Goal: Task Accomplishment & Management: Manage account settings

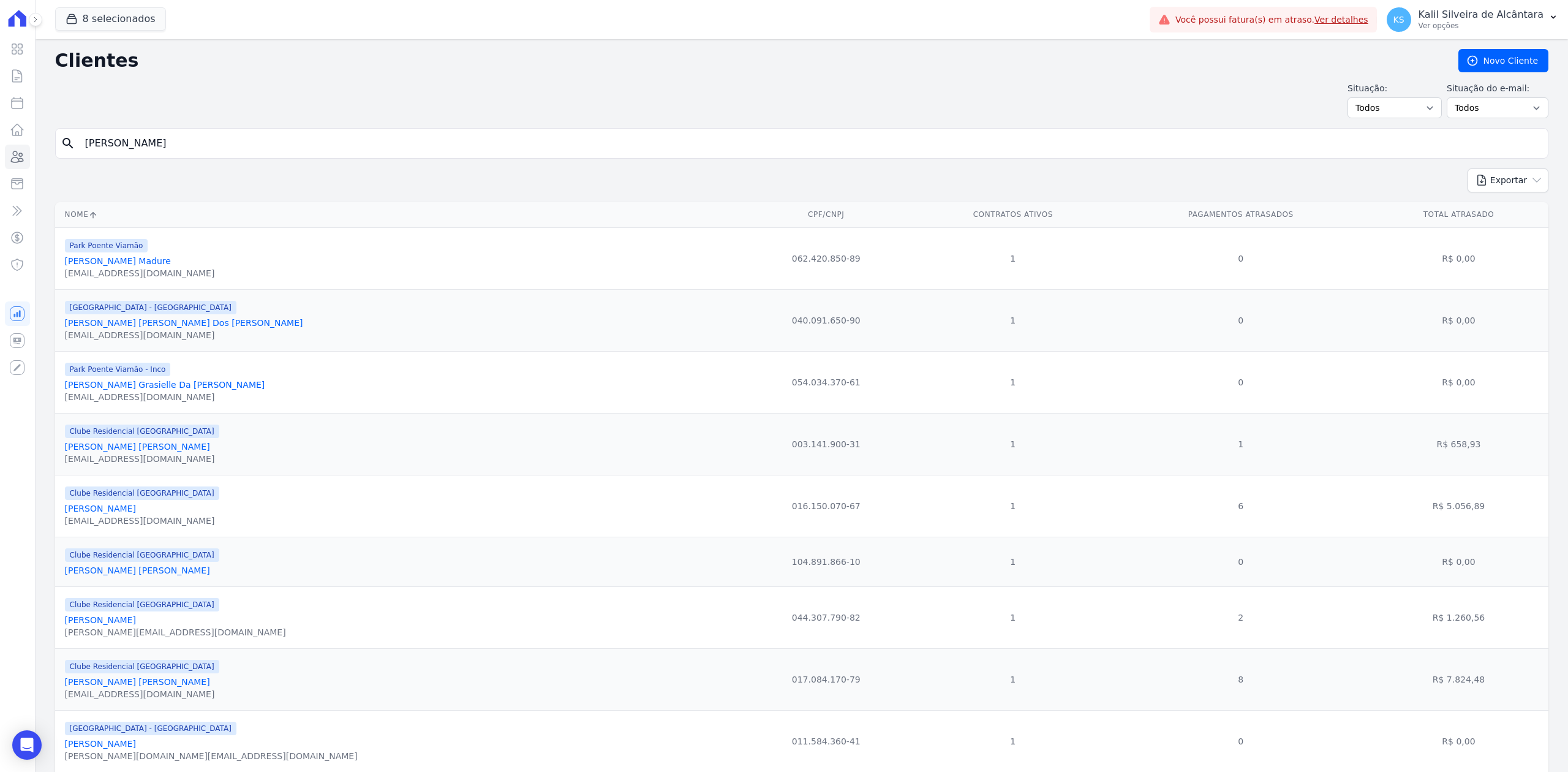
click at [166, 141] on input "[PERSON_NAME]" at bounding box center [810, 143] width 1465 height 24
type input "j"
type input "[PERSON_NAME] [PERSON_NAME]"
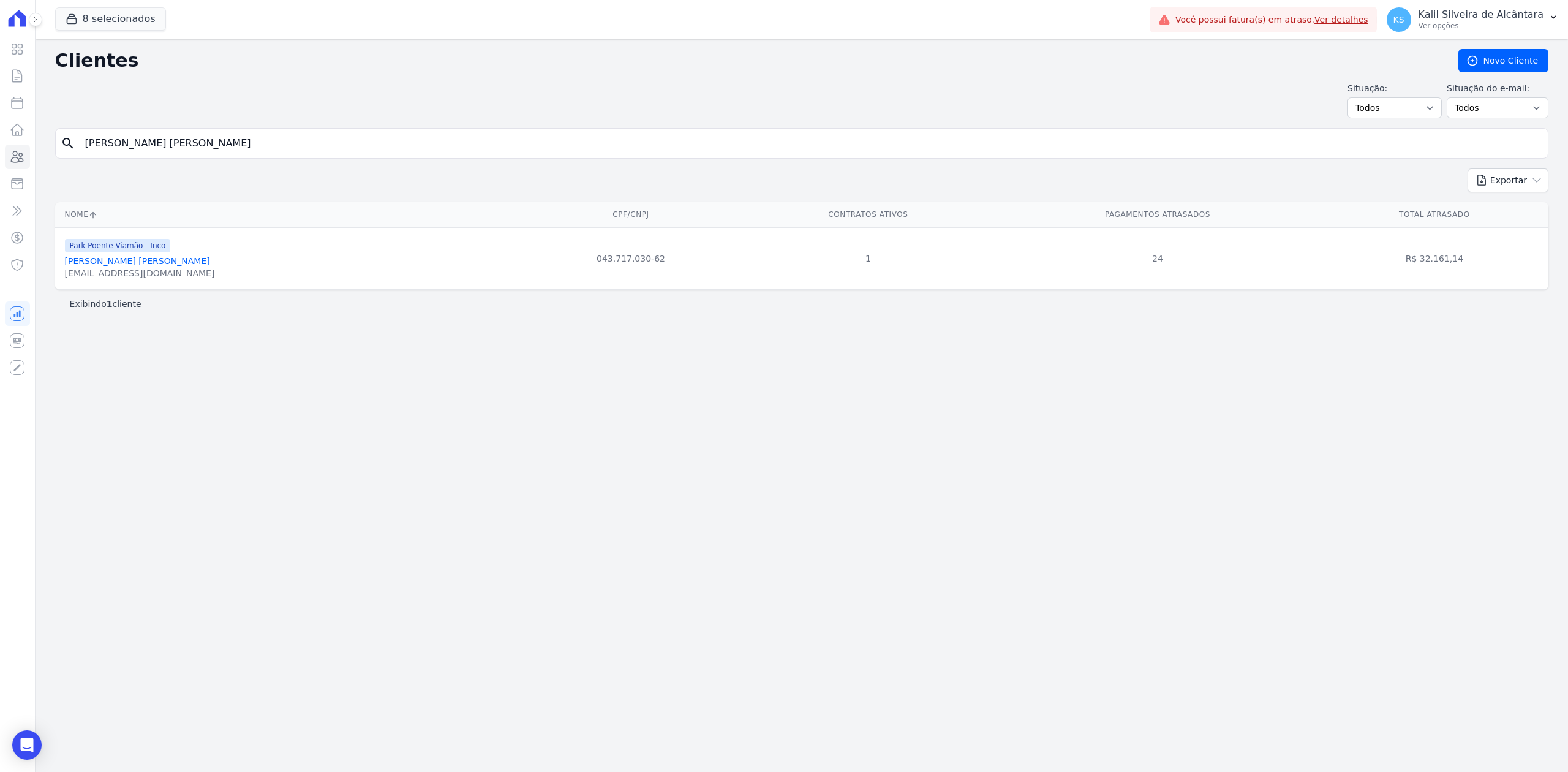
click at [1068, 511] on div "Clientes [GEOGRAPHIC_DATA] Situação: Todos Adimplentes Inadimplentes Situação d…" at bounding box center [801, 405] width 1532 height 733
click at [177, 261] on link "[PERSON_NAME] [PERSON_NAME]" at bounding box center [138, 261] width 145 height 10
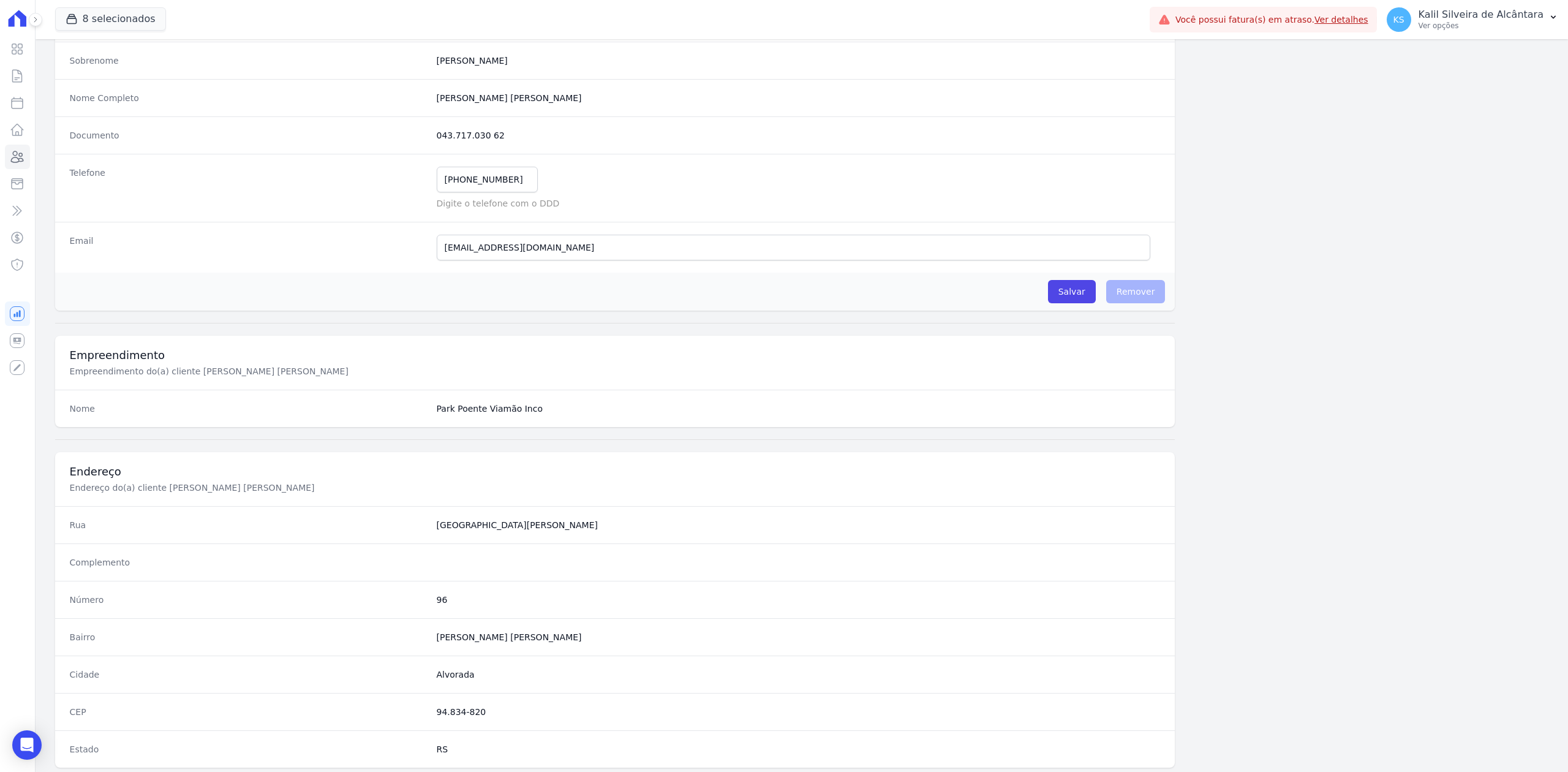
scroll to position [380, 0]
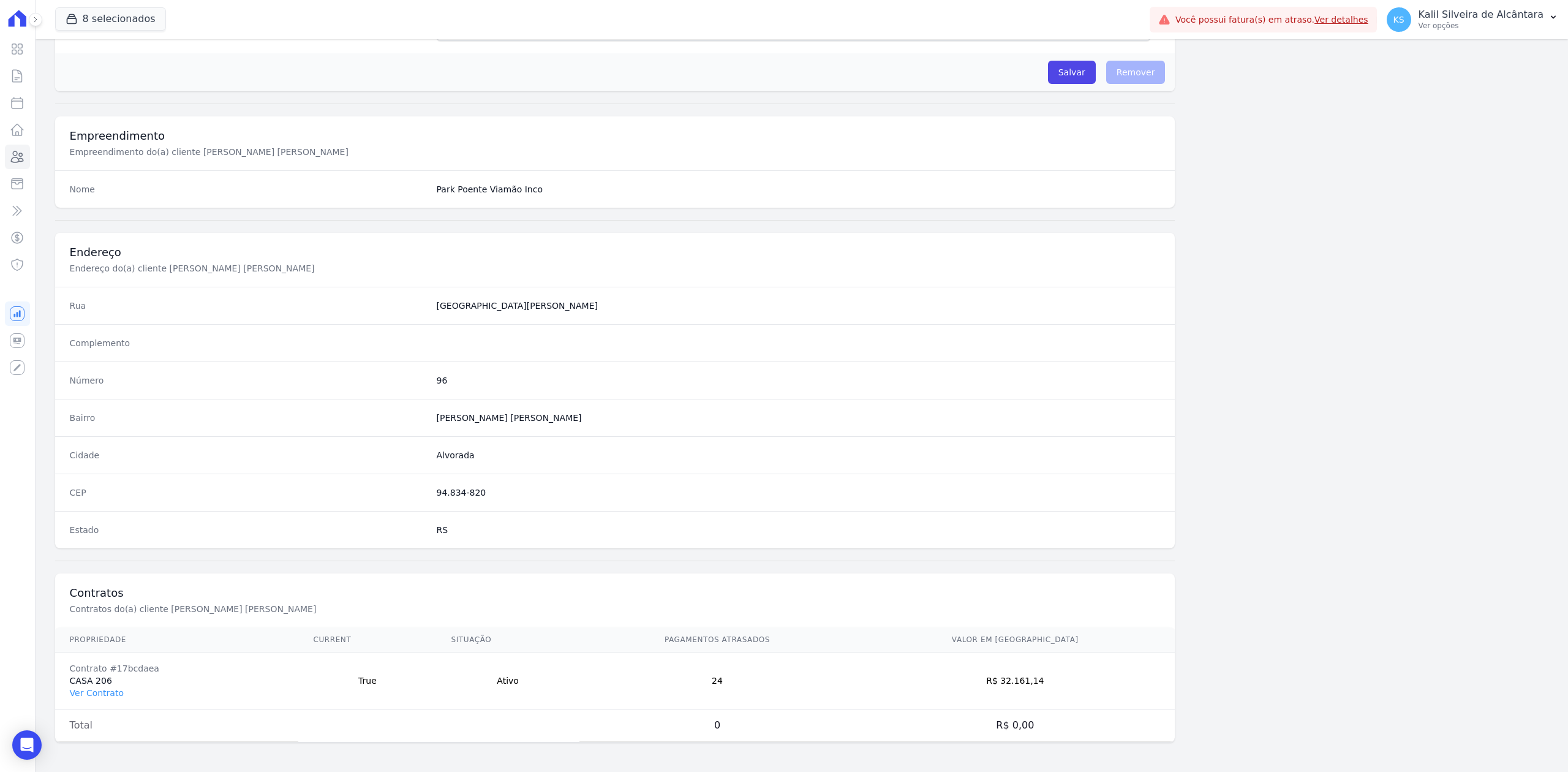
click at [85, 684] on td "Contrato #17bcdaea CASA 206 Ver Contrato" at bounding box center [177, 681] width 243 height 57
click at [92, 689] on link "Ver Contrato" at bounding box center [96, 693] width 54 height 10
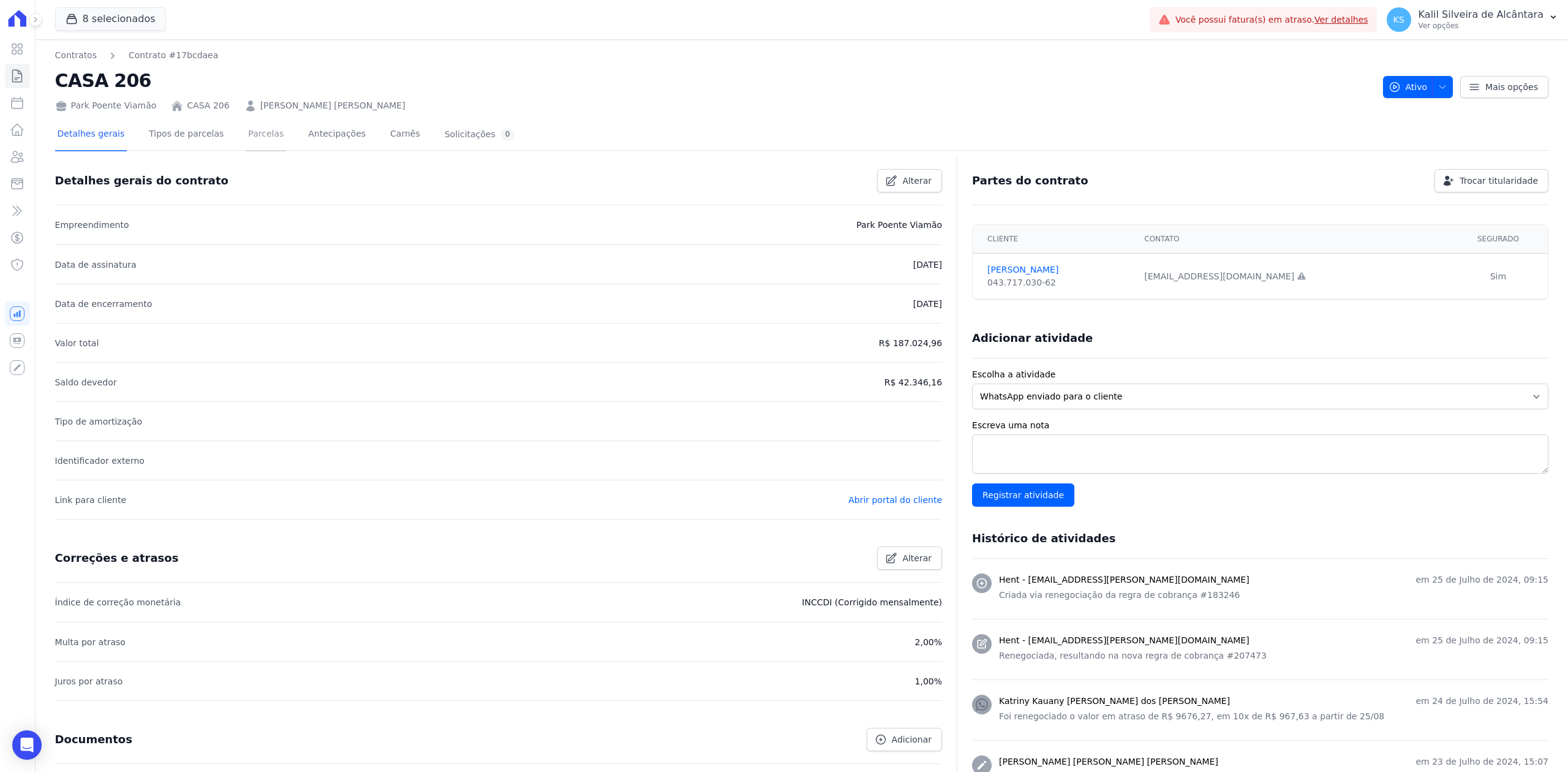
click at [256, 144] on link "Parcelas" at bounding box center [265, 135] width 40 height 33
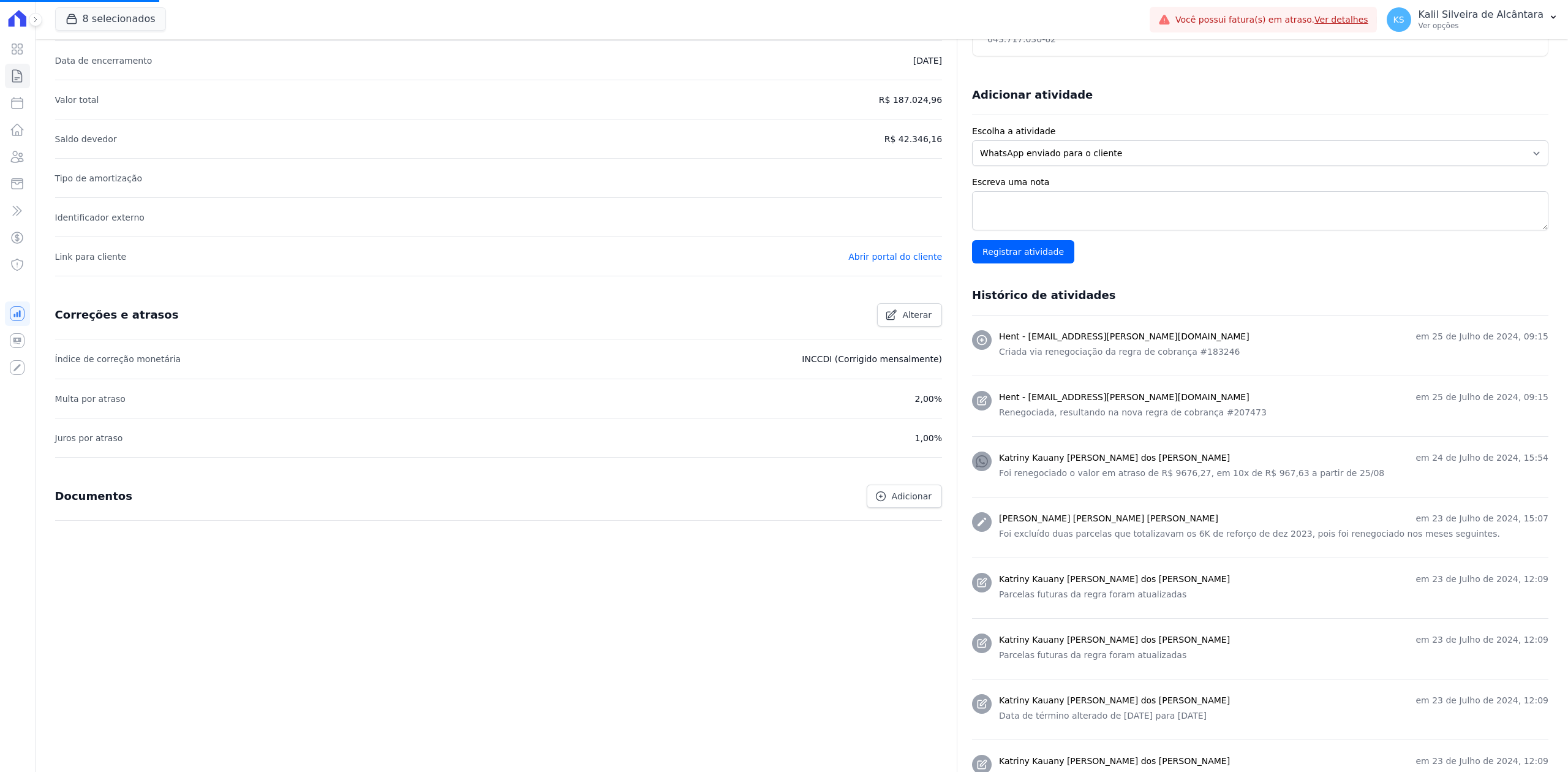
scroll to position [572, 0]
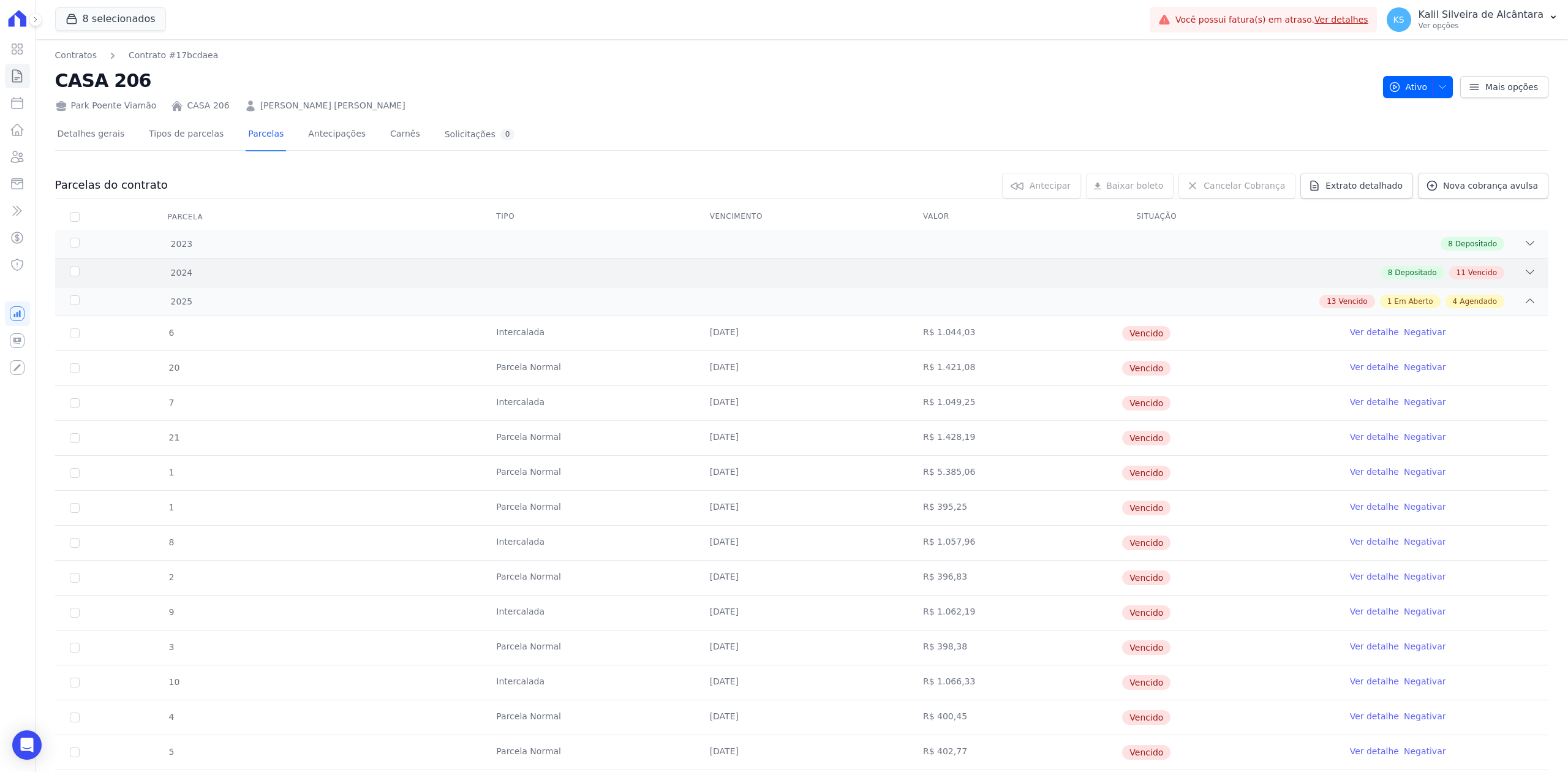
click at [1510, 271] on div "8 Depositado 11 Vencido" at bounding box center [875, 273] width 1322 height 14
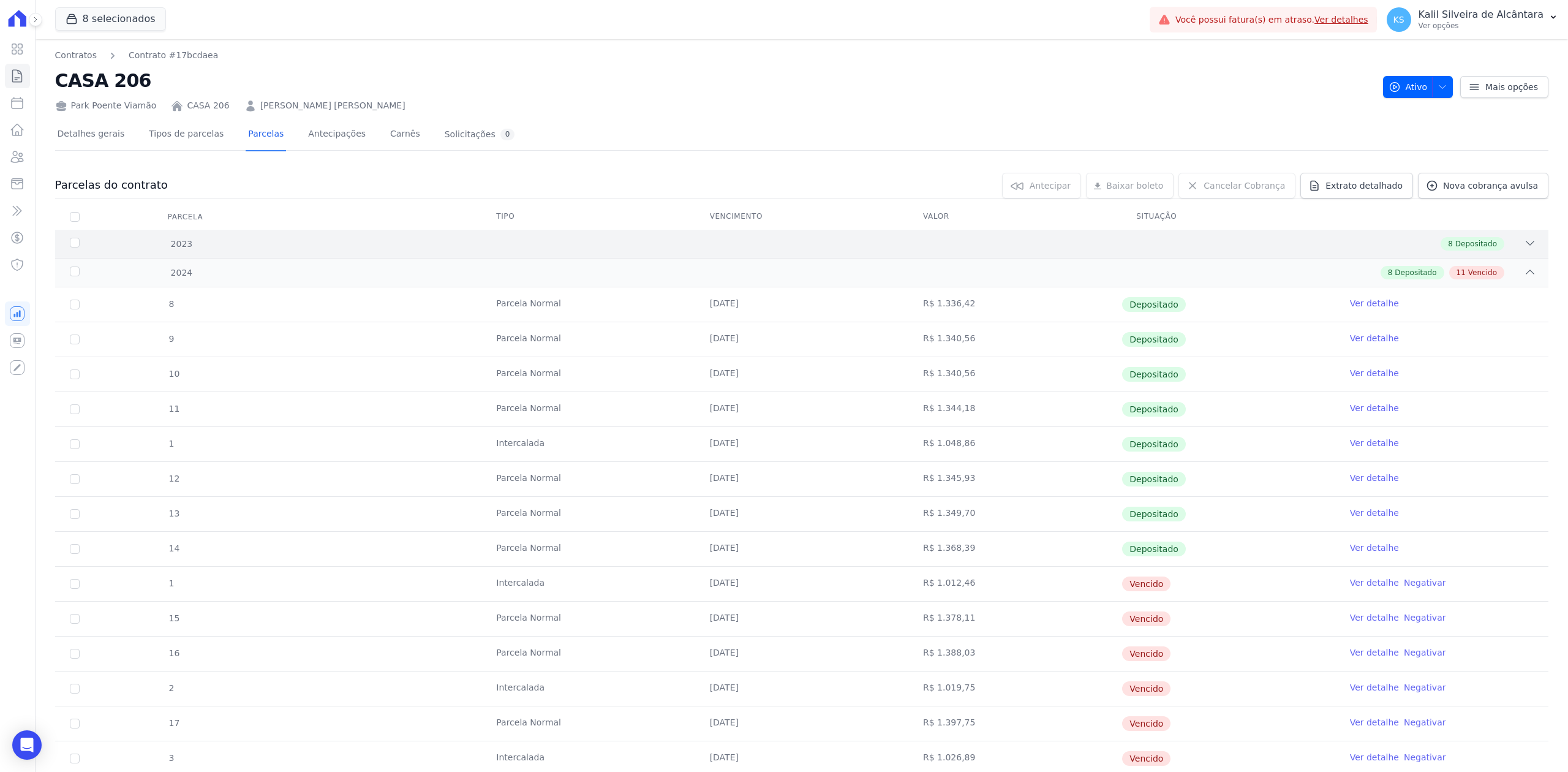
click at [1505, 245] on div "8 Depositado" at bounding box center [875, 244] width 1322 height 14
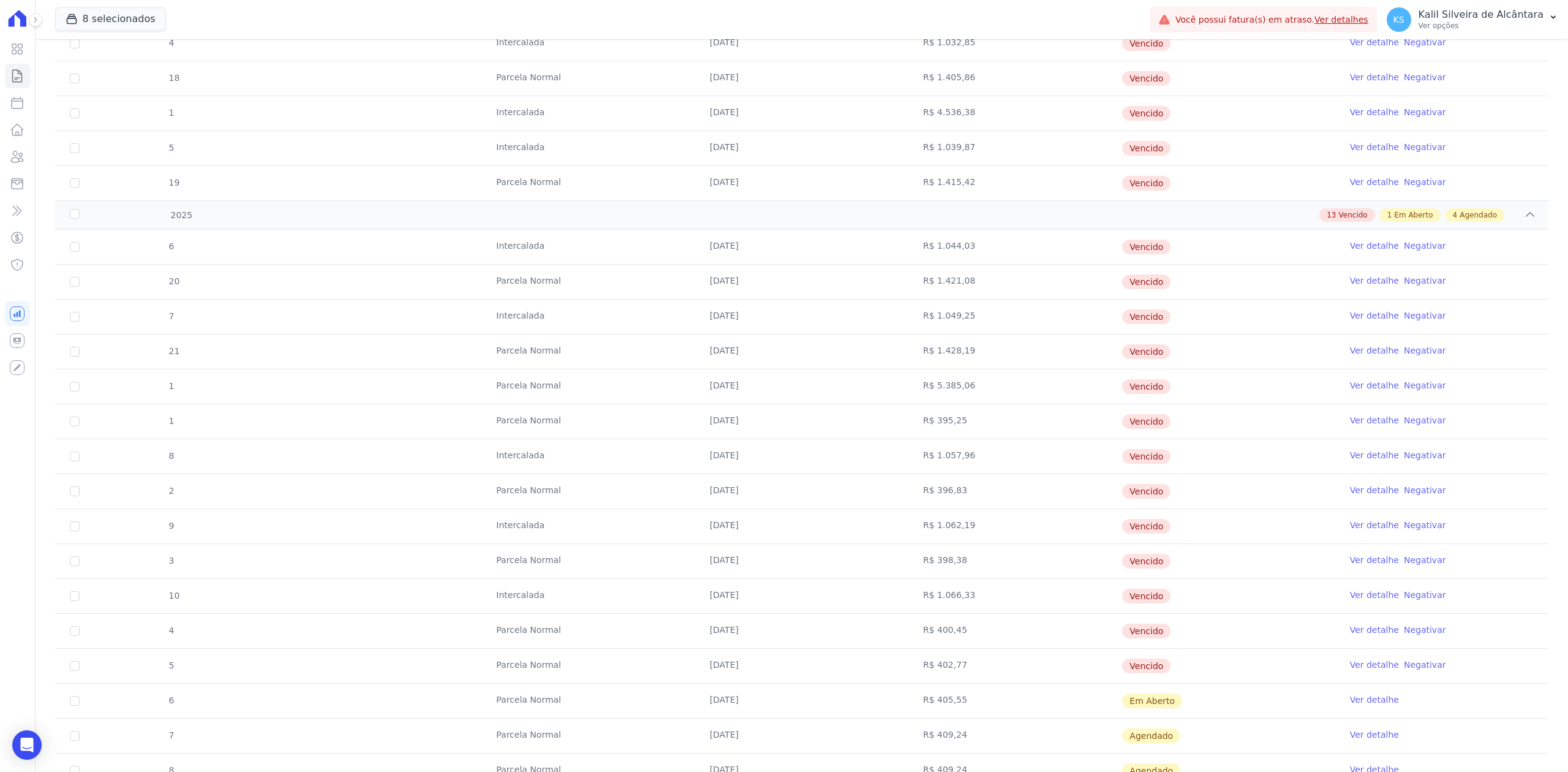
scroll to position [735, 0]
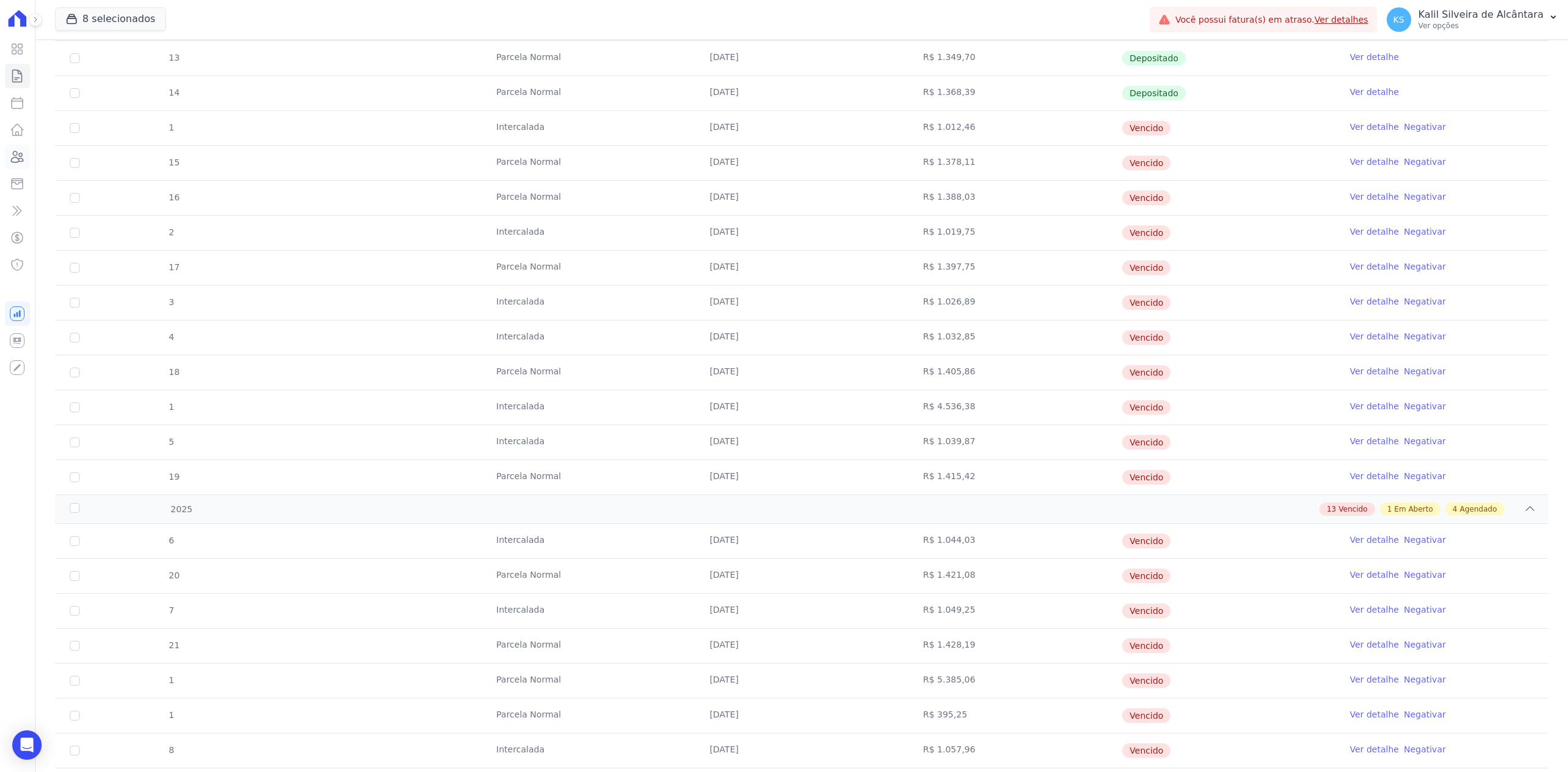
click at [14, 157] on icon at bounding box center [17, 157] width 12 height 11
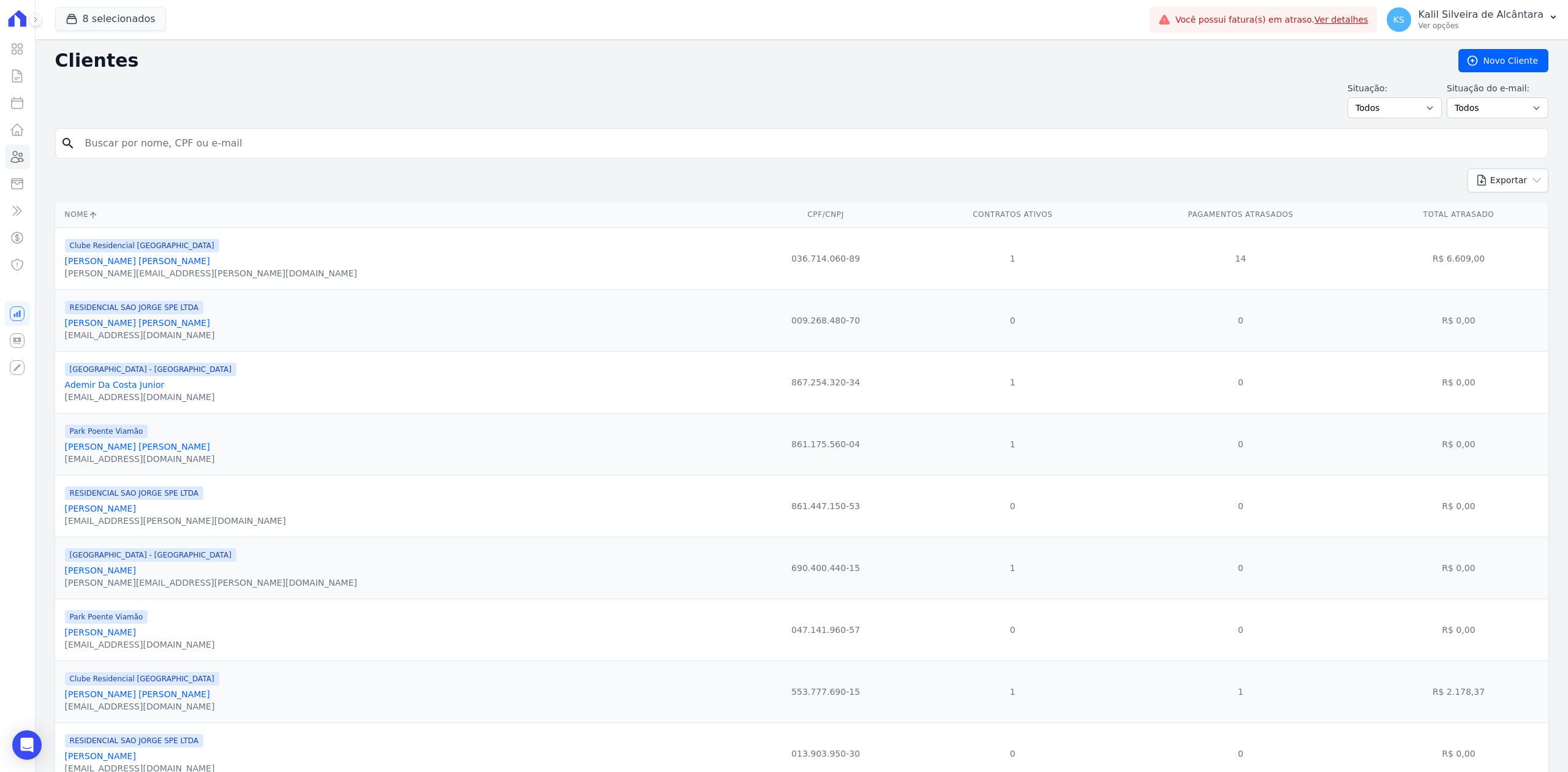
click at [234, 144] on input "search" at bounding box center [810, 143] width 1465 height 24
paste input "[PERSON_NAME]"
type input "[PERSON_NAME]"
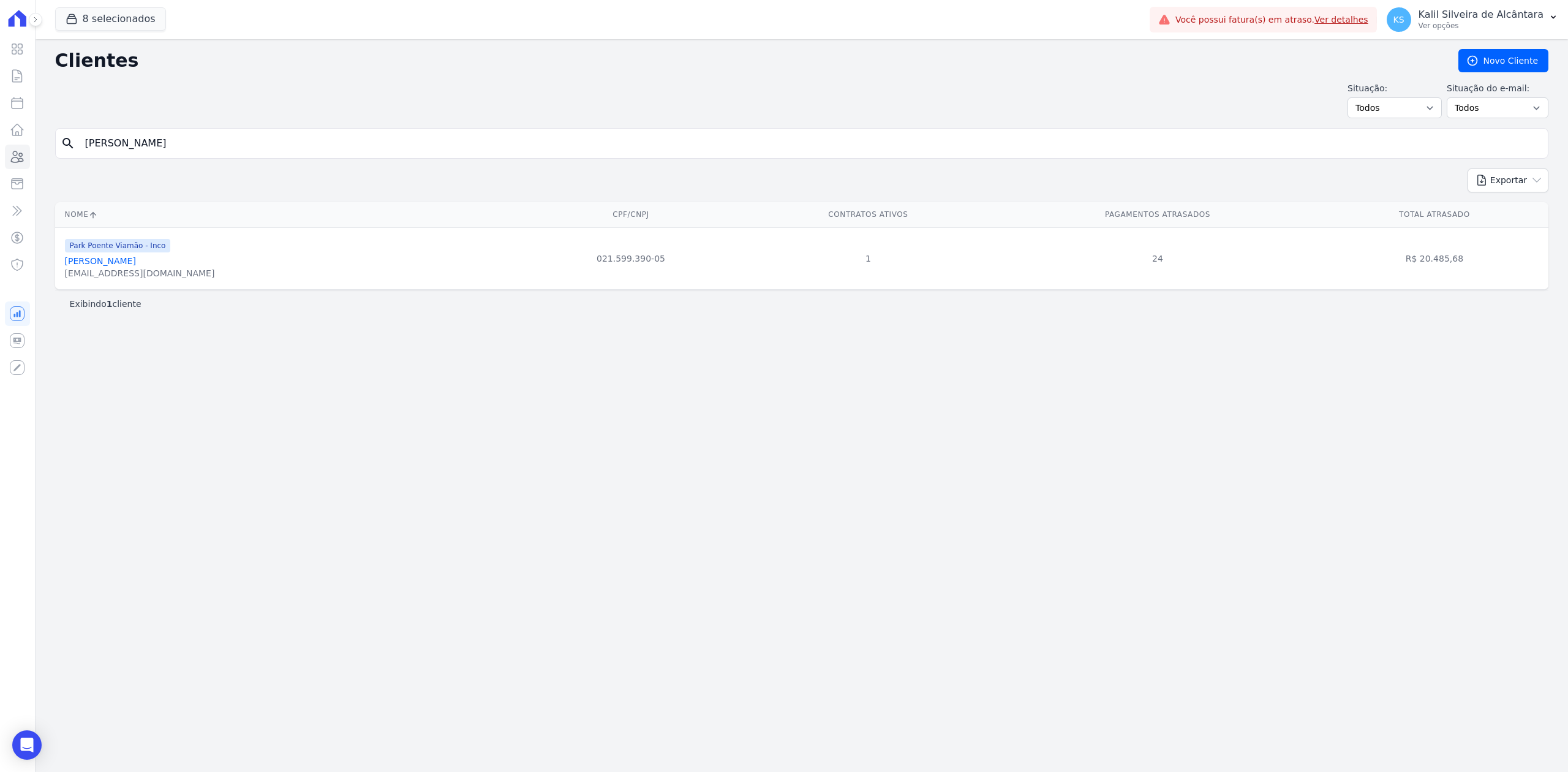
click at [134, 266] on link "[PERSON_NAME]" at bounding box center [101, 261] width 71 height 10
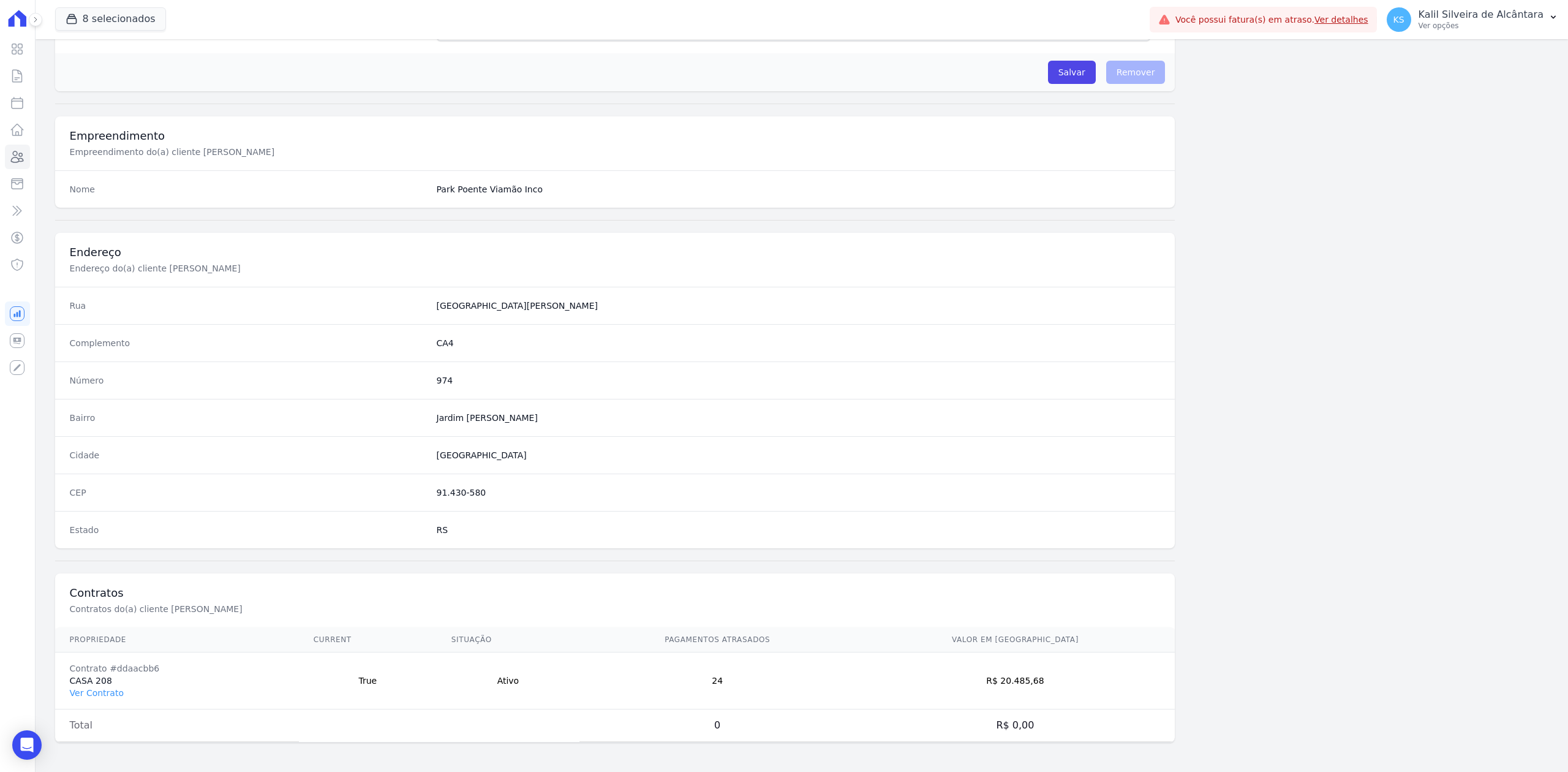
scroll to position [380, 0]
click at [103, 684] on td "Contrato #ddaacbb6 CASA 208 Ver Contrato" at bounding box center [177, 681] width 243 height 57
click at [103, 691] on link "Ver Contrato" at bounding box center [96, 693] width 54 height 10
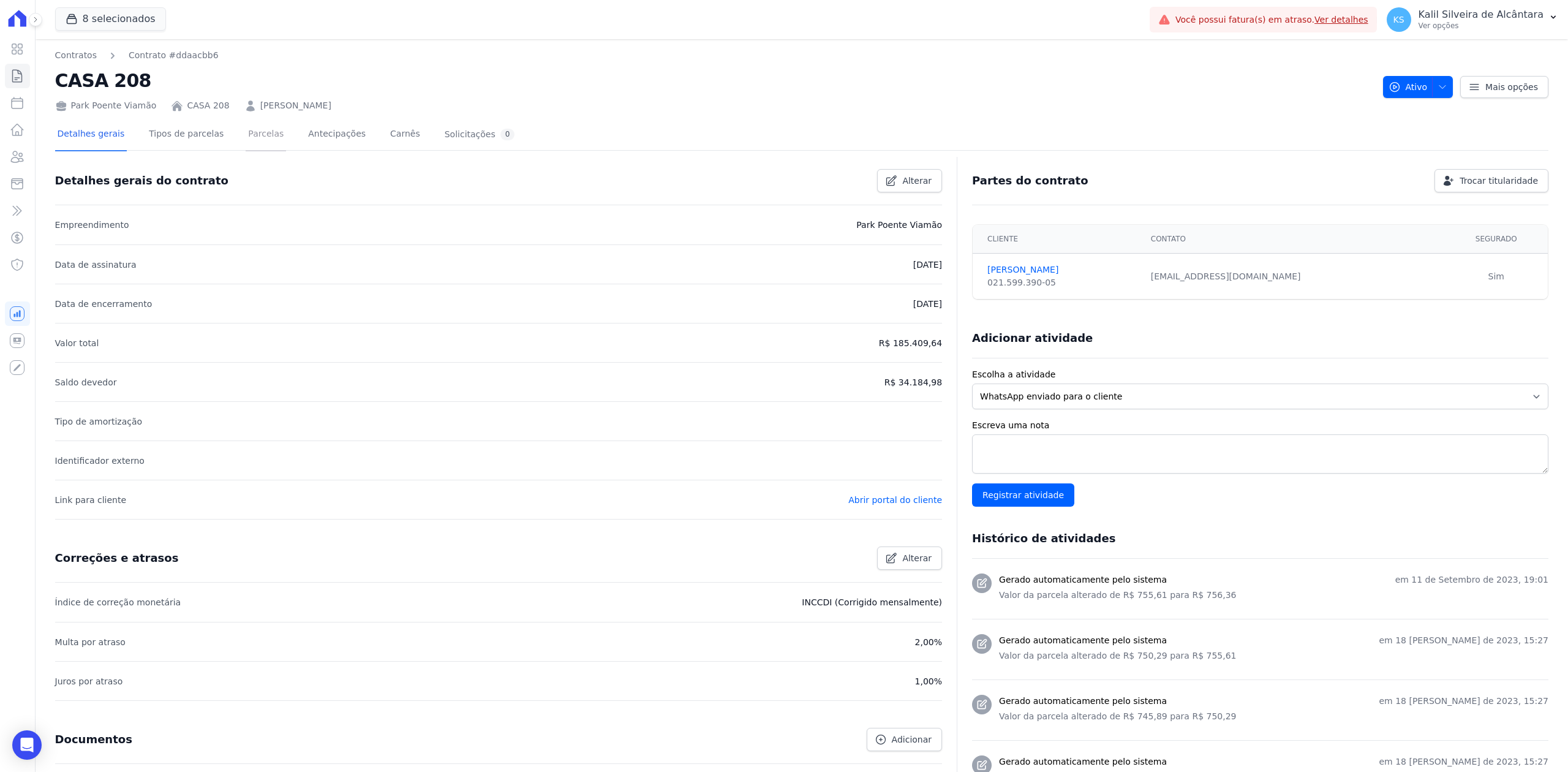
click at [253, 135] on link "Parcelas" at bounding box center [265, 135] width 40 height 33
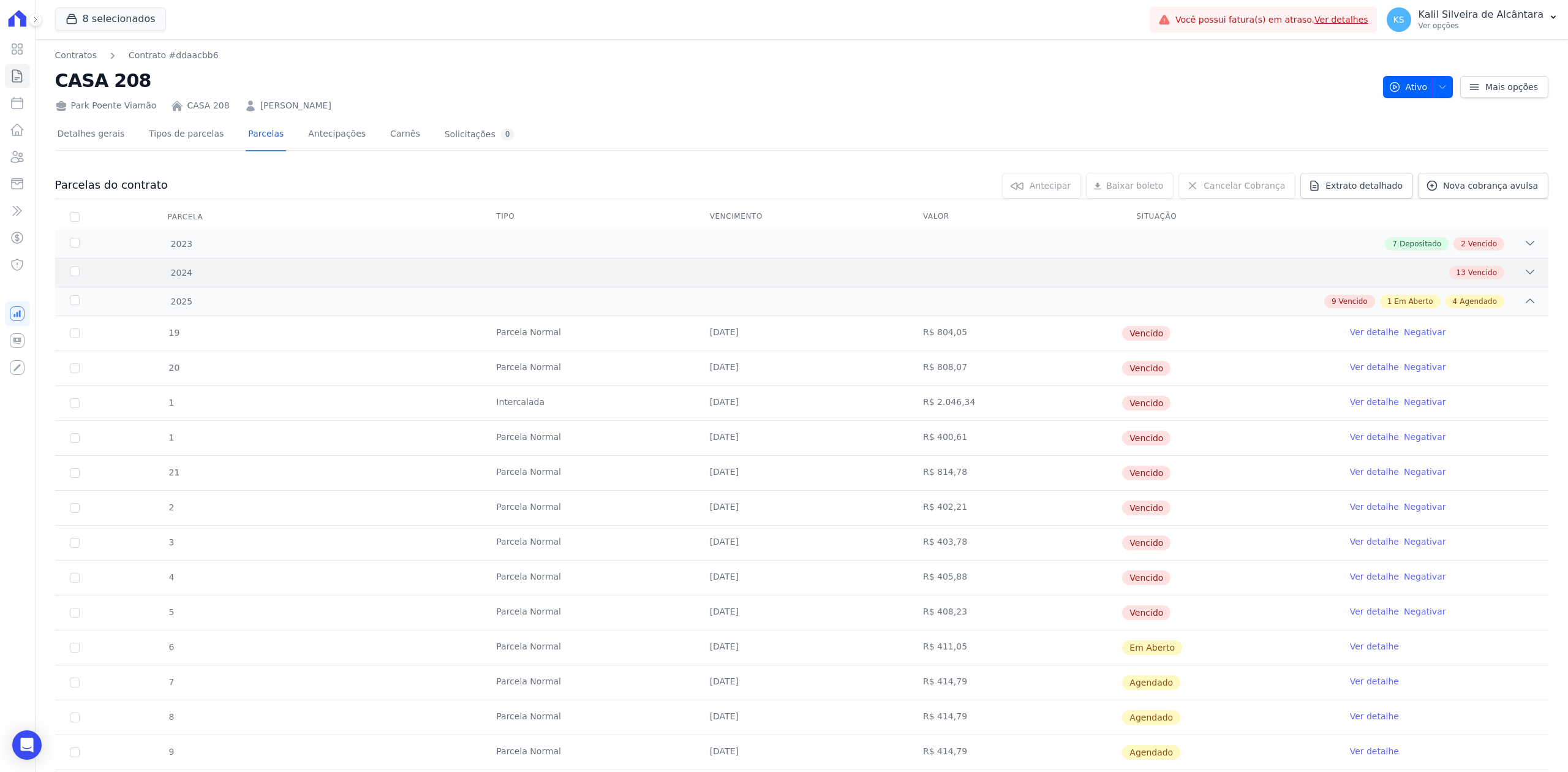
click at [1513, 280] on div "2024 13 Vencido" at bounding box center [801, 272] width 1493 height 29
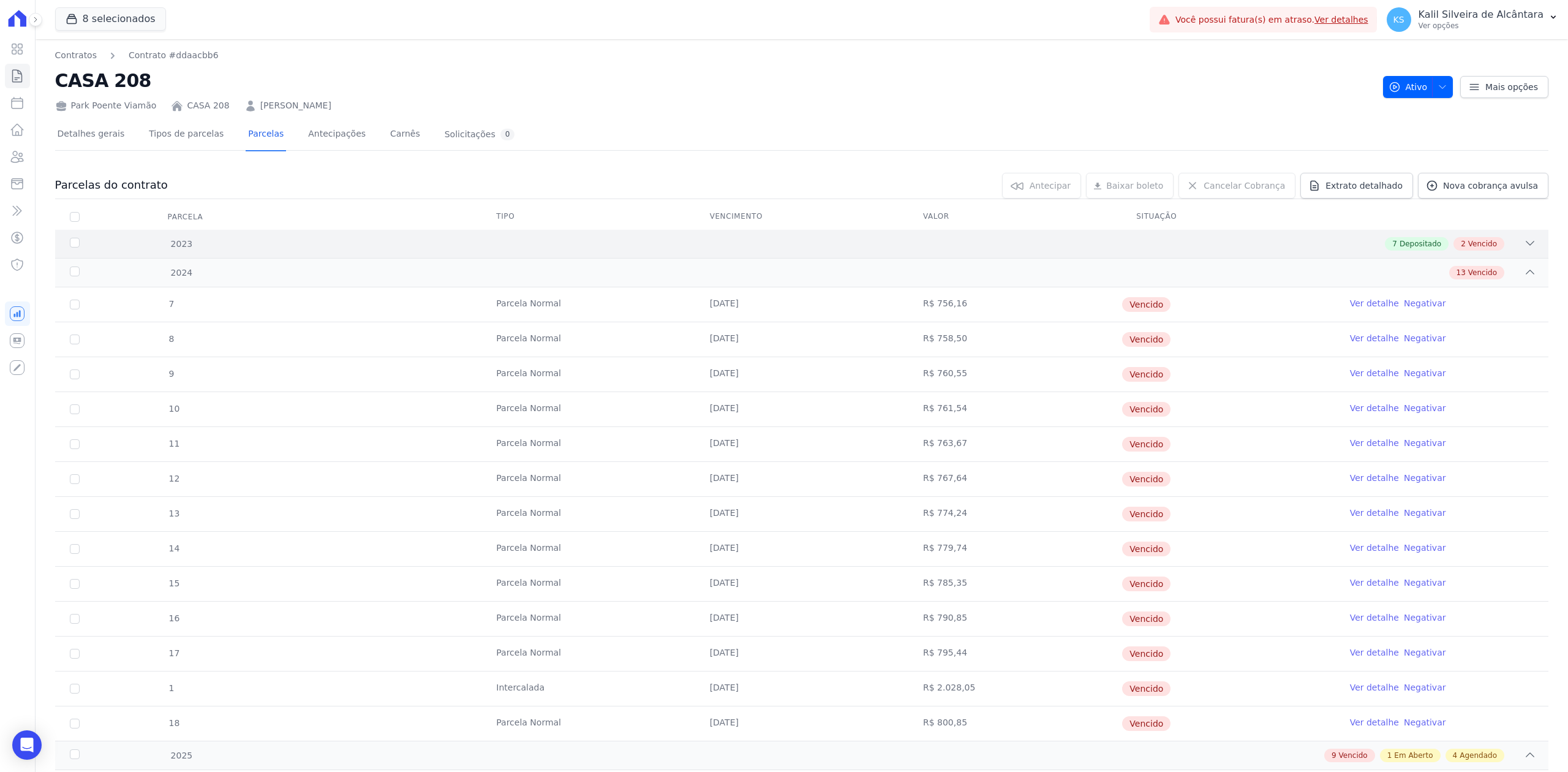
click at [1524, 246] on icon at bounding box center [1530, 243] width 12 height 12
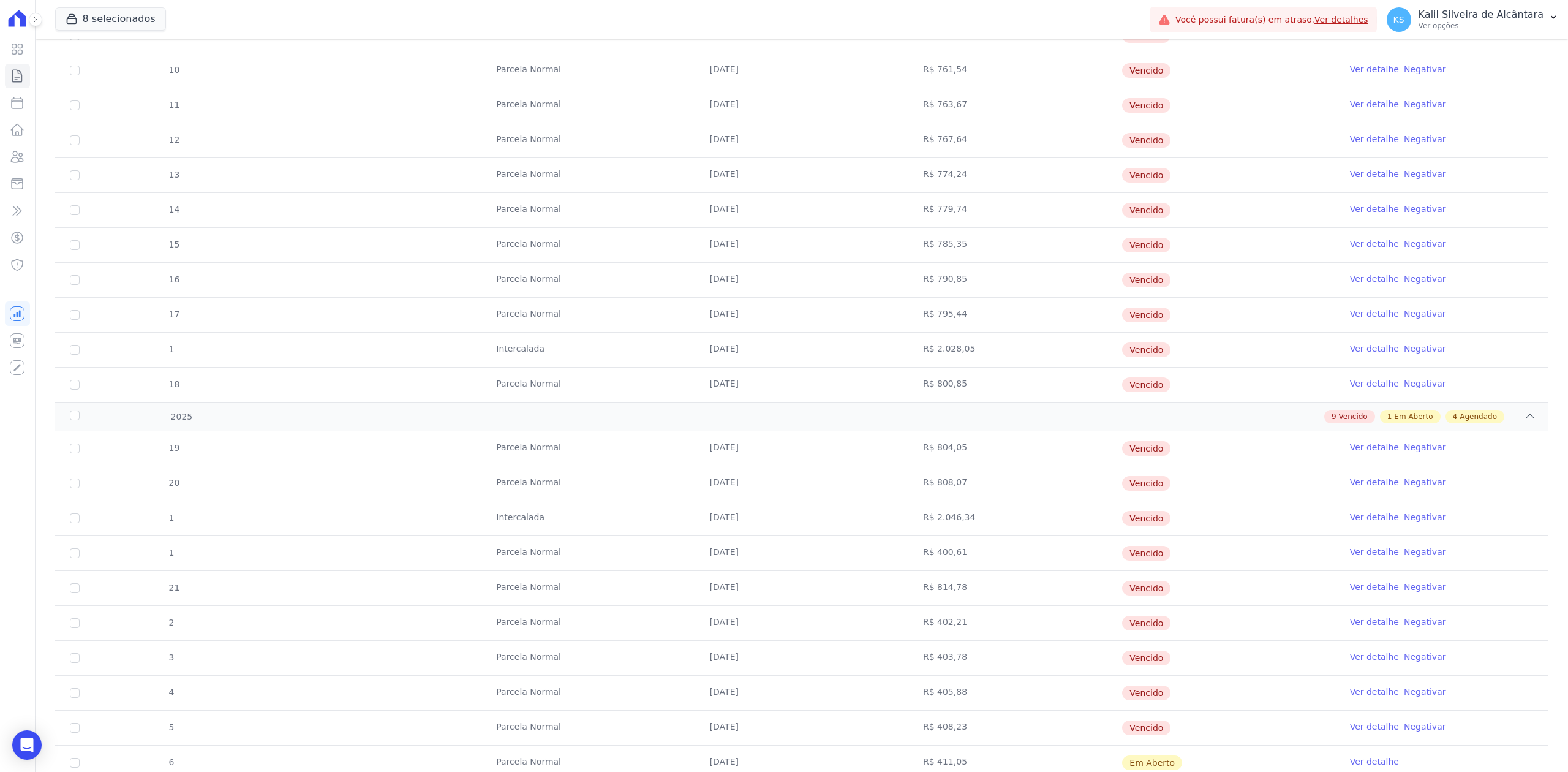
scroll to position [932, 0]
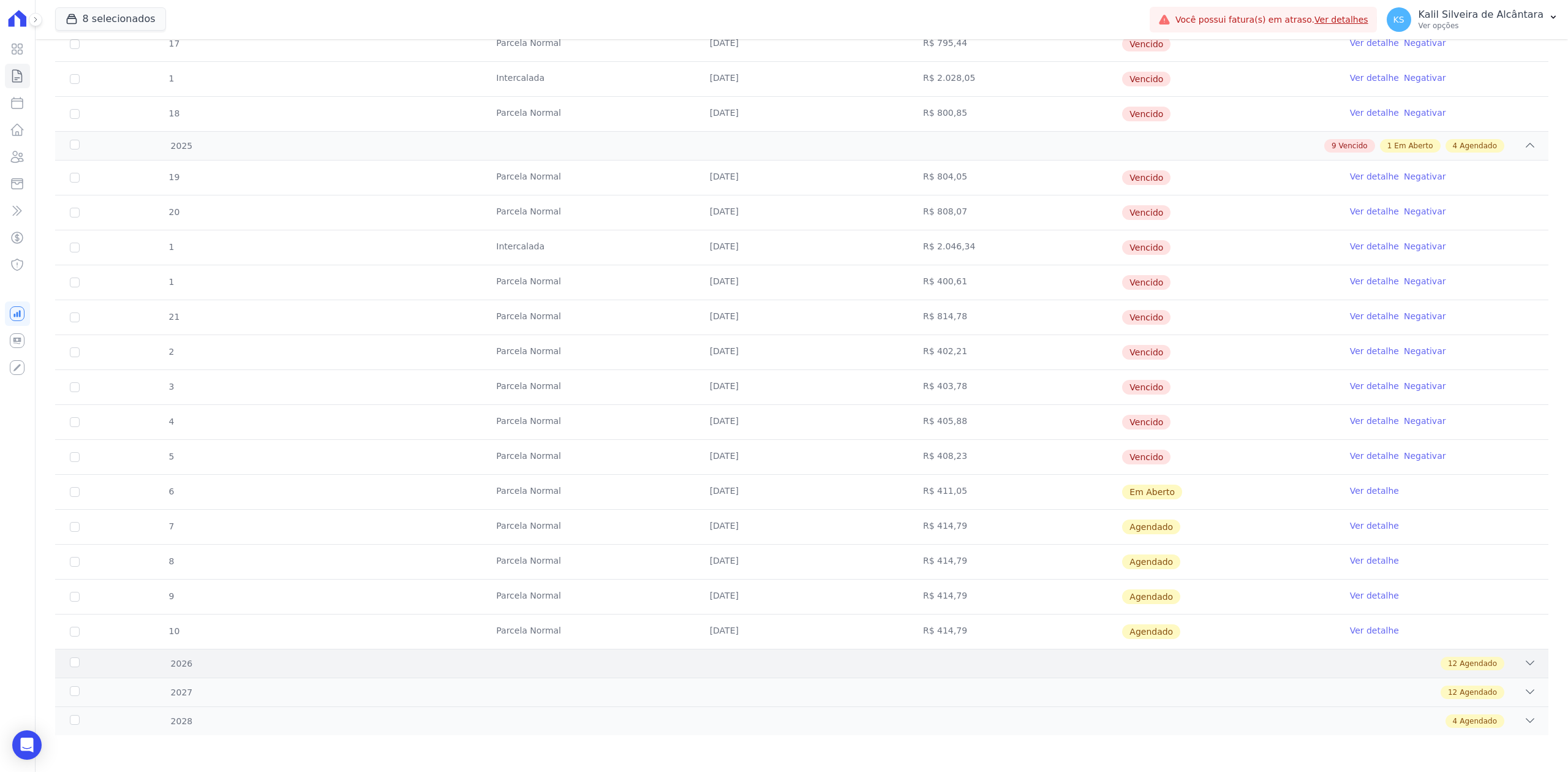
click at [1532, 658] on div "2026 12 Agendado" at bounding box center [801, 663] width 1493 height 29
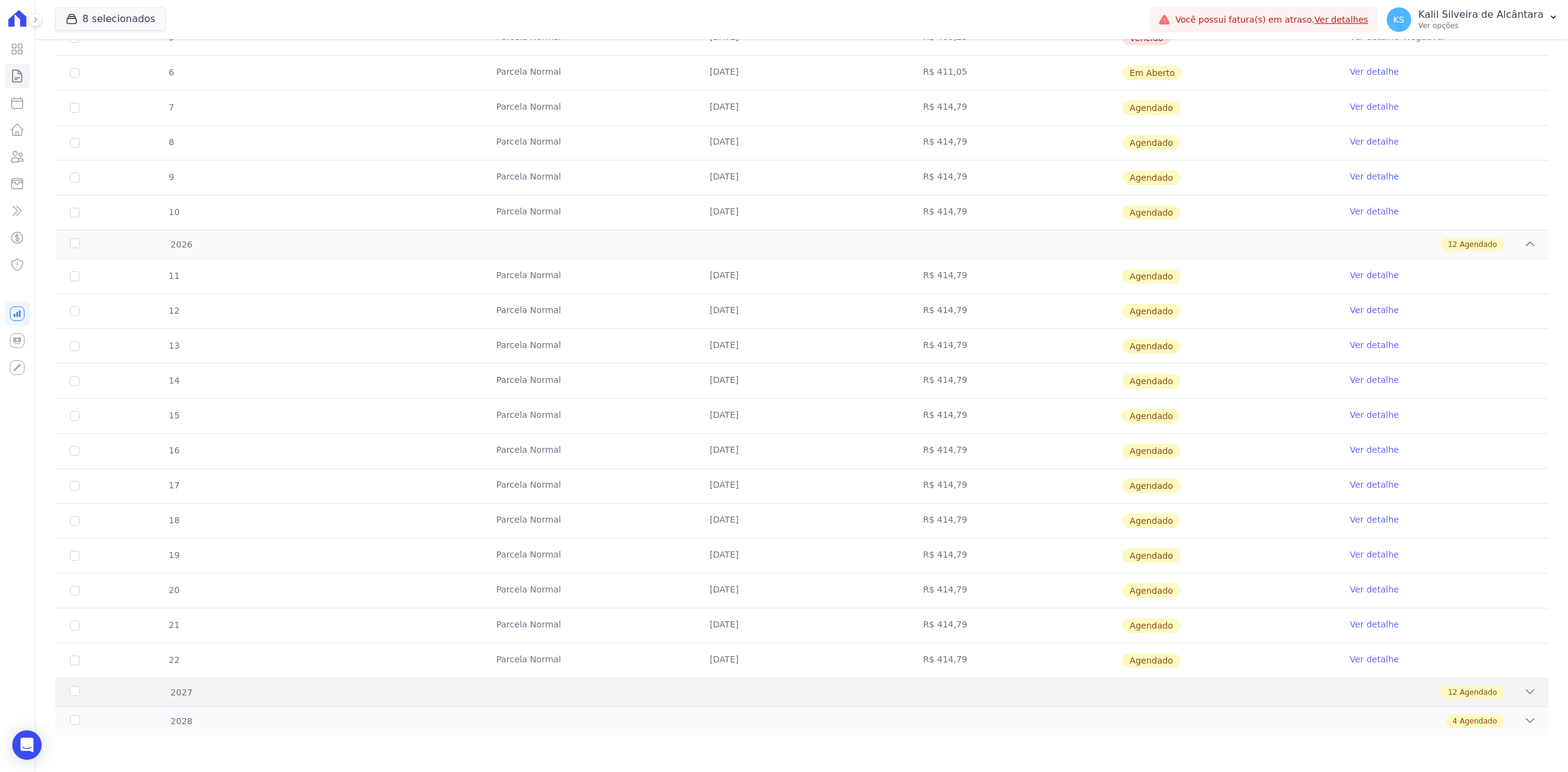
click at [1511, 694] on div "12 Agendado" at bounding box center [875, 693] width 1322 height 14
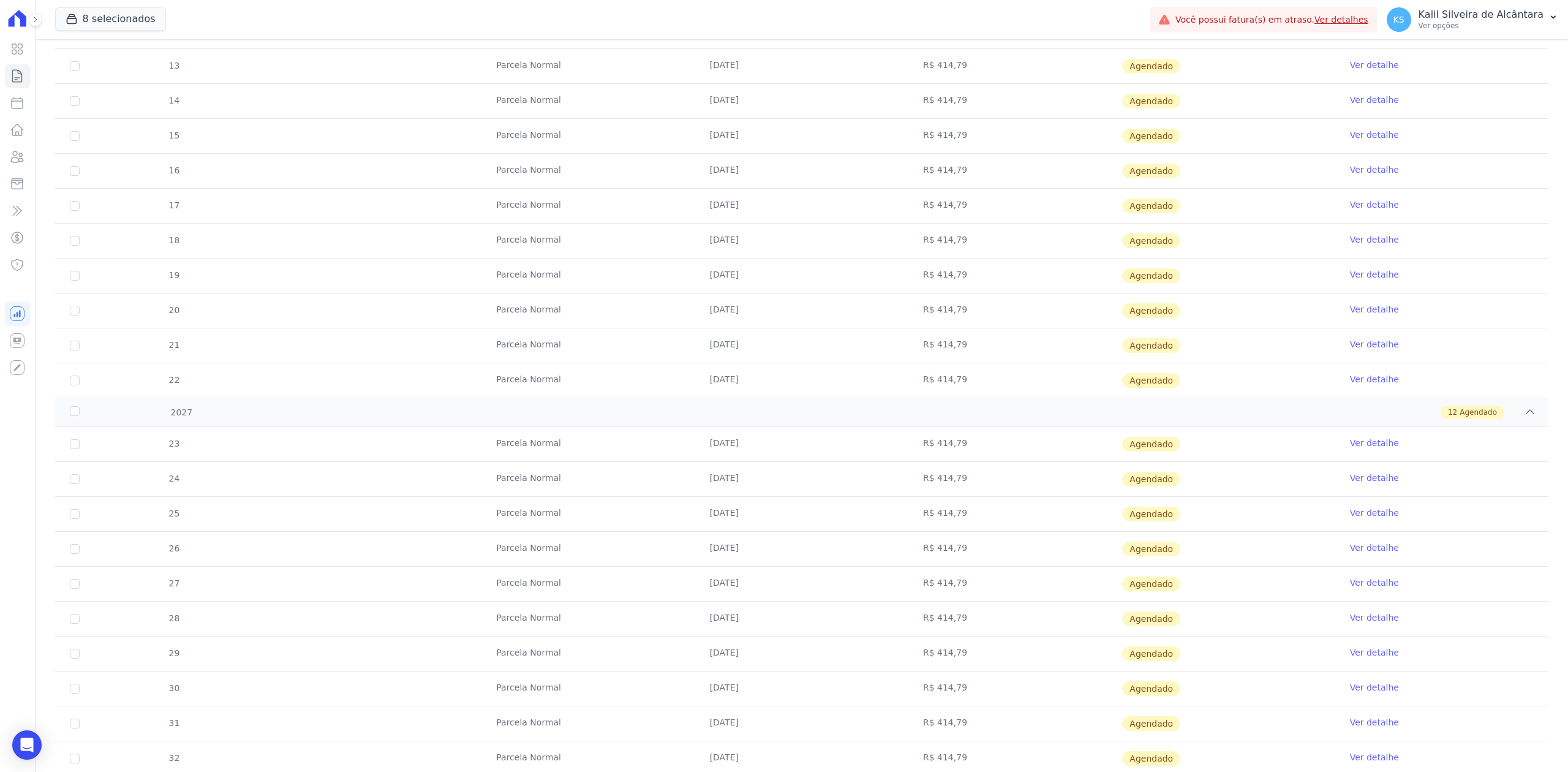
scroll to position [1775, 0]
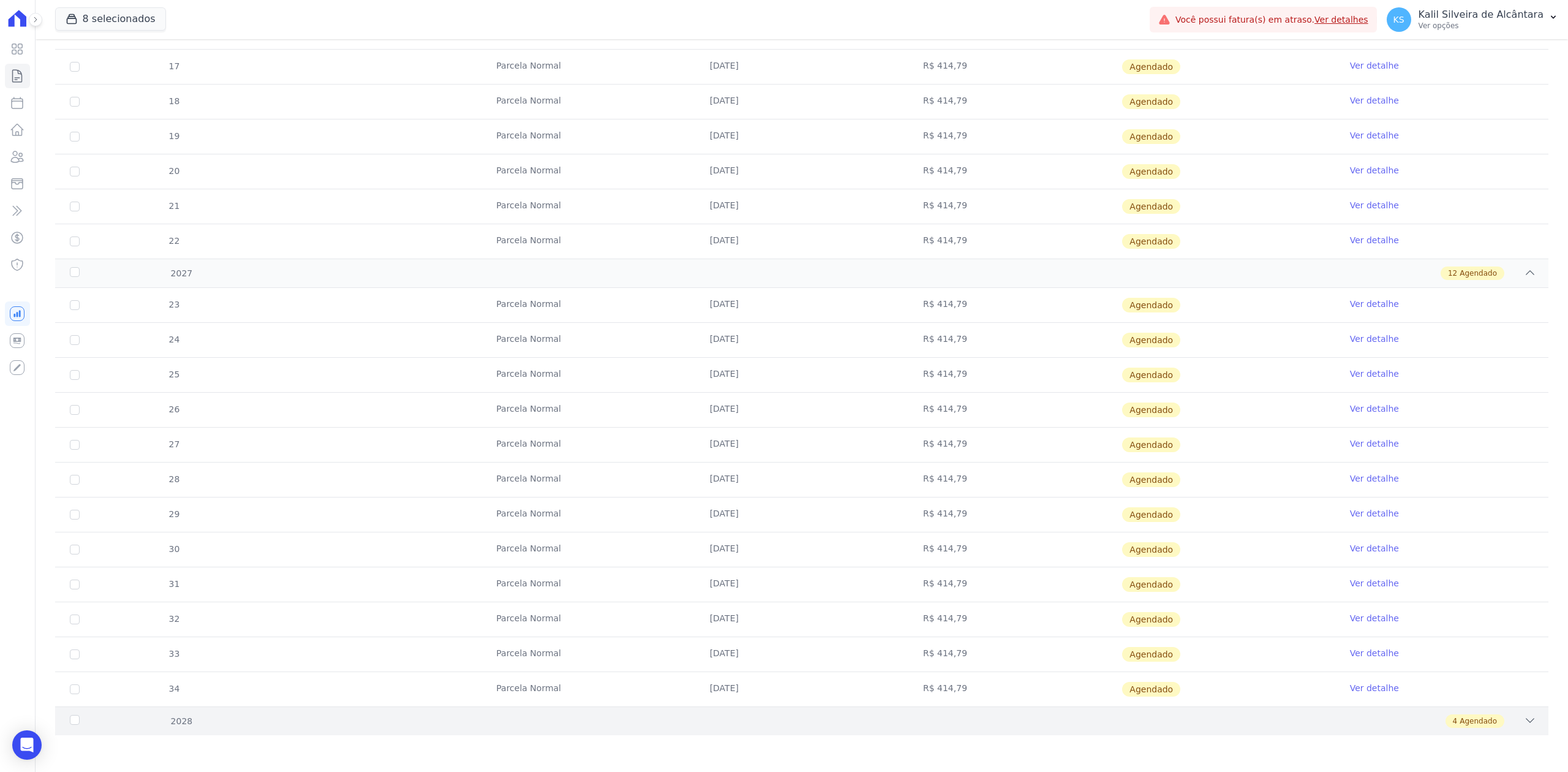
click at [1505, 718] on div "4 Agendado" at bounding box center [875, 721] width 1322 height 14
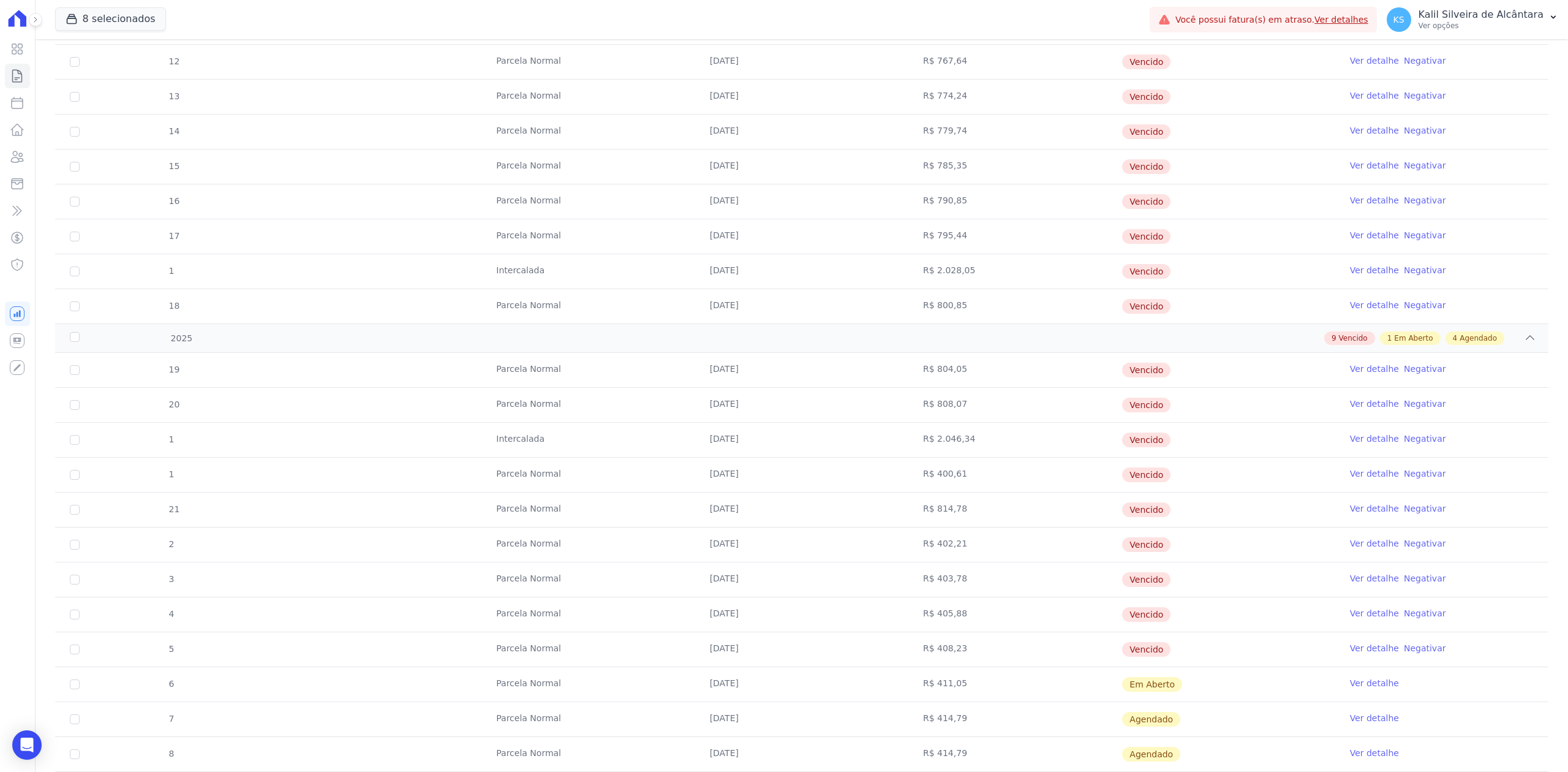
scroll to position [1018, 0]
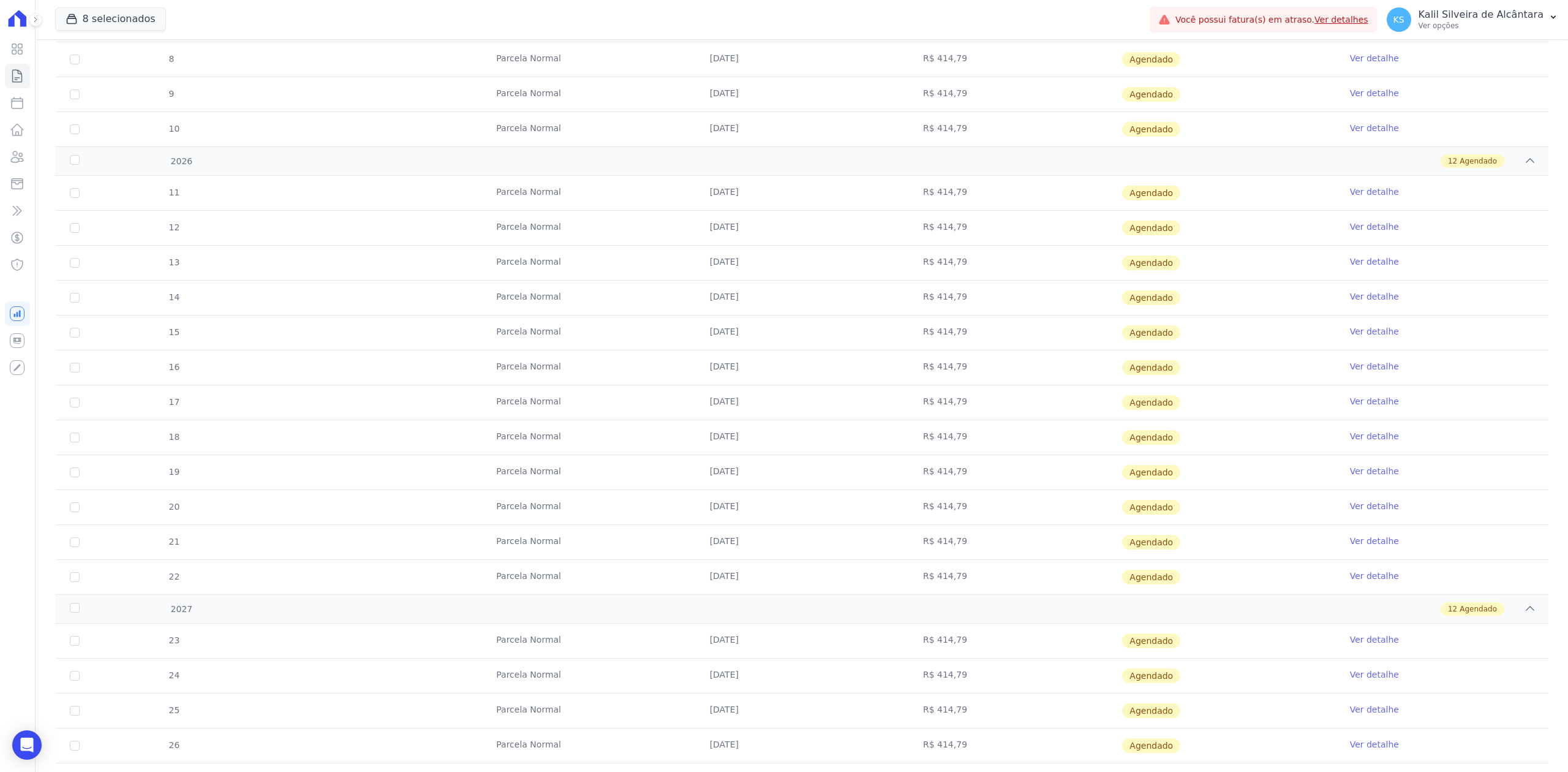
click at [999, 489] on td "R$ 414,79" at bounding box center [1015, 472] width 213 height 34
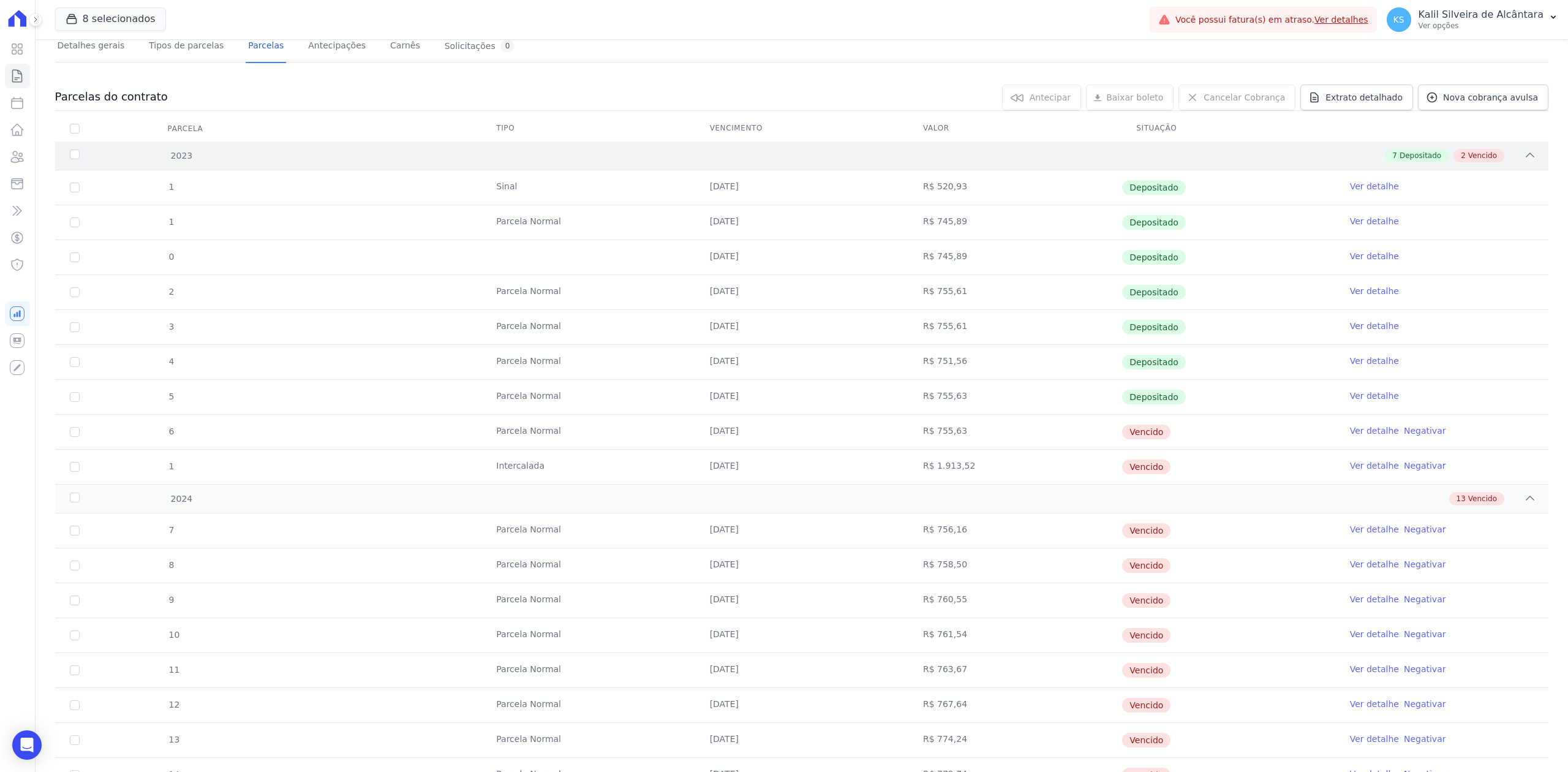
scroll to position [0, 0]
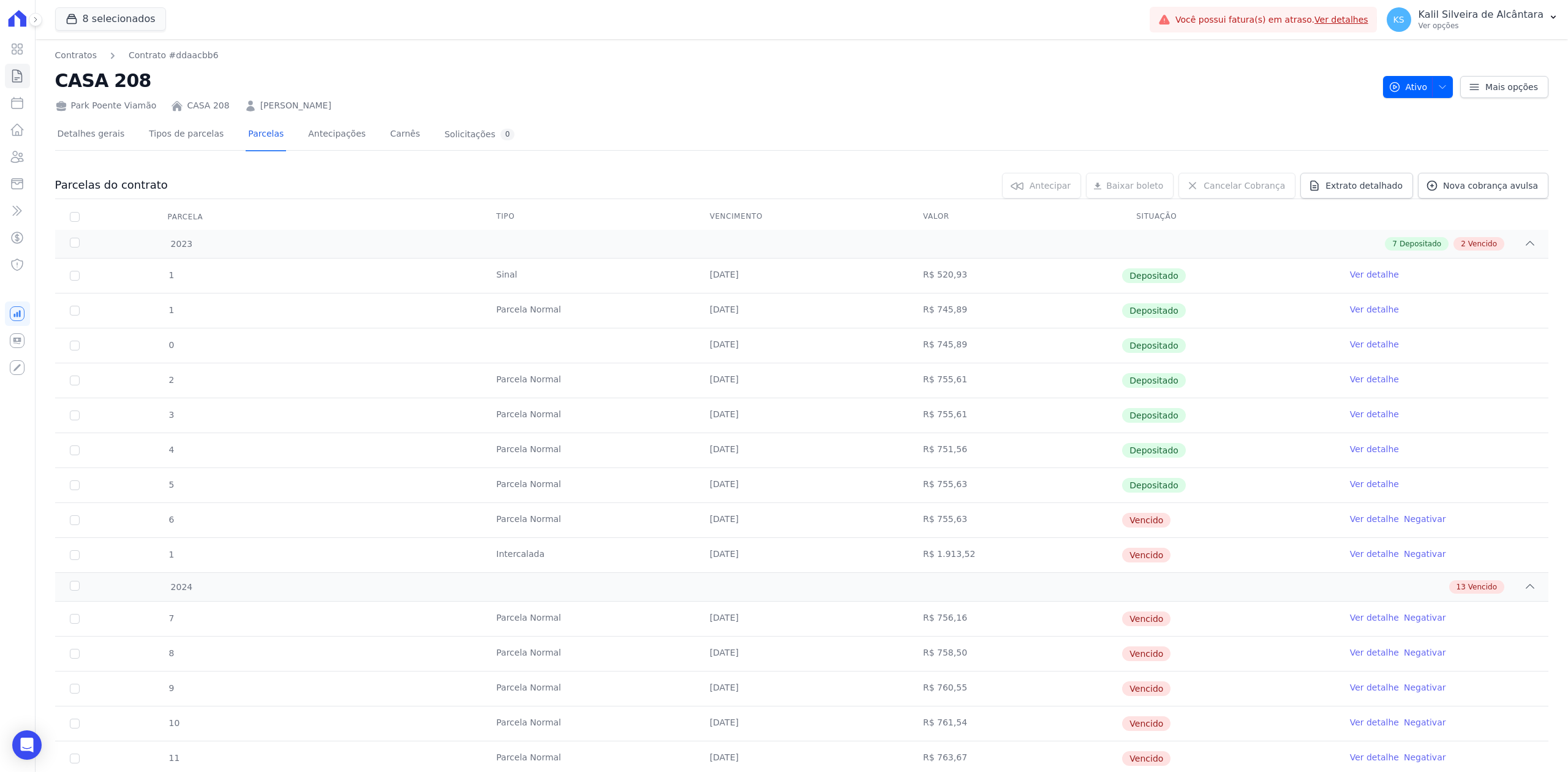
drag, startPoint x: 334, startPoint y: 111, endPoint x: 275, endPoint y: 113, distance: 59.0
click at [286, 101] on link "[PERSON_NAME]" at bounding box center [296, 105] width 71 height 13
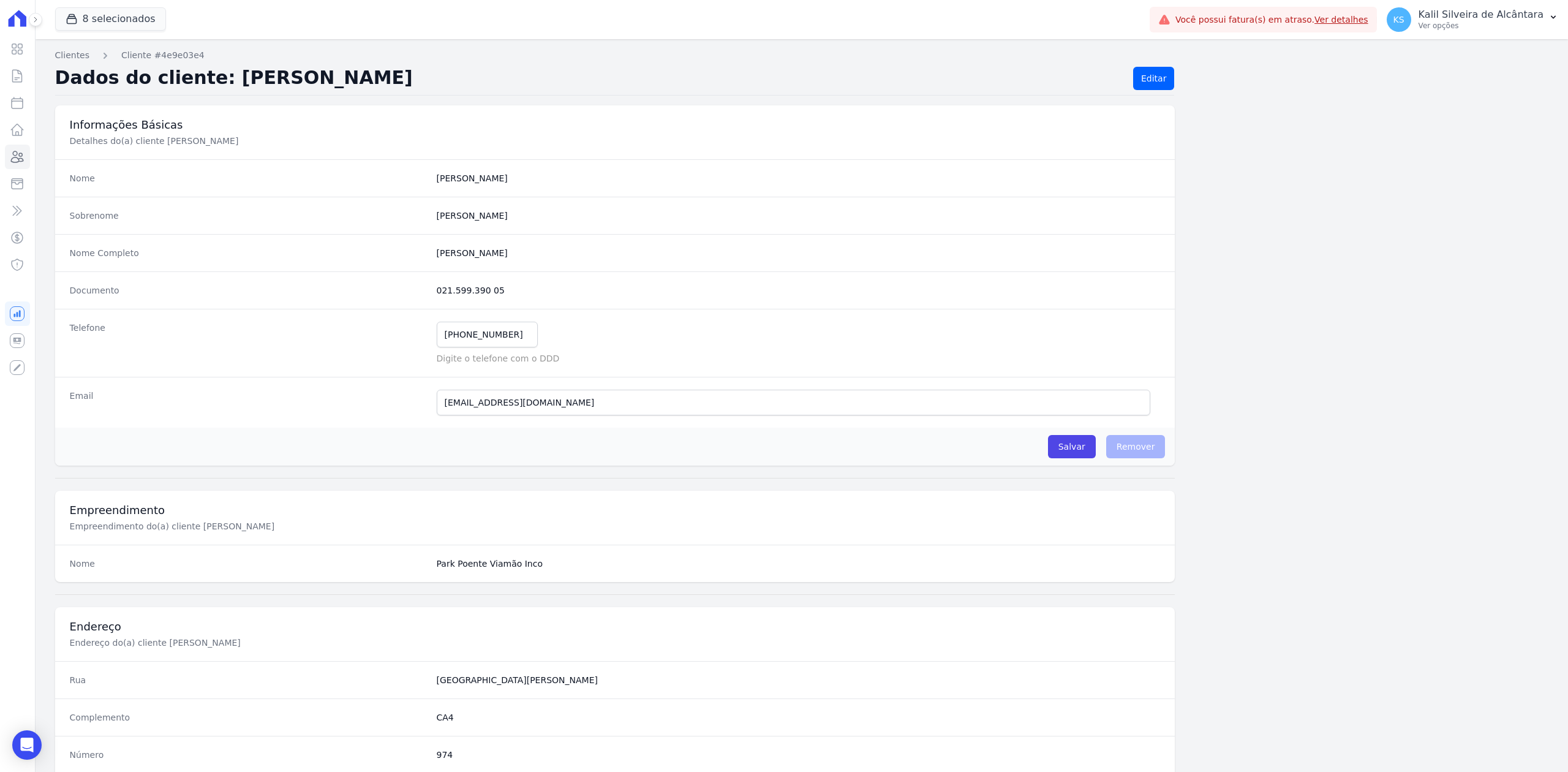
drag, startPoint x: 491, startPoint y: 287, endPoint x: 417, endPoint y: 288, distance: 74.0
click at [417, 288] on div "Documento 021.599.390 05" at bounding box center [615, 290] width 1120 height 37
copy div "021.599.390 05"
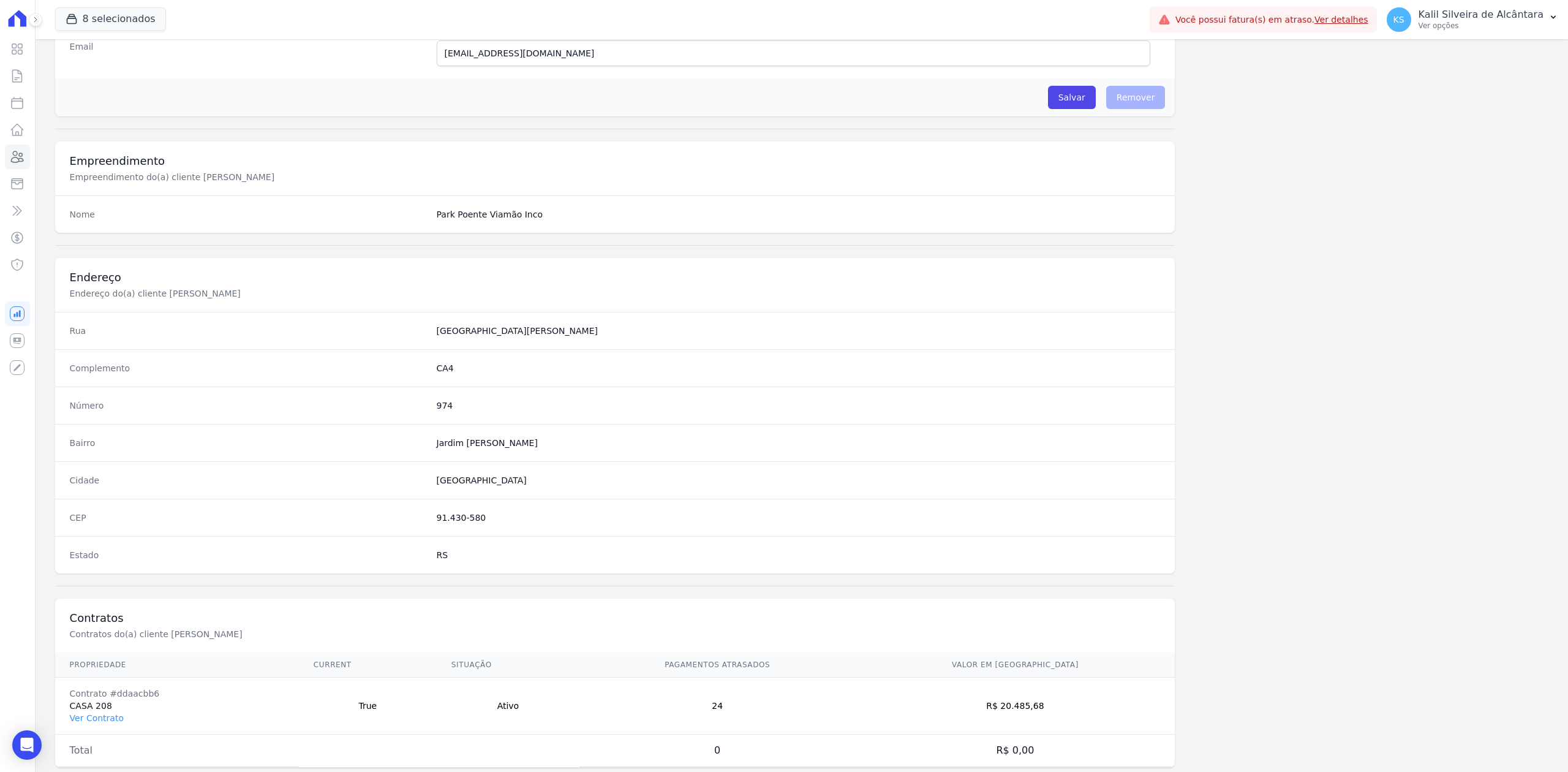
scroll to position [380, 0]
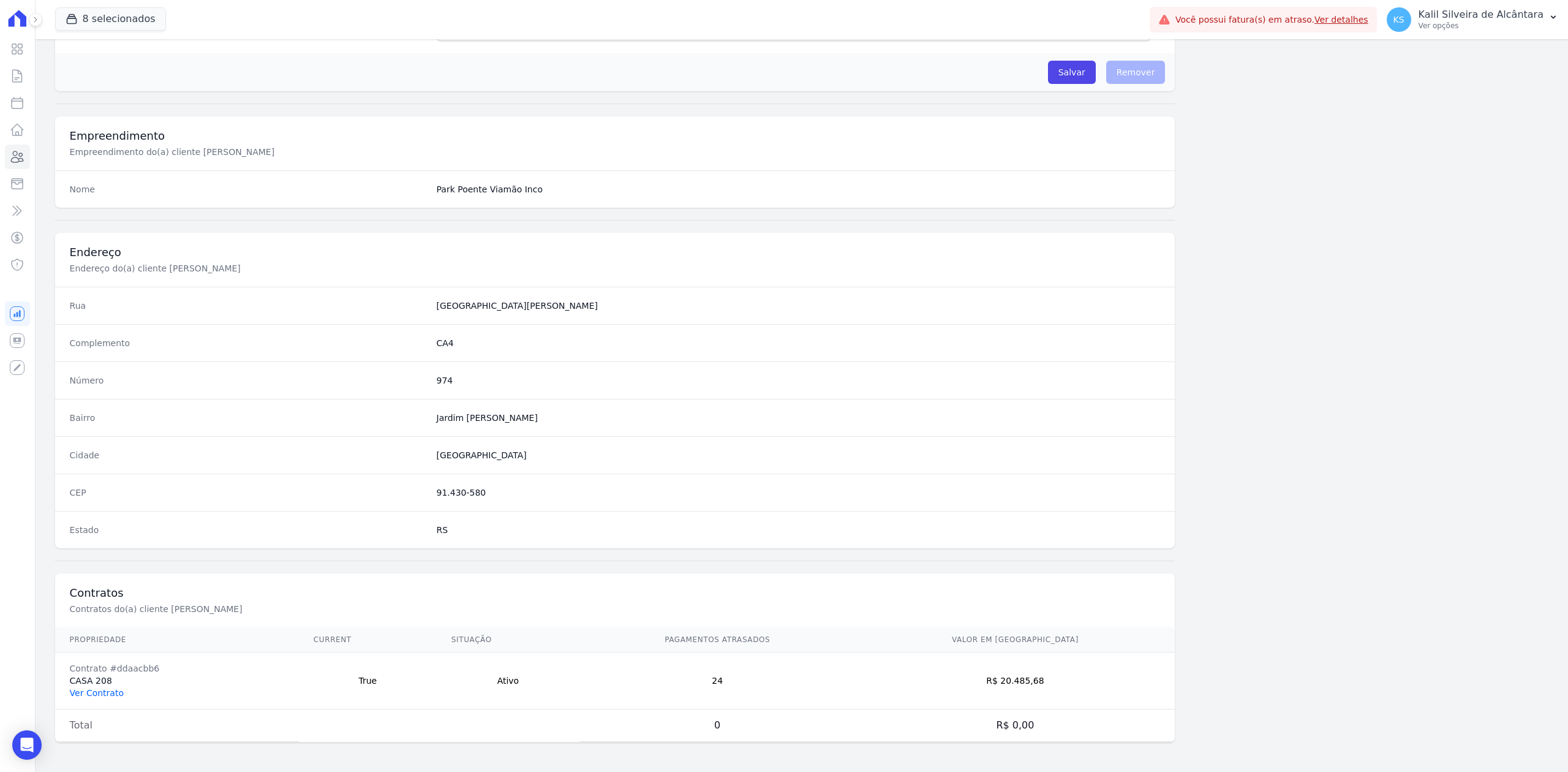
click at [104, 689] on link "Ver Contrato" at bounding box center [96, 693] width 54 height 10
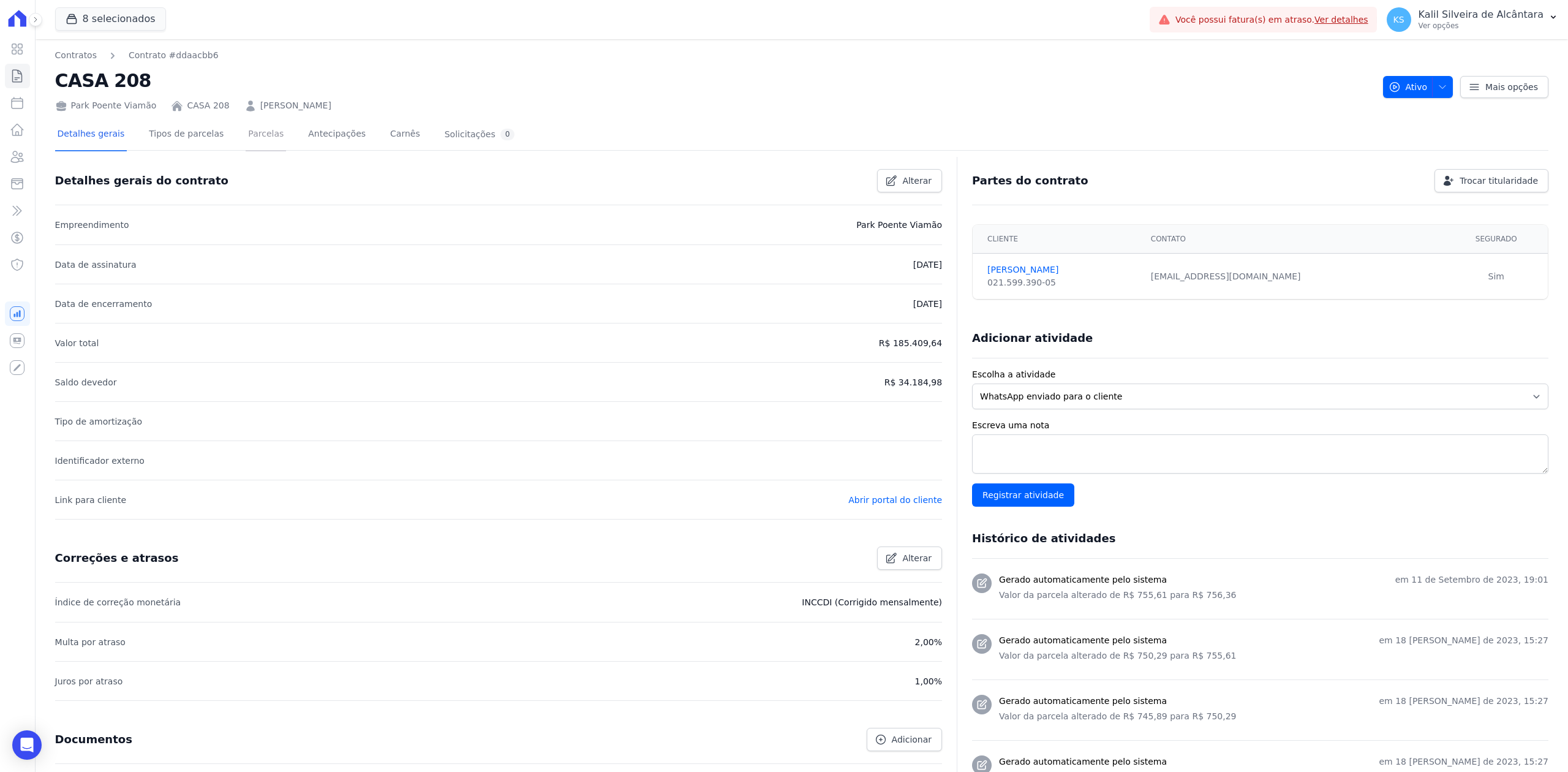
click at [257, 131] on link "Parcelas" at bounding box center [265, 135] width 40 height 33
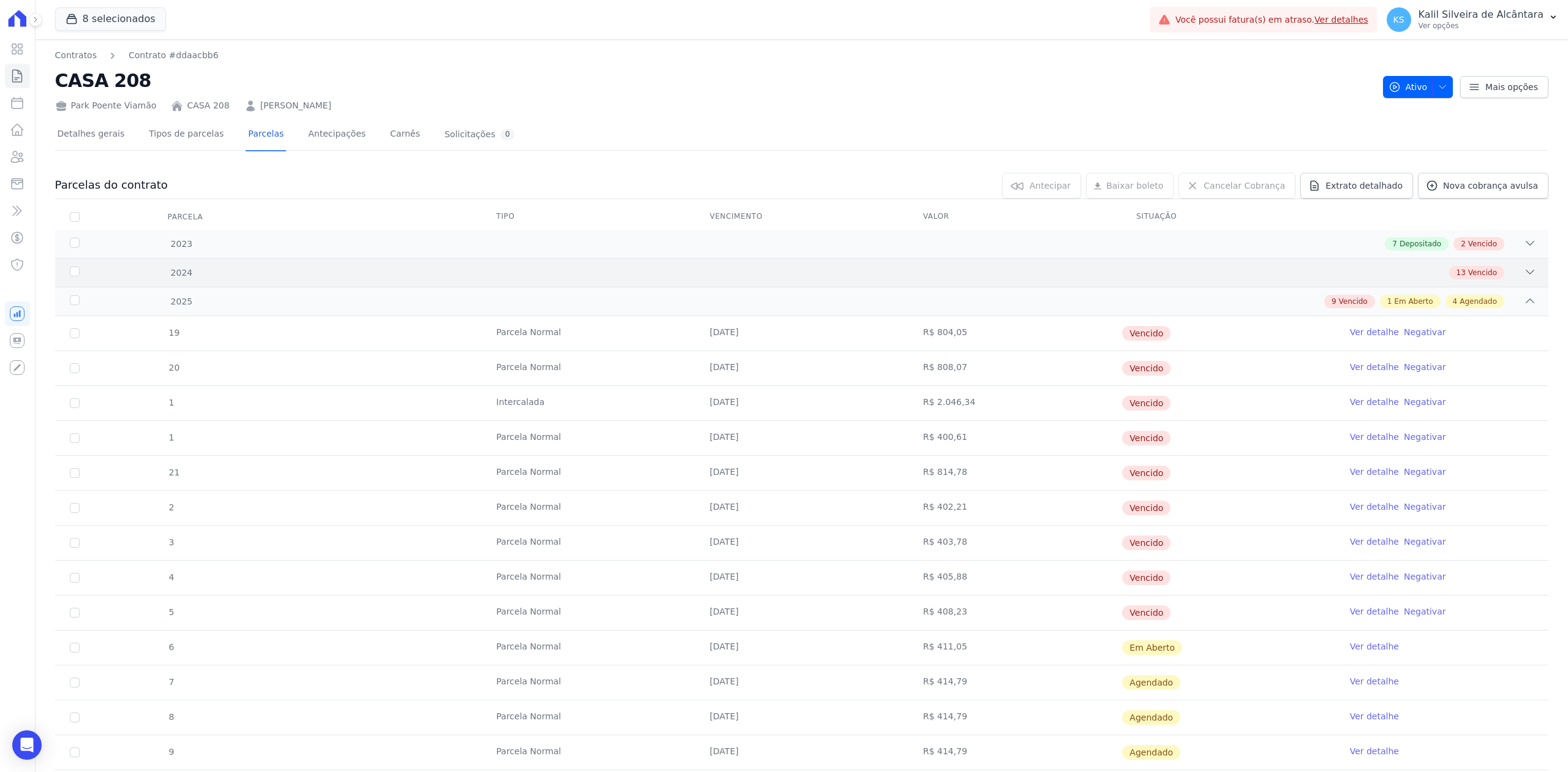
click at [1526, 273] on div "2024 13 Vencido" at bounding box center [801, 272] width 1493 height 29
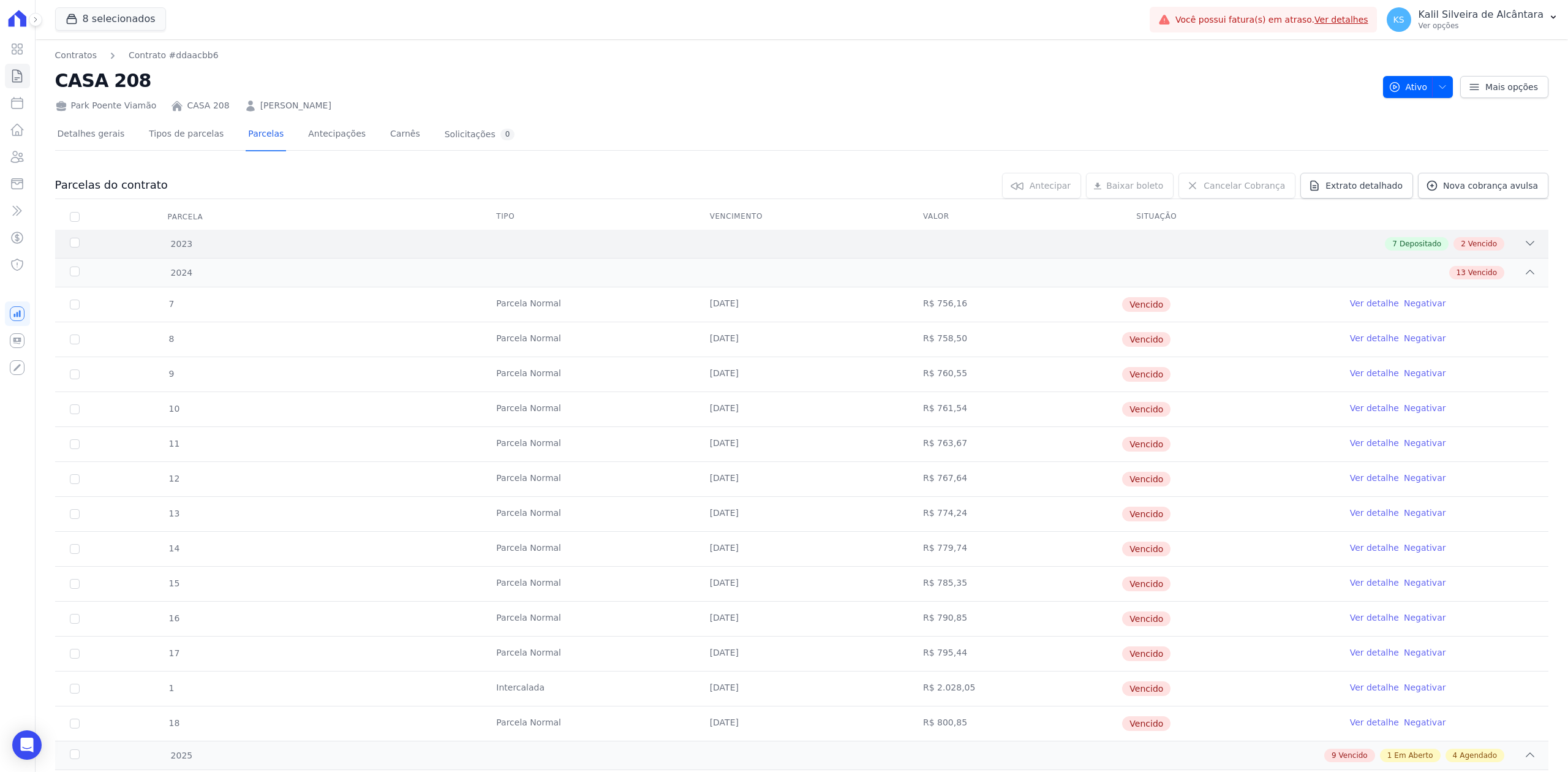
click at [1524, 249] on icon at bounding box center [1530, 243] width 12 height 12
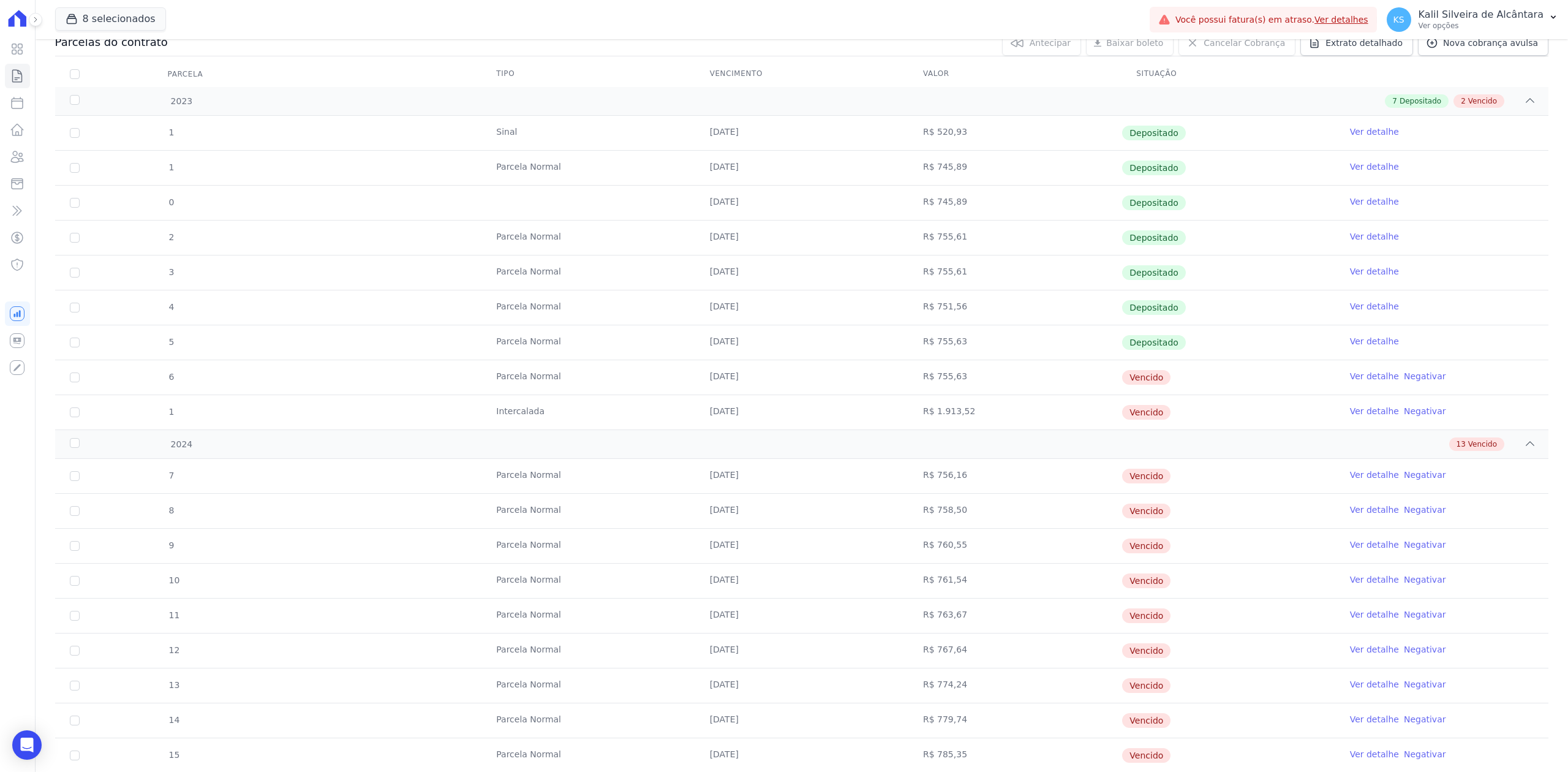
scroll to position [163, 0]
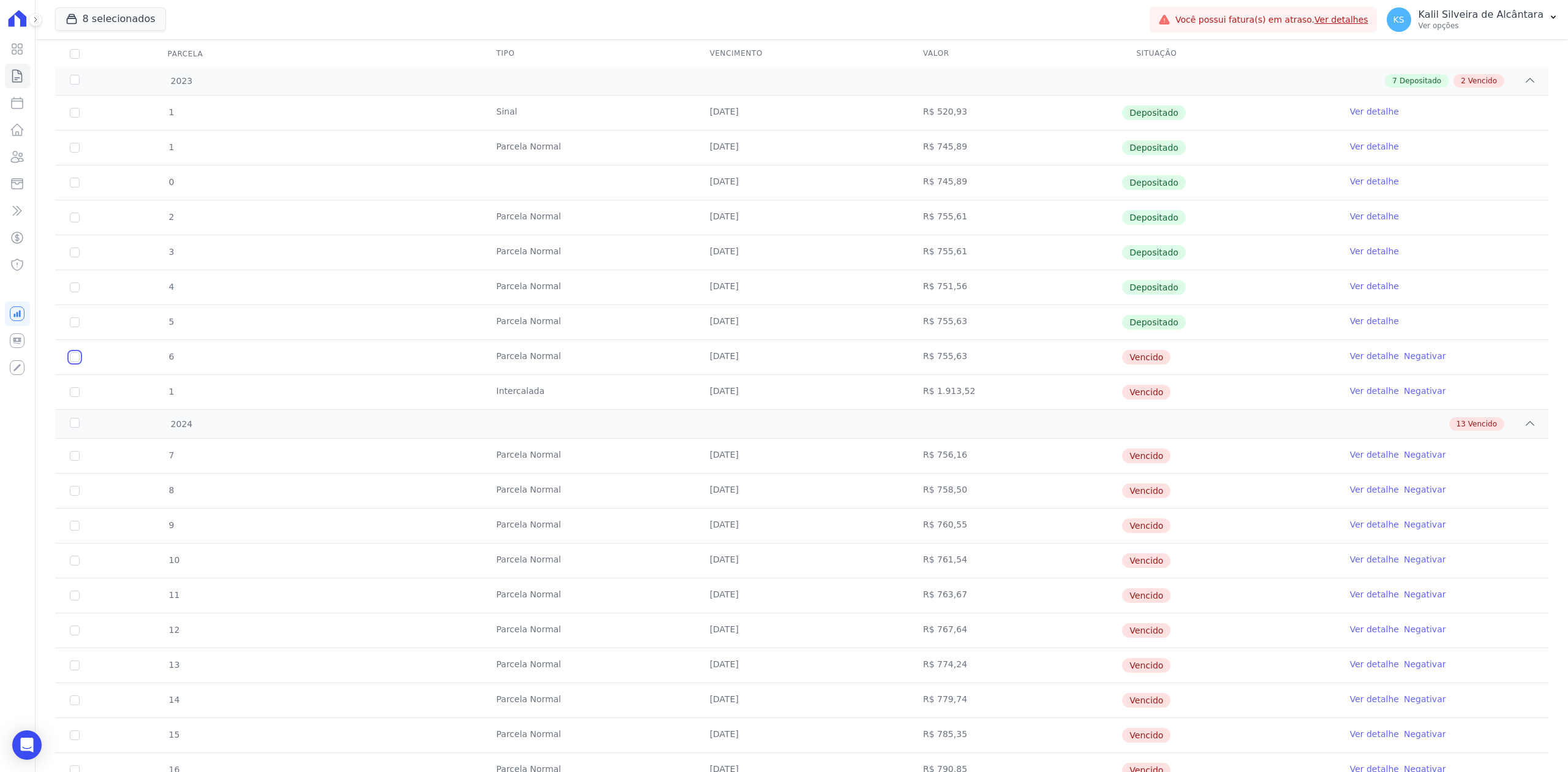
drag, startPoint x: 72, startPoint y: 358, endPoint x: 70, endPoint y: 386, distance: 28.1
click at [72, 361] on input "checkbox" at bounding box center [74, 357] width 10 height 10
checkbox input "true"
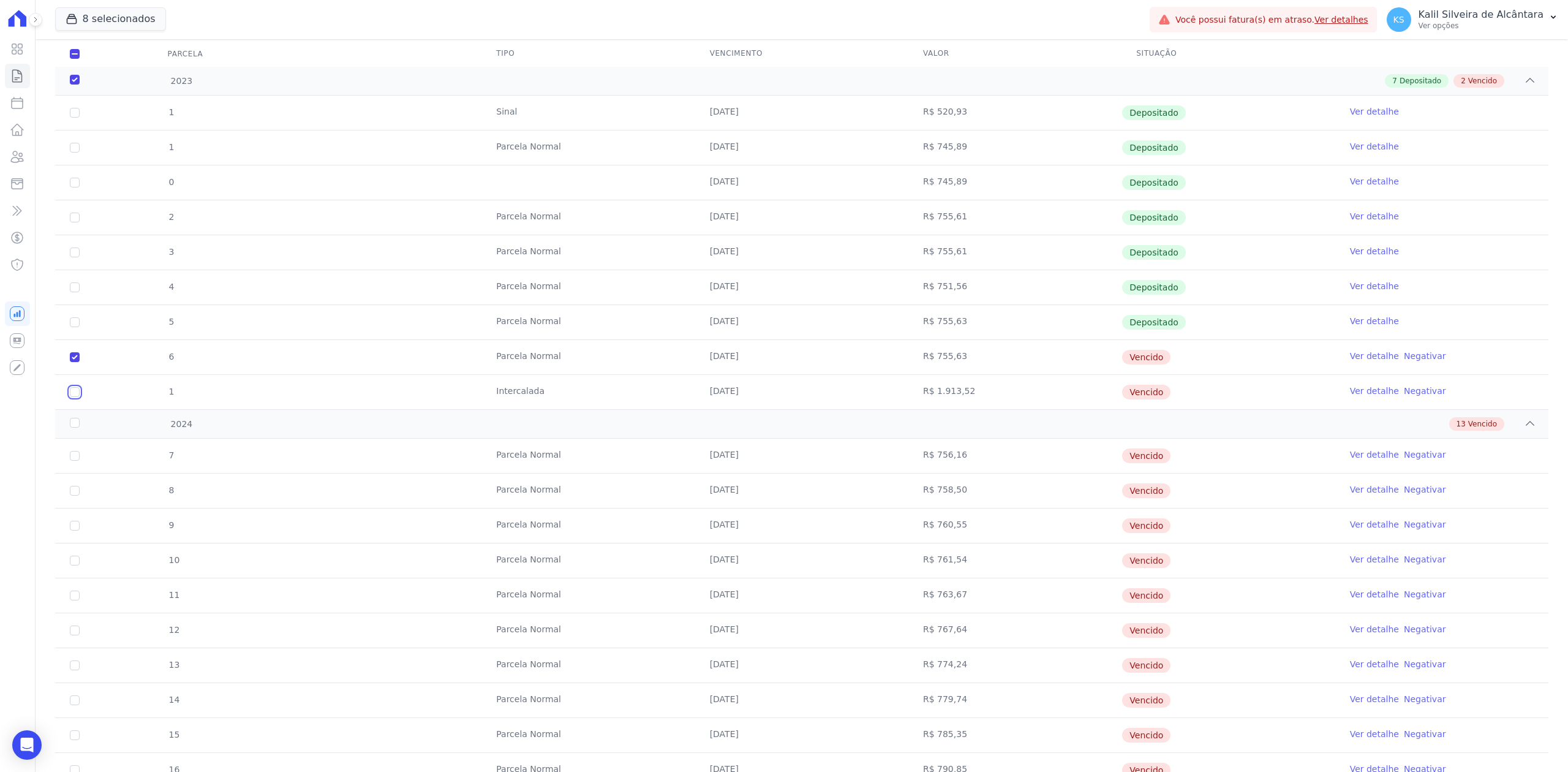
click at [71, 362] on input "checkbox" at bounding box center [74, 357] width 10 height 10
checkbox input "true"
drag, startPoint x: 75, startPoint y: 350, endPoint x: 1185, endPoint y: 380, distance: 1110.4
click at [1185, 380] on tbody "1 [GEOGRAPHIC_DATA] [DATE] R$ 520,93 Depositado Ver detalhe 1 [GEOGRAPHIC_DATA]…" at bounding box center [801, 252] width 1493 height 314
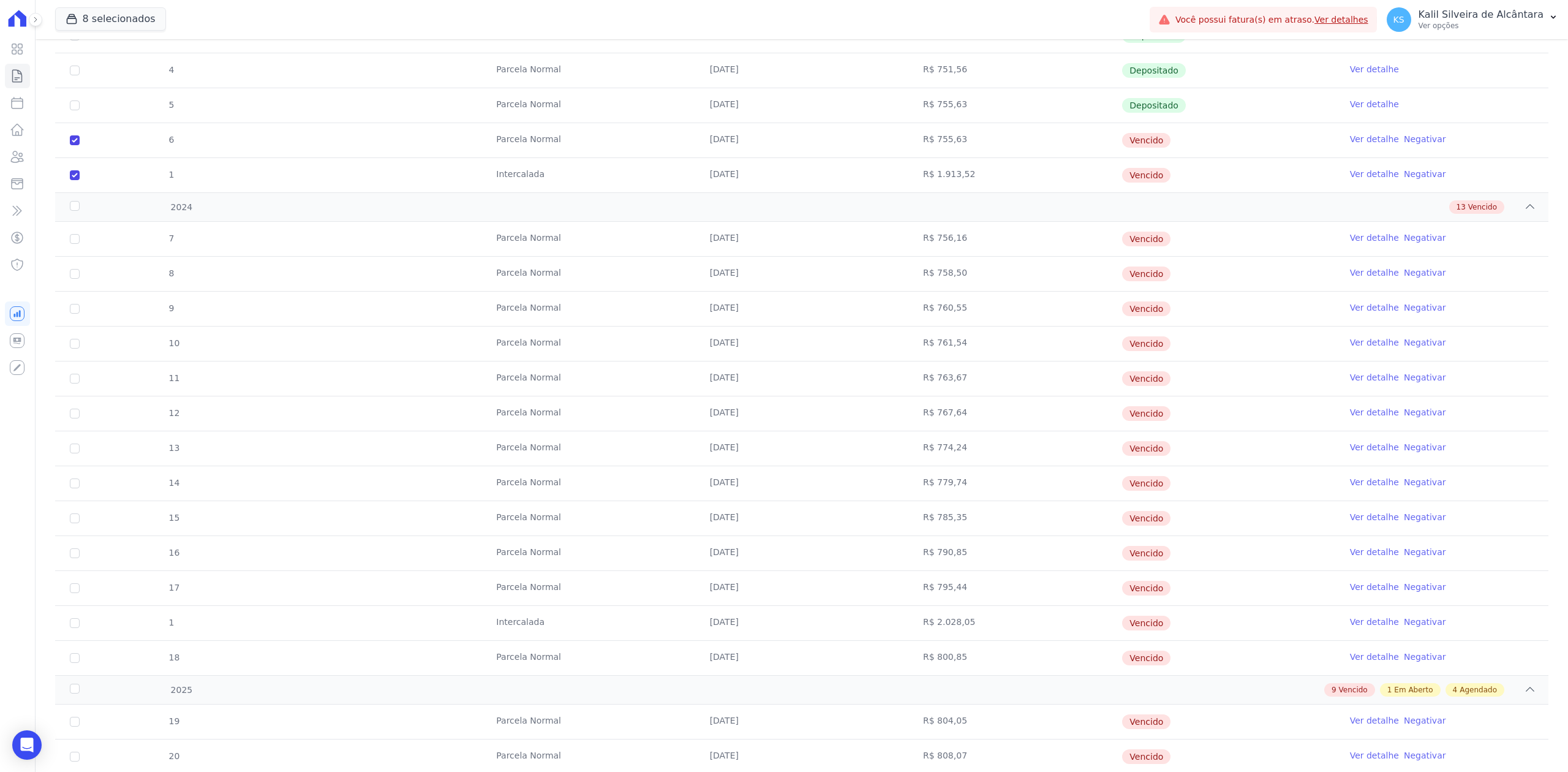
scroll to position [408, 0]
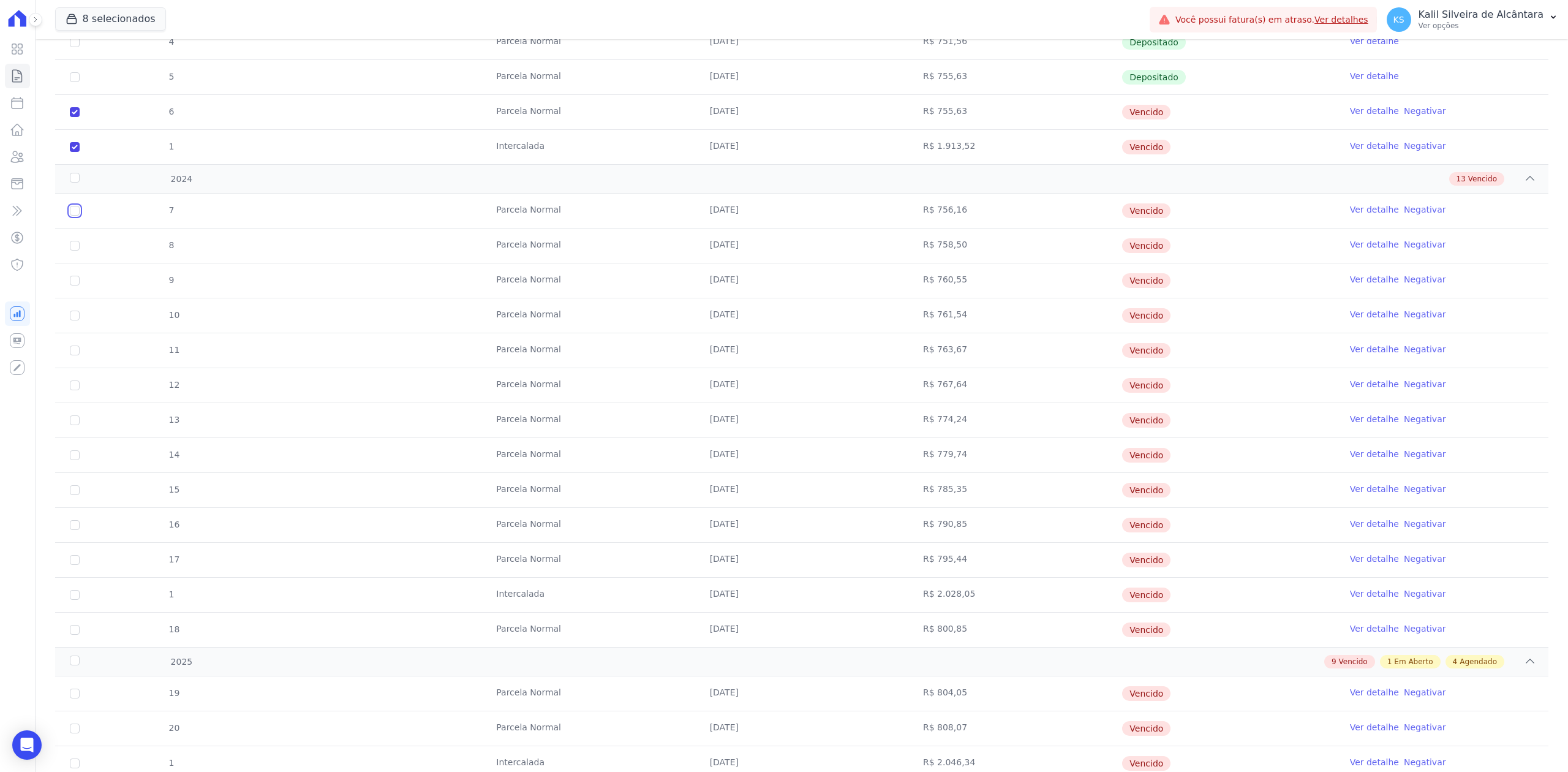
click at [70, 215] on input "checkbox" at bounding box center [74, 210] width 10 height 10
checkbox input "true"
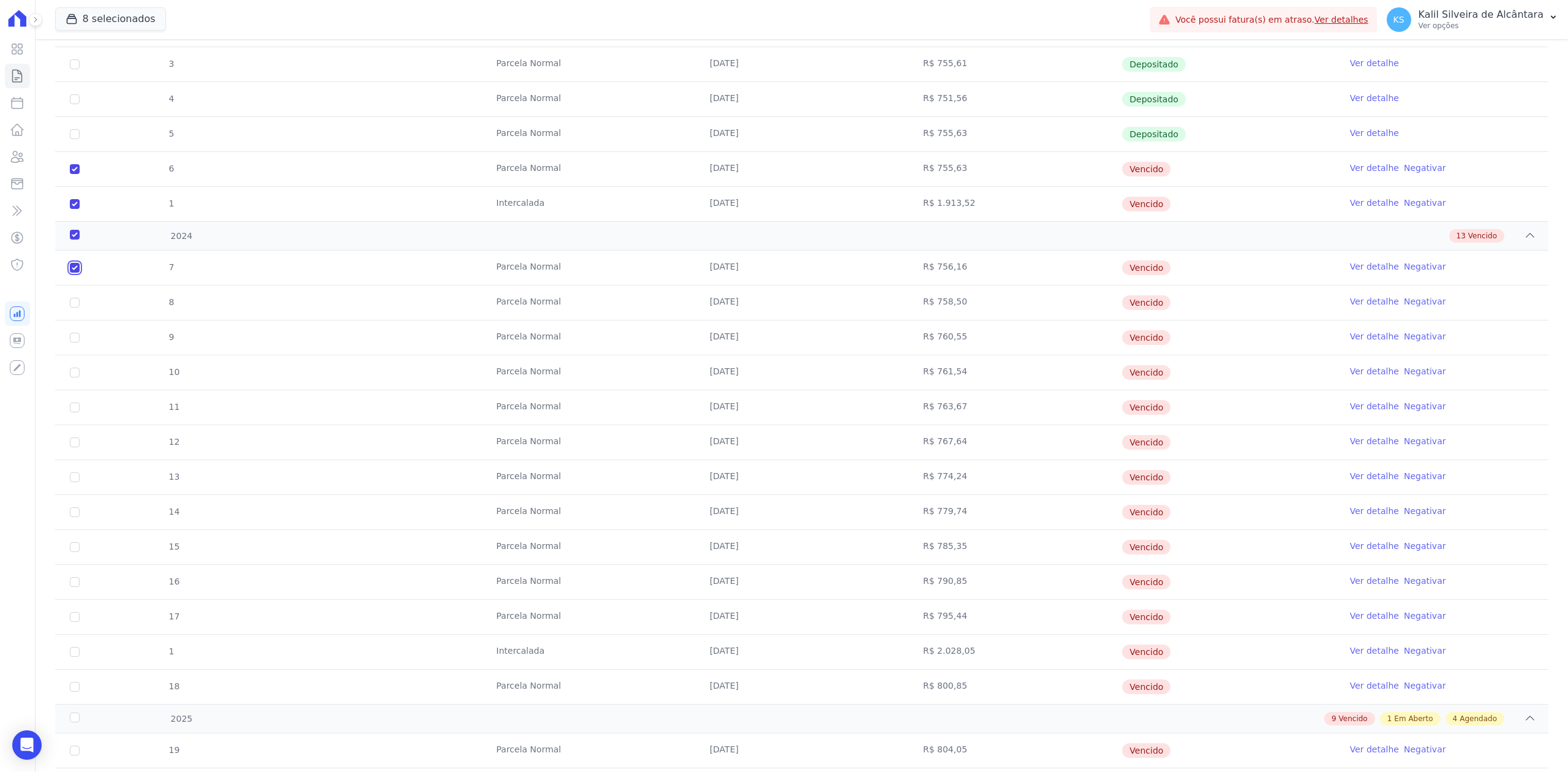
scroll to position [327, 0]
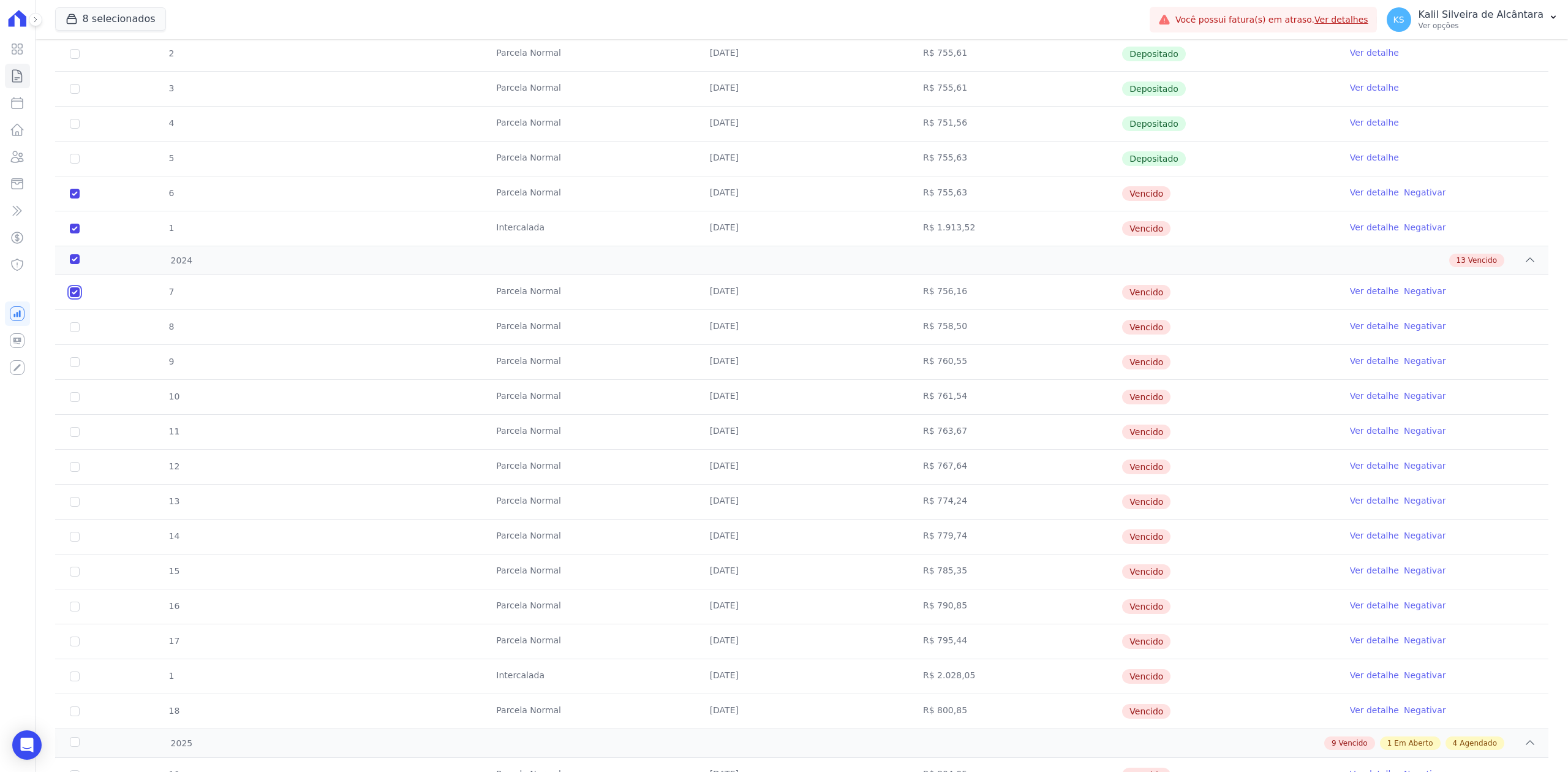
click at [73, 250] on div "2023 7 Depositado 2 Vencido 1 [GEOGRAPHIC_DATA] [DATE] R$ 520,93 Depositado Ver…" at bounding box center [801, 618] width 1493 height 1429
click at [72, 297] on input "checkbox" at bounding box center [74, 292] width 10 height 10
checkbox input "true"
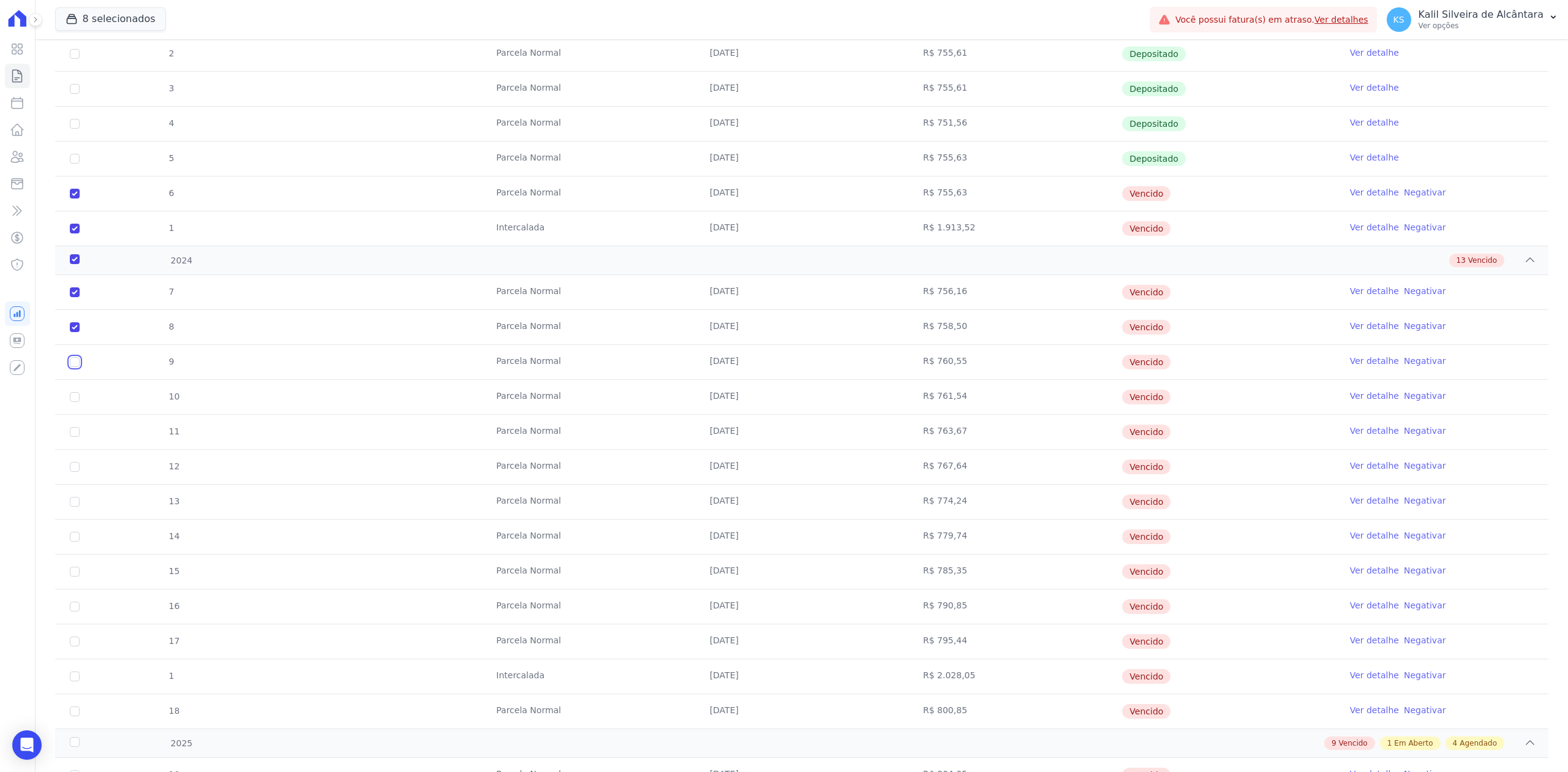
drag, startPoint x: 76, startPoint y: 364, endPoint x: 74, endPoint y: 389, distance: 25.1
click at [76, 297] on input "checkbox" at bounding box center [74, 292] width 10 height 10
checkbox input "true"
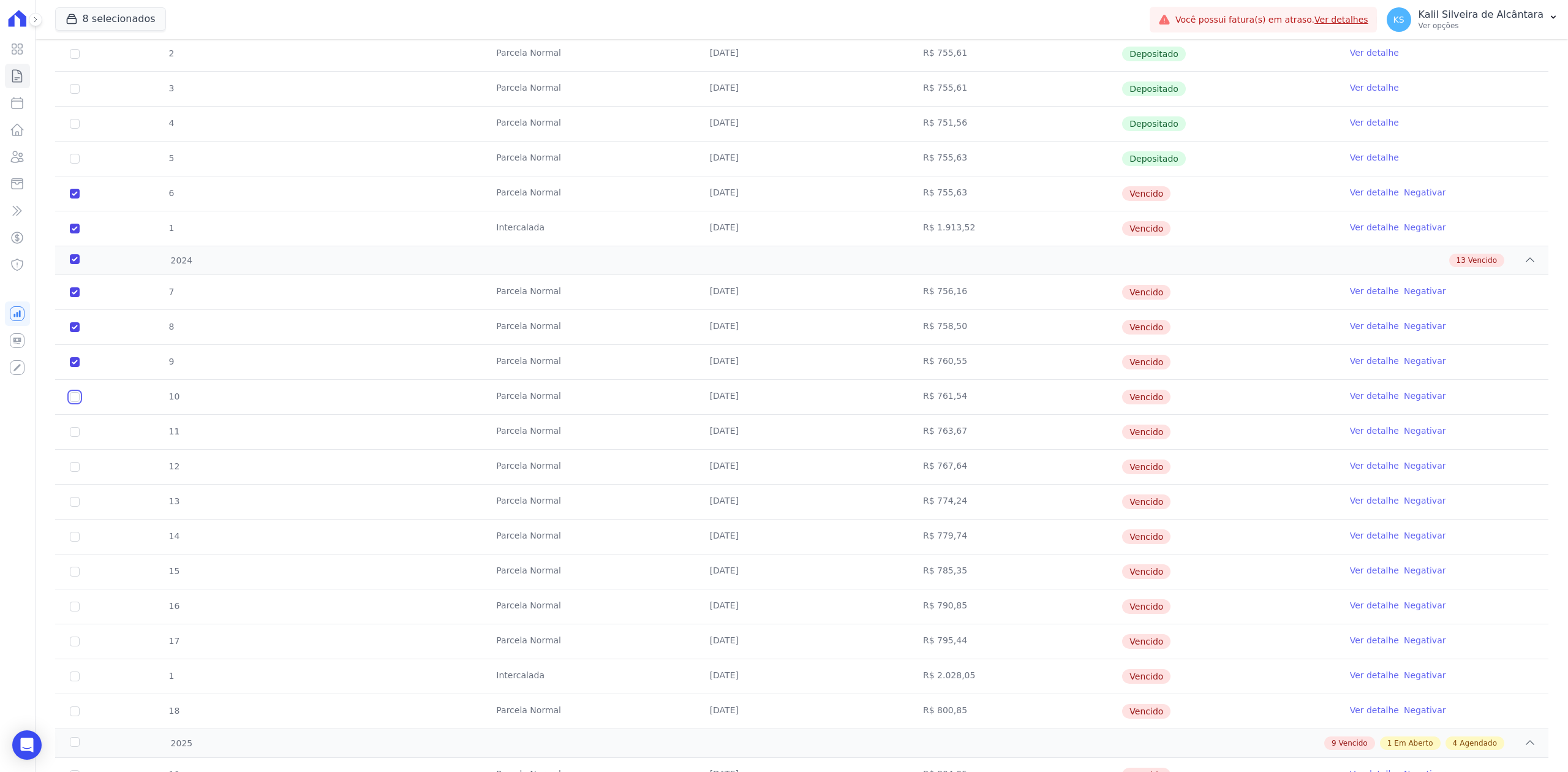
click at [76, 297] on input "checkbox" at bounding box center [74, 292] width 10 height 10
checkbox input "true"
drag, startPoint x: 73, startPoint y: 429, endPoint x: 73, endPoint y: 436, distance: 7.0
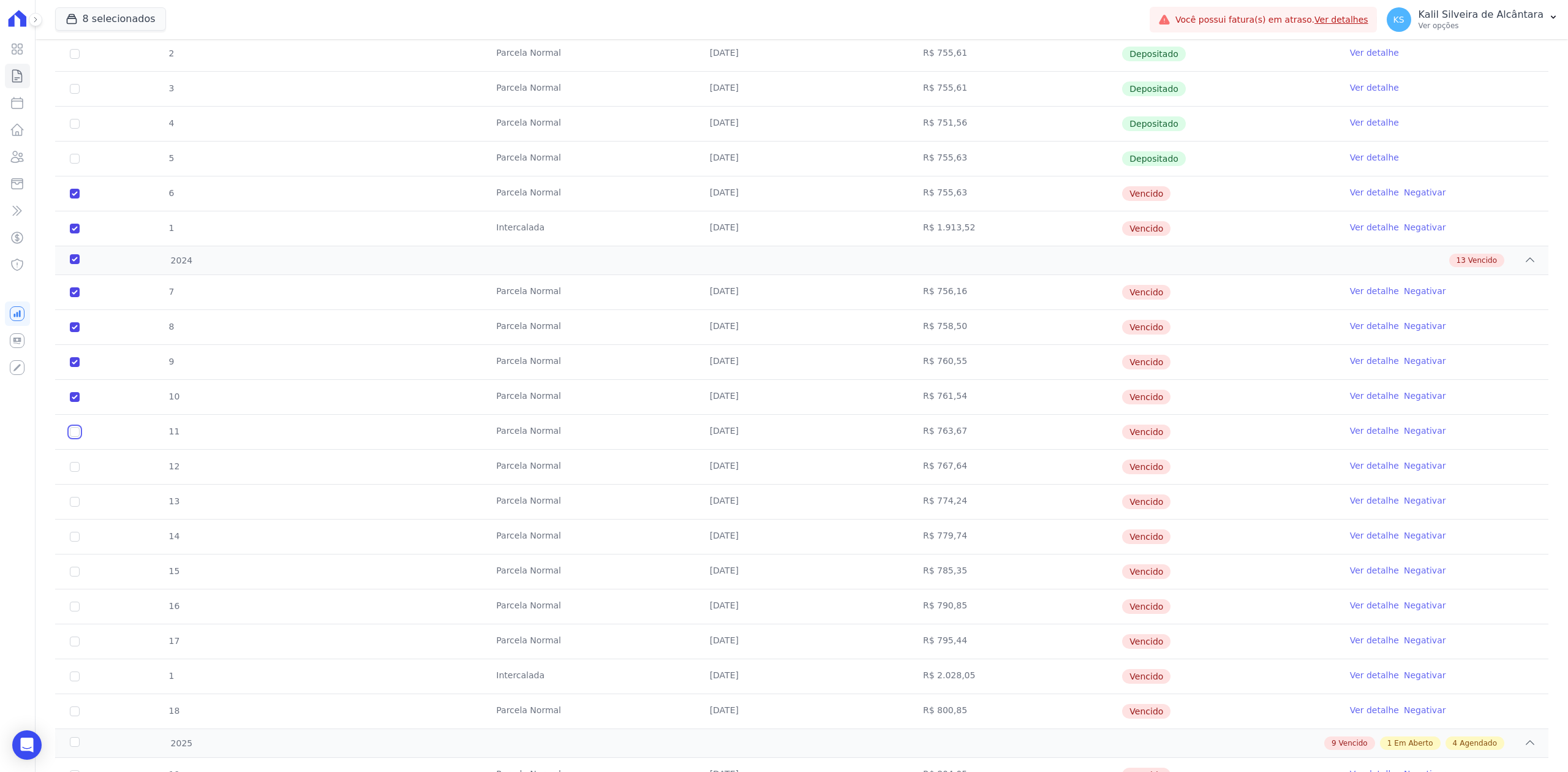
click at [73, 297] on input "checkbox" at bounding box center [74, 292] width 10 height 10
checkbox input "true"
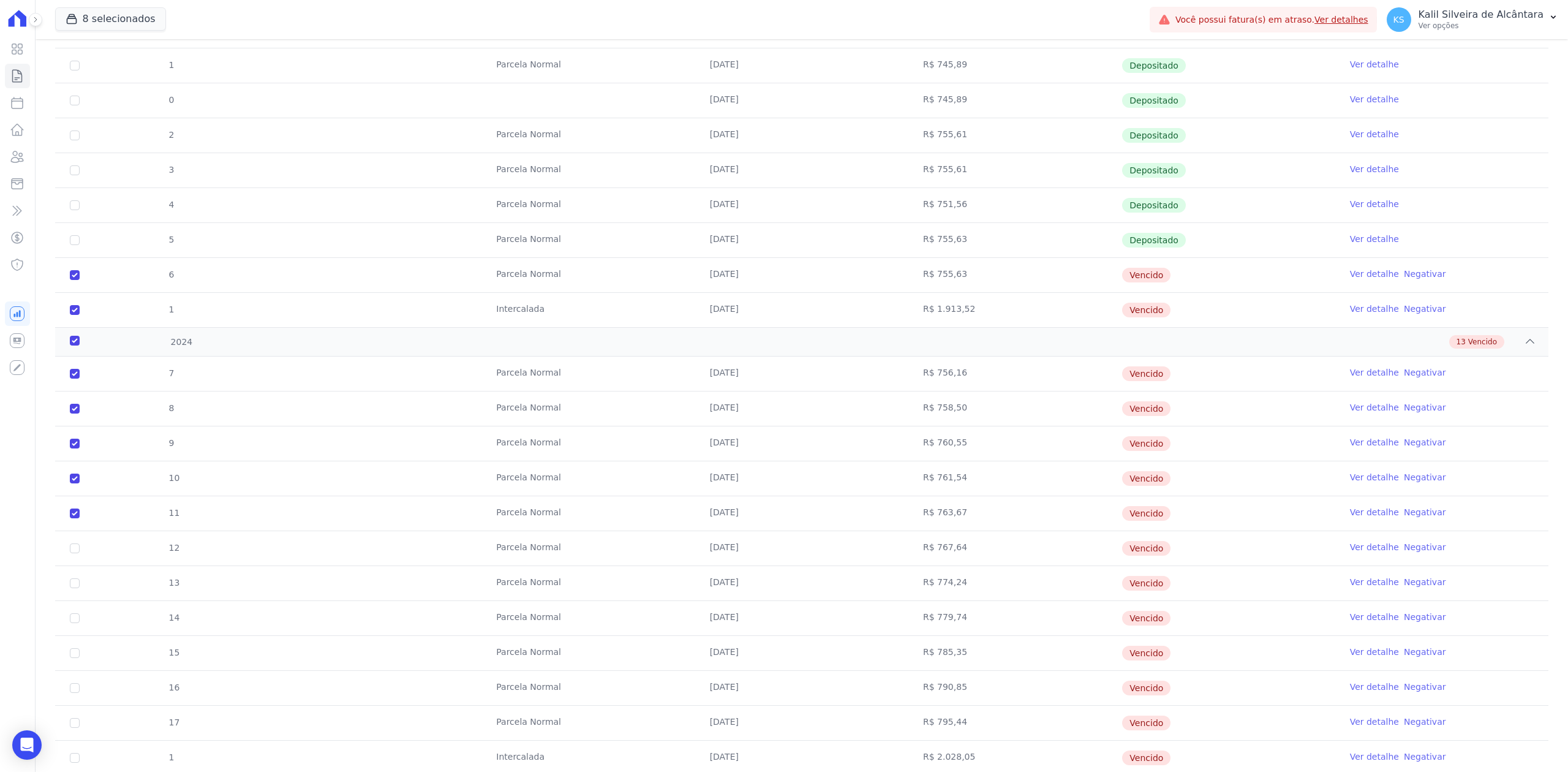
click at [70, 474] on td "10" at bounding box center [75, 478] width 39 height 34
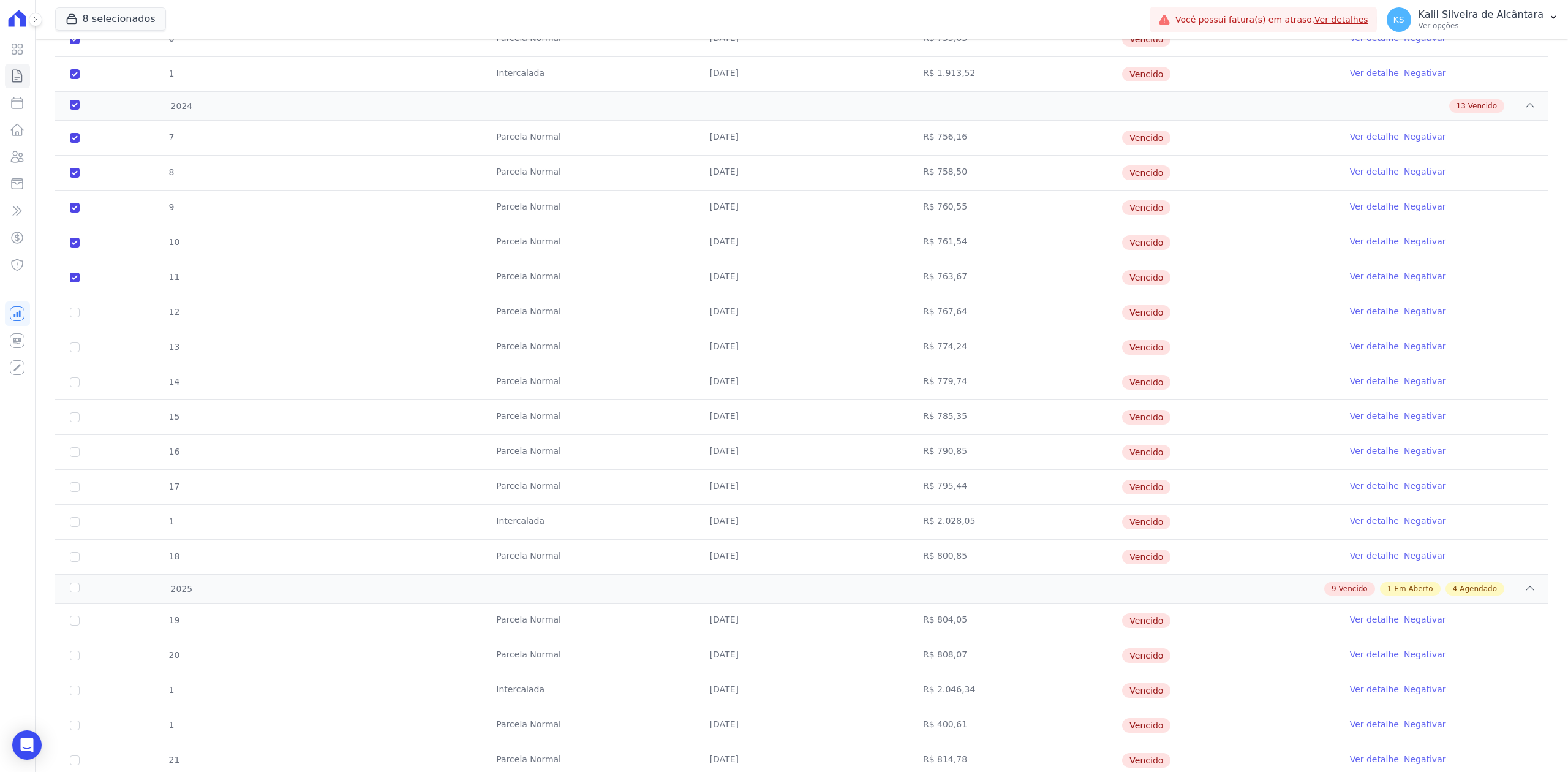
scroll to position [490, 0]
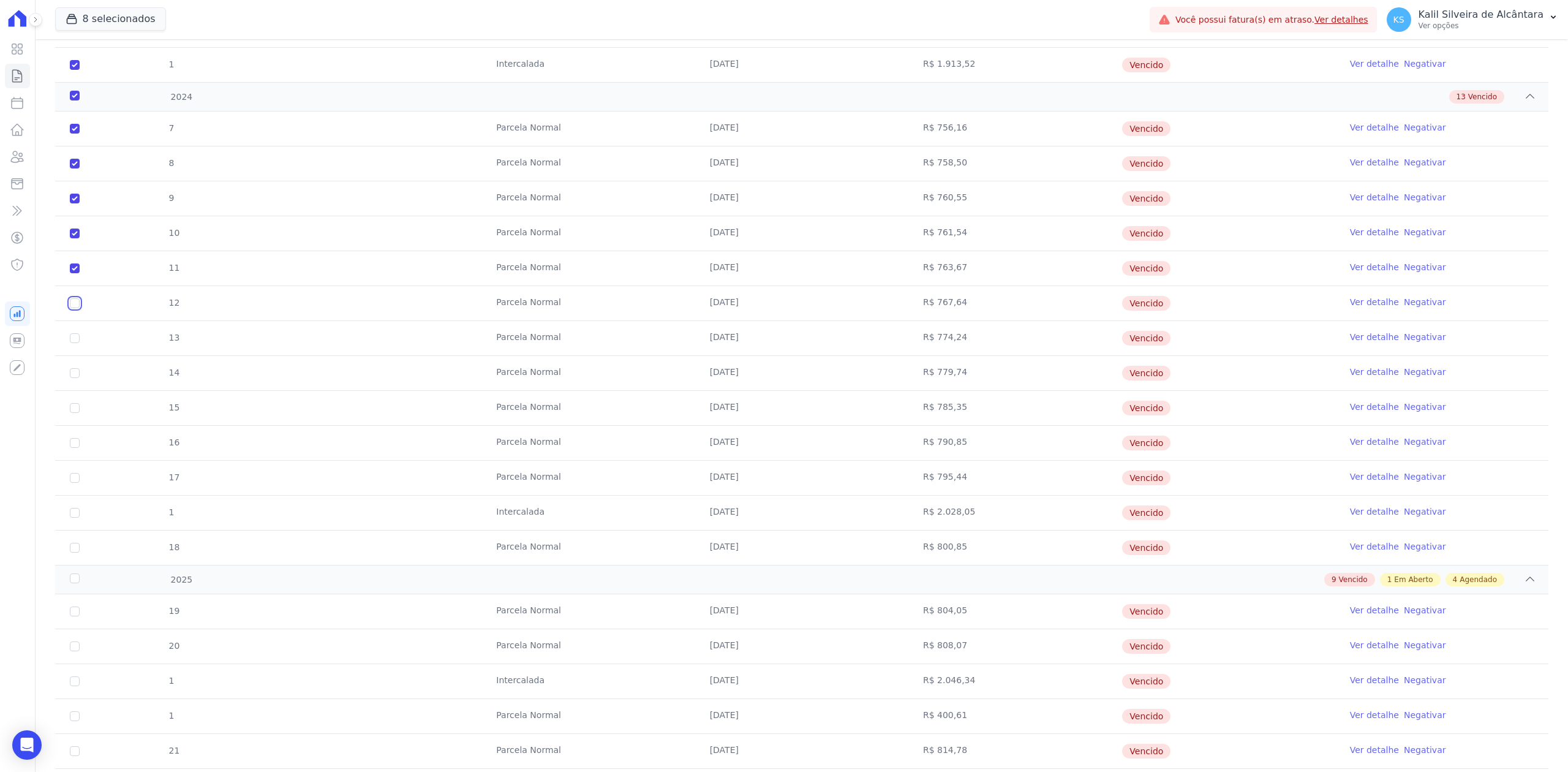
drag, startPoint x: 73, startPoint y: 306, endPoint x: 73, endPoint y: 334, distance: 28.0
click at [73, 328] on tbody "7 [GEOGRAPHIC_DATA] [DATE] R$ 756,16 [GEOGRAPHIC_DATA] Ver detalhe Negativar 8 …" at bounding box center [801, 338] width 1493 height 454
click at [74, 134] on input "checkbox" at bounding box center [74, 129] width 10 height 10
checkbox input "true"
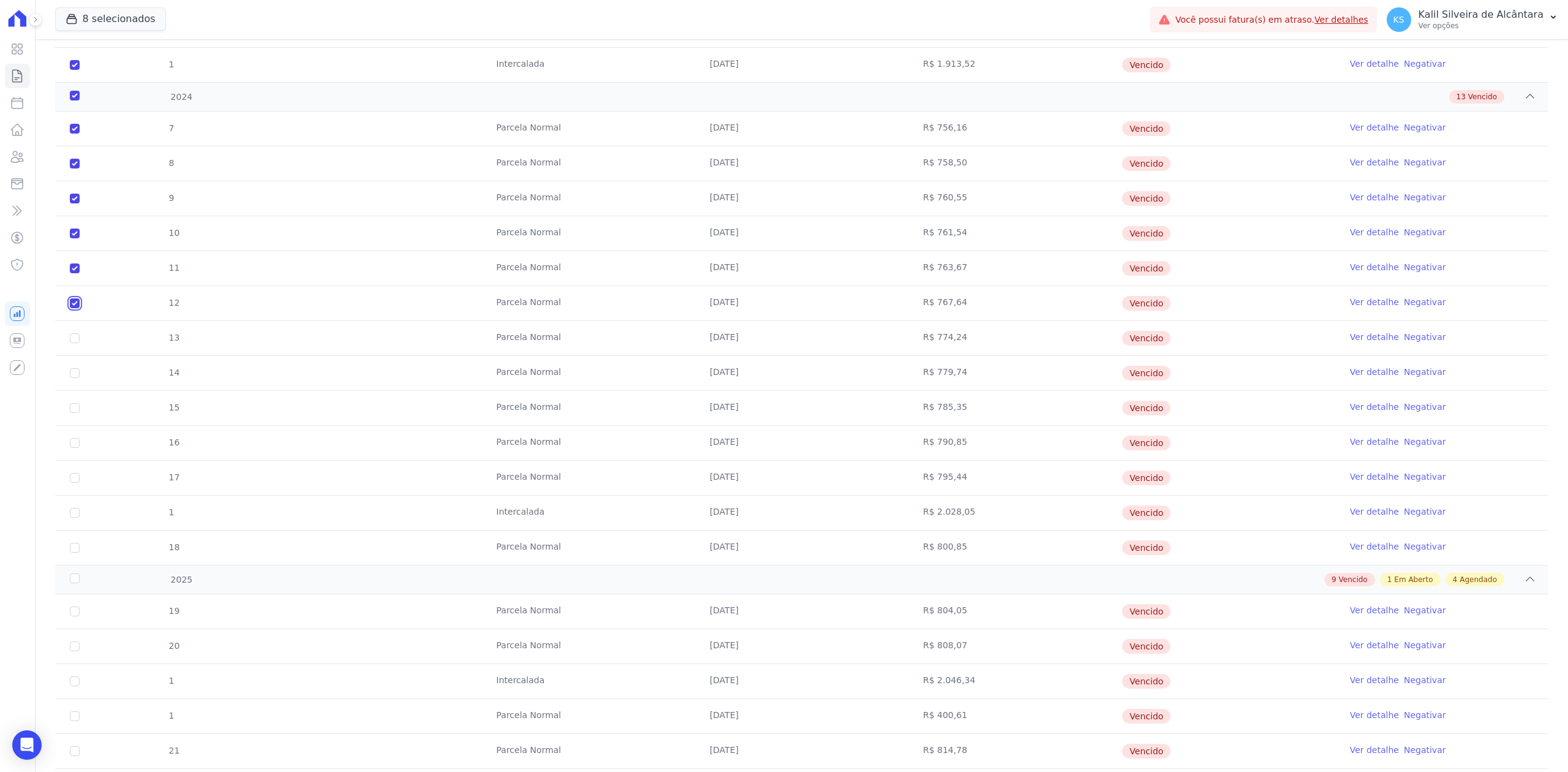
checkbox input "true"
click at [72, 134] on input "checkbox" at bounding box center [74, 129] width 10 height 10
checkbox input "true"
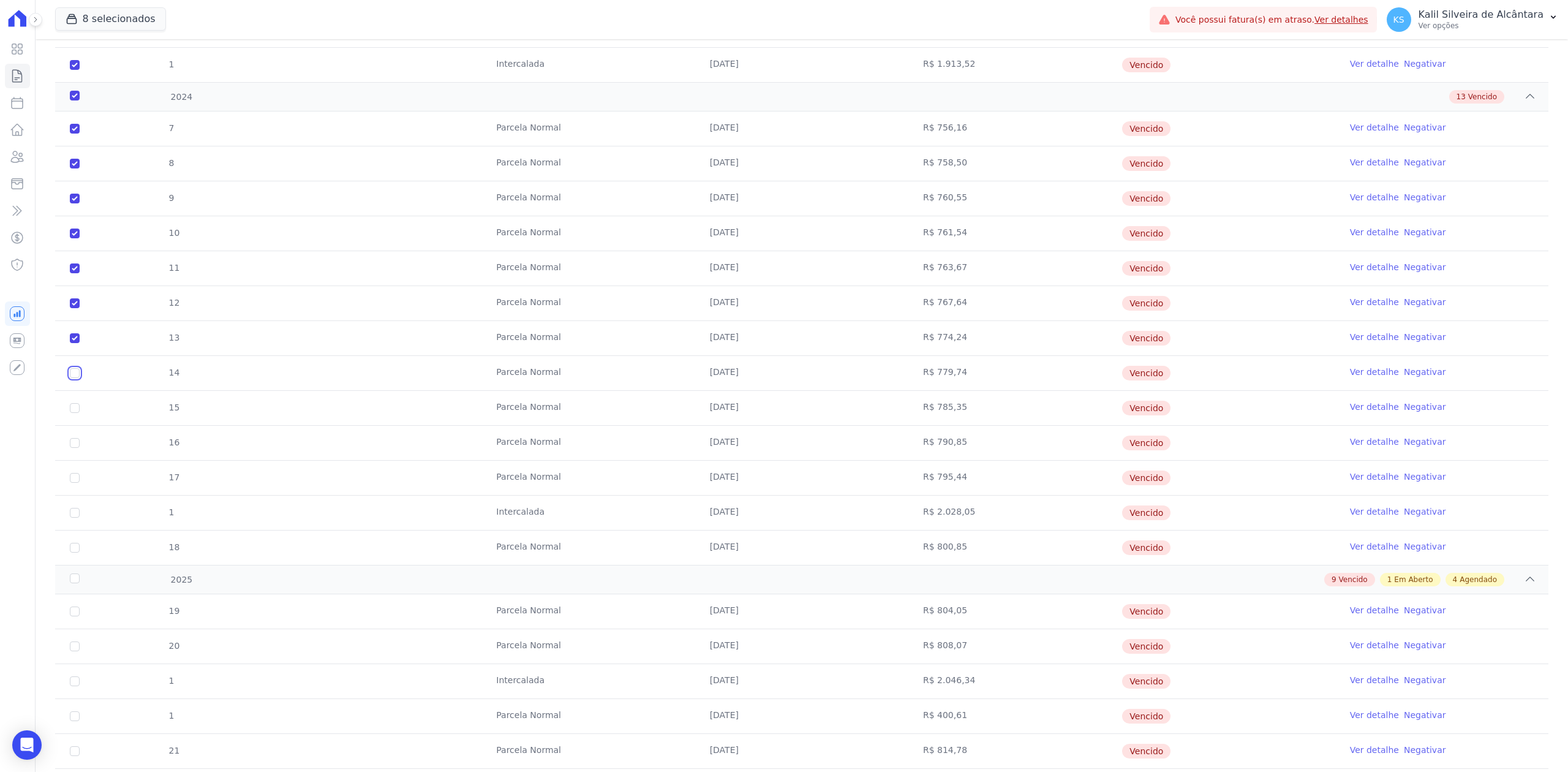
click at [76, 134] on input "checkbox" at bounding box center [74, 129] width 10 height 10
checkbox input "true"
click at [76, 134] on input "checkbox" at bounding box center [74, 129] width 10 height 10
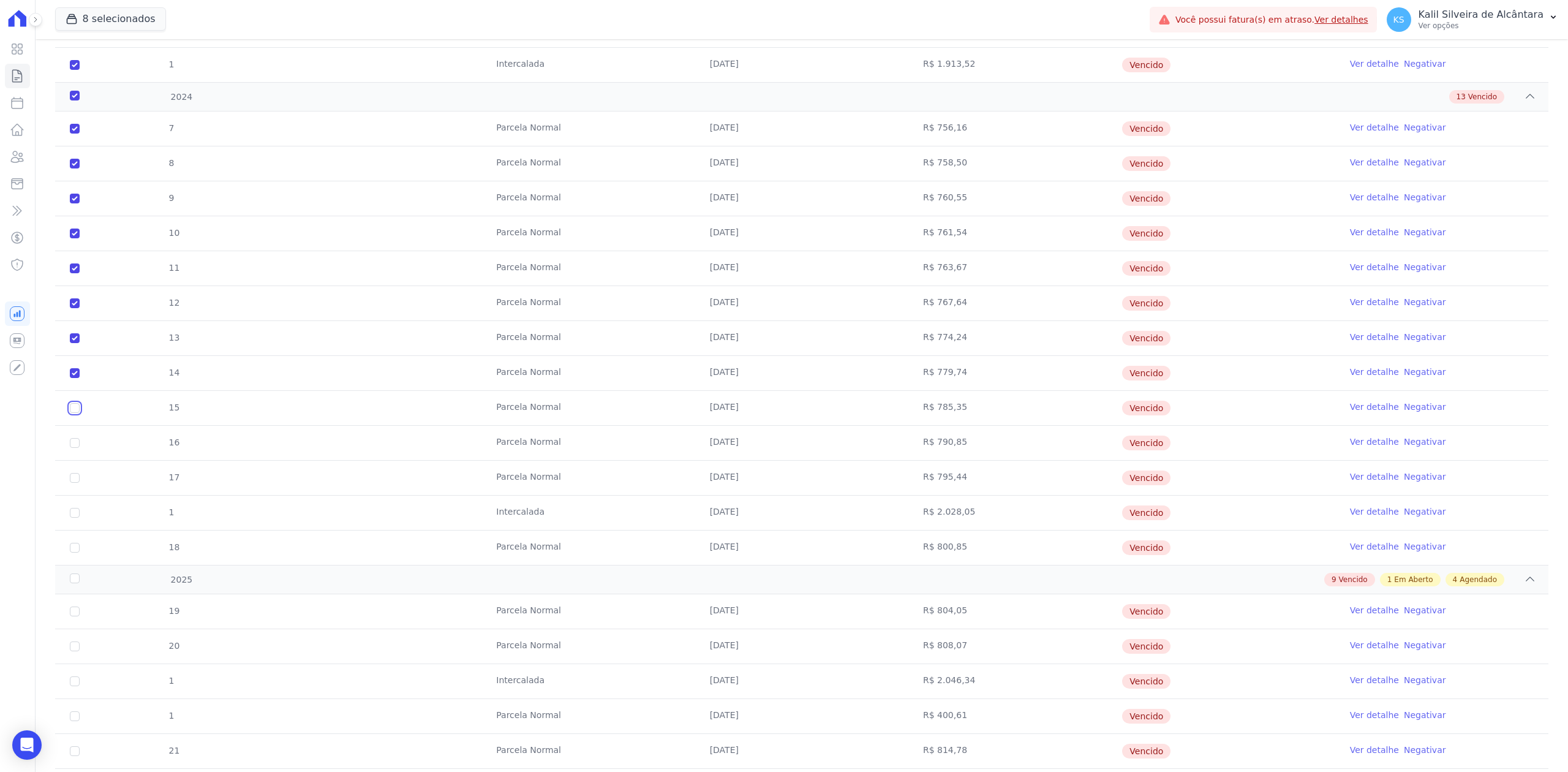
checkbox input "true"
click at [75, 134] on input "checkbox" at bounding box center [74, 129] width 10 height 10
checkbox input "true"
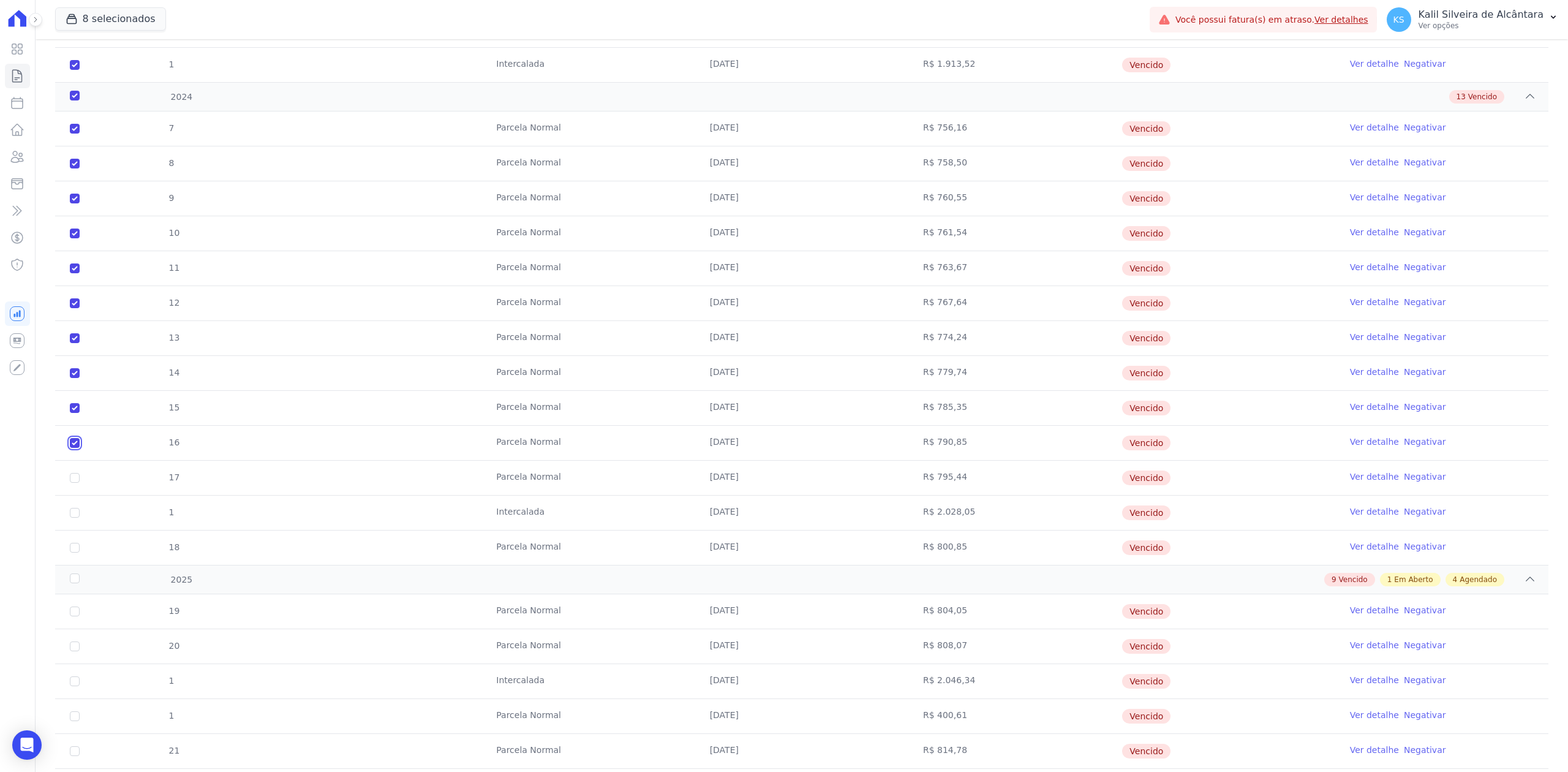
checkbox input "true"
click at [75, 134] on input "checkbox" at bounding box center [74, 129] width 10 height 10
checkbox input "true"
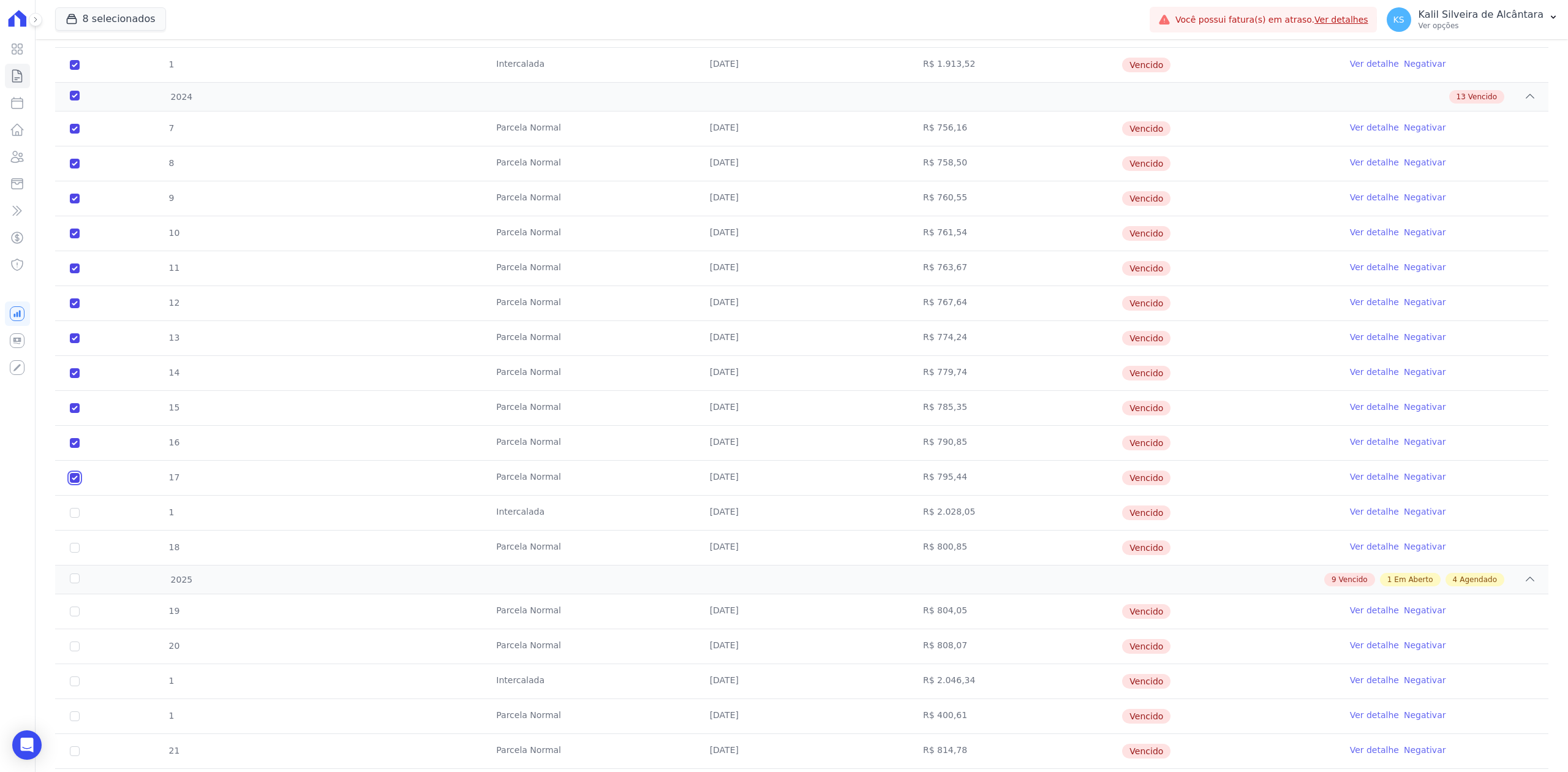
checkbox input "true"
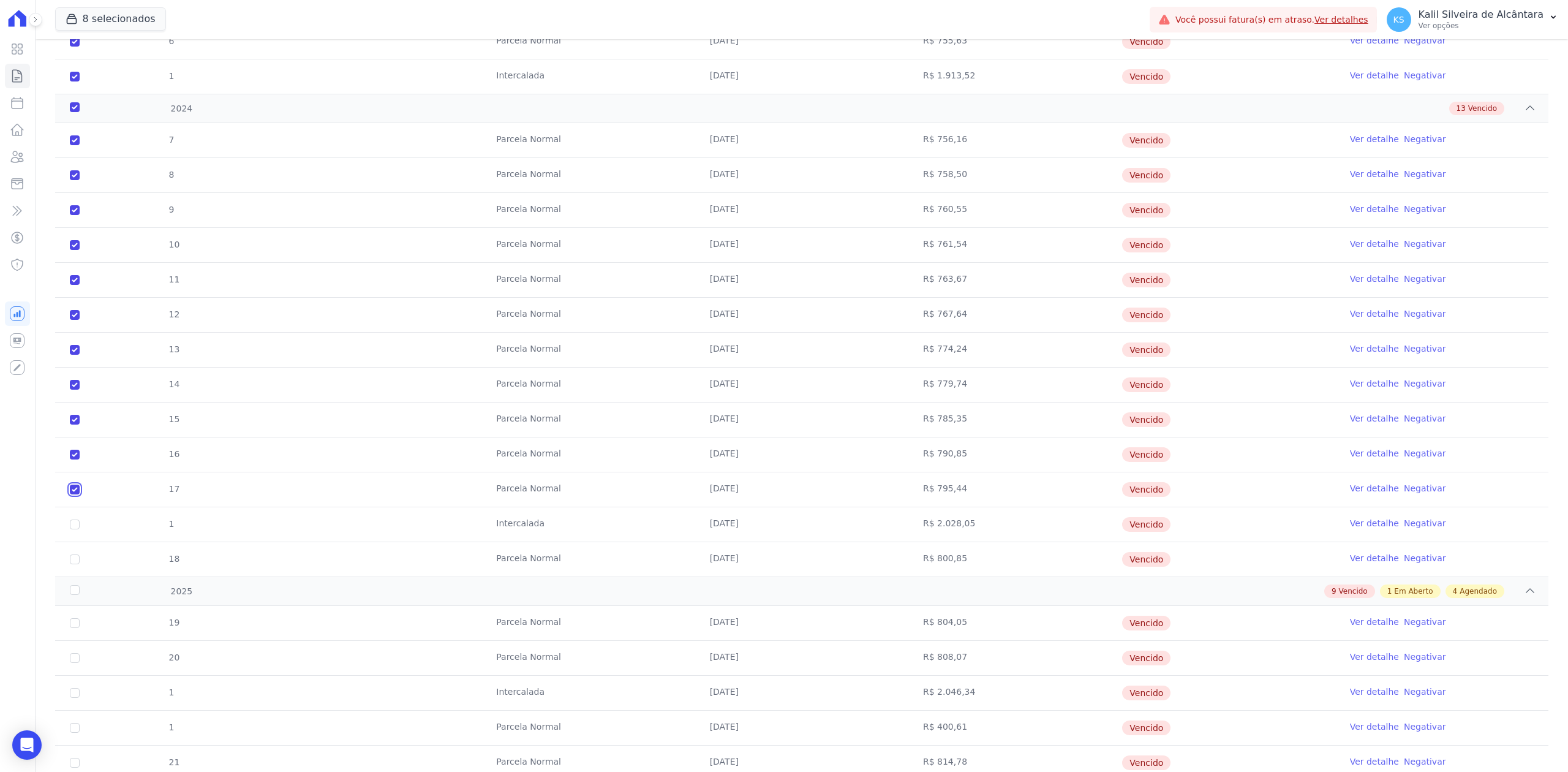
scroll to position [653, 0]
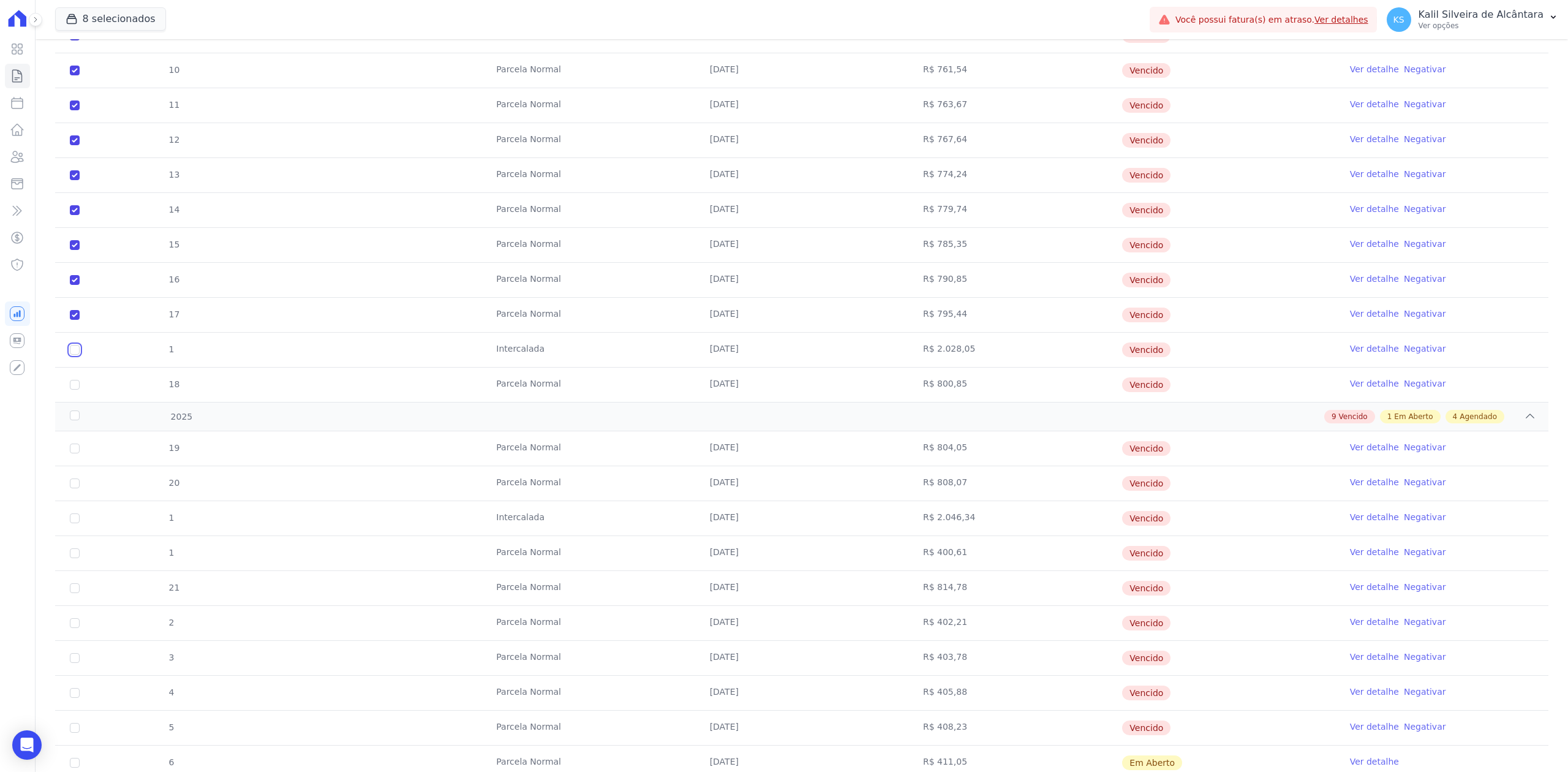
checkbox input "true"
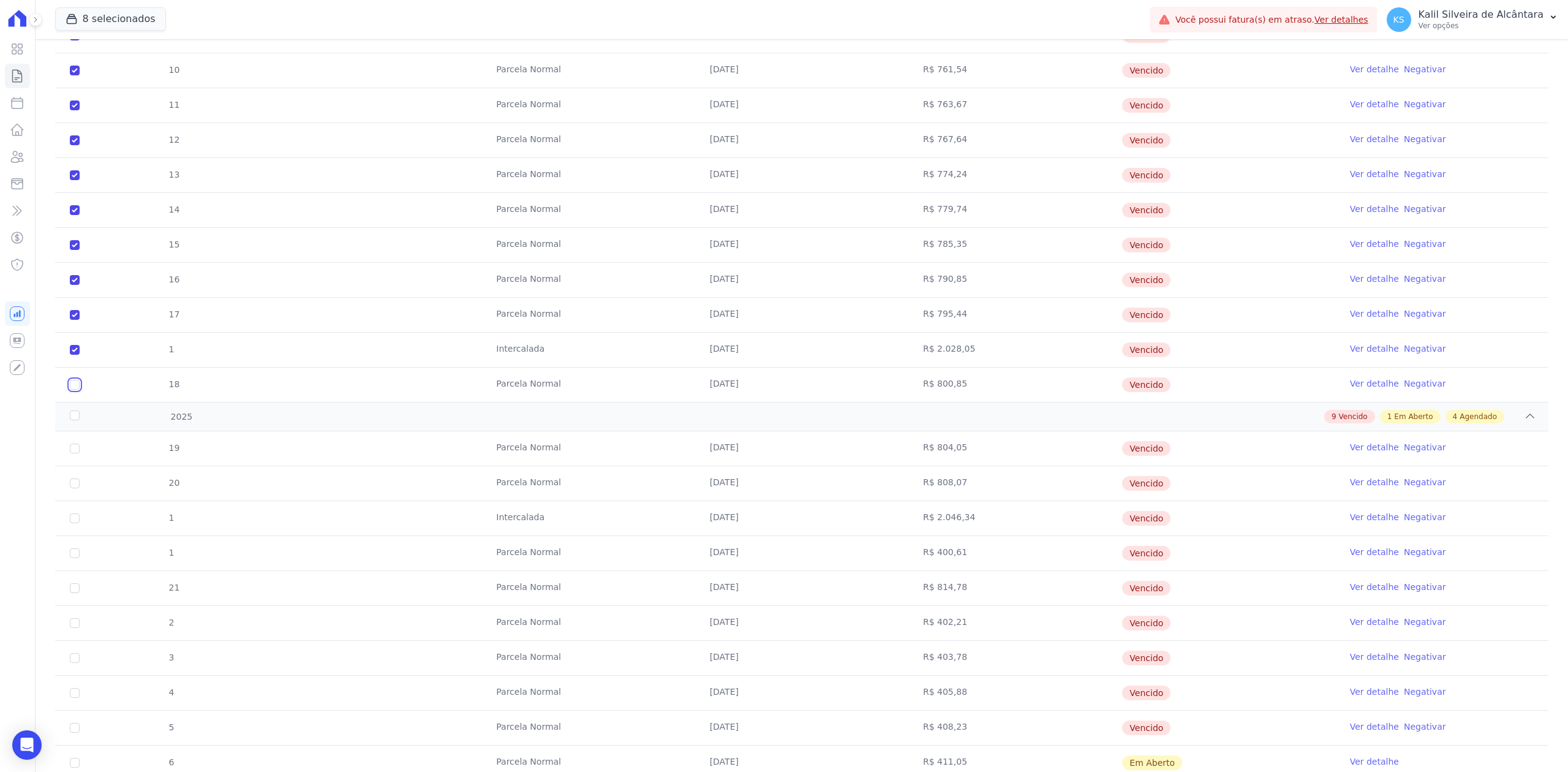
checkbox input "true"
click at [72, 454] on input "checkbox" at bounding box center [74, 448] width 10 height 10
checkbox input "true"
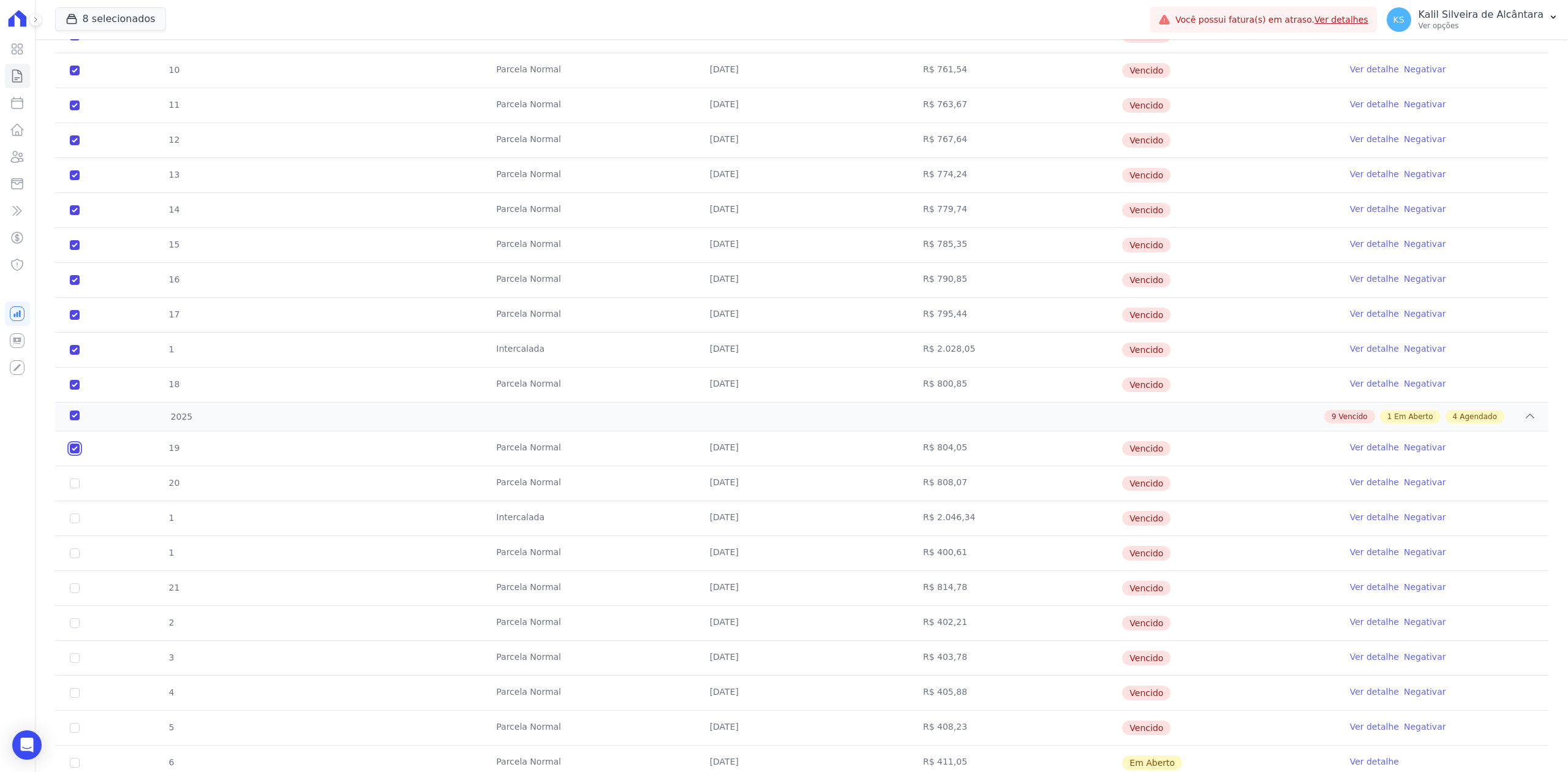
checkbox input "true"
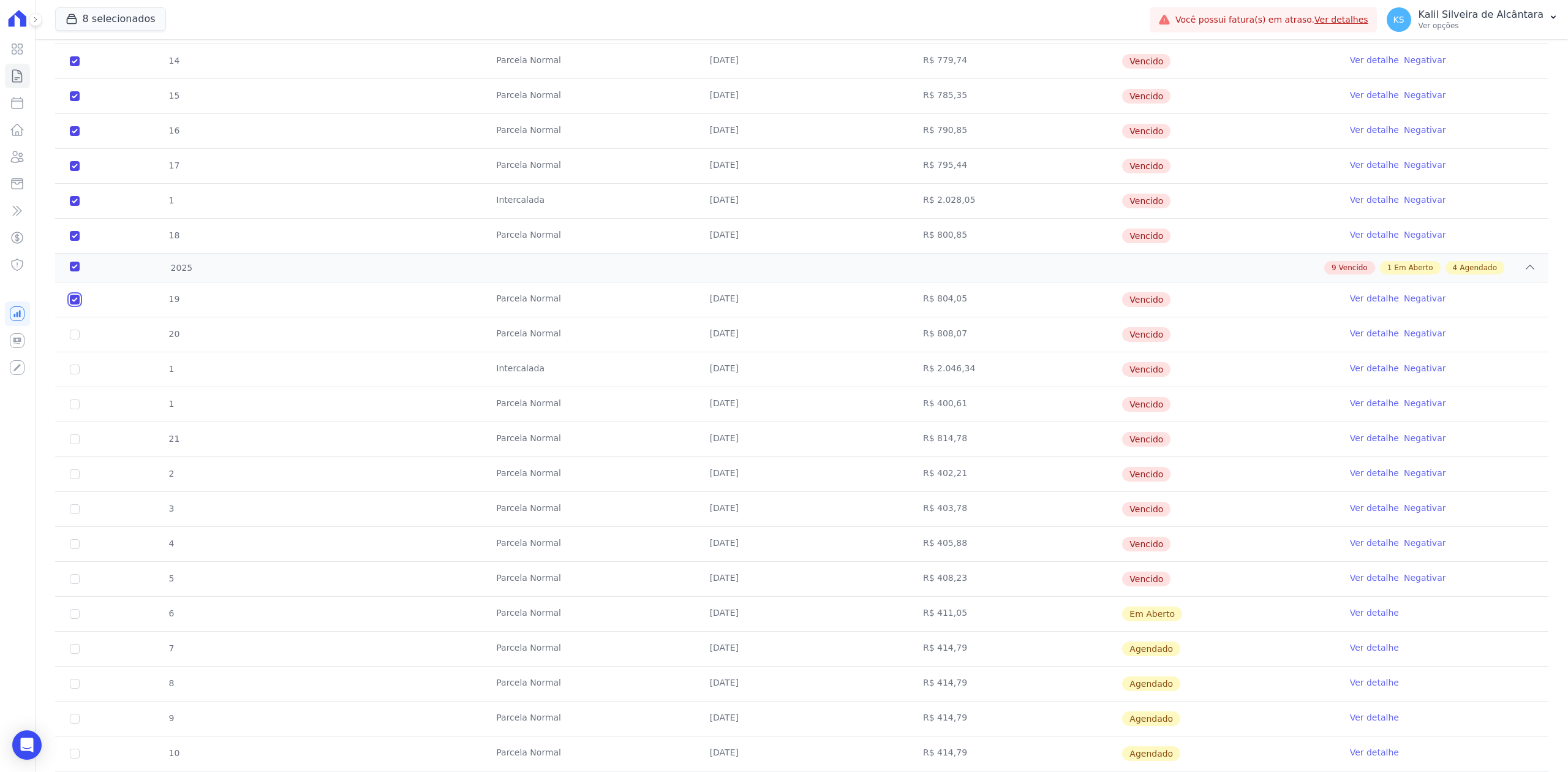
scroll to position [817, 0]
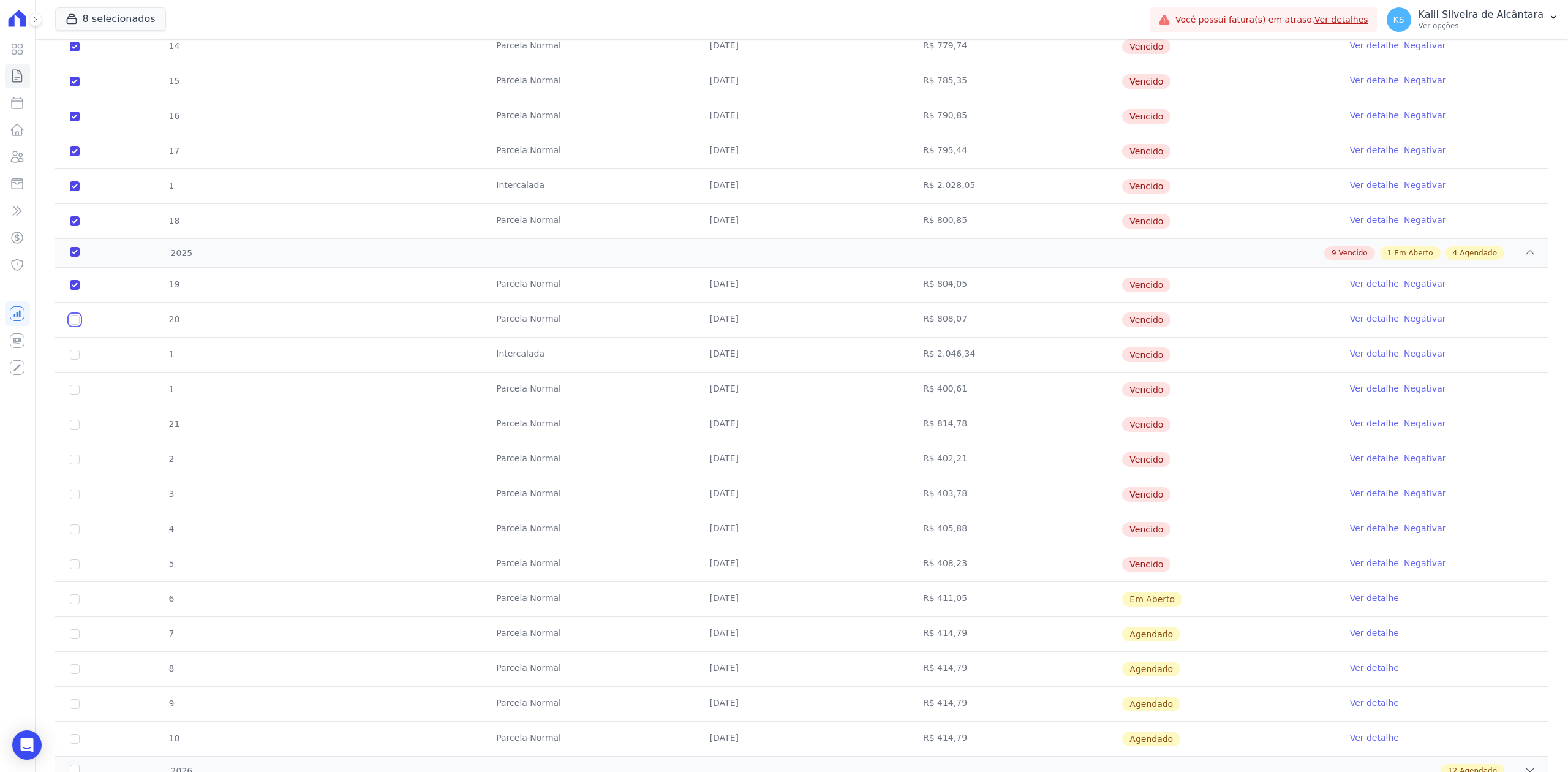
click at [75, 290] on input "checkbox" at bounding box center [74, 284] width 10 height 10
checkbox input "true"
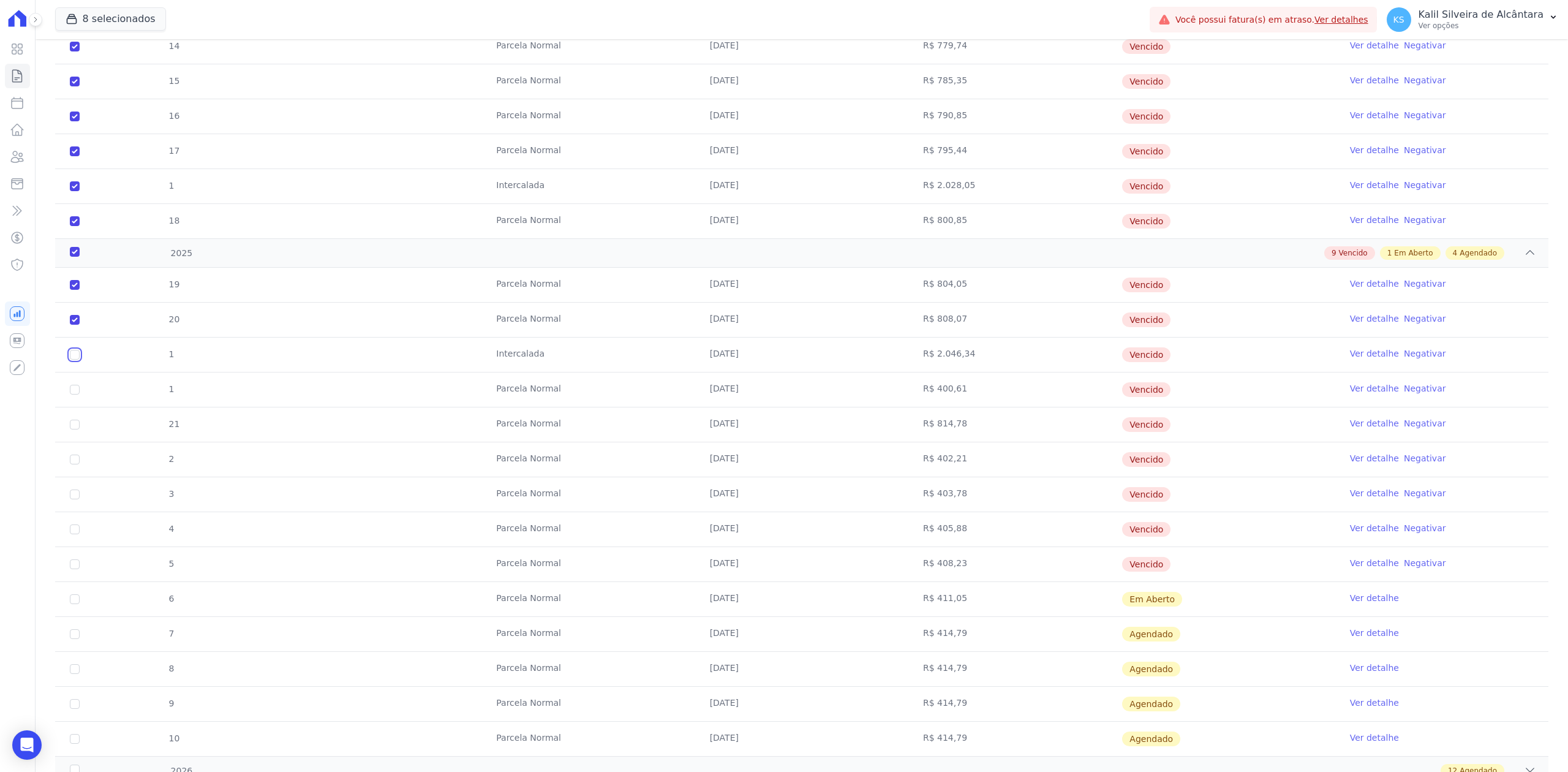
click at [75, 290] on input "checkbox" at bounding box center [74, 284] width 10 height 10
checkbox input "true"
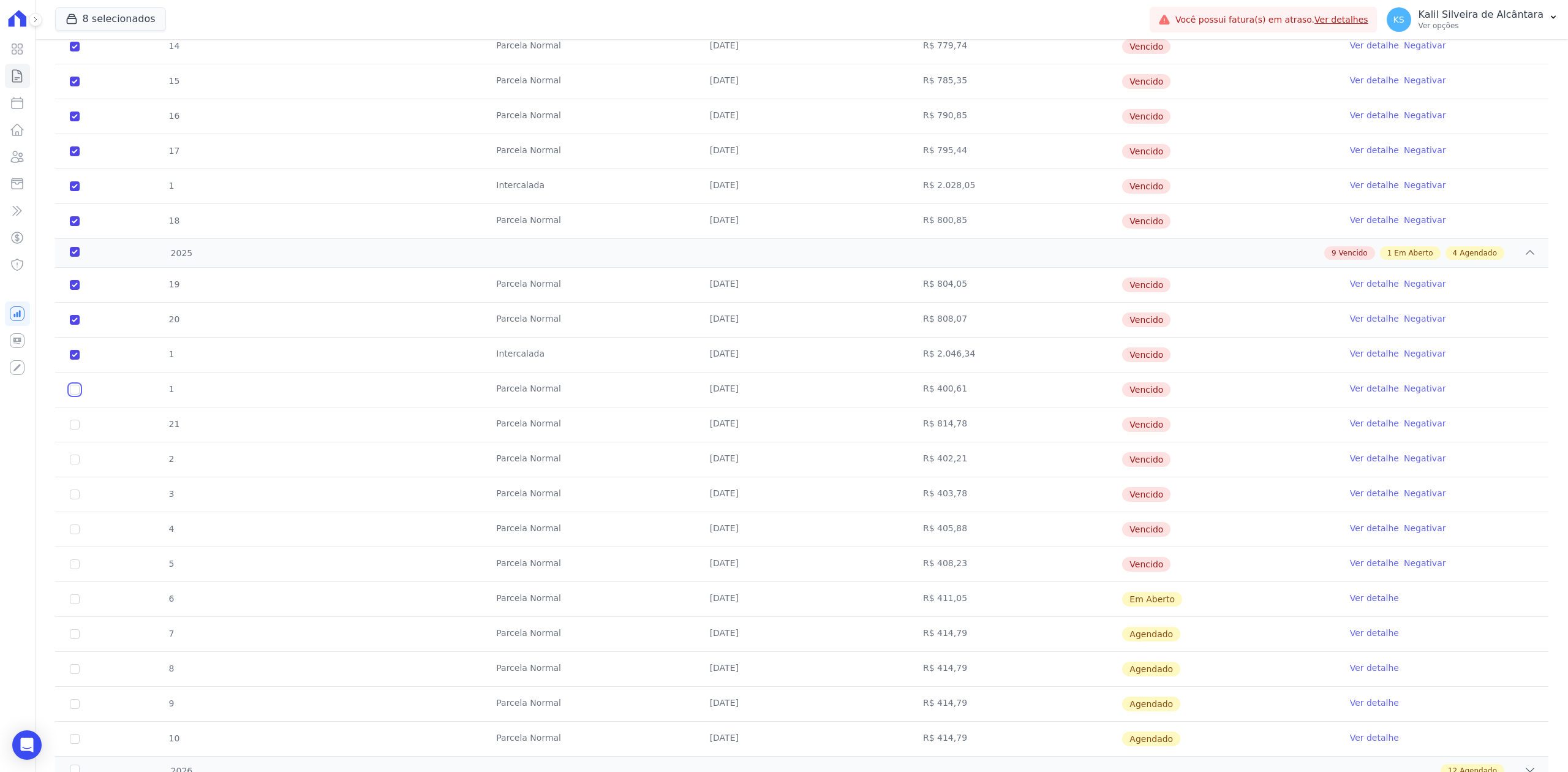
click at [70, 290] on input "checkbox" at bounding box center [74, 284] width 10 height 10
checkbox input "true"
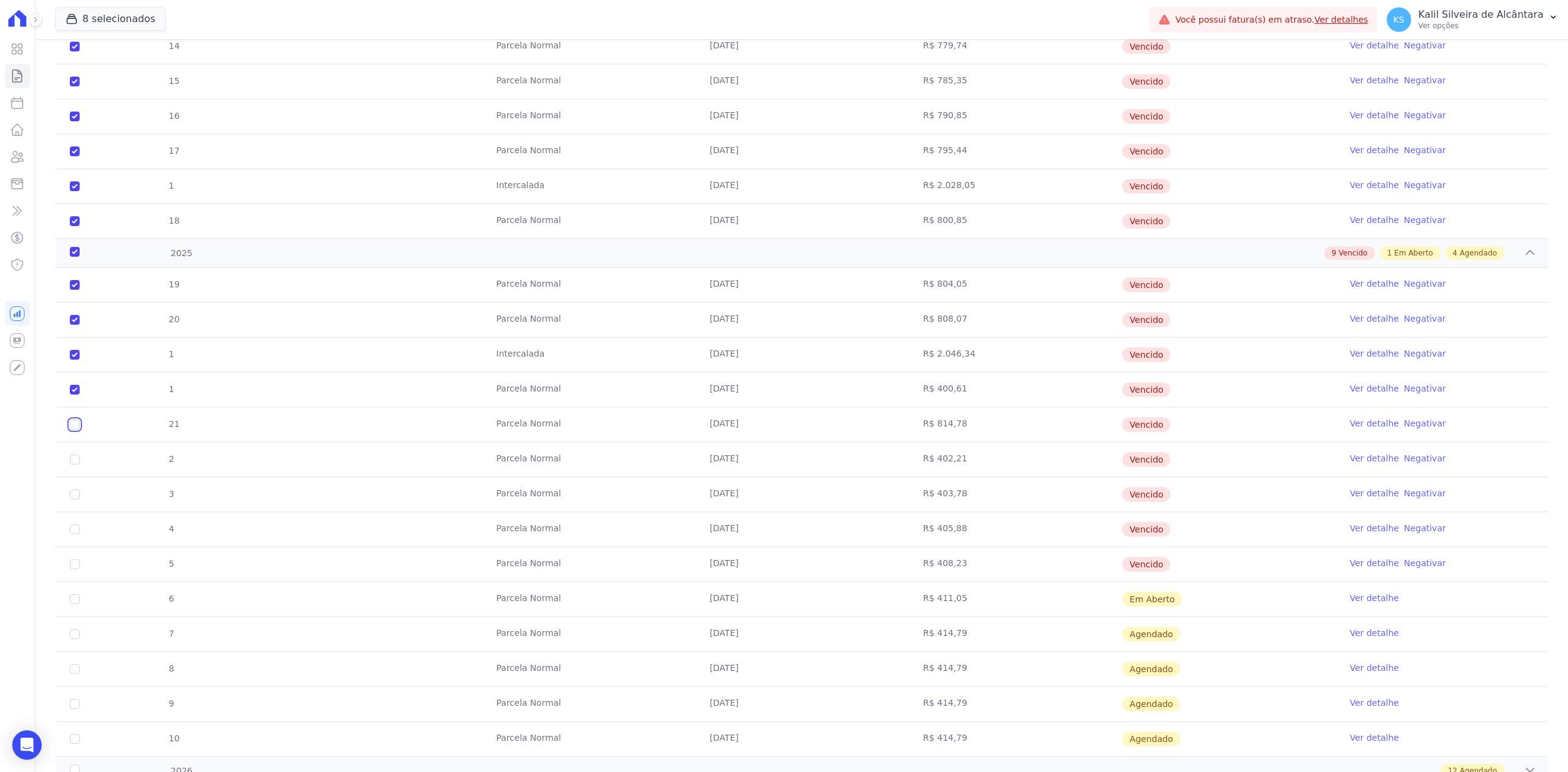
click at [71, 290] on input "checkbox" at bounding box center [74, 284] width 10 height 10
checkbox input "true"
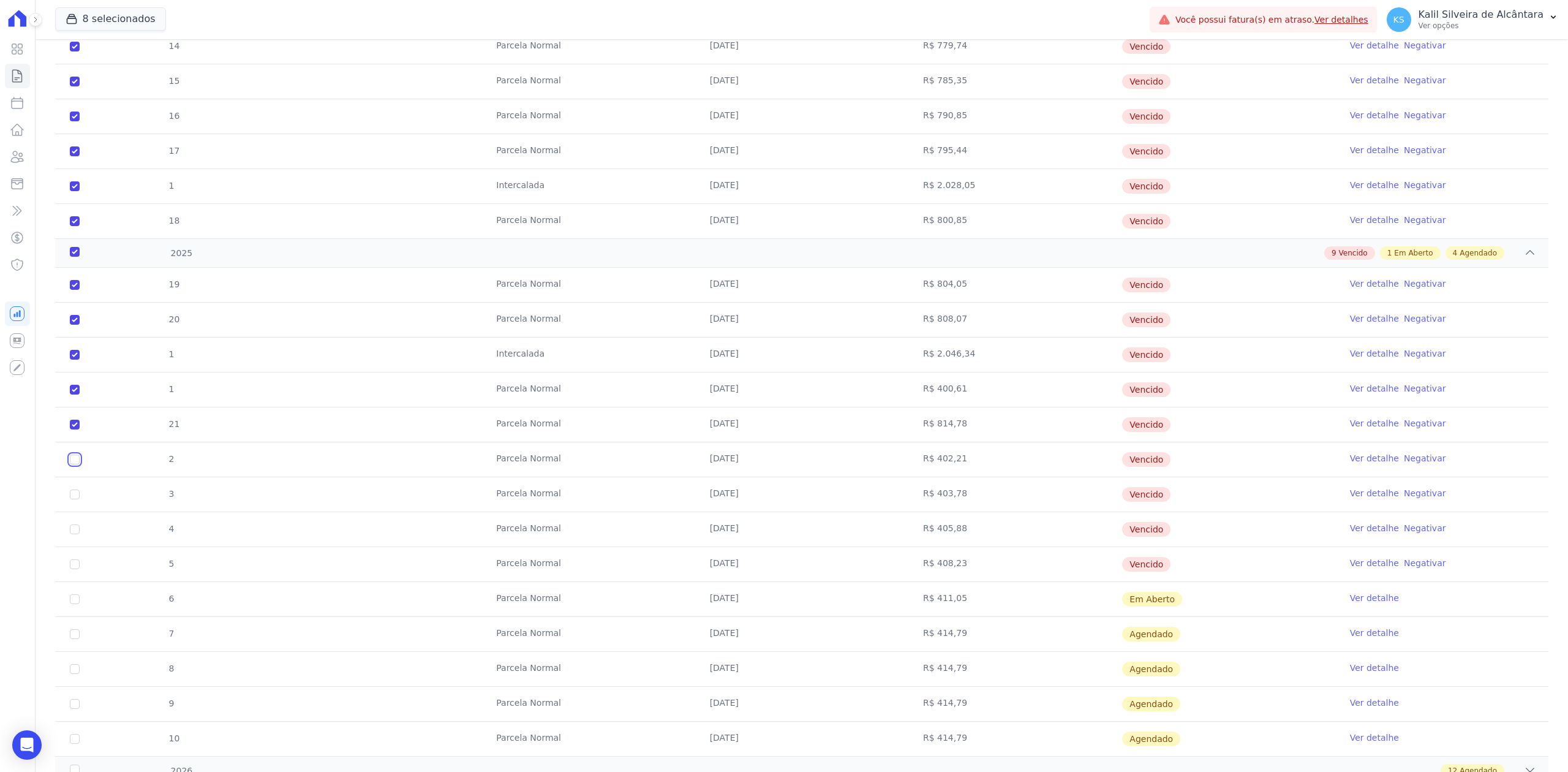
click at [74, 290] on input "checkbox" at bounding box center [74, 284] width 10 height 10
checkbox input "true"
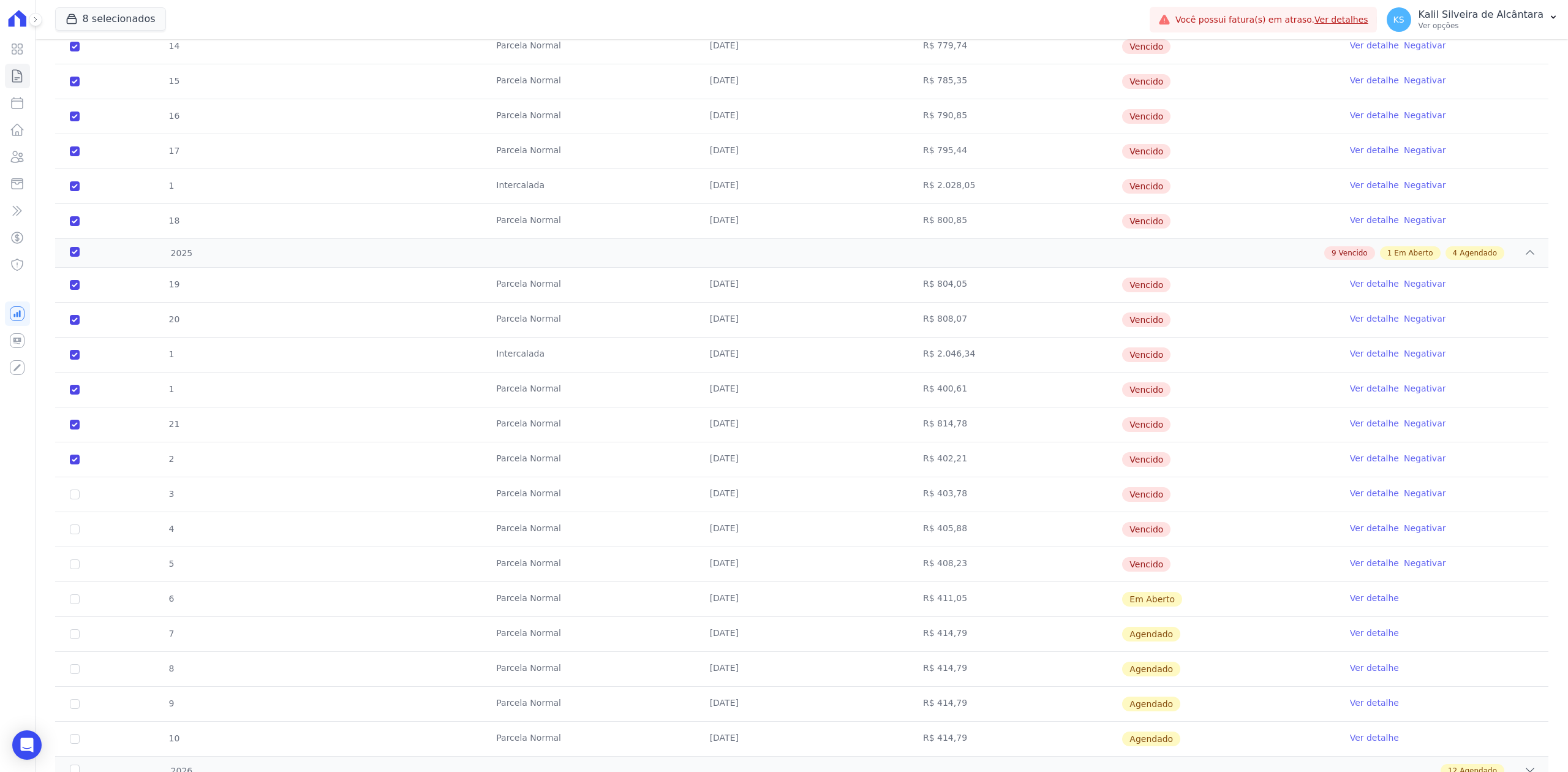
click at [76, 495] on td "3" at bounding box center [75, 494] width 39 height 34
click at [76, 290] on input "checkbox" at bounding box center [74, 284] width 10 height 10
checkbox input "true"
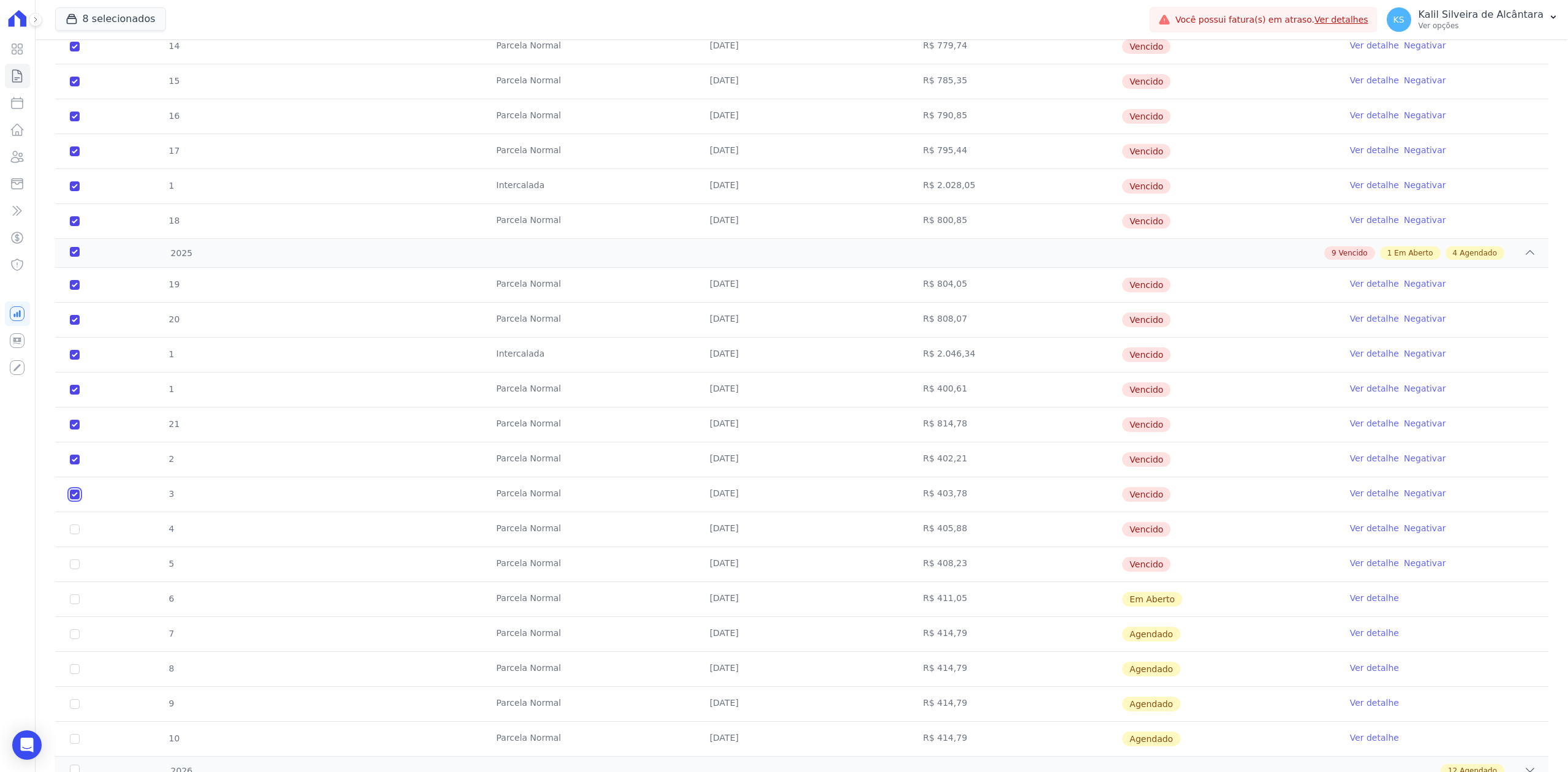
checkbox input "true"
click at [79, 528] on td "4" at bounding box center [75, 529] width 39 height 34
click at [73, 528] on td "4" at bounding box center [75, 529] width 39 height 34
click at [73, 290] on input "checkbox" at bounding box center [74, 284] width 10 height 10
checkbox input "true"
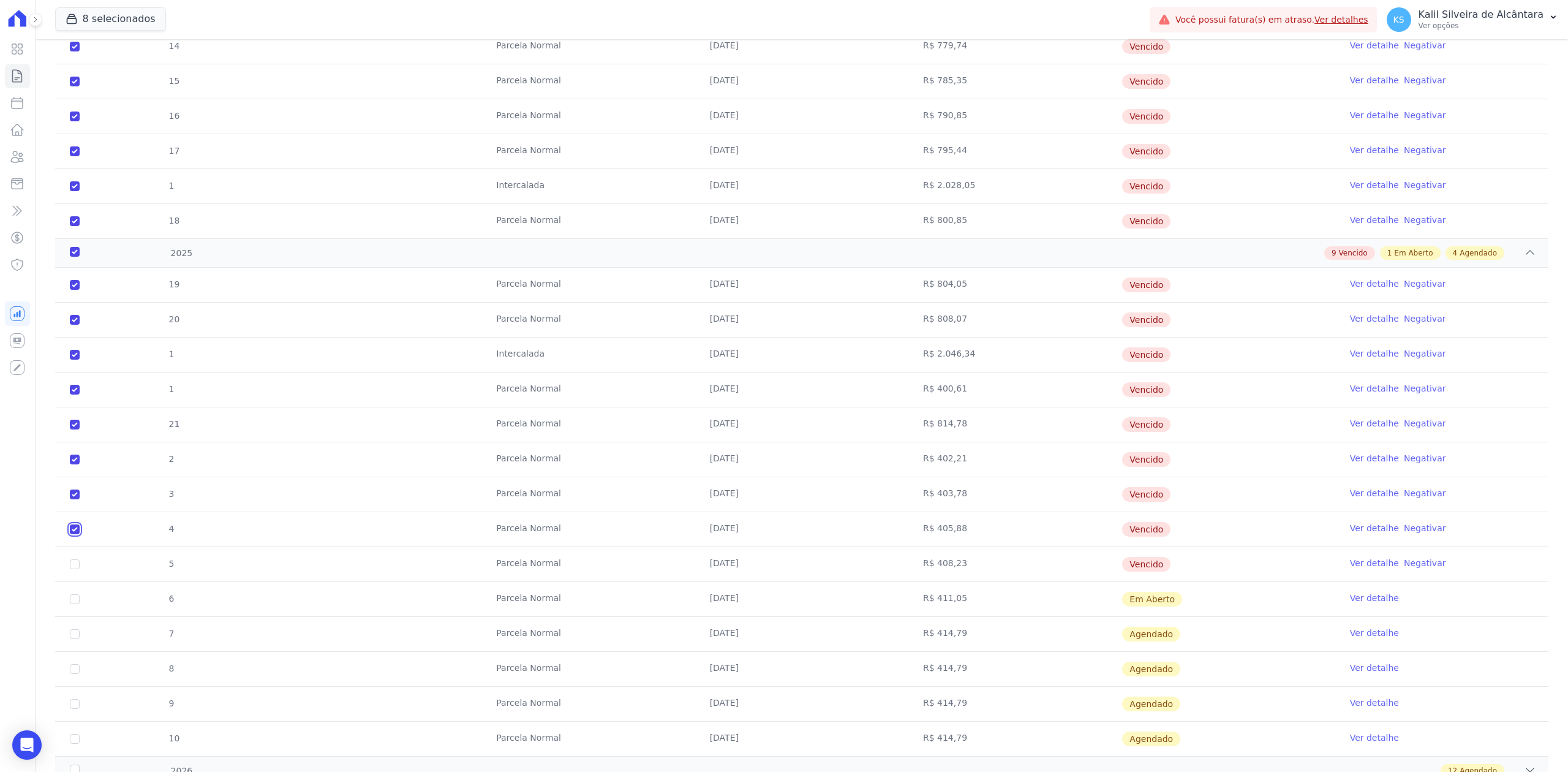
checkbox input "true"
click at [76, 290] on input "checkbox" at bounding box center [74, 284] width 10 height 10
checkbox input "true"
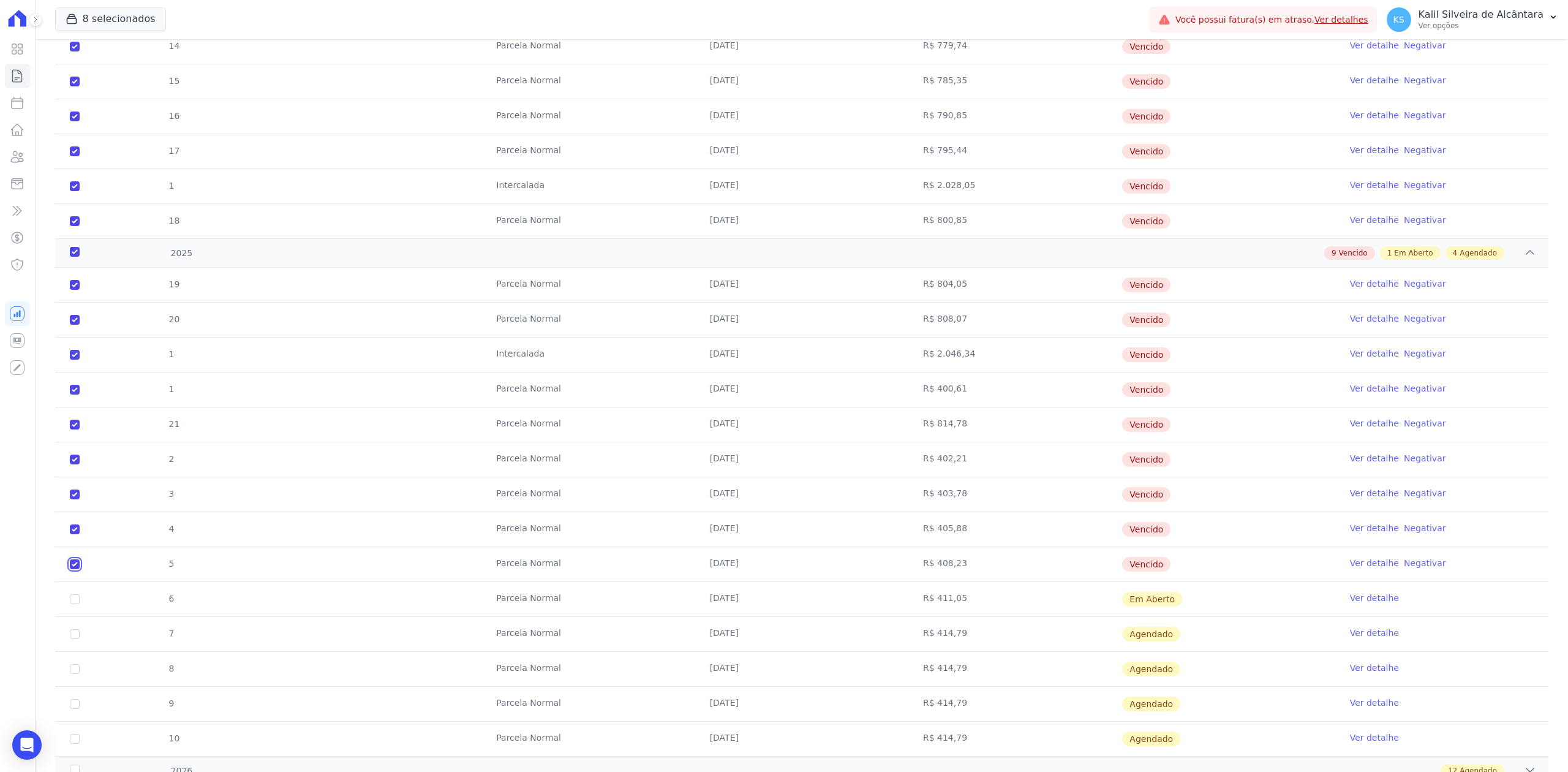
checkbox input "true"
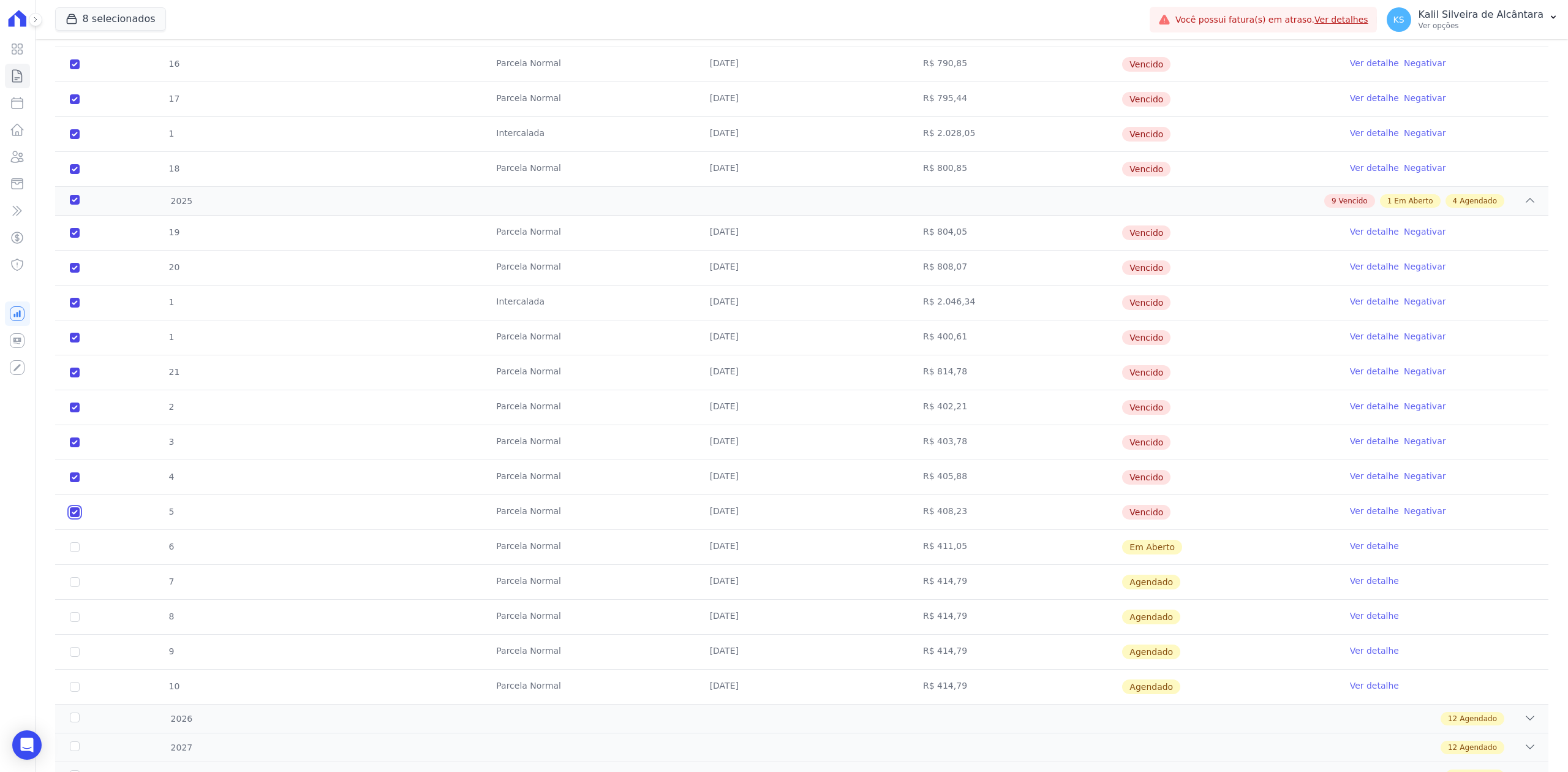
scroll to position [932, 0]
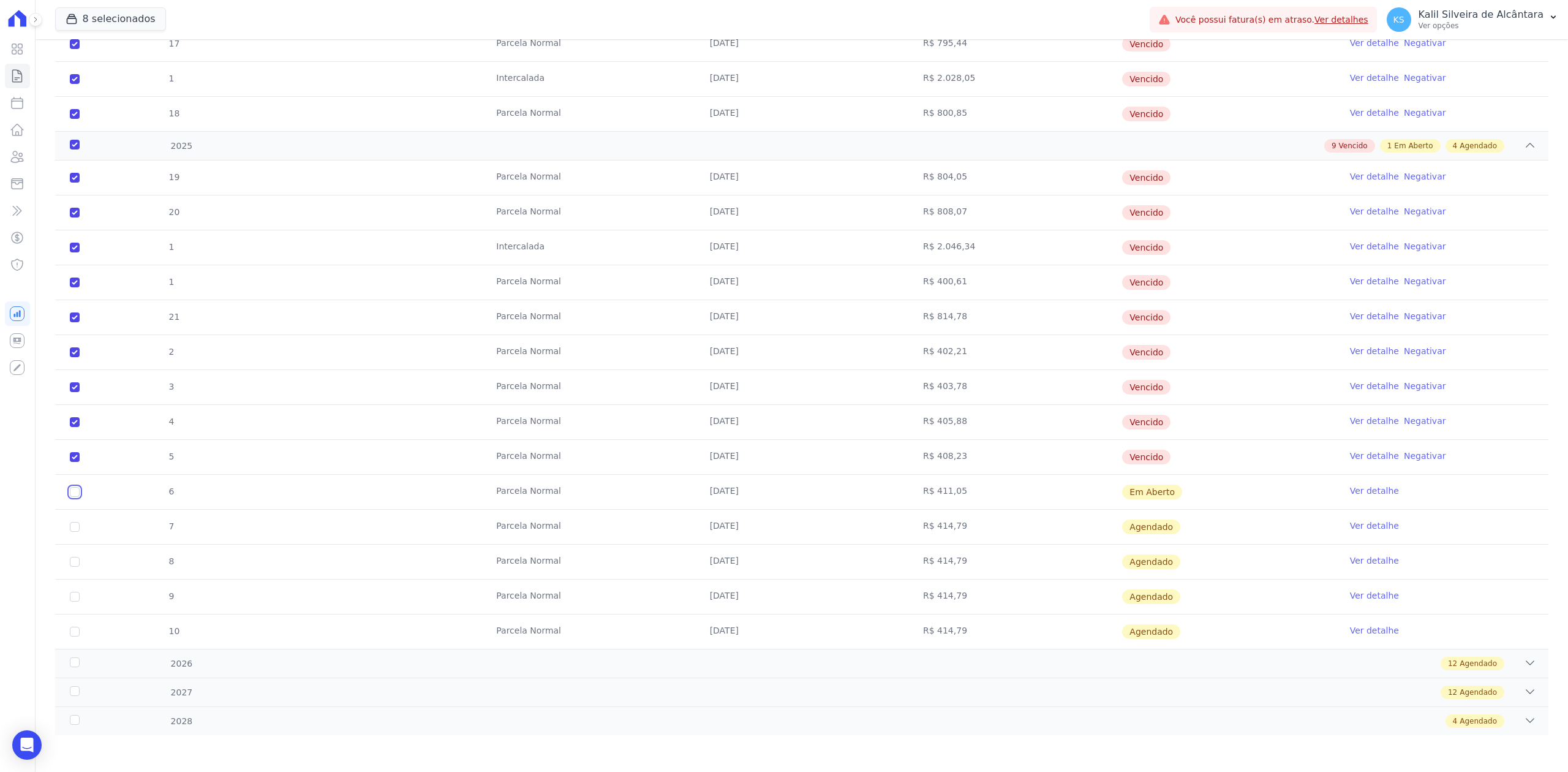
click at [73, 491] on input "checkbox" at bounding box center [74, 491] width 10 height 10
checkbox input "true"
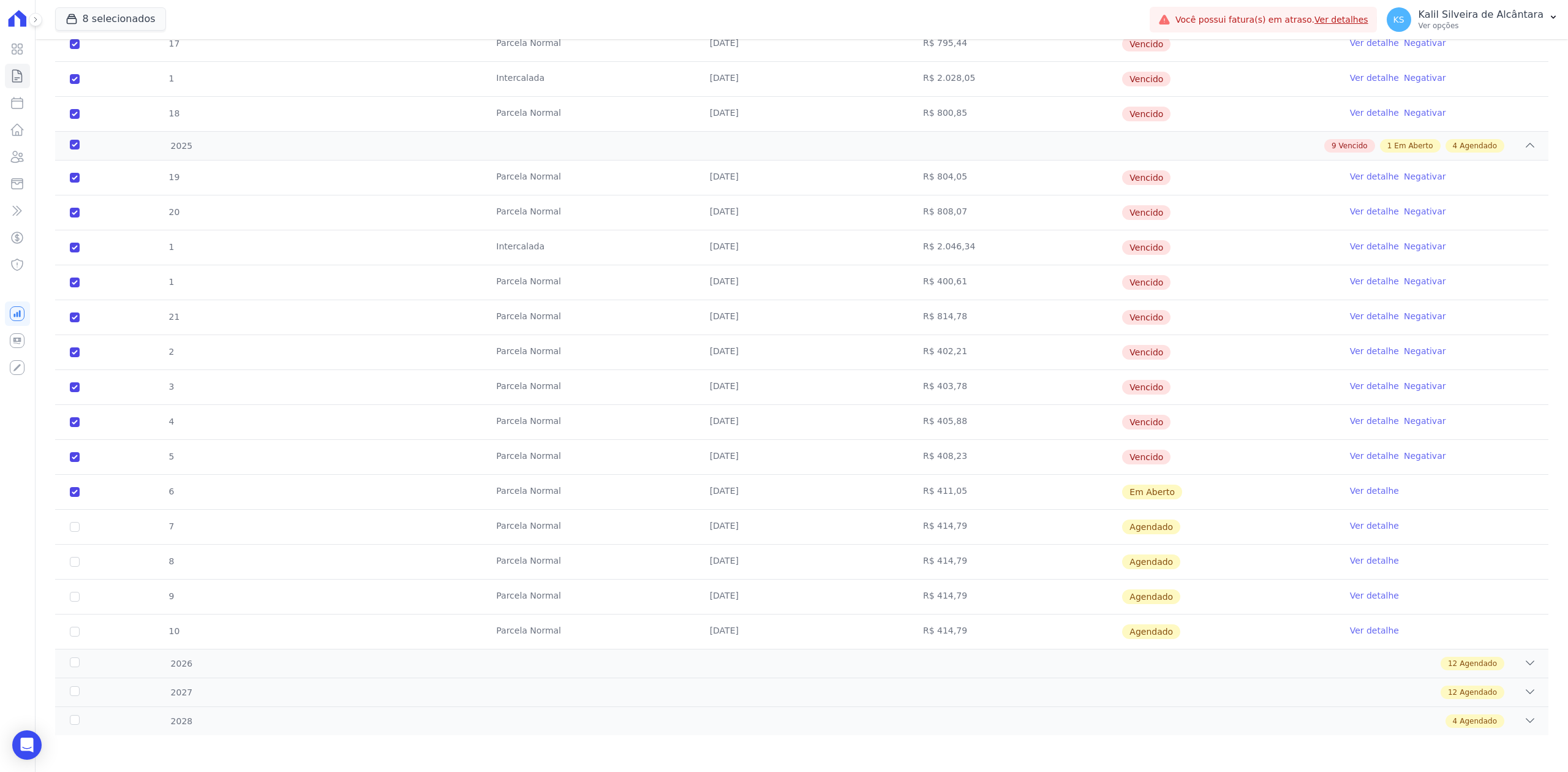
drag, startPoint x: 1077, startPoint y: 470, endPoint x: 64, endPoint y: 458, distance: 1013.1
click at [67, 454] on tr "5 [GEOGRAPHIC_DATA] [DATE] R$ 408,23 [GEOGRAPHIC_DATA] Ver detalhe Negativar" at bounding box center [801, 457] width 1493 height 35
click at [76, 491] on input "checkbox" at bounding box center [74, 491] width 10 height 10
checkbox input "false"
checkbox input "true"
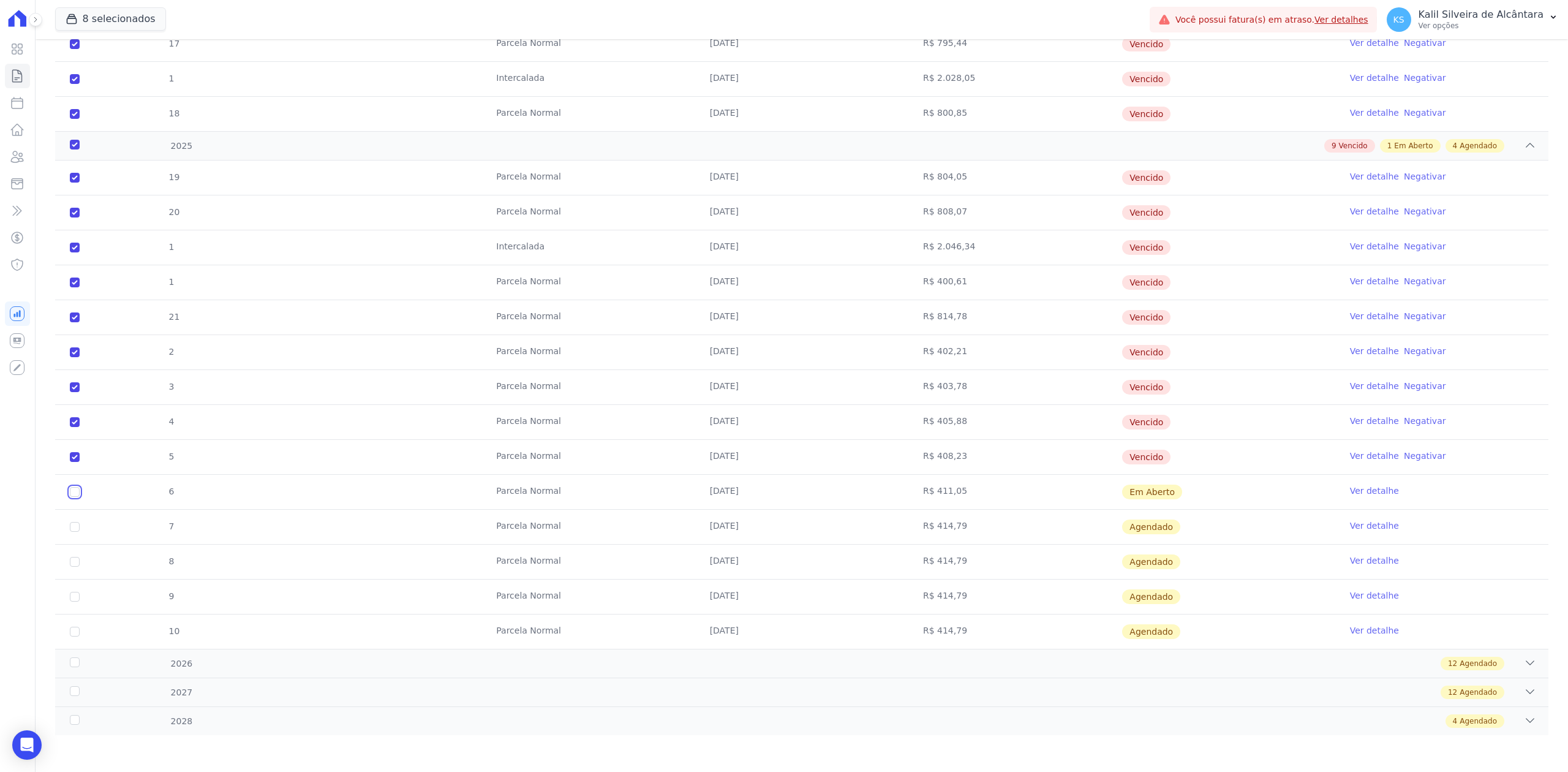
checkbox input "true"
click at [789, 483] on td "[DATE]" at bounding box center [802, 491] width 213 height 34
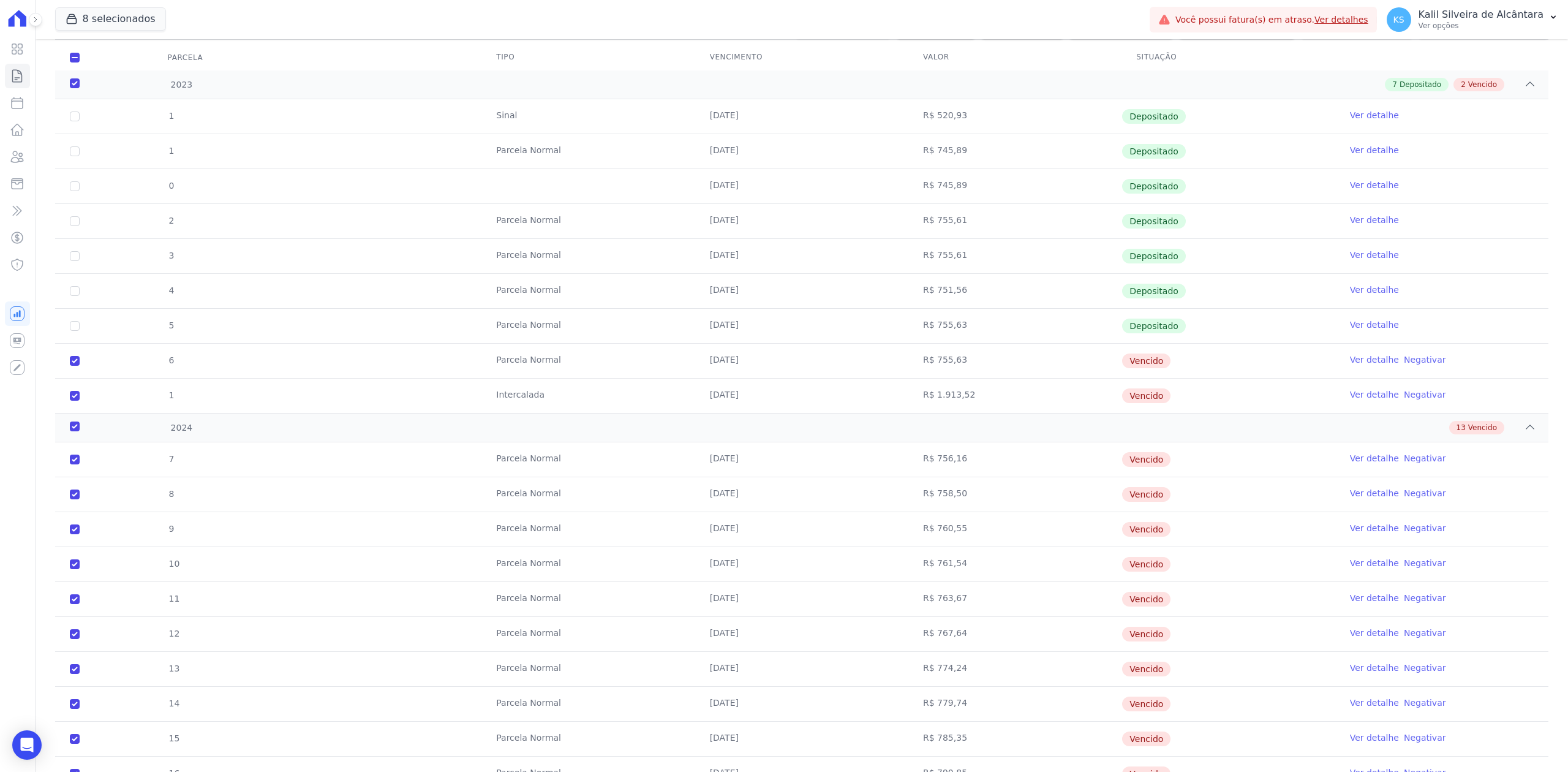
scroll to position [61, 0]
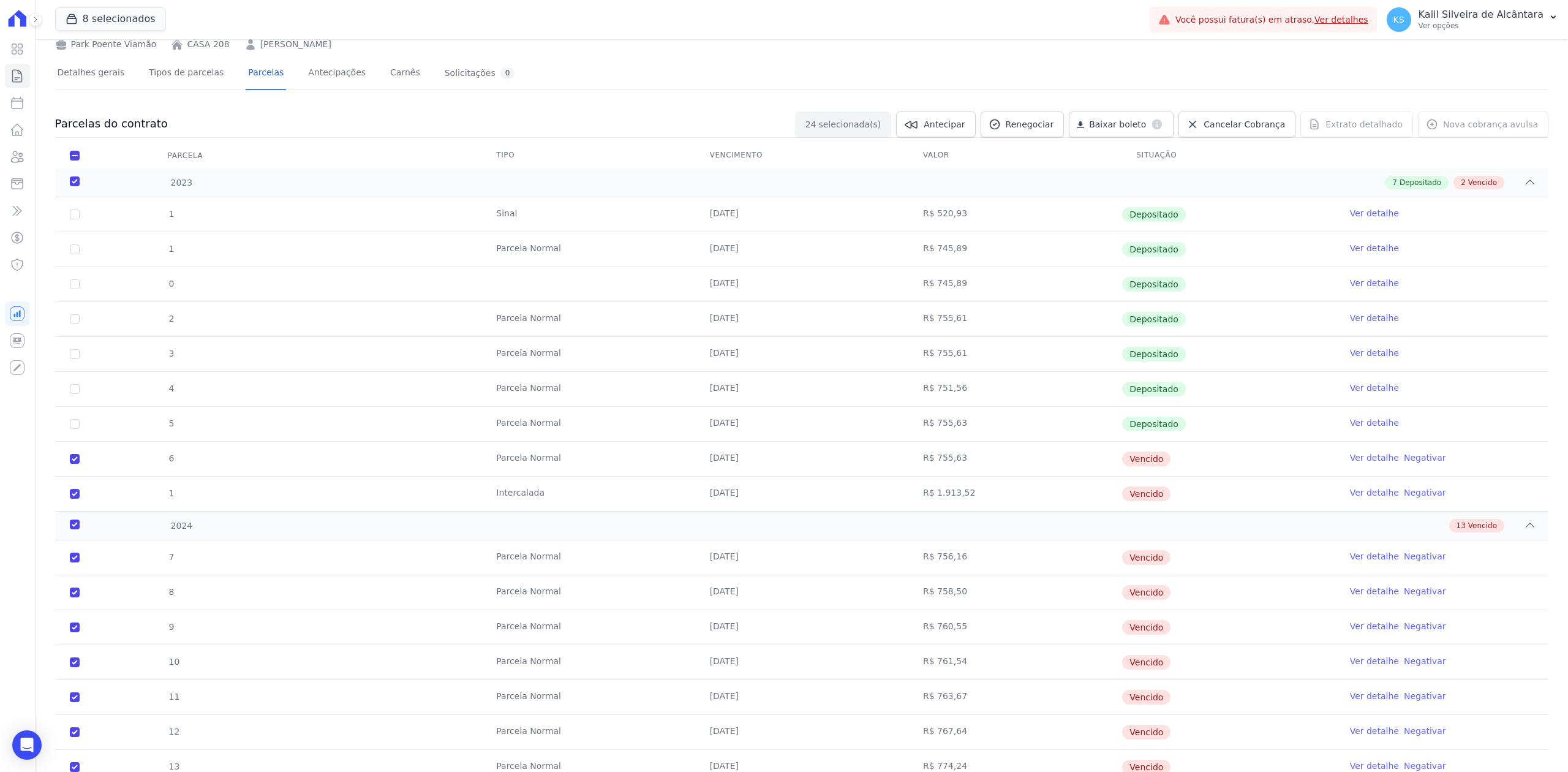
drag, startPoint x: 1165, startPoint y: 454, endPoint x: 348, endPoint y: 456, distance: 817.0
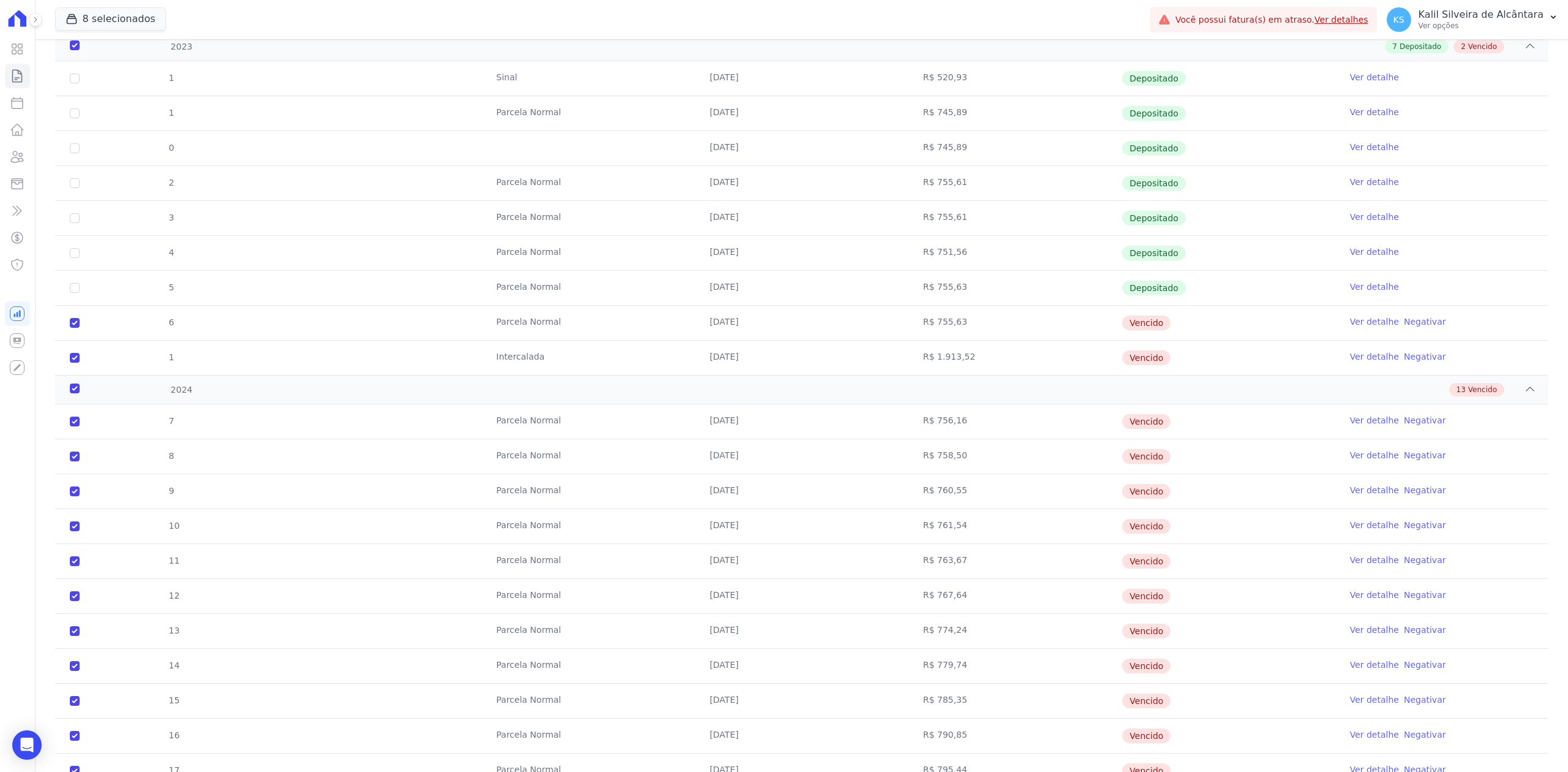
scroll to position [0, 0]
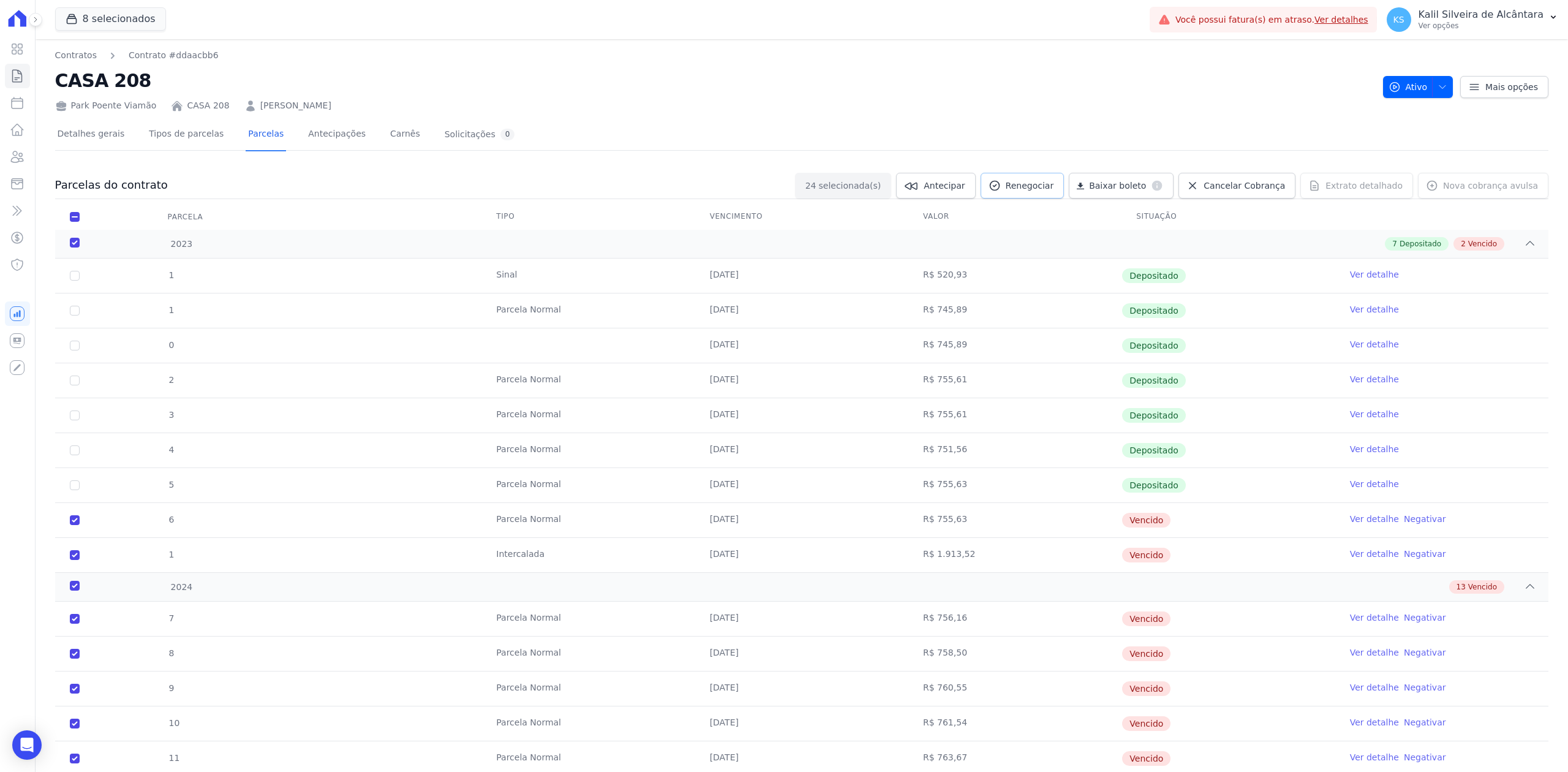
click at [1054, 194] on link "Renegociar" at bounding box center [1022, 185] width 84 height 26
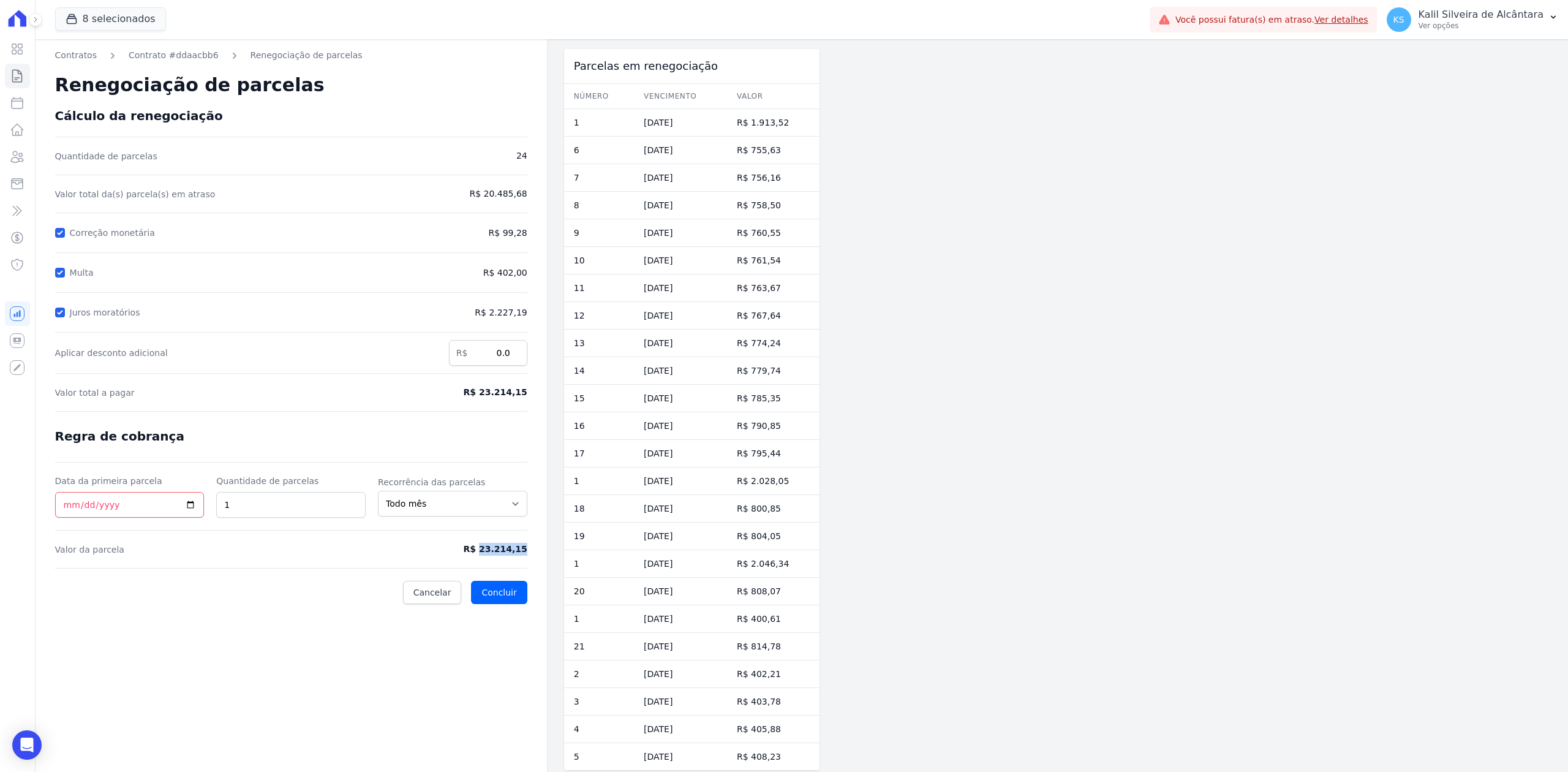
drag, startPoint x: 490, startPoint y: 552, endPoint x: 535, endPoint y: 555, distance: 45.1
click at [535, 555] on div "Contratos Contrato #ddaacbb6 Renegociação de parcelas Renegociação de parcelas …" at bounding box center [291, 410] width 512 height 741
copy span "23.214,15"
drag, startPoint x: 464, startPoint y: 541, endPoint x: 515, endPoint y: 560, distance: 54.4
click at [515, 560] on form "Cálculo da renegociação Quantidade de parcelas 24 Valor total da(s) parcela(s) …" at bounding box center [291, 356] width 473 height 496
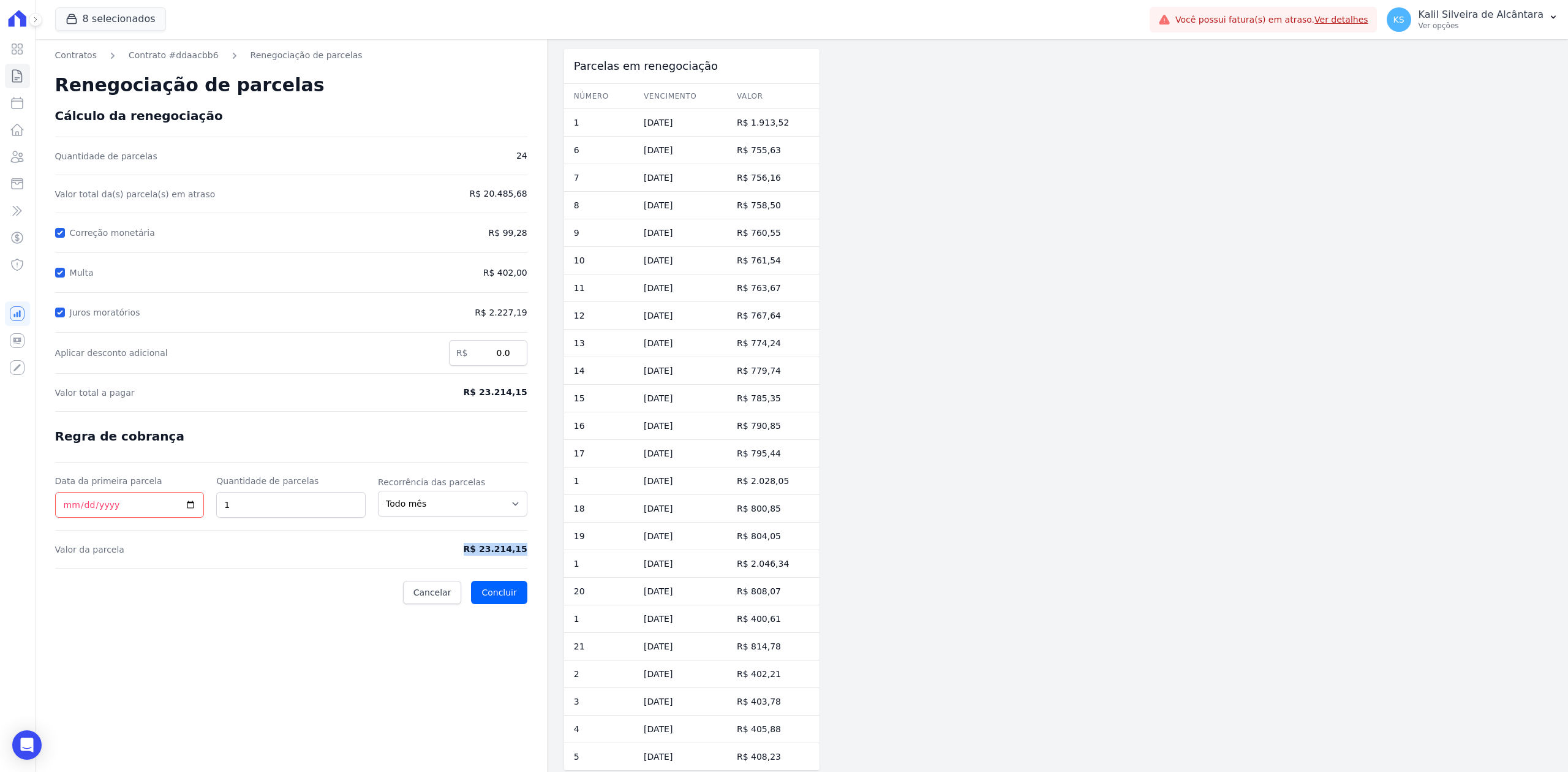
copy form "R$ 23.214,15"
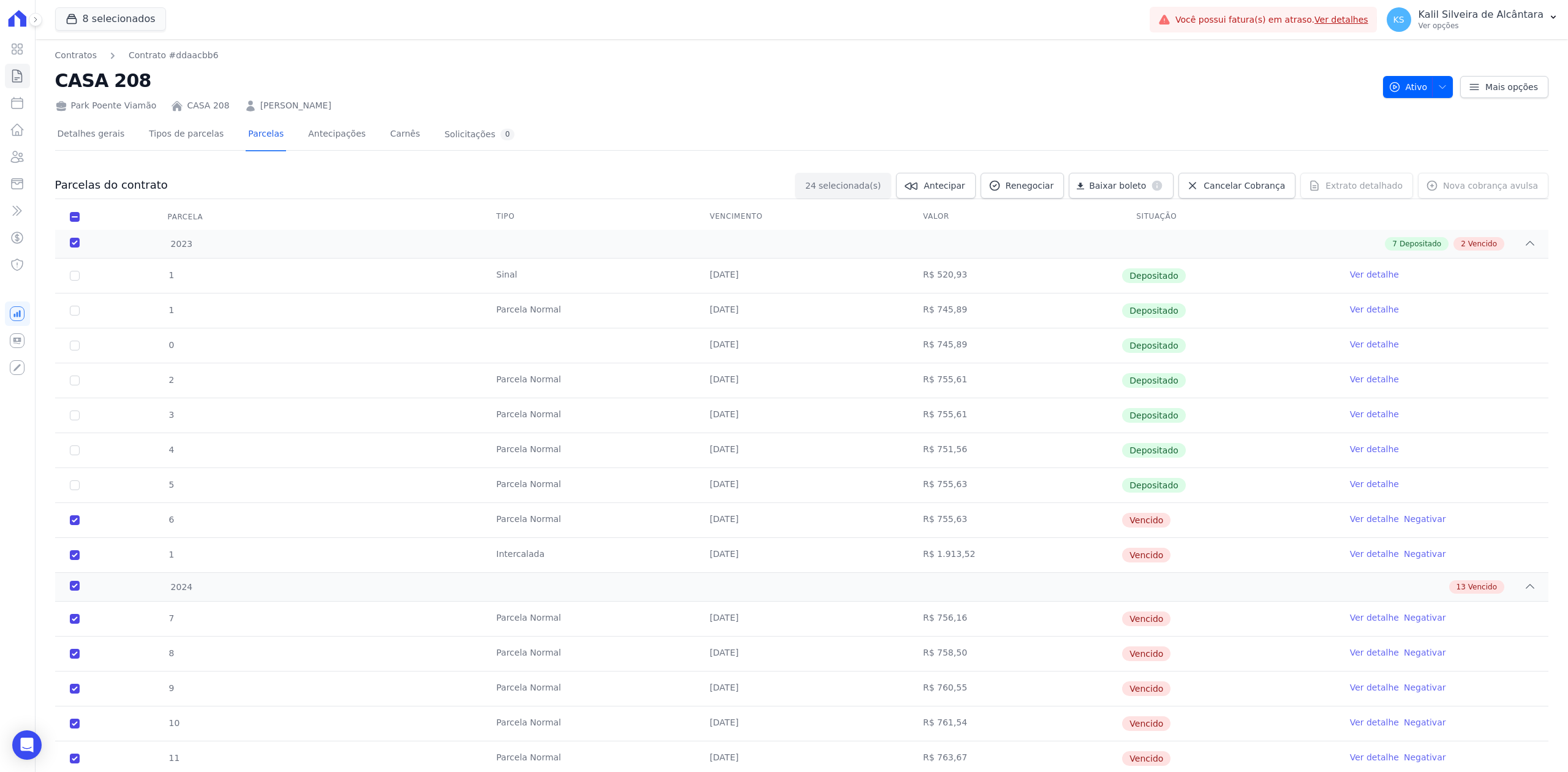
click at [293, 101] on link "[PERSON_NAME]" at bounding box center [296, 105] width 71 height 13
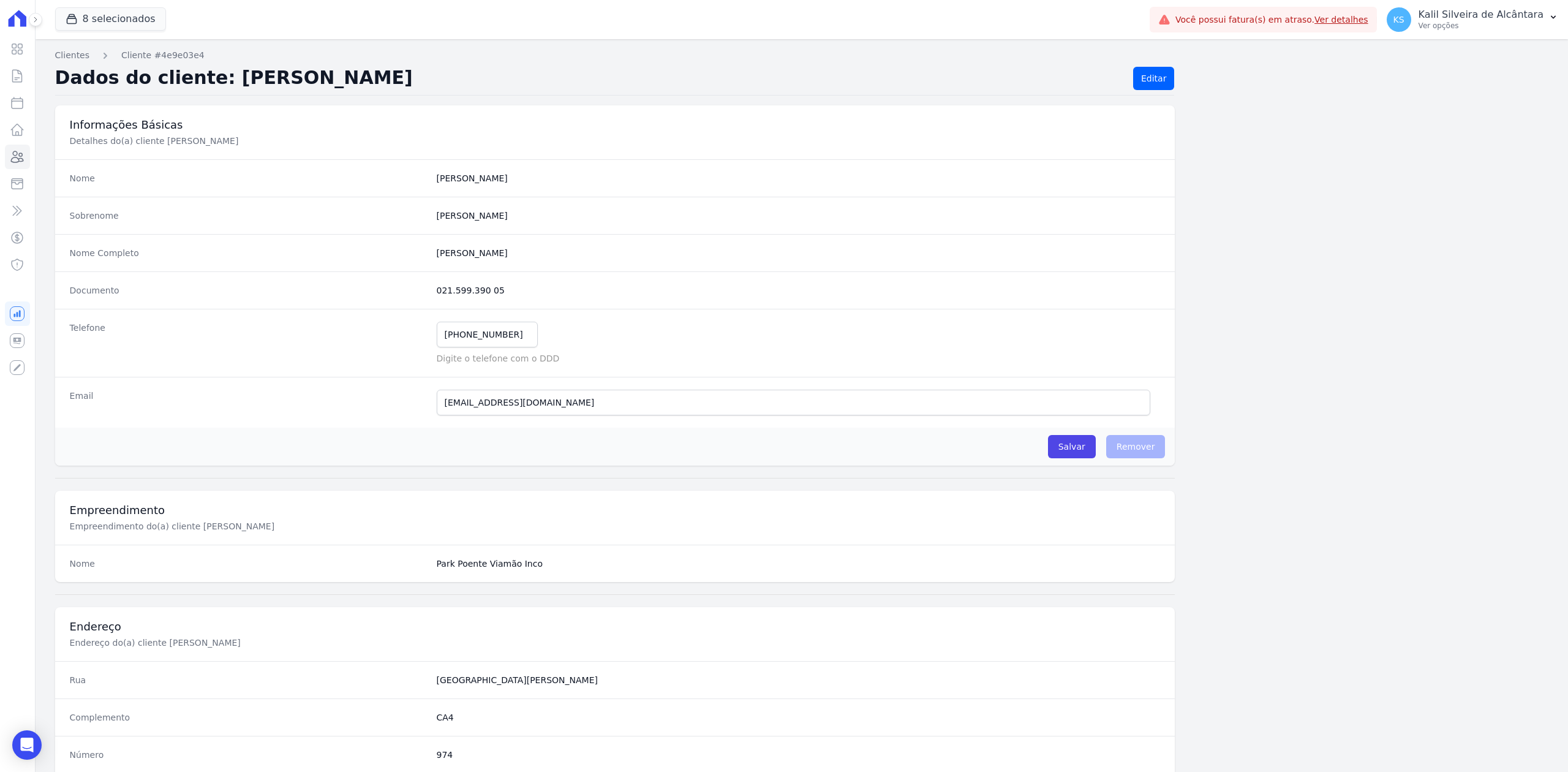
drag, startPoint x: 509, startPoint y: 256, endPoint x: 359, endPoint y: 265, distance: 150.3
click at [359, 265] on div "Nome Completo [PERSON_NAME]" at bounding box center [615, 253] width 1120 height 37
copy div "[PERSON_NAME]"
click at [513, 295] on dd "021.599.390 05" at bounding box center [799, 290] width 724 height 12
drag, startPoint x: 511, startPoint y: 293, endPoint x: 414, endPoint y: 293, distance: 97.0
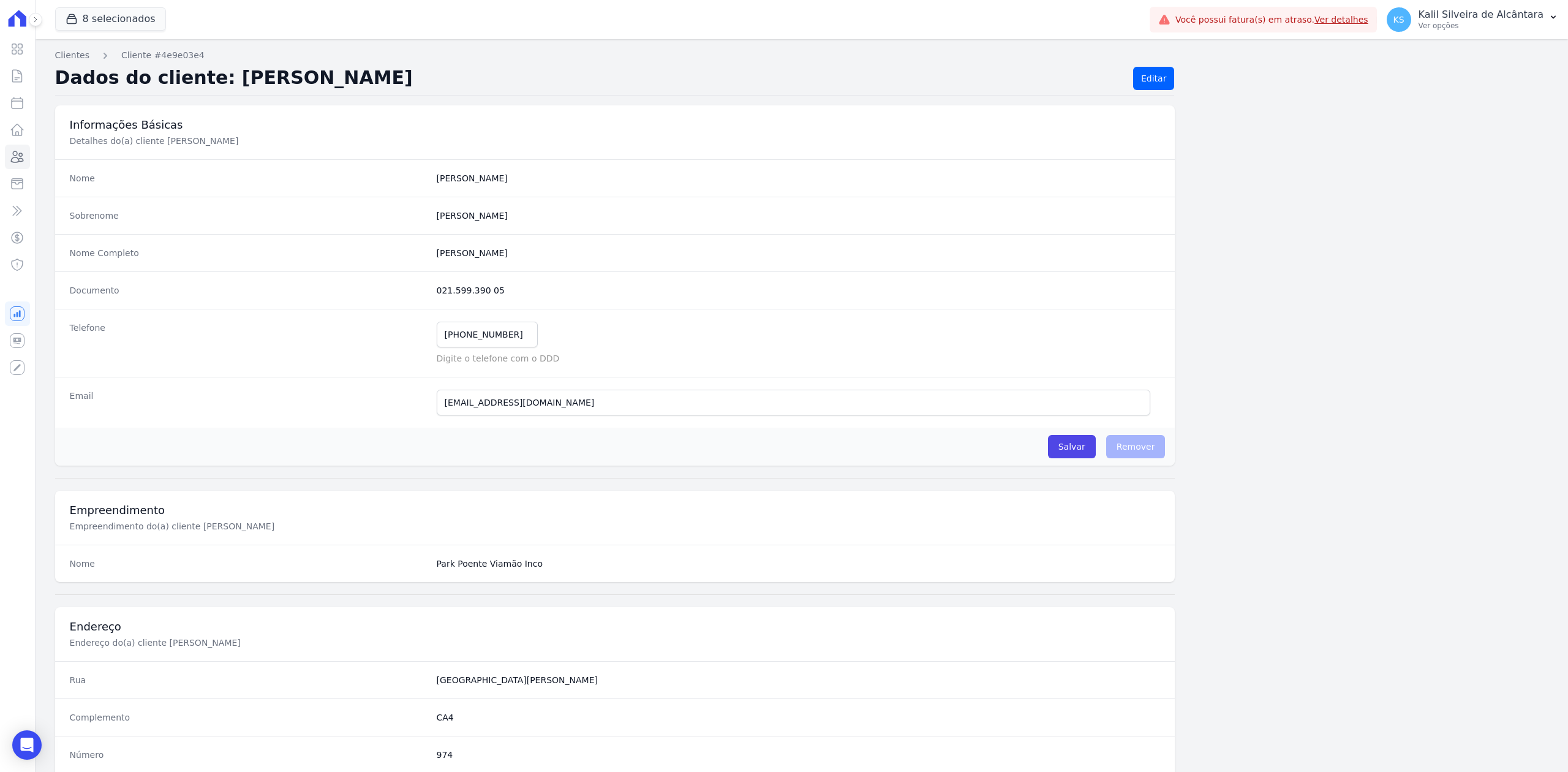
click at [414, 293] on div "Documento 021.599.390 05" at bounding box center [615, 290] width 1120 height 37
copy div "021.599.390 05"
drag, startPoint x: 441, startPoint y: 312, endPoint x: 444, endPoint y: 287, distance: 25.2
click at [444, 287] on dd "021.599.390 05" at bounding box center [799, 290] width 724 height 12
click at [444, 287] on dd "021.599.390 05" at bounding box center [799, 290] width 724 height 12
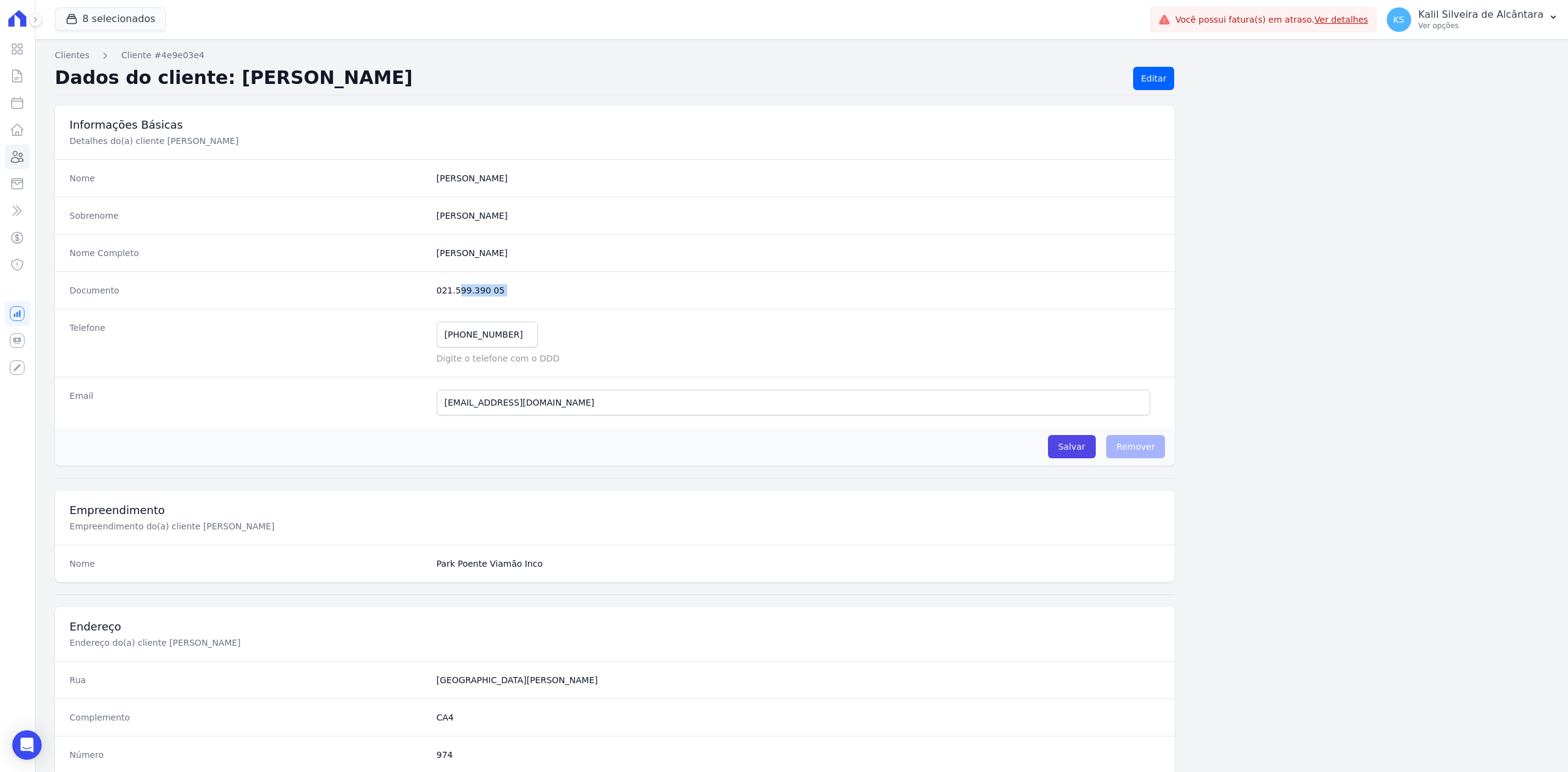
click at [444, 287] on dd "021.599.390 05" at bounding box center [799, 290] width 724 height 12
copy dl "021.599.390 05"
drag, startPoint x: 516, startPoint y: 336, endPoint x: 402, endPoint y: 364, distance: 117.4
click at [402, 364] on div "Telefone [PHONE_NUMBER] Mensagem de SMS ainda não enviada.. Mensagem de [PERSON…" at bounding box center [615, 343] width 1120 height 68
drag, startPoint x: 604, startPoint y: 409, endPoint x: 370, endPoint y: 426, distance: 234.6
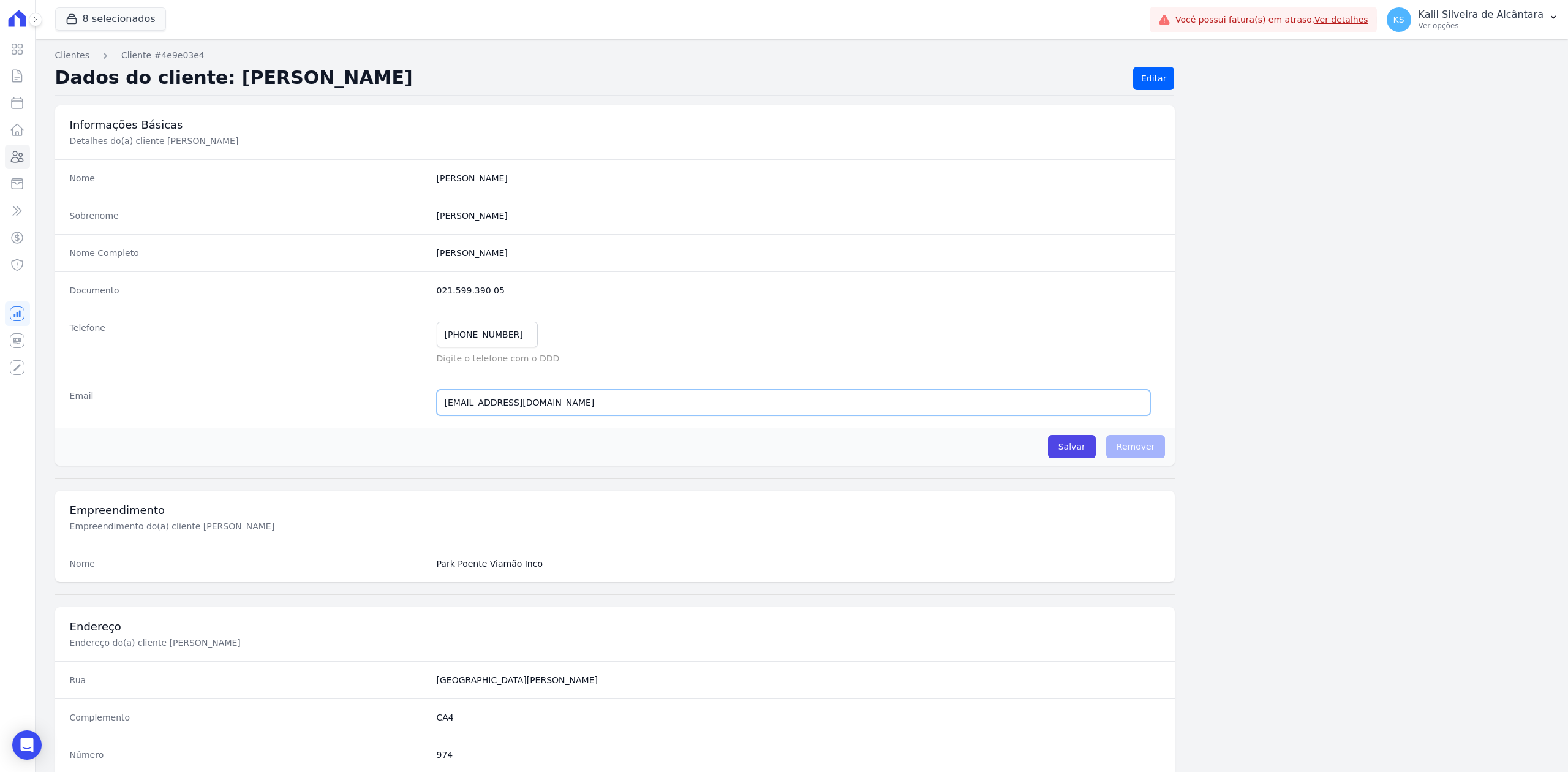
click at [370, 426] on div "Email [EMAIL_ADDRESS][DOMAIN_NAME] E-mail enviado. Aguardando confirmação.." at bounding box center [615, 402] width 1120 height 51
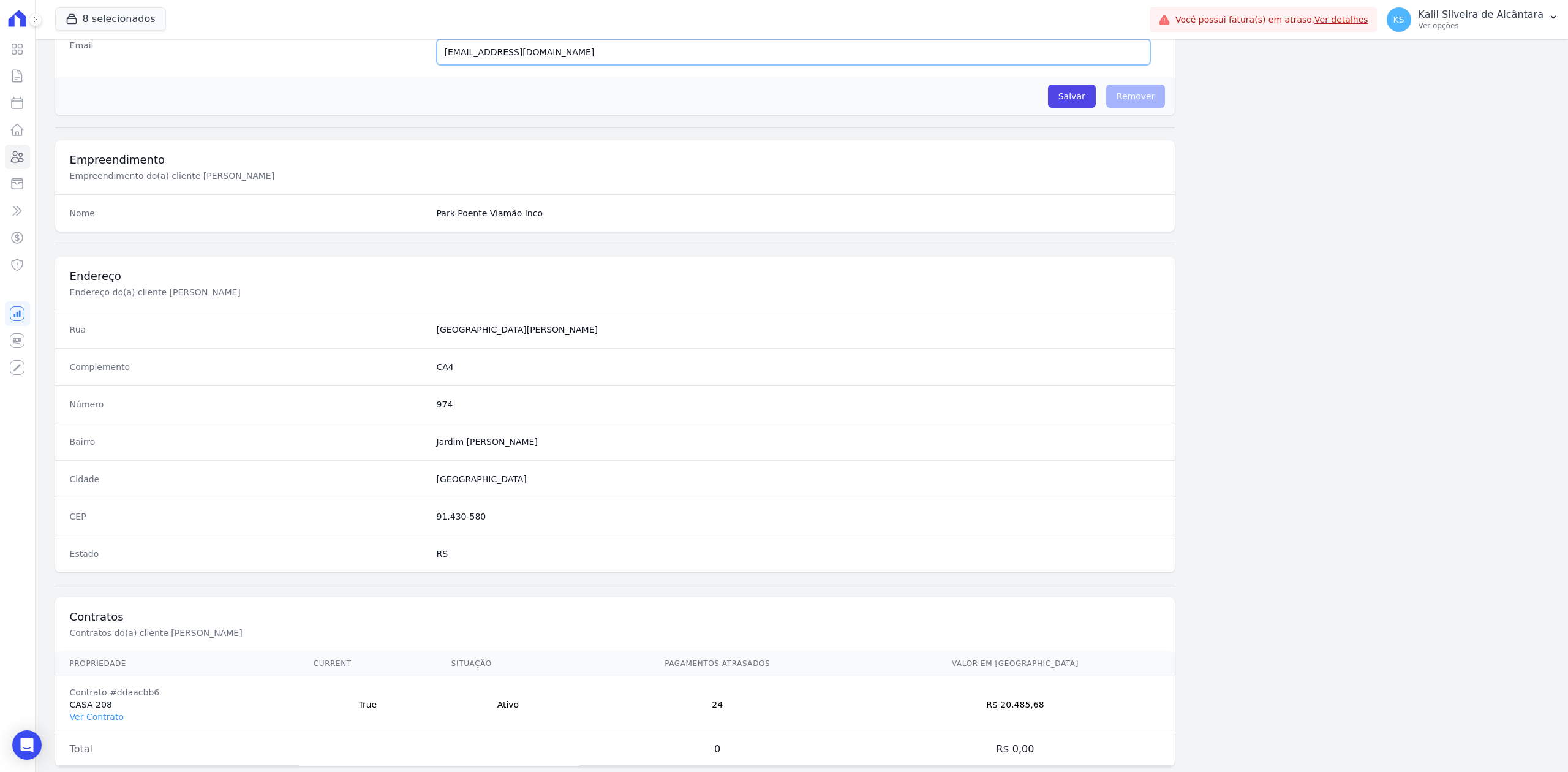
scroll to position [299, 0]
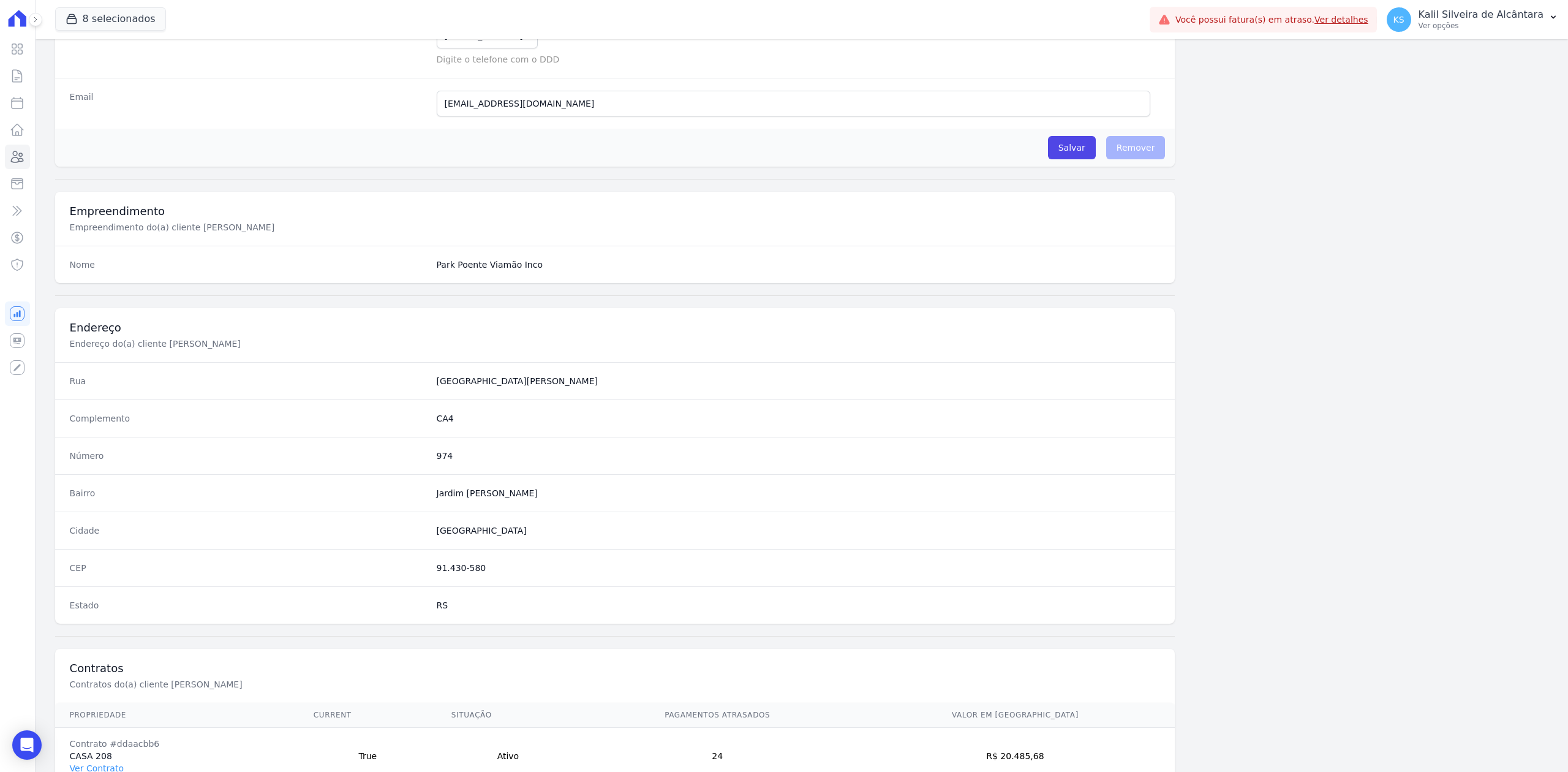
drag, startPoint x: 429, startPoint y: 575, endPoint x: 503, endPoint y: 574, distance: 74.0
click at [503, 574] on div "CEP 91.430-580" at bounding box center [615, 567] width 1120 height 37
copy dd "91.430-580"
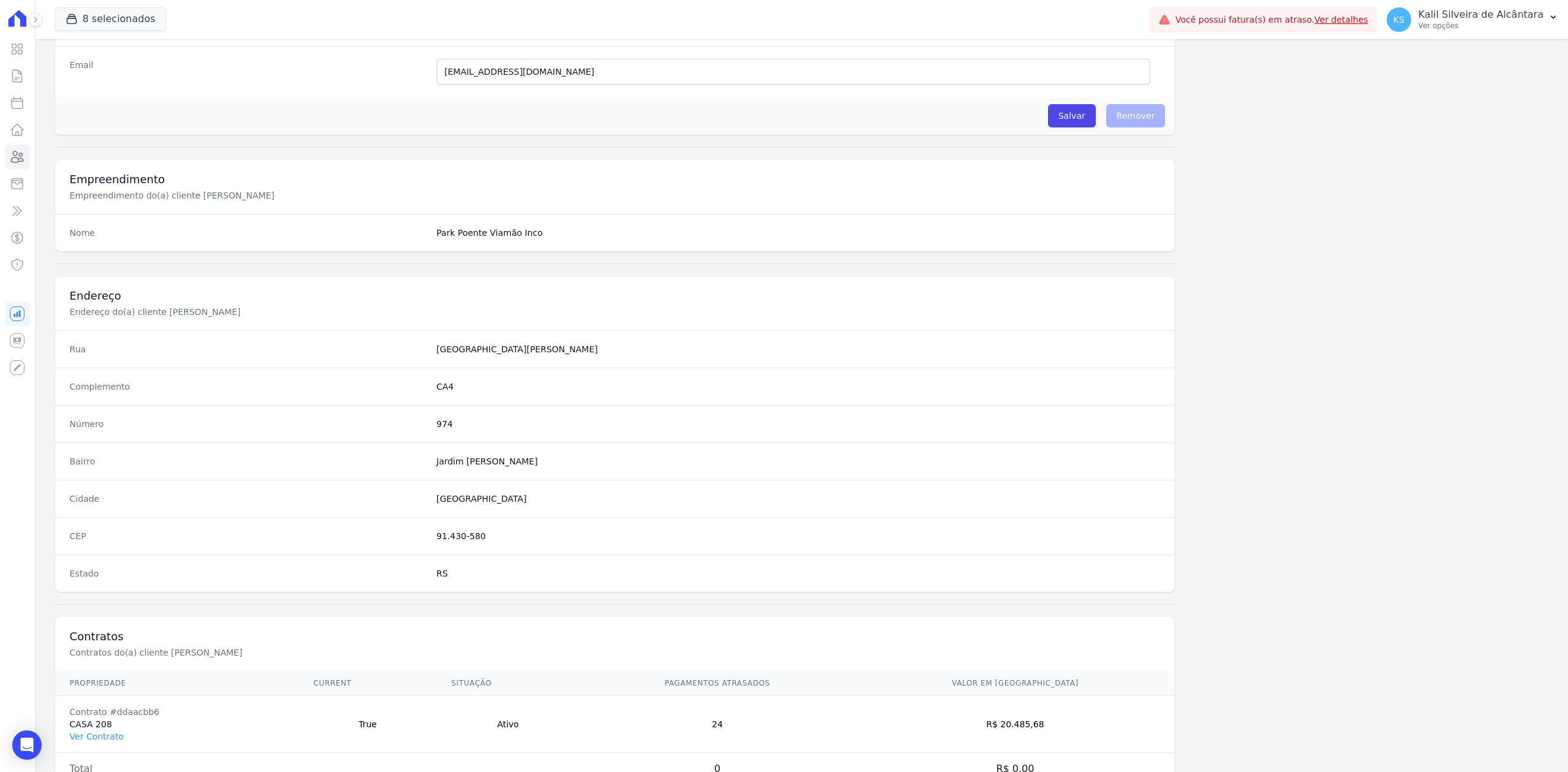
scroll to position [380, 0]
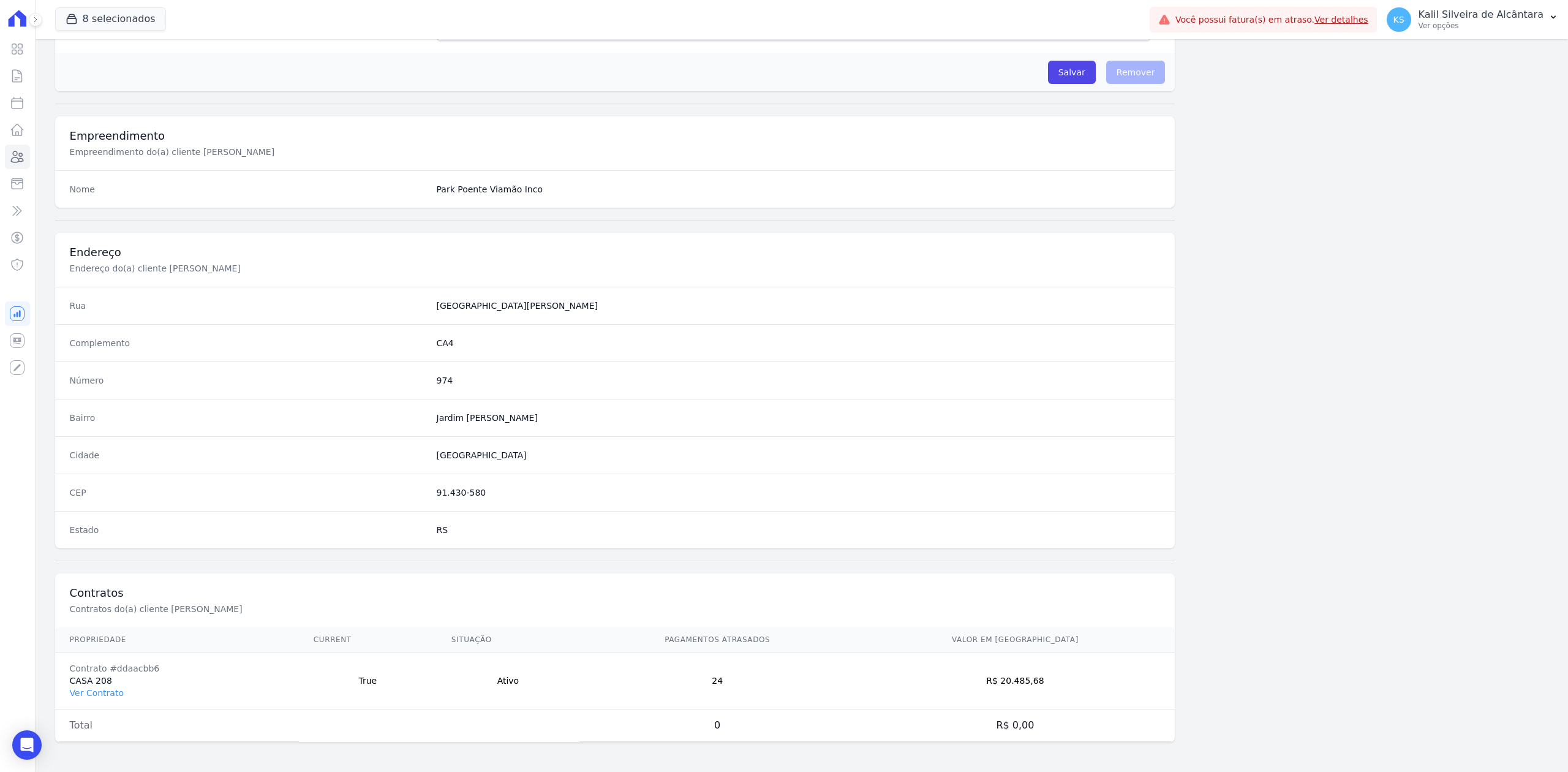
drag, startPoint x: 429, startPoint y: 341, endPoint x: 466, endPoint y: 349, distance: 37.9
click at [466, 349] on div "Complemento CA4" at bounding box center [615, 343] width 1120 height 37
copy dd "CA4"
drag, startPoint x: 432, startPoint y: 381, endPoint x: 463, endPoint y: 388, distance: 31.8
click at [463, 383] on dd "974" at bounding box center [799, 380] width 724 height 12
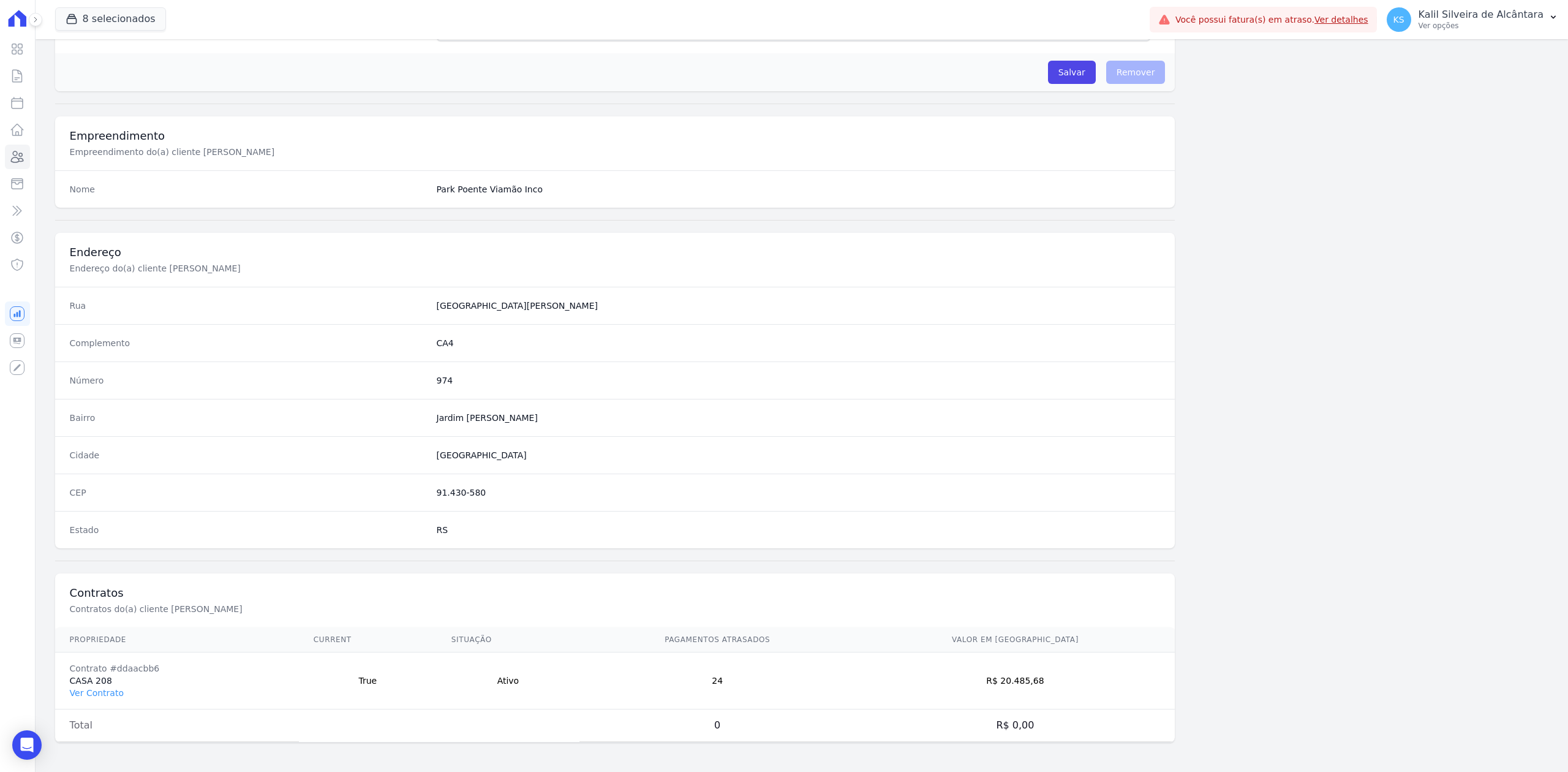
copy dd "974"
click at [93, 696] on link "Ver Contrato" at bounding box center [96, 693] width 54 height 10
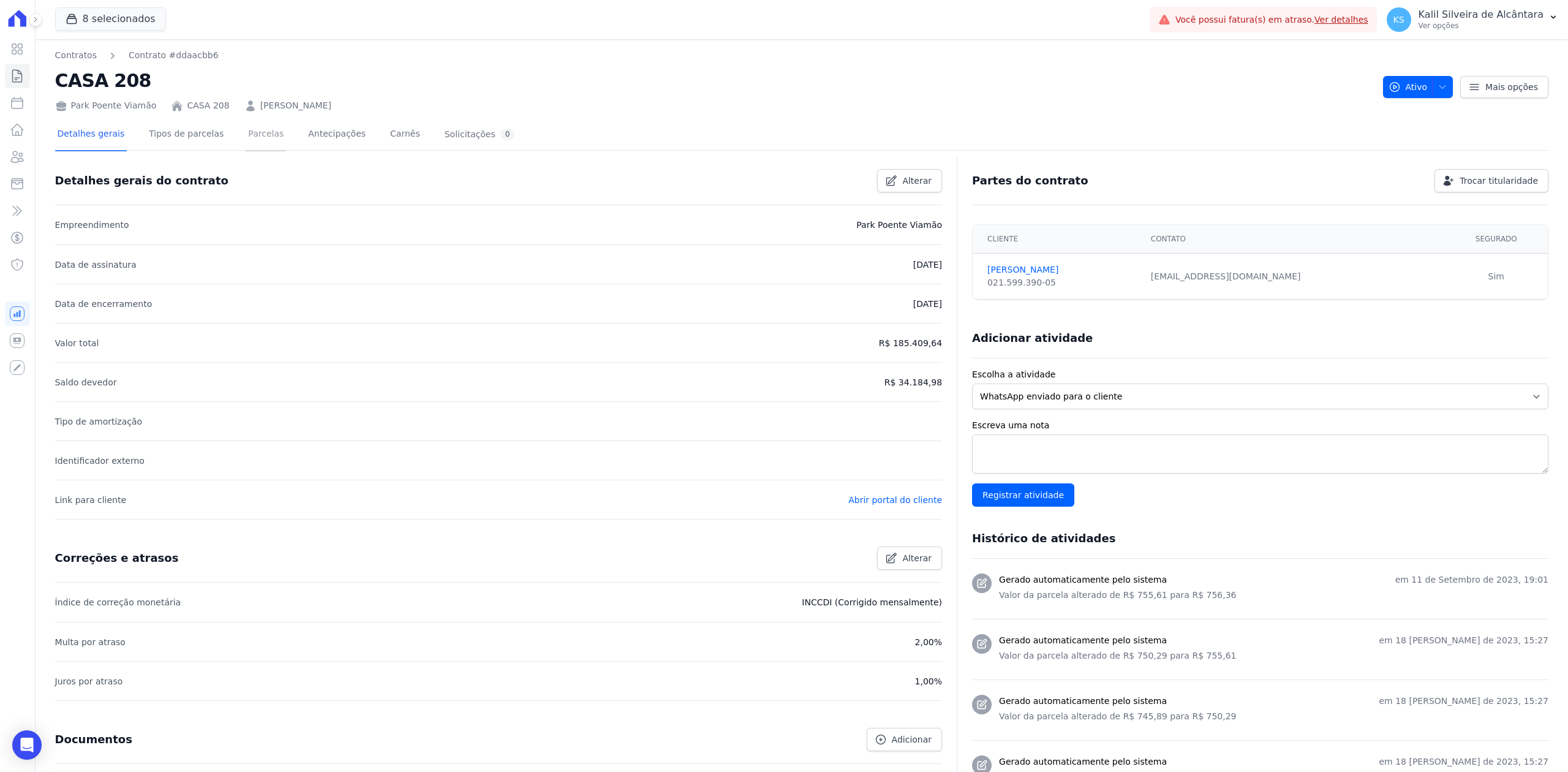
click at [248, 130] on link "Parcelas" at bounding box center [265, 135] width 40 height 33
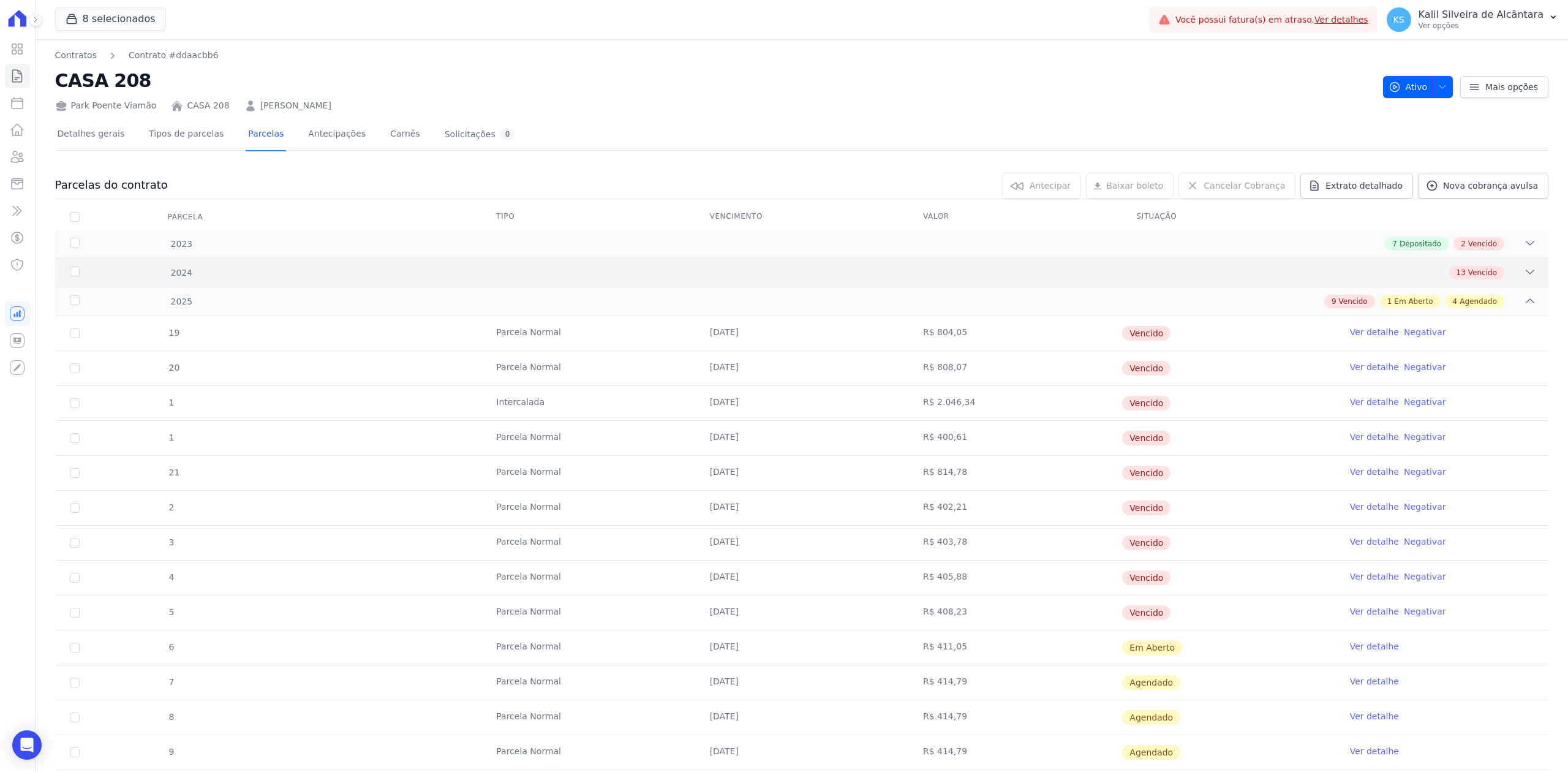
click at [1524, 275] on icon at bounding box center [1530, 272] width 12 height 12
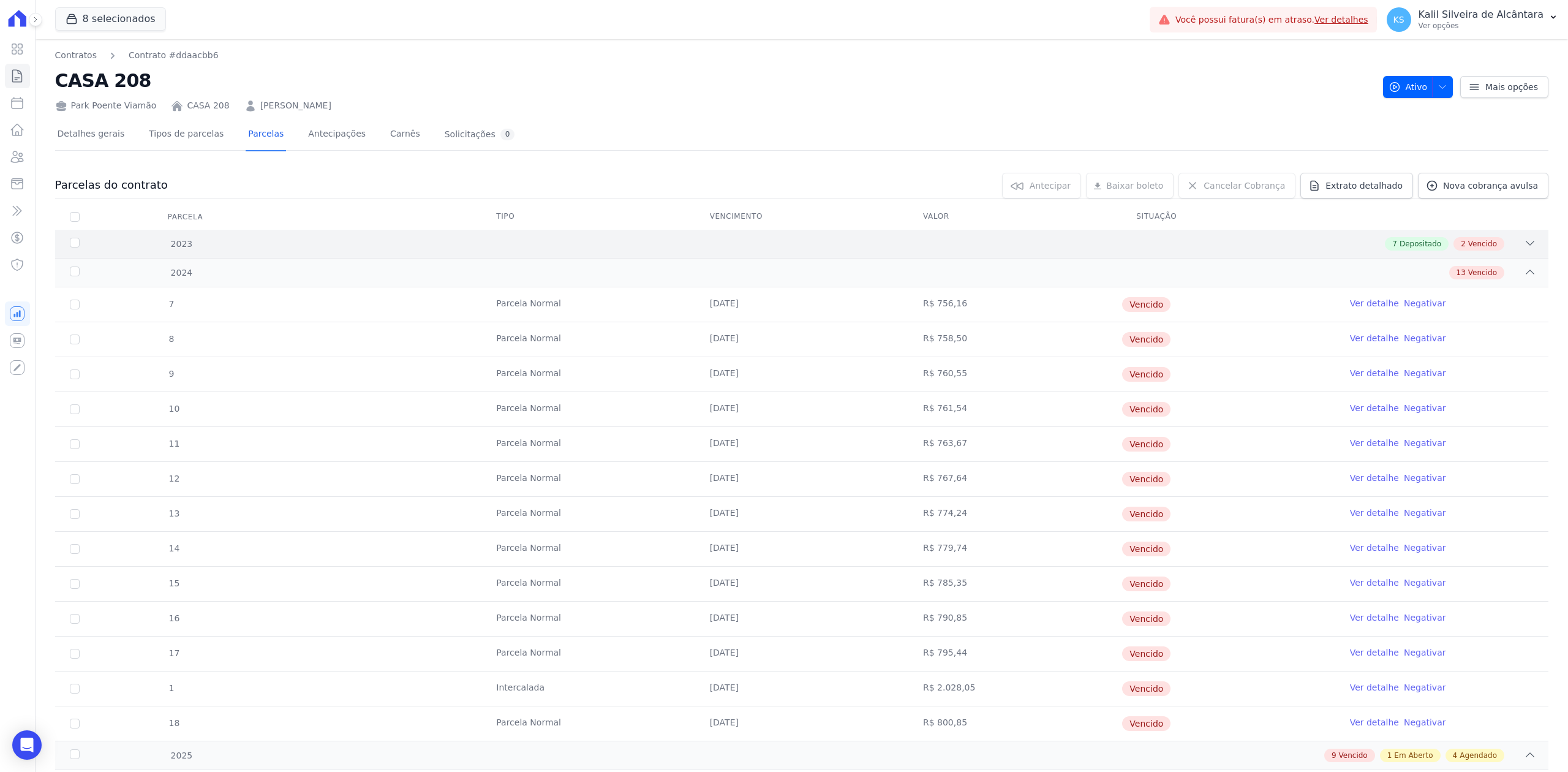
click at [1519, 253] on div "2023 7 Depositado 2 Vencido" at bounding box center [801, 243] width 1493 height 28
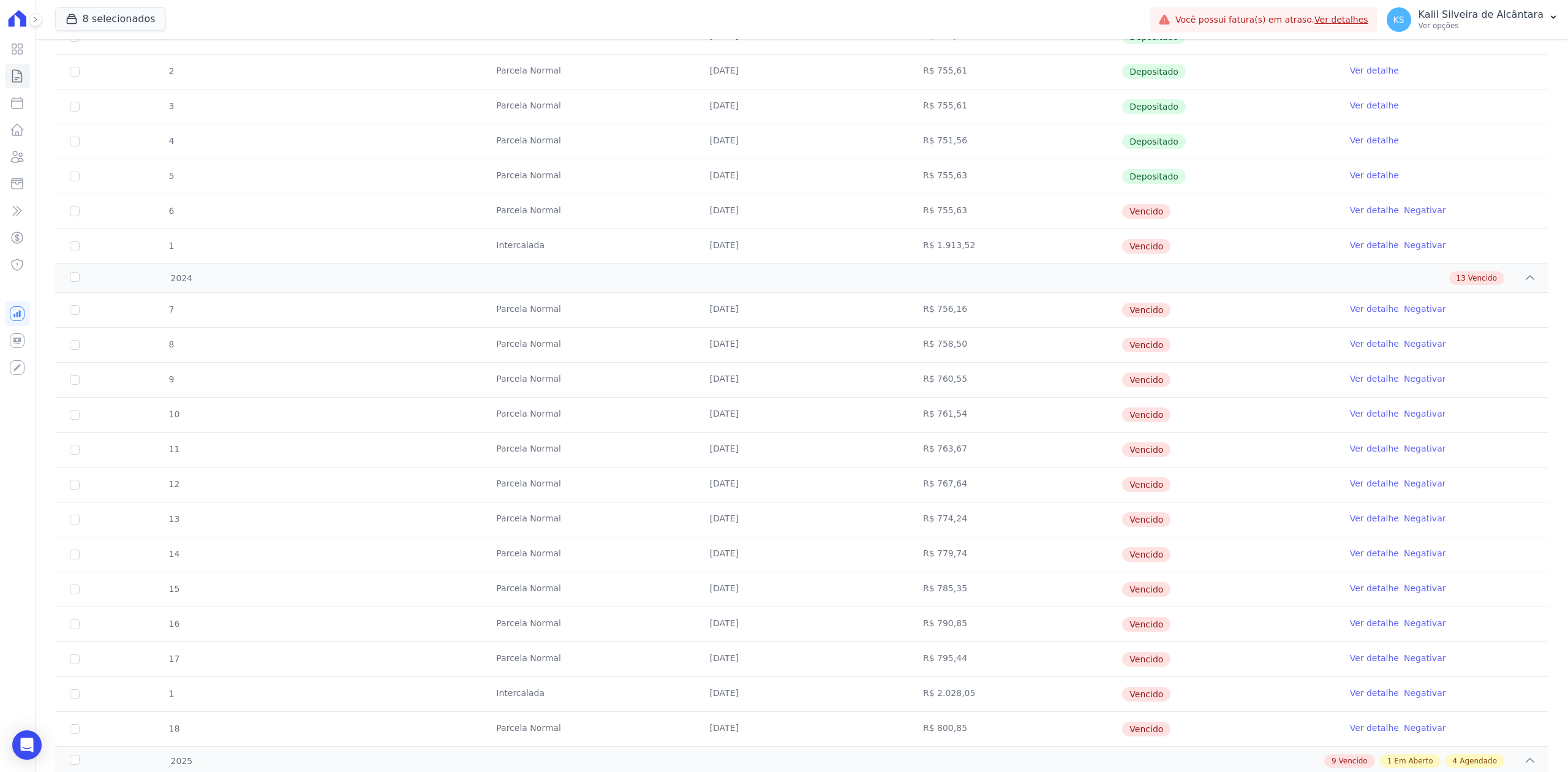
scroll to position [279, 0]
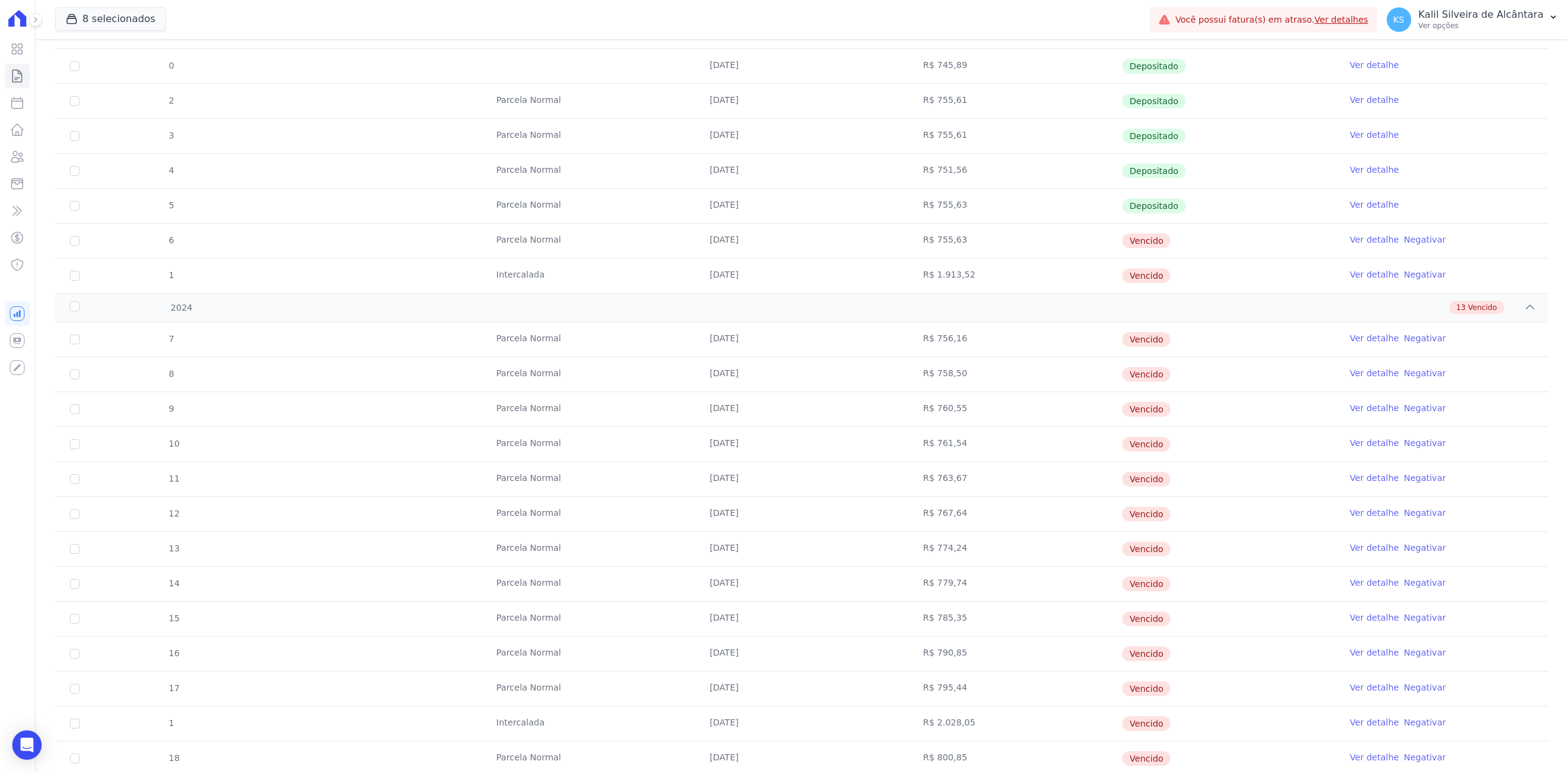
drag, startPoint x: 711, startPoint y: 240, endPoint x: 748, endPoint y: 245, distance: 37.3
click at [748, 243] on td "[DATE]" at bounding box center [802, 240] width 213 height 34
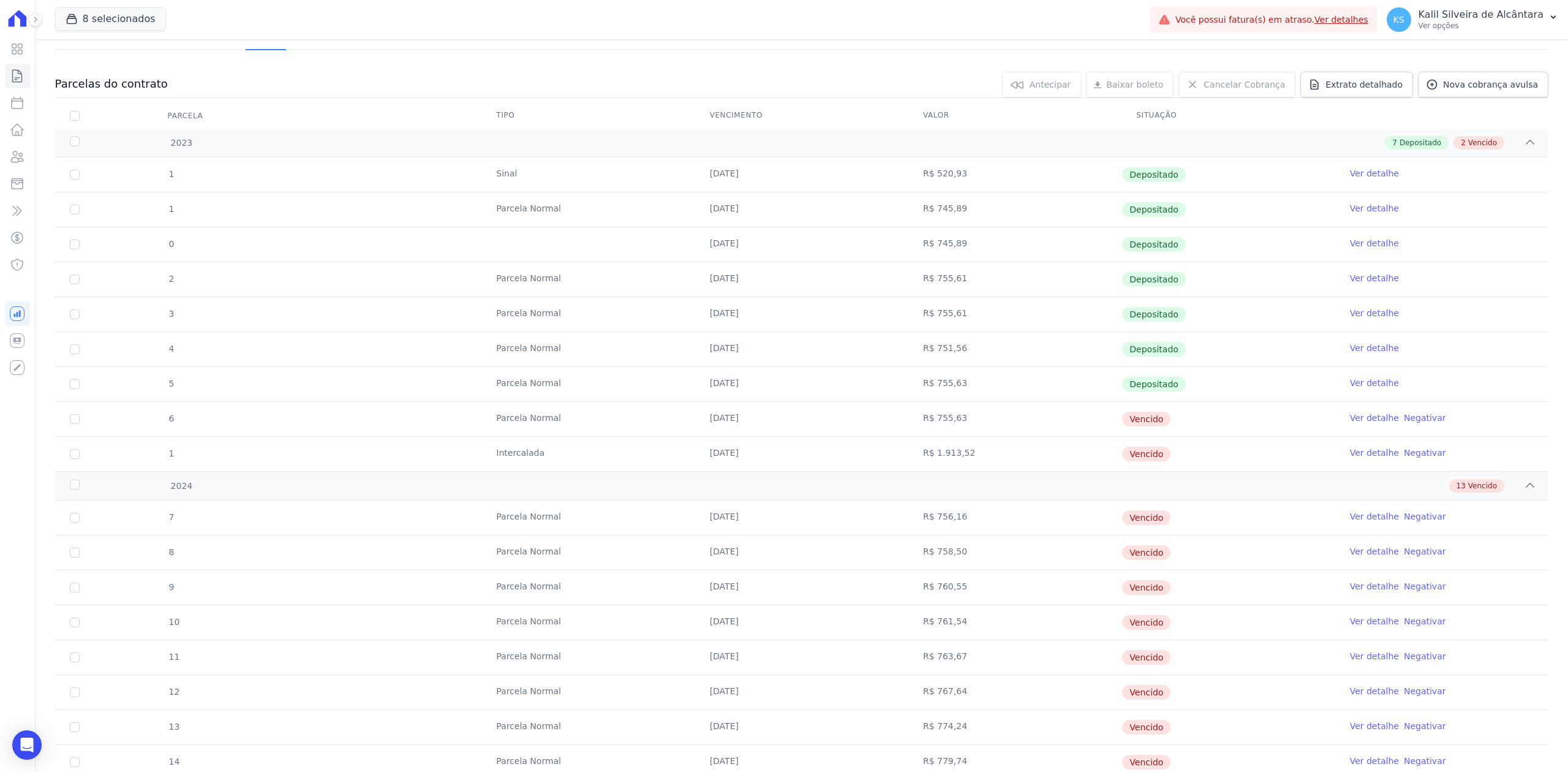
scroll to position [0, 0]
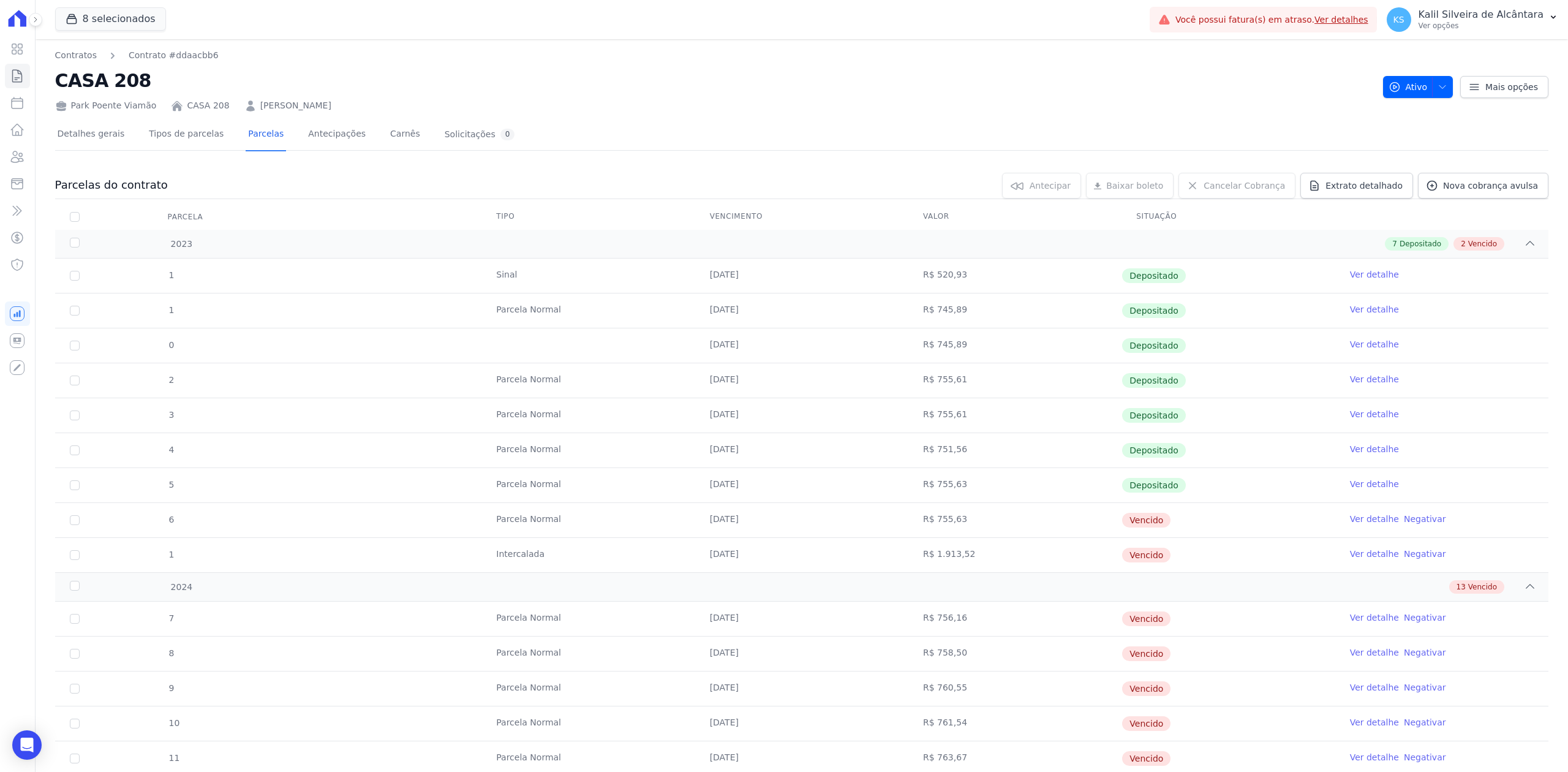
click at [298, 107] on link "[PERSON_NAME]" at bounding box center [296, 105] width 71 height 13
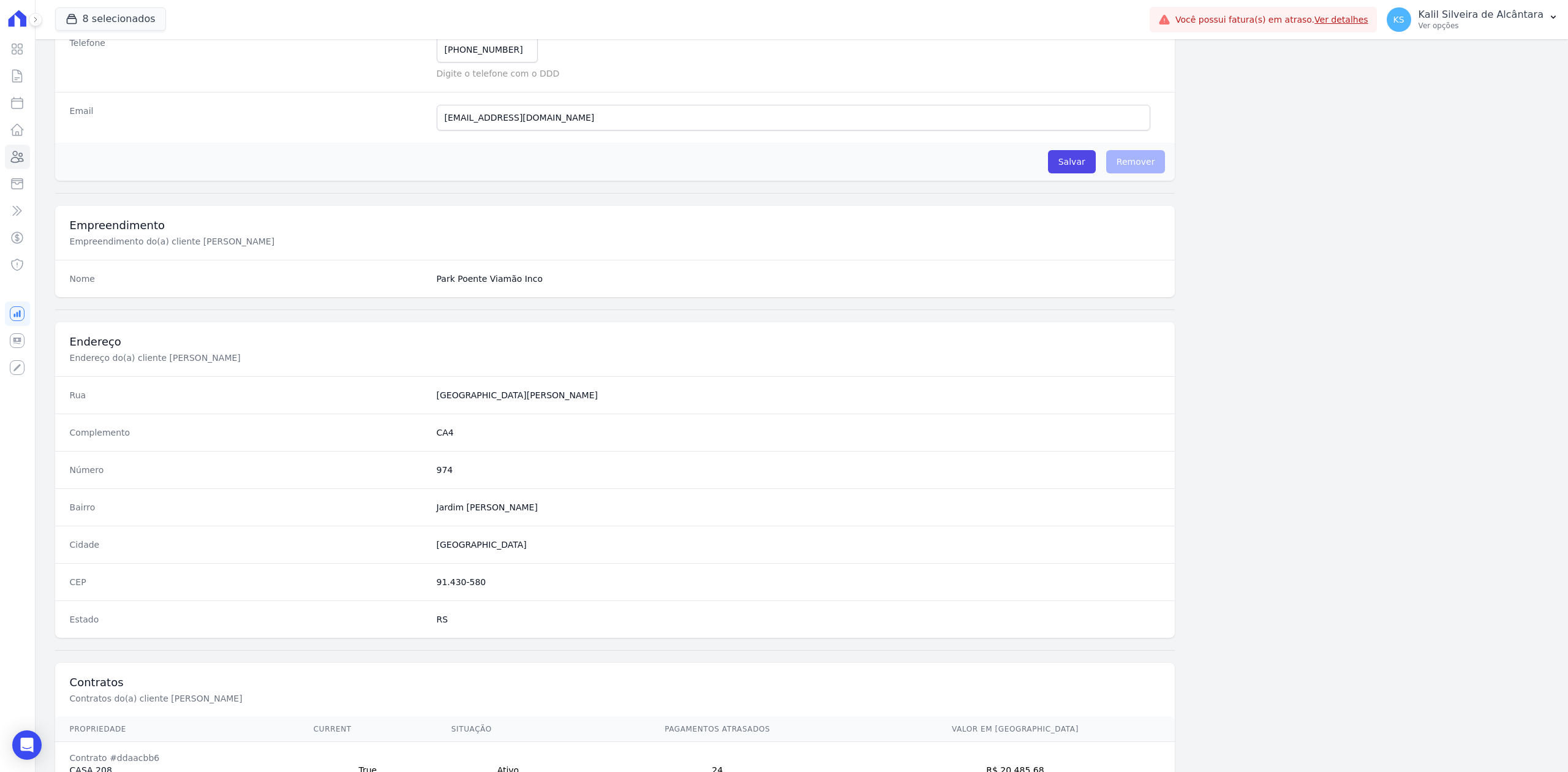
scroll to position [380, 0]
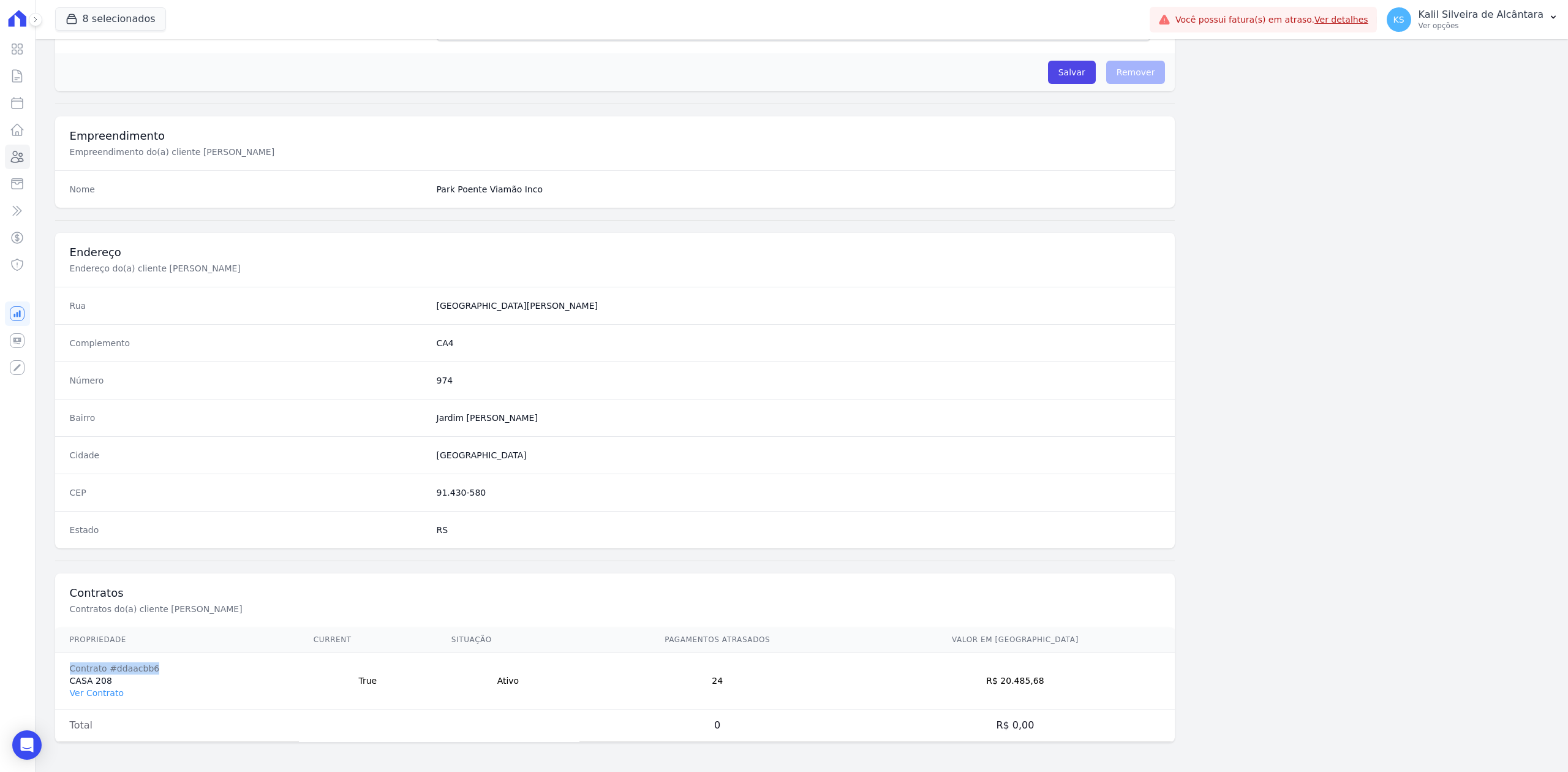
drag, startPoint x: 65, startPoint y: 669, endPoint x: 160, endPoint y: 672, distance: 95.0
click at [160, 672] on td "Contrato #ddaacbb6 CASA 208 Ver Contrato" at bounding box center [177, 681] width 243 height 57
copy div "Contrato #ddaacbb6"
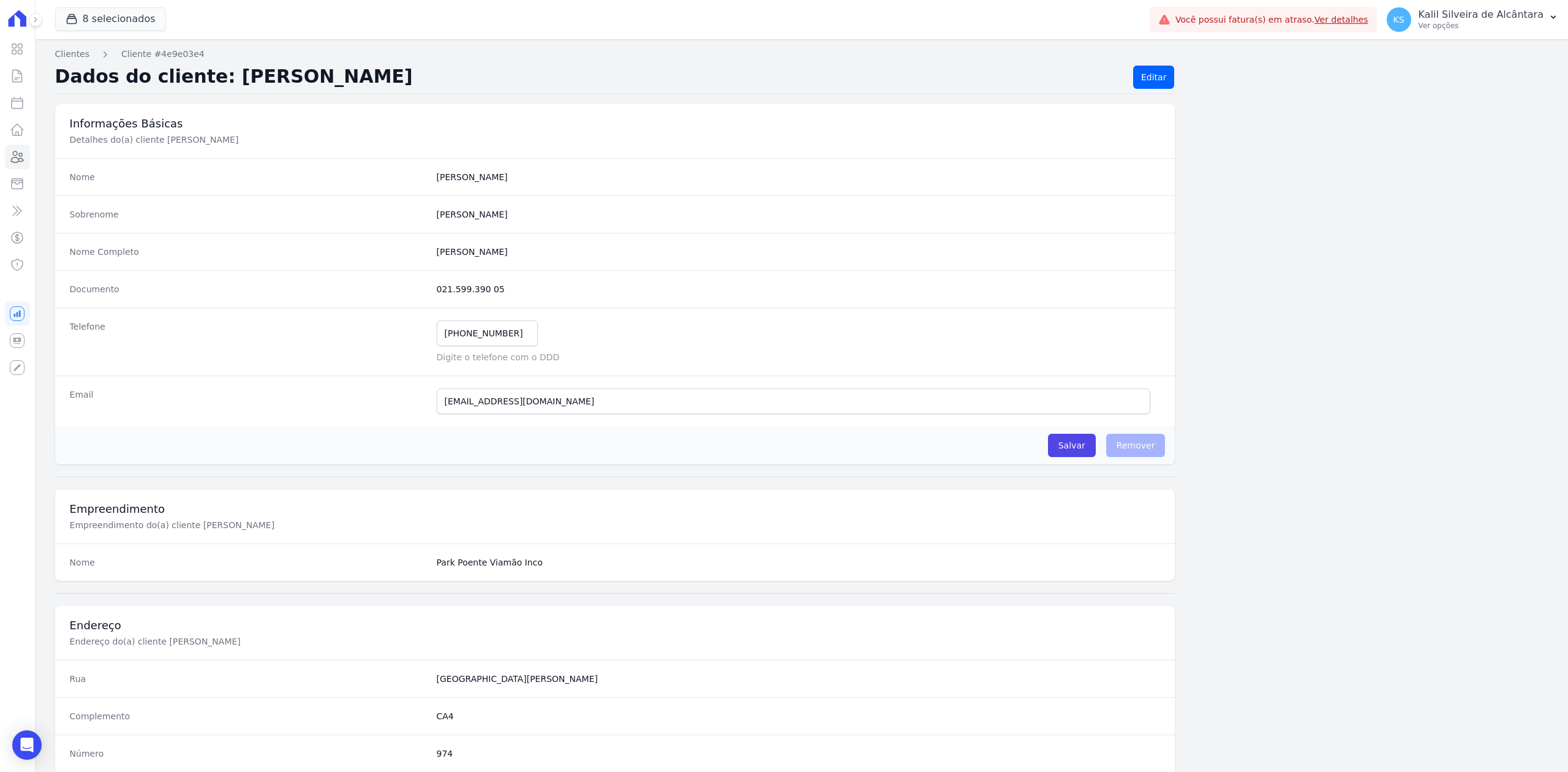
scroll to position [0, 0]
drag, startPoint x: 505, startPoint y: 293, endPoint x: 399, endPoint y: 302, distance: 106.4
click at [399, 302] on div "Documento 021.599.390 05" at bounding box center [615, 290] width 1120 height 37
drag, startPoint x: 518, startPoint y: 330, endPoint x: 349, endPoint y: 336, distance: 169.1
click at [349, 336] on div "Telefone [PHONE_NUMBER] Mensagem de SMS ainda não enviada.. Mensagem de [PERSON…" at bounding box center [615, 343] width 1120 height 68
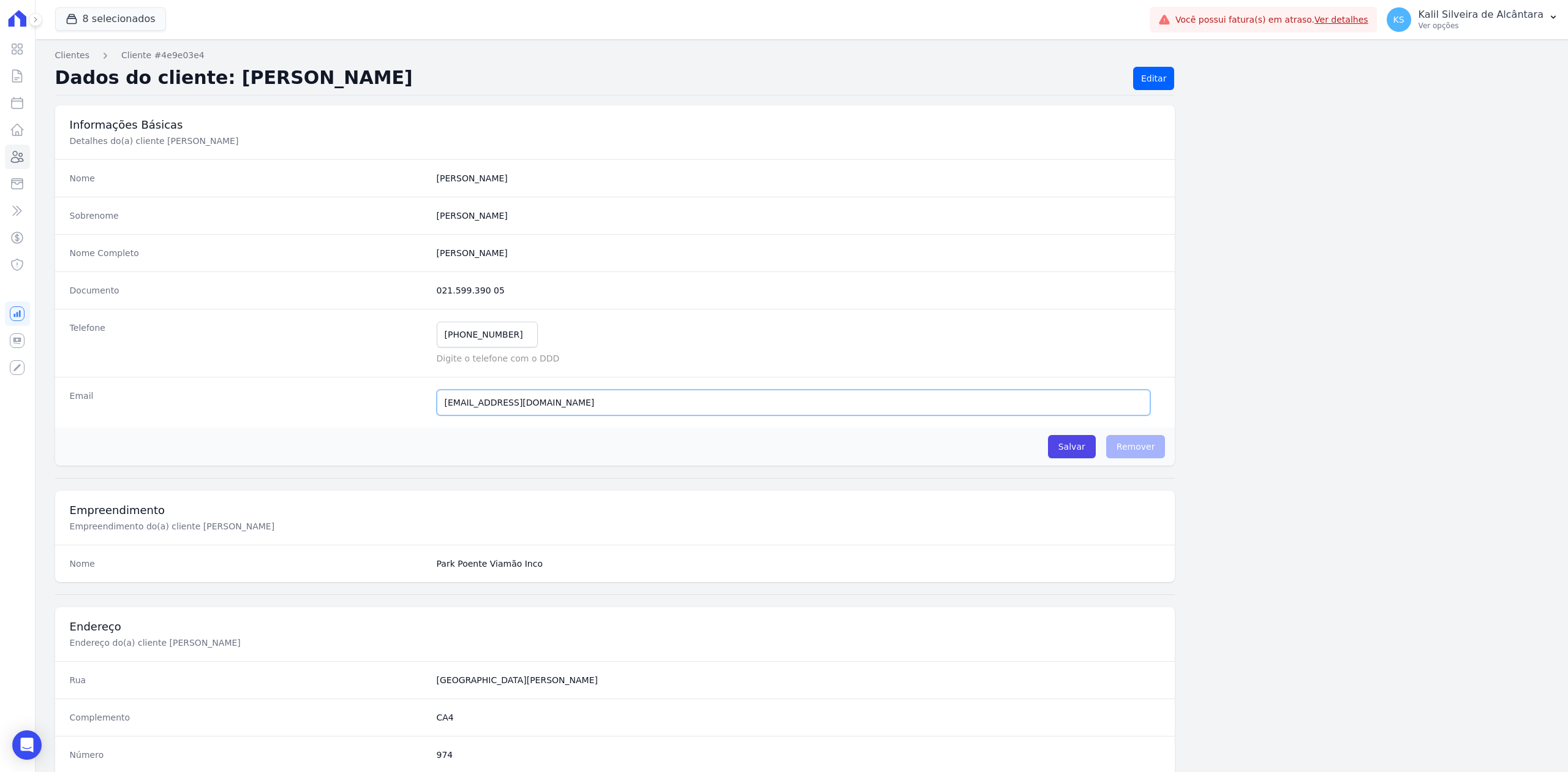
drag, startPoint x: 638, startPoint y: 408, endPoint x: 389, endPoint y: 398, distance: 249.2
click at [389, 398] on div "Email [EMAIL_ADDRESS][DOMAIN_NAME] E-mail enviado. Aguardando confirmação.." at bounding box center [615, 402] width 1120 height 51
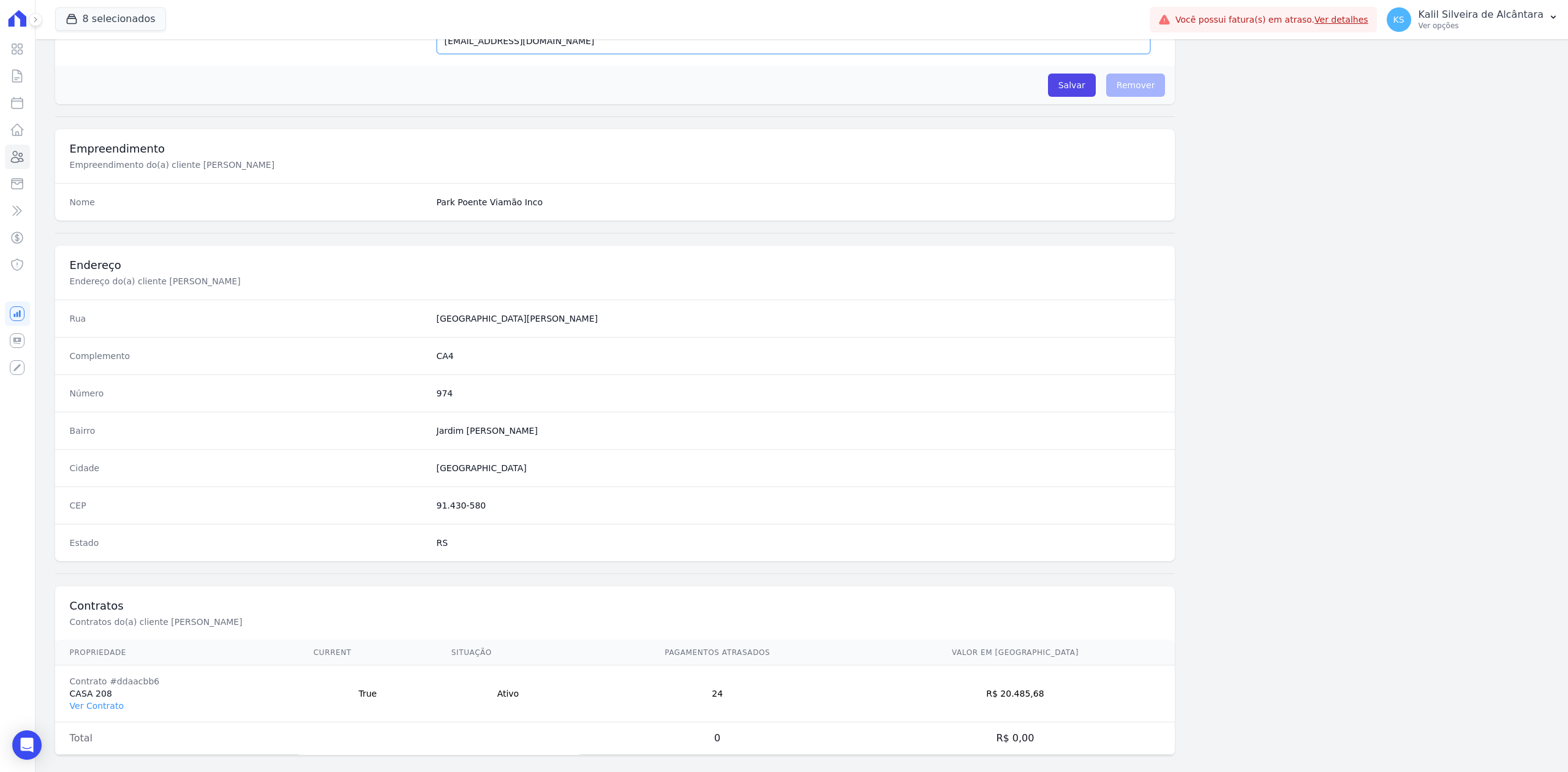
scroll to position [380, 0]
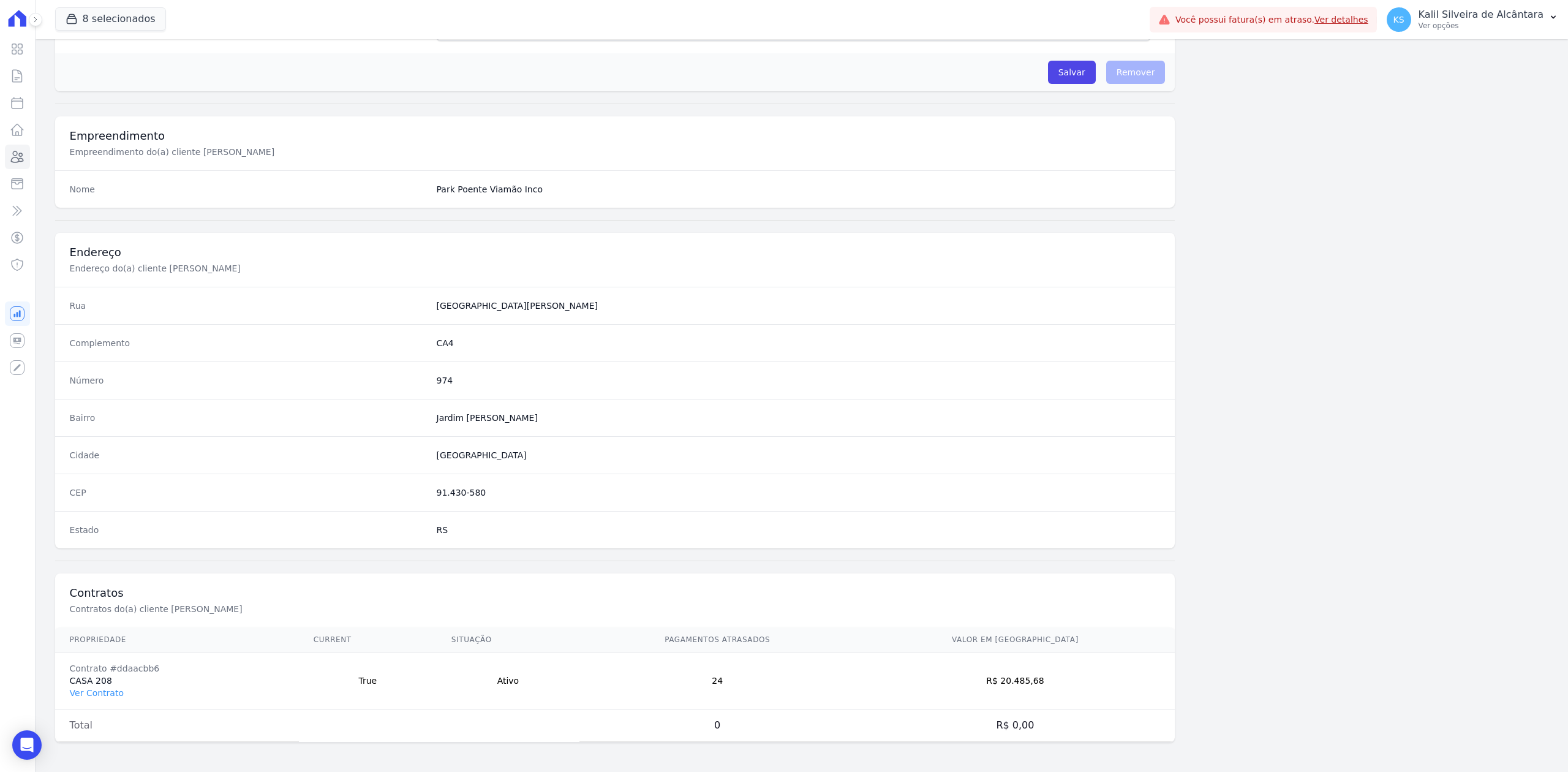
drag, startPoint x: 430, startPoint y: 492, endPoint x: 488, endPoint y: 492, distance: 58.0
click at [488, 492] on div "CEP 91.430-580" at bounding box center [615, 491] width 1120 height 37
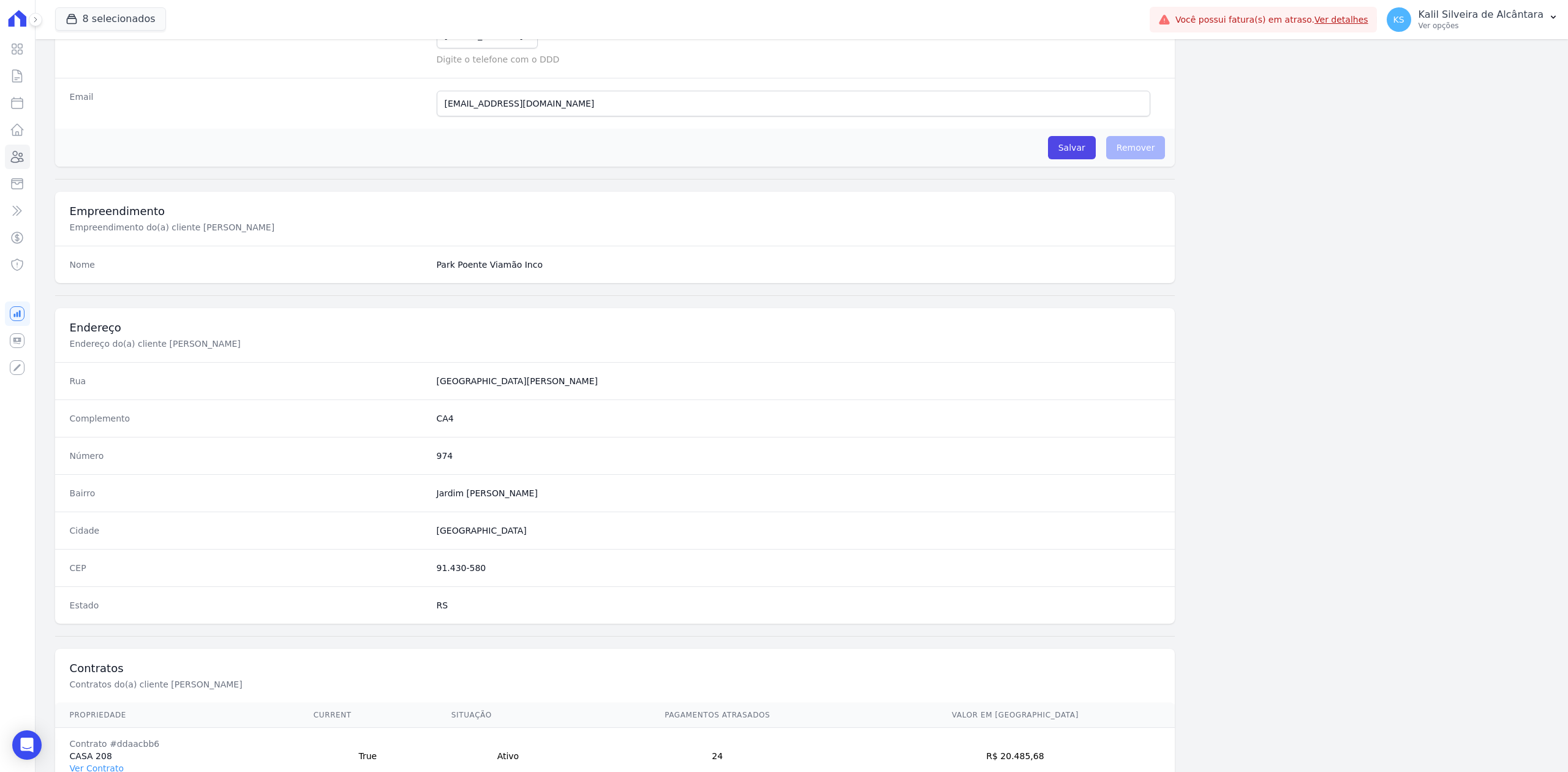
drag, startPoint x: 450, startPoint y: 420, endPoint x: 472, endPoint y: 421, distance: 22.0
click at [472, 421] on div "Complemento CA4" at bounding box center [615, 417] width 1120 height 37
drag, startPoint x: 423, startPoint y: 458, endPoint x: 498, endPoint y: 461, distance: 75.1
click at [498, 461] on div "Número 974" at bounding box center [615, 455] width 1120 height 37
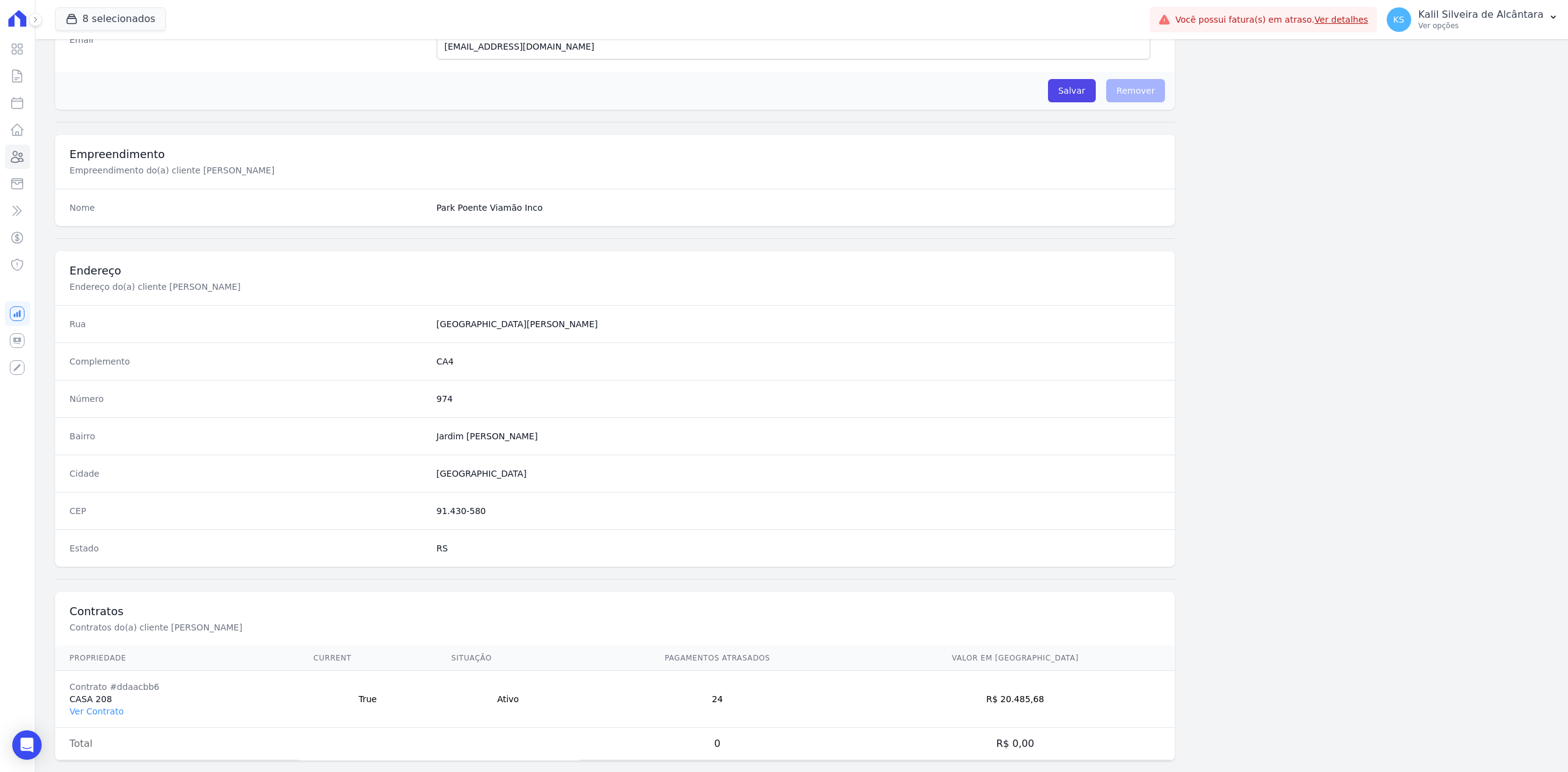
scroll to position [380, 0]
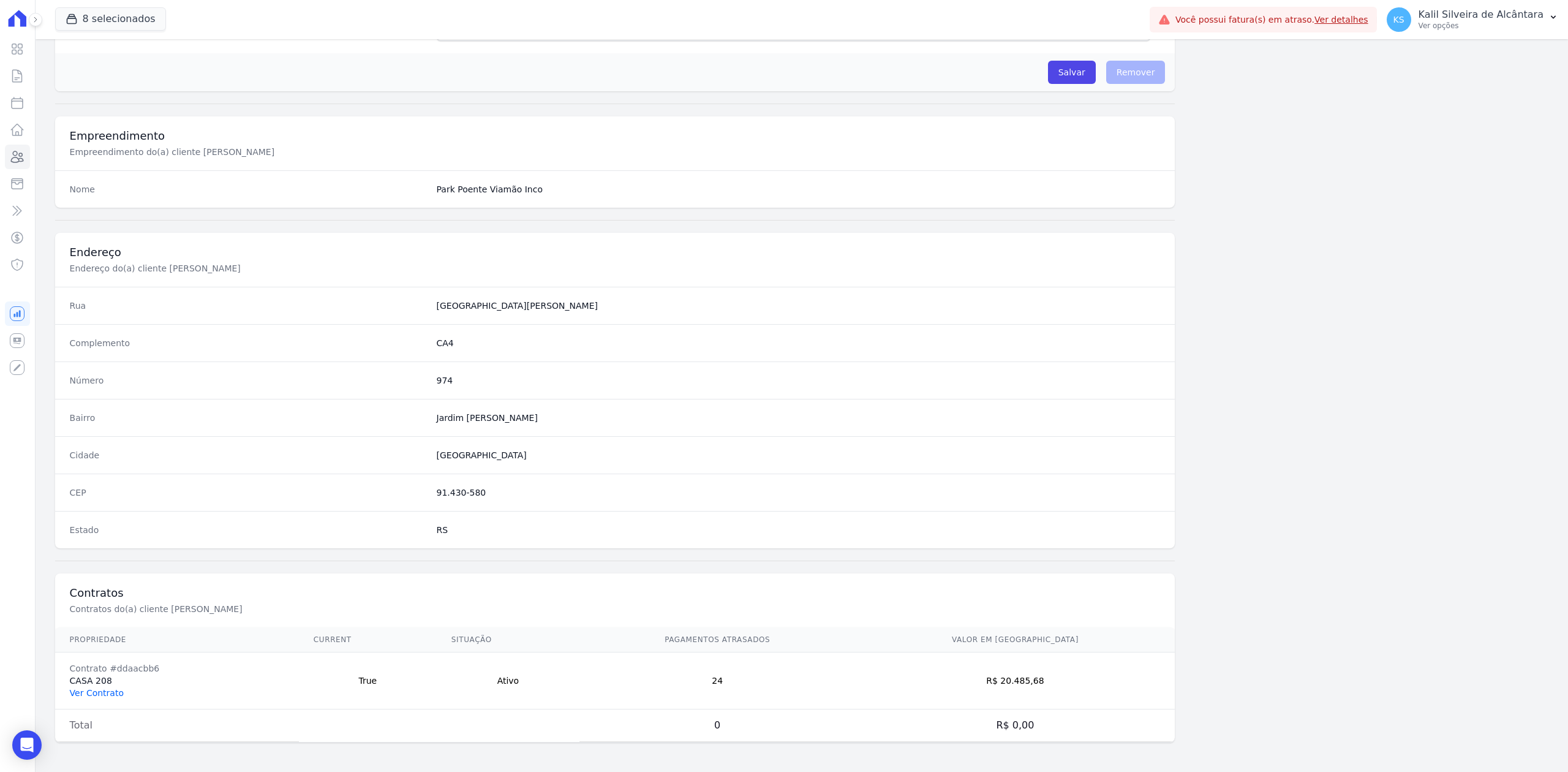
click at [102, 690] on link "Ver Contrato" at bounding box center [96, 693] width 54 height 10
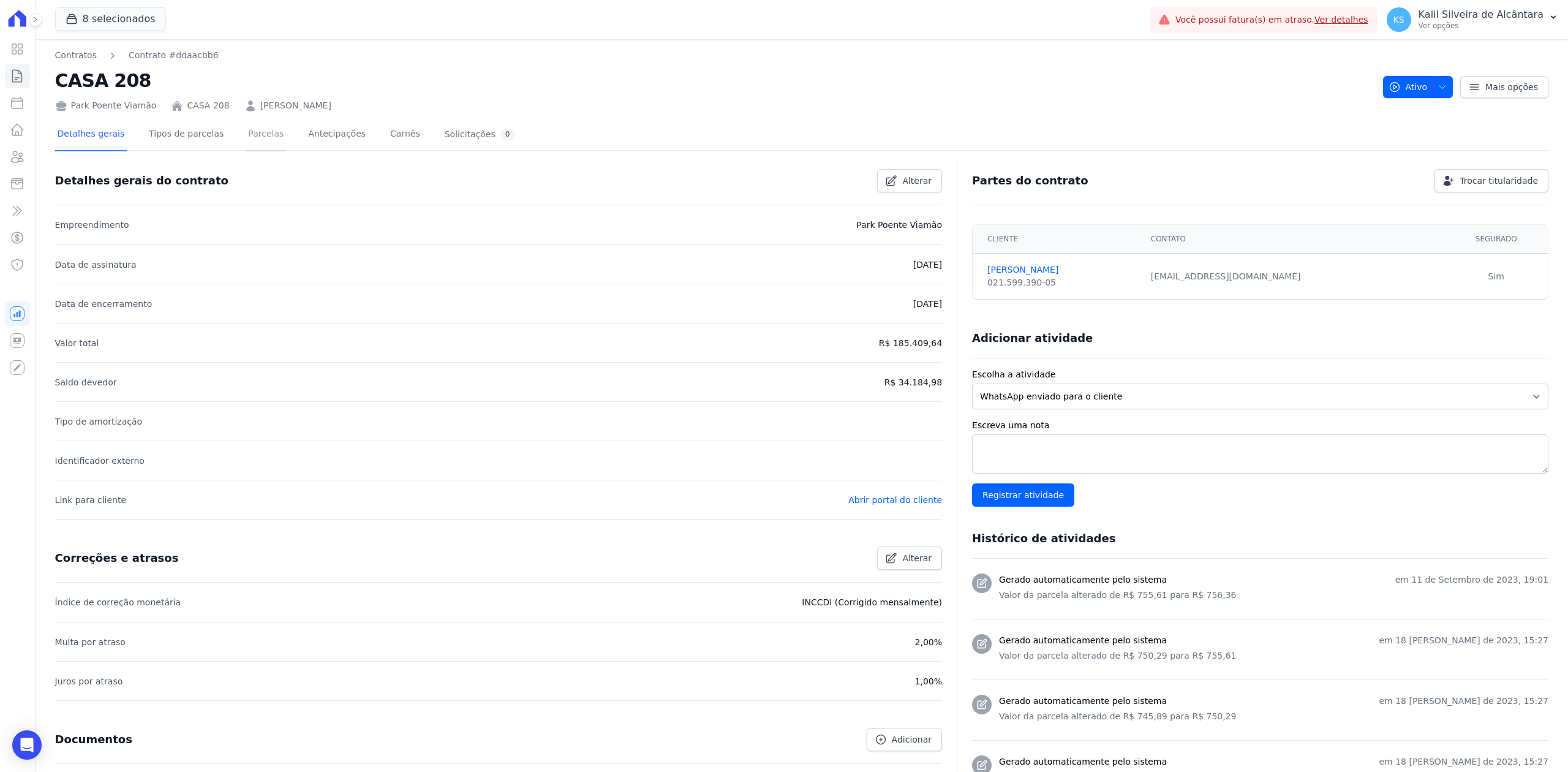
click at [246, 128] on link "Parcelas" at bounding box center [265, 135] width 40 height 33
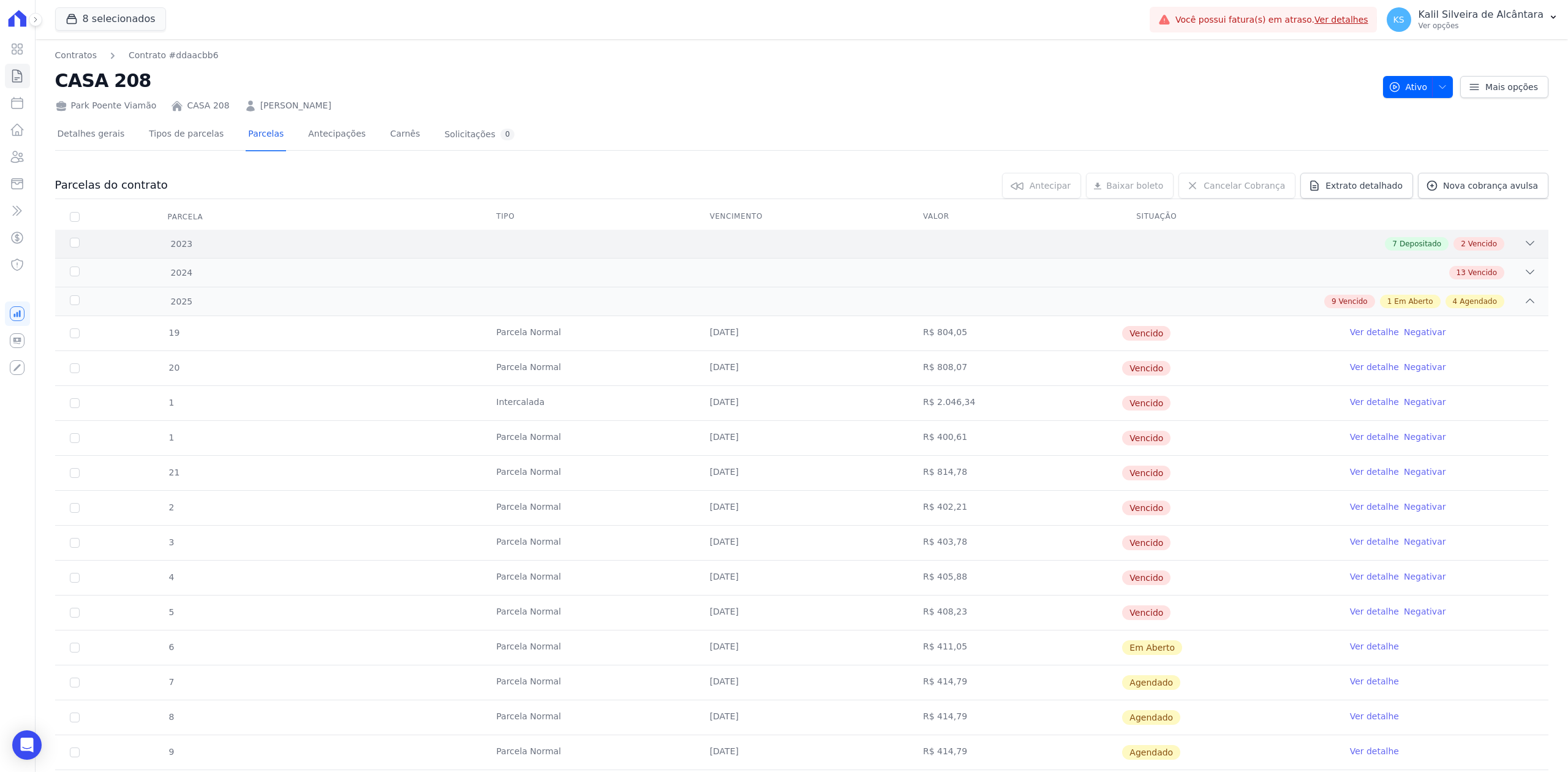
click at [1511, 246] on div "7 Depositado 2 Vencido" at bounding box center [875, 244] width 1322 height 14
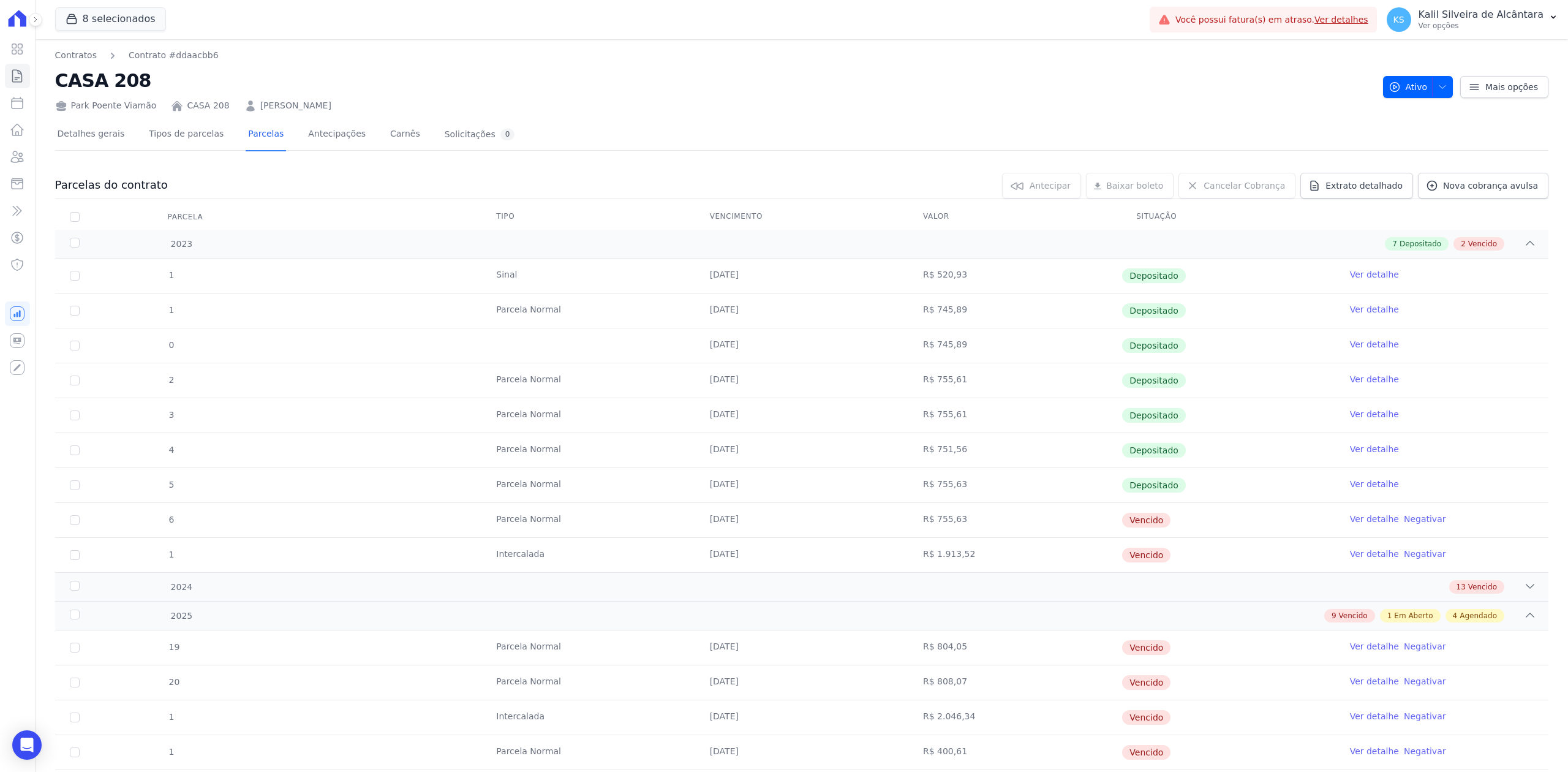
drag, startPoint x: 718, startPoint y: 518, endPoint x: 773, endPoint y: 515, distance: 55.1
click at [773, 515] on td "[DATE]" at bounding box center [802, 519] width 213 height 34
click at [290, 99] on link "[PERSON_NAME]" at bounding box center [296, 105] width 71 height 13
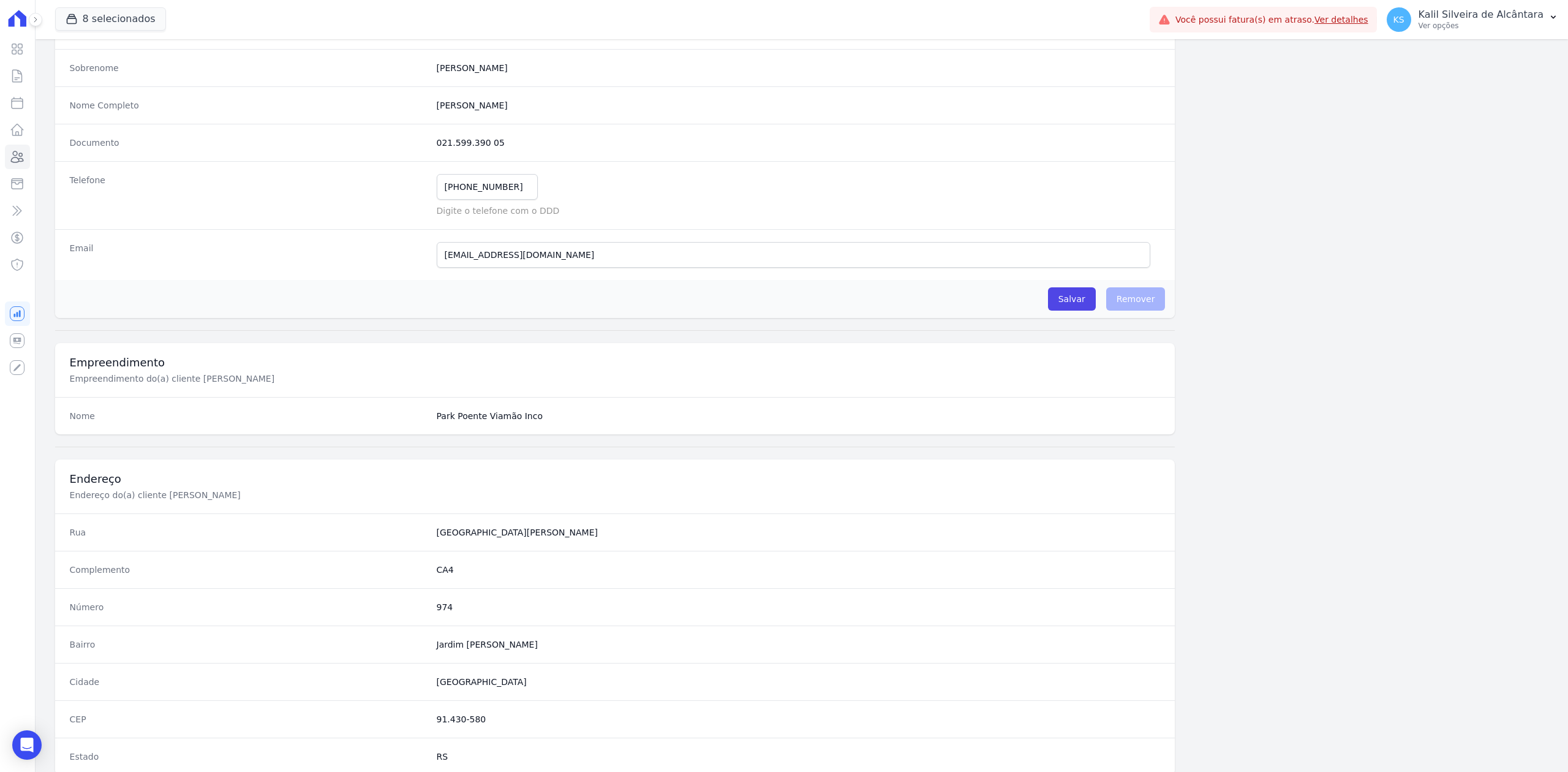
scroll to position [380, 0]
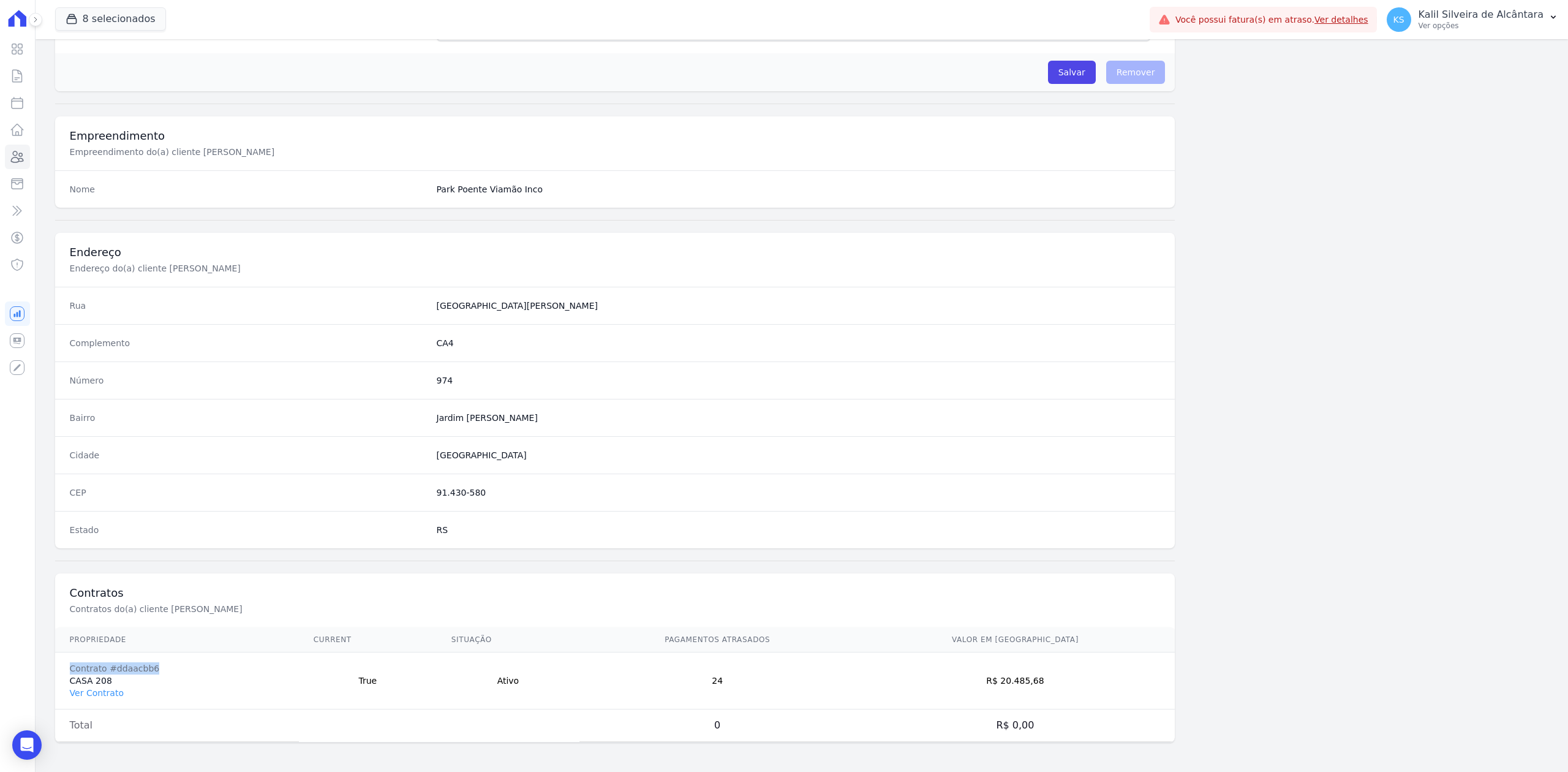
drag, startPoint x: 70, startPoint y: 667, endPoint x: 158, endPoint y: 672, distance: 88.1
click at [158, 672] on div "Contrato #ddaacbb6" at bounding box center [177, 668] width 215 height 12
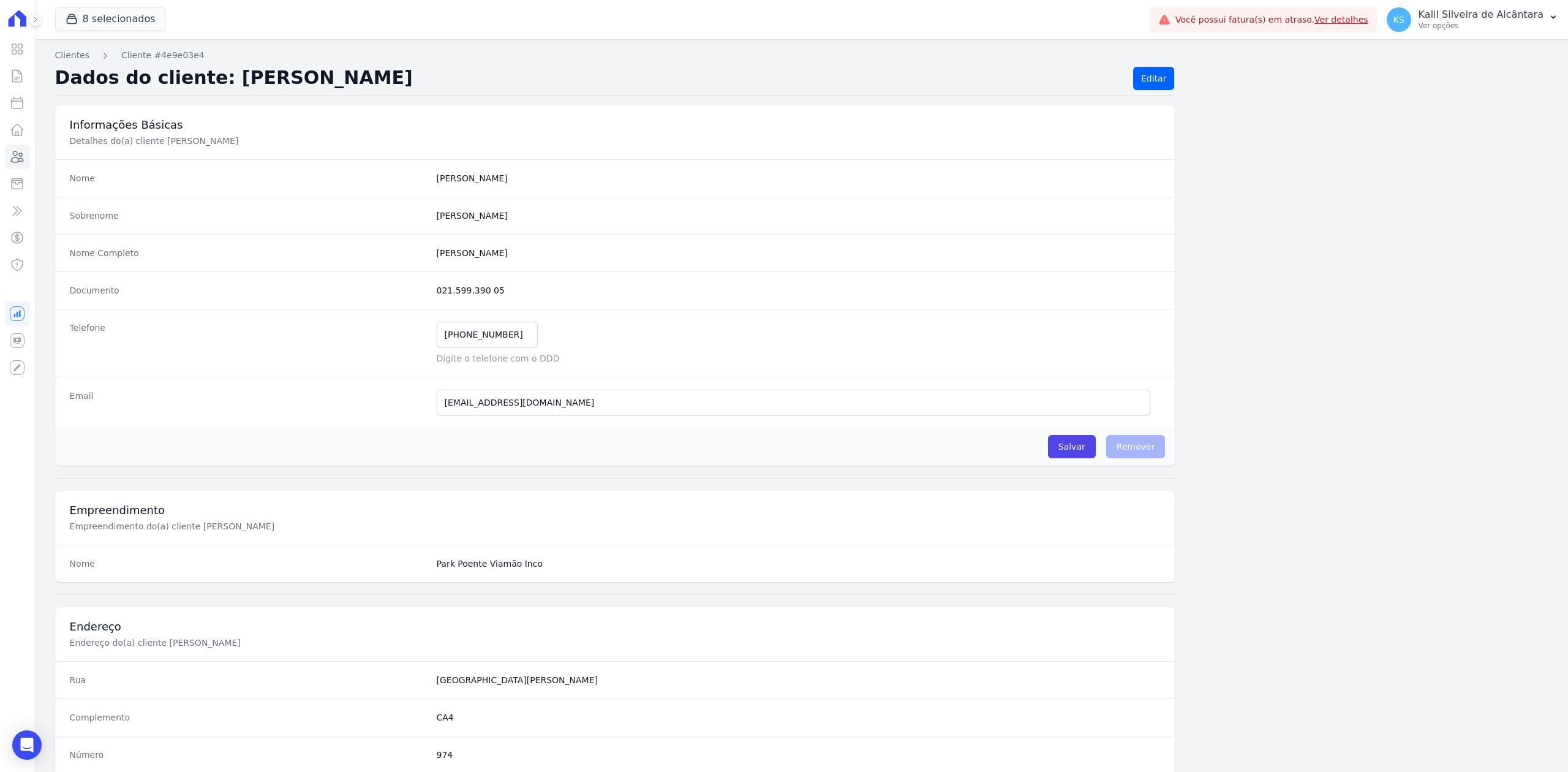
click at [4, 163] on div "Visão Geral Contratos [GEOGRAPHIC_DATA] Lotes Clientes Minha Carteira Transferê…" at bounding box center [17, 386] width 35 height 772
drag, startPoint x: 96, startPoint y: 169, endPoint x: -11, endPoint y: 157, distance: 107.7
click at [0, 157] on html "Visão Geral Contratos [GEOGRAPHIC_DATA] Lotes Clientes Minha Carteira Transferê…" at bounding box center [784, 386] width 1568 height 772
click at [16, 157] on icon at bounding box center [17, 157] width 12 height 11
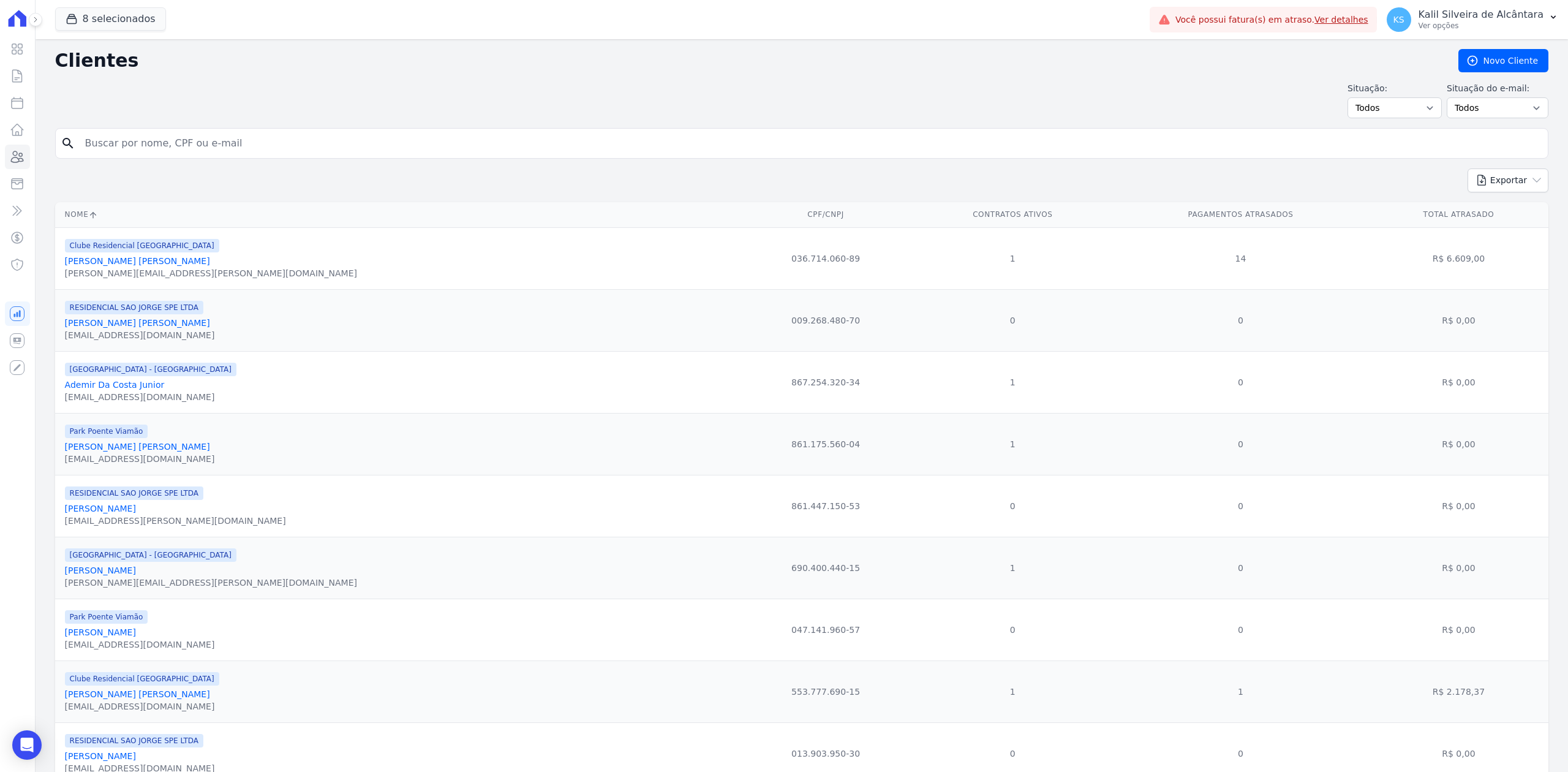
click at [260, 150] on input "search" at bounding box center [810, 143] width 1465 height 24
paste input "[PERSON_NAME]"
type input "[PERSON_NAME]"
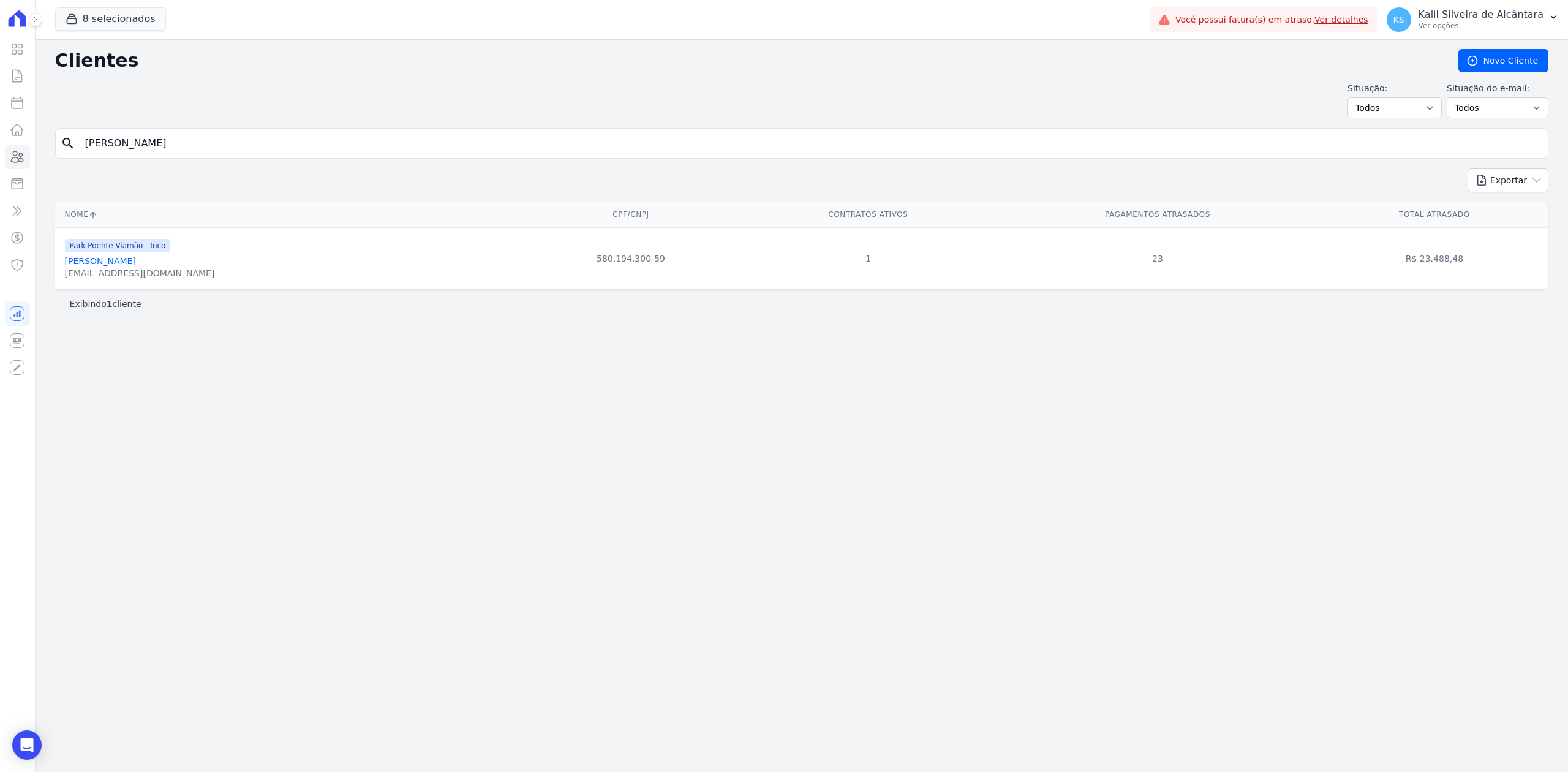
click at [136, 266] on link "[PERSON_NAME]" at bounding box center [101, 261] width 71 height 10
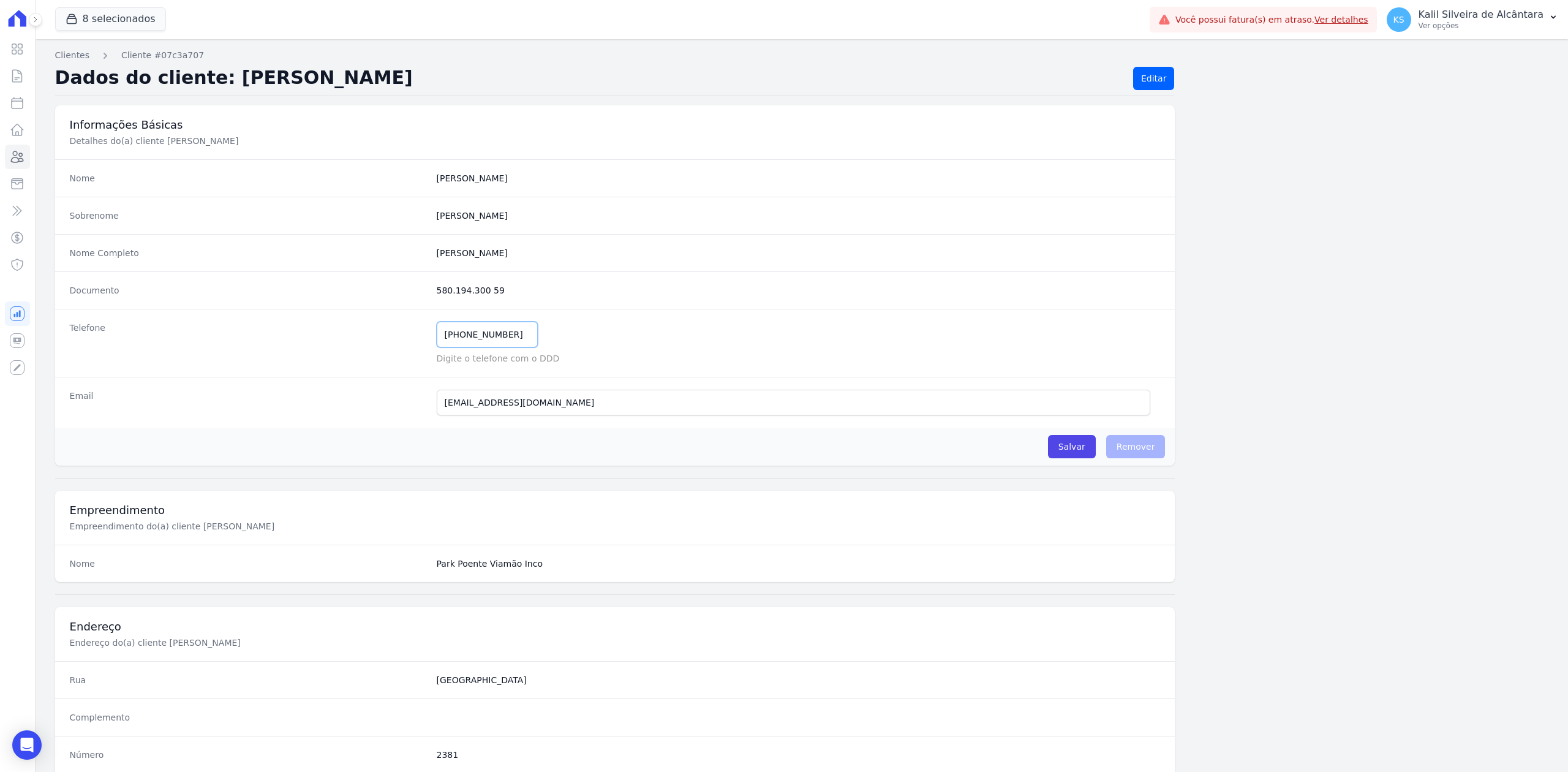
drag, startPoint x: 513, startPoint y: 332, endPoint x: 334, endPoint y: 309, distance: 180.5
click at [338, 312] on div "Telefone [PHONE_NUMBER] Mensagem de SMS ainda não enviada.. Mensagem de [PERSON…" at bounding box center [615, 343] width 1120 height 68
click at [11, 155] on icon at bounding box center [17, 157] width 14 height 14
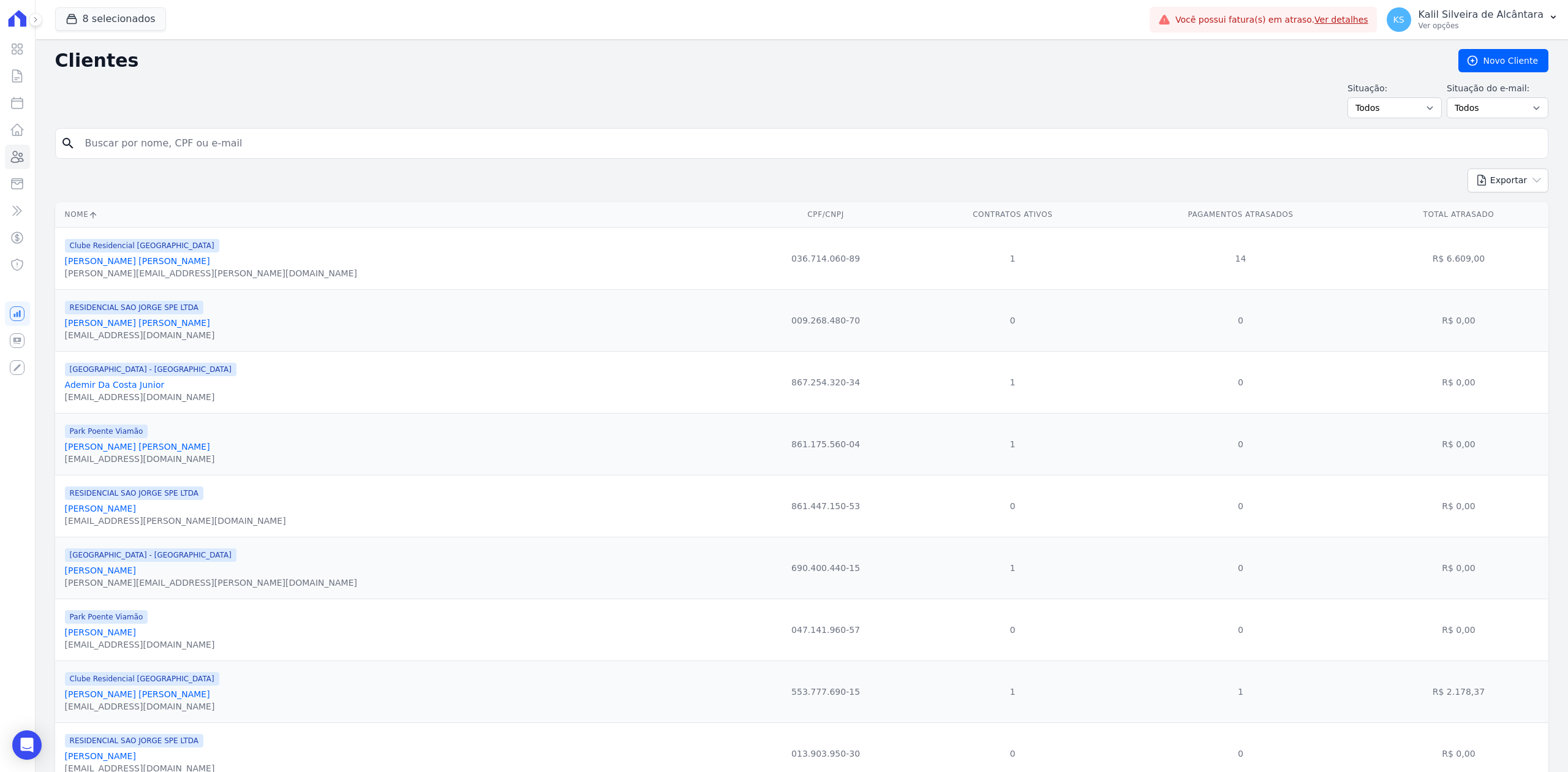
click at [329, 155] on input "search" at bounding box center [810, 143] width 1465 height 24
paste input "[PERSON_NAME] Junior"
type input "[PERSON_NAME] Junior"
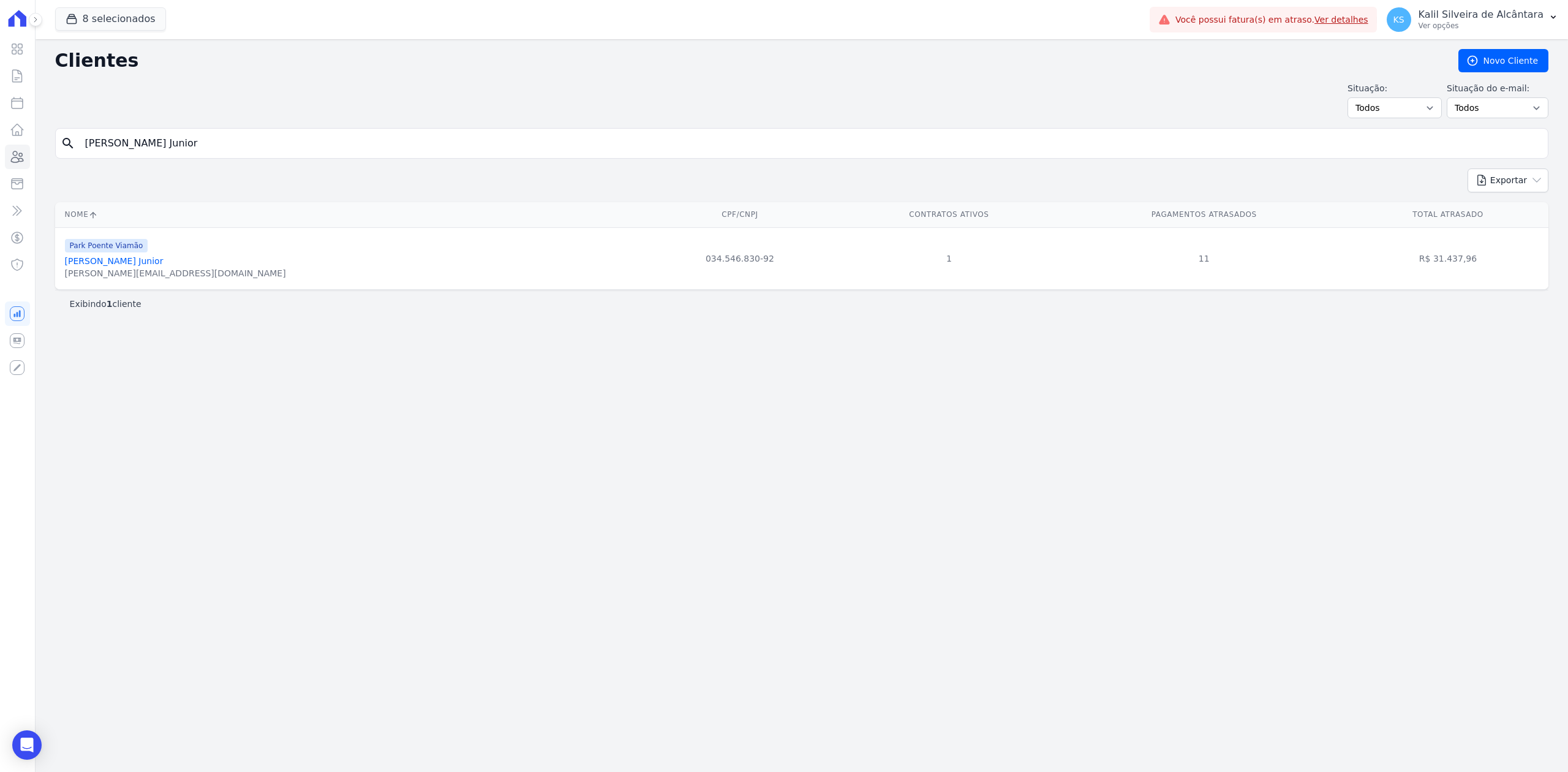
click at [163, 265] on link "[PERSON_NAME] Junior" at bounding box center [114, 261] width 98 height 10
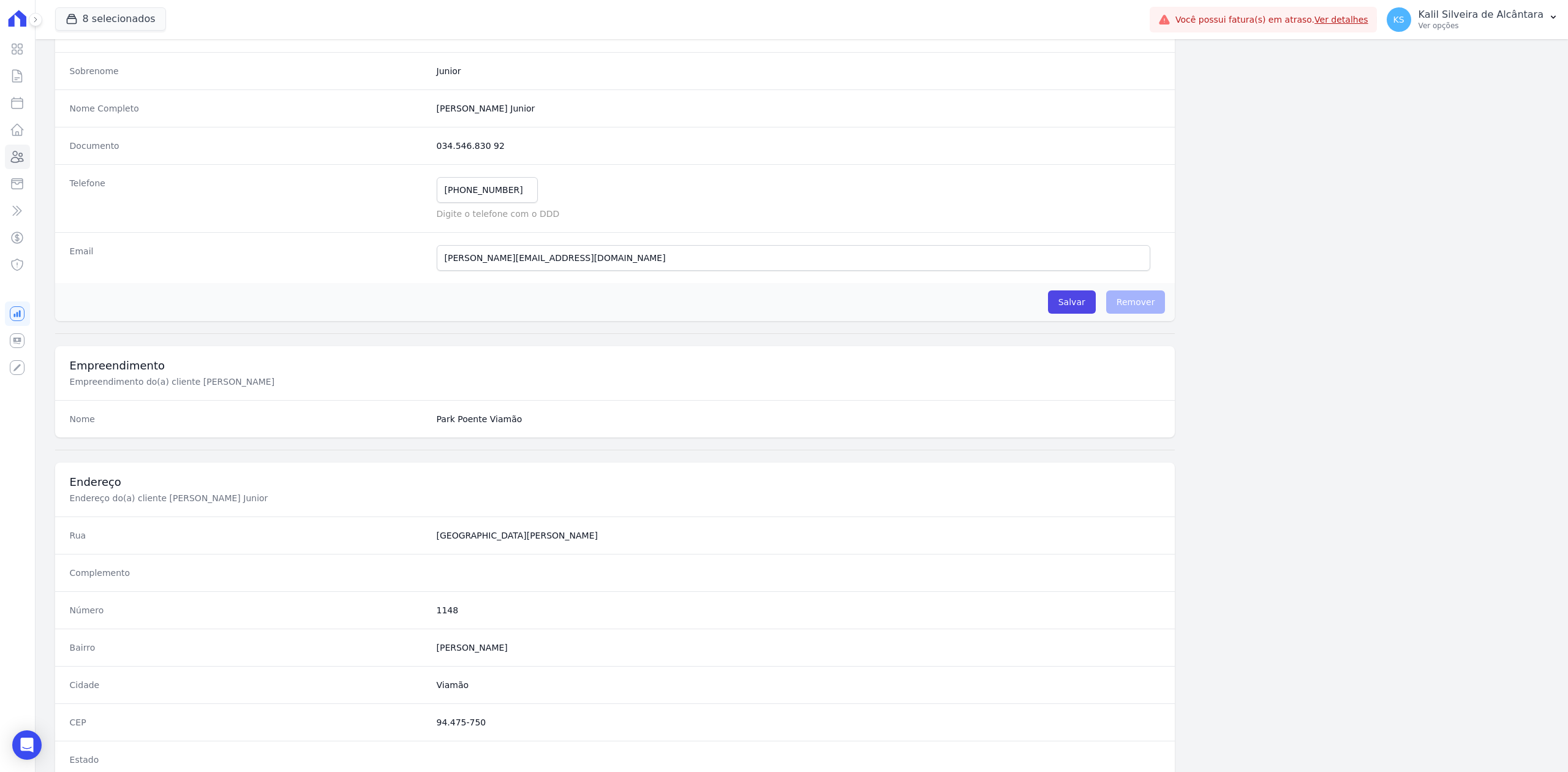
scroll to position [380, 0]
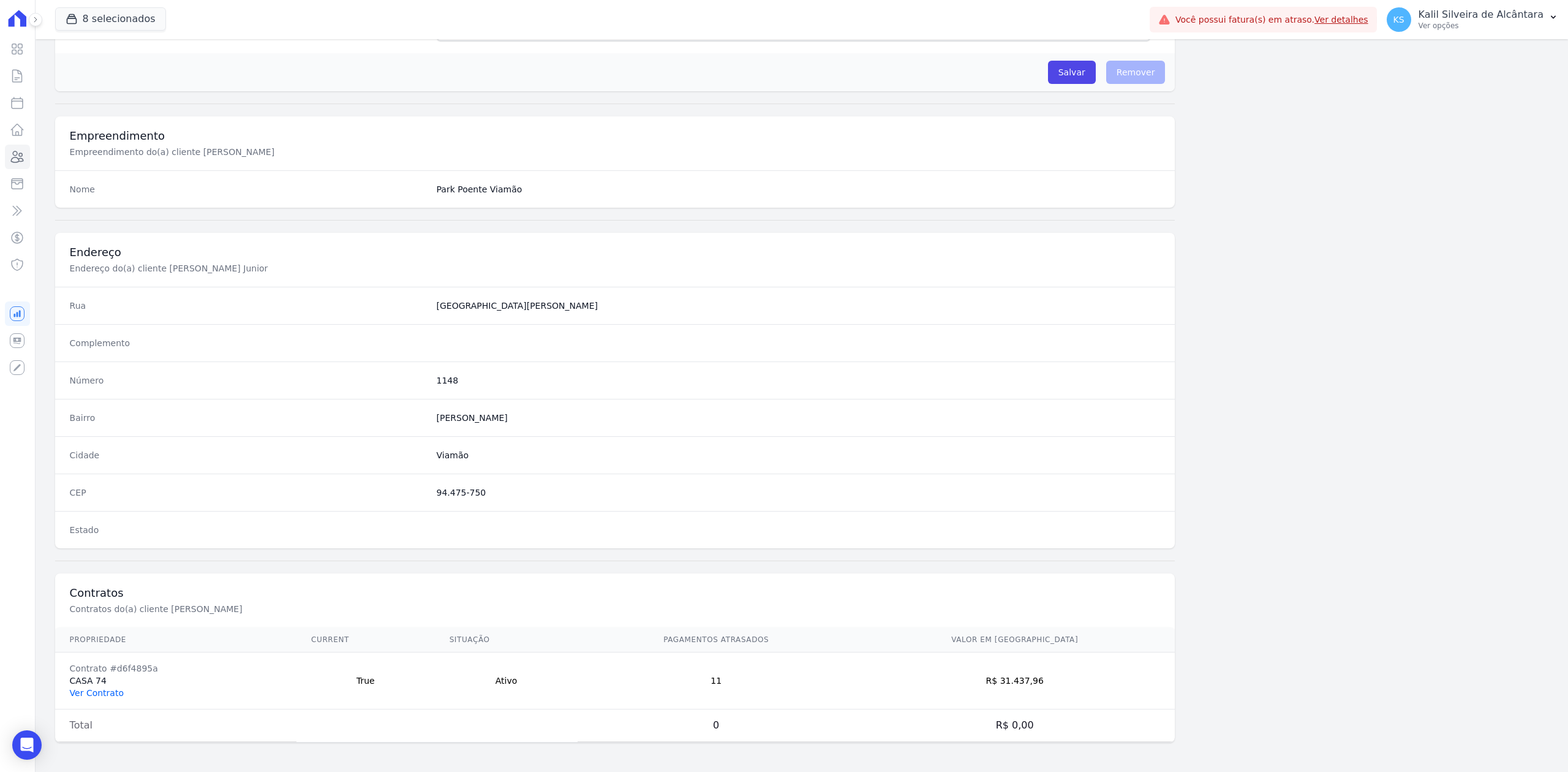
click at [106, 691] on link "Ver Contrato" at bounding box center [96, 693] width 54 height 10
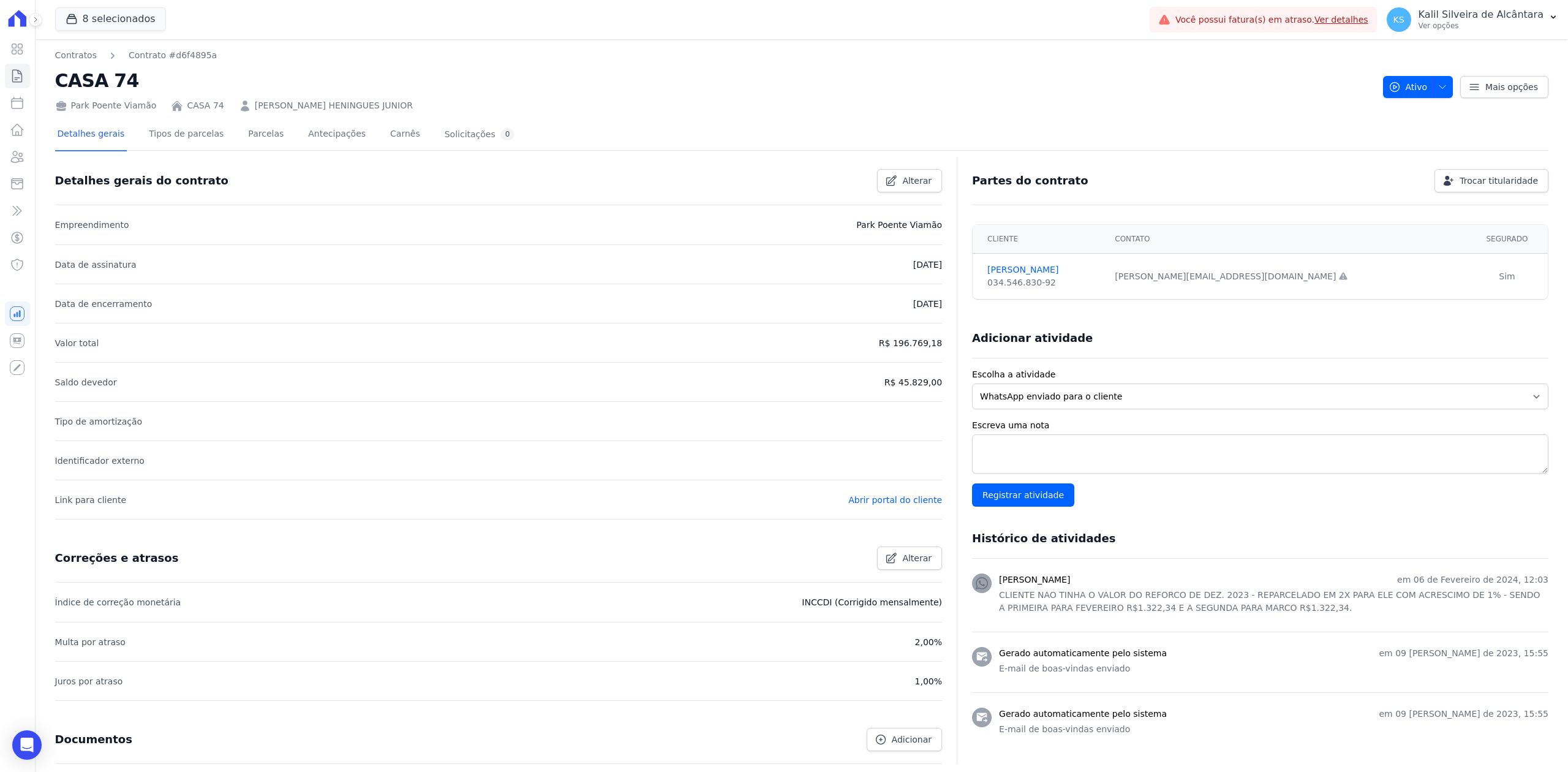
click at [355, 107] on link "[PERSON_NAME] HENINGUES JUNIOR" at bounding box center [333, 105] width 158 height 13
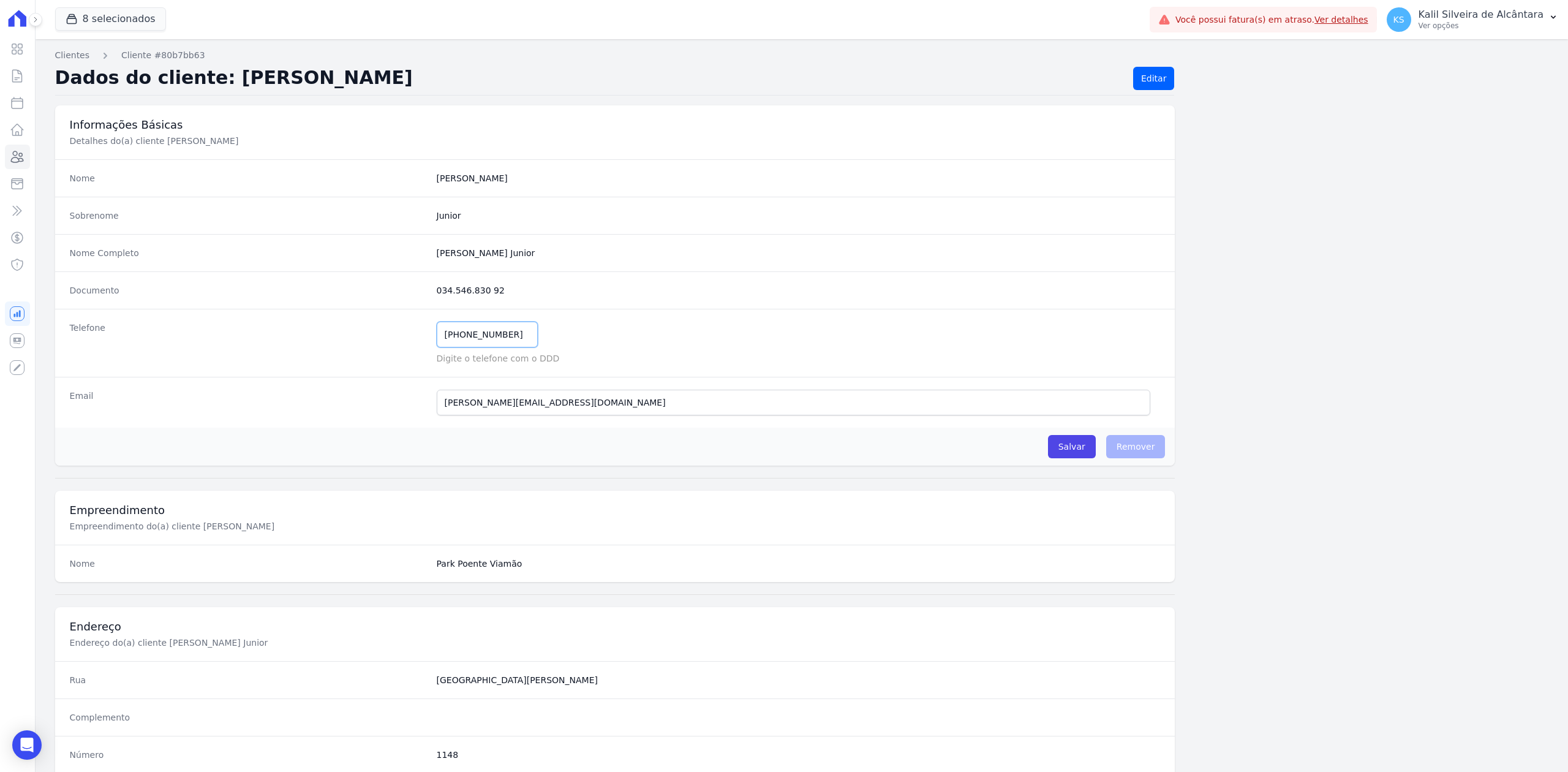
drag, startPoint x: 518, startPoint y: 342, endPoint x: 381, endPoint y: 334, distance: 137.2
click at [381, 334] on div "Telefone [PHONE_NUMBER] Mensagem de SMS ainda não enviada.. Mensagem de [PERSON…" at bounding box center [615, 343] width 1120 height 68
drag, startPoint x: 615, startPoint y: 256, endPoint x: 366, endPoint y: 234, distance: 250.0
click at [366, 234] on dl "Nome [PERSON_NAME] Sobrenome Junior Nome Completo [PERSON_NAME] Junior Document…" at bounding box center [615, 293] width 1120 height 268
drag, startPoint x: 518, startPoint y: 248, endPoint x: 594, endPoint y: 267, distance: 78.3
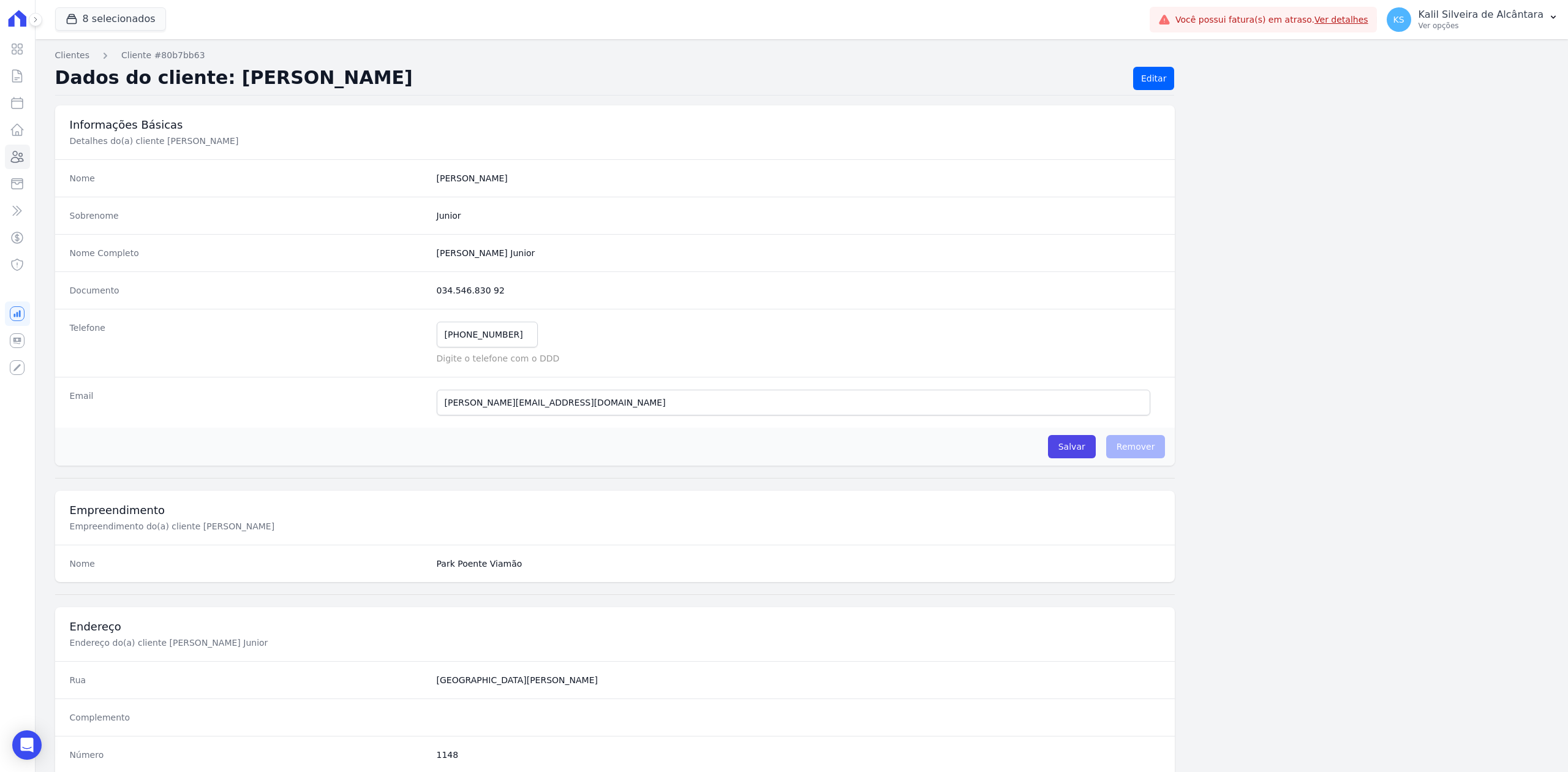
click at [520, 250] on completo "[PERSON_NAME] Junior" at bounding box center [799, 253] width 724 height 12
click at [576, 253] on completo "[PERSON_NAME] Junior" at bounding box center [799, 253] width 724 height 12
drag, startPoint x: 611, startPoint y: 251, endPoint x: 429, endPoint y: 259, distance: 182.2
click at [426, 259] on div "Nome Completo [PERSON_NAME] Junior" at bounding box center [615, 253] width 1120 height 37
click at [469, 57] on nav "Clientes Cliente #80b7bb63" at bounding box center [801, 55] width 1493 height 13
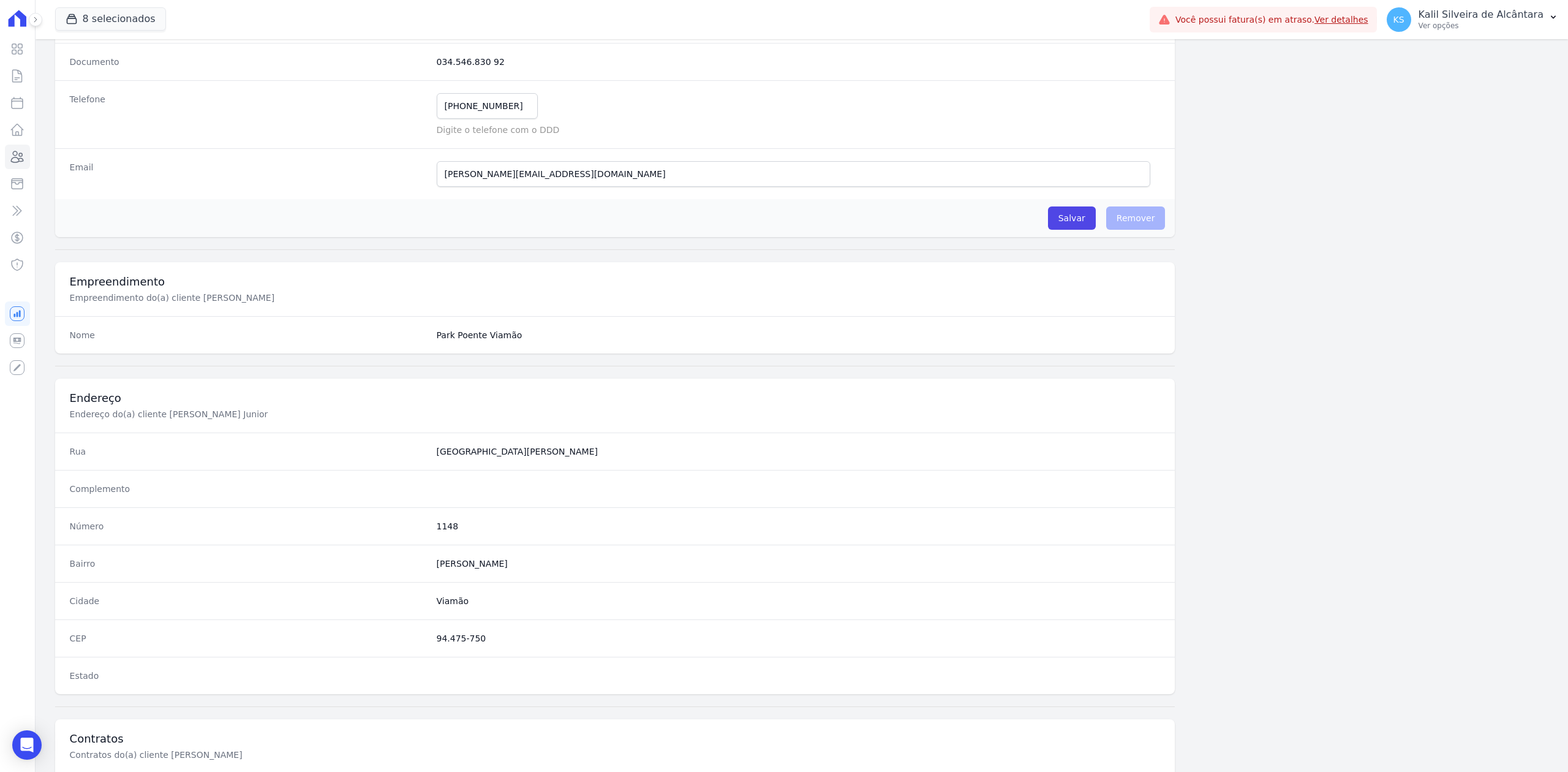
scroll to position [380, 0]
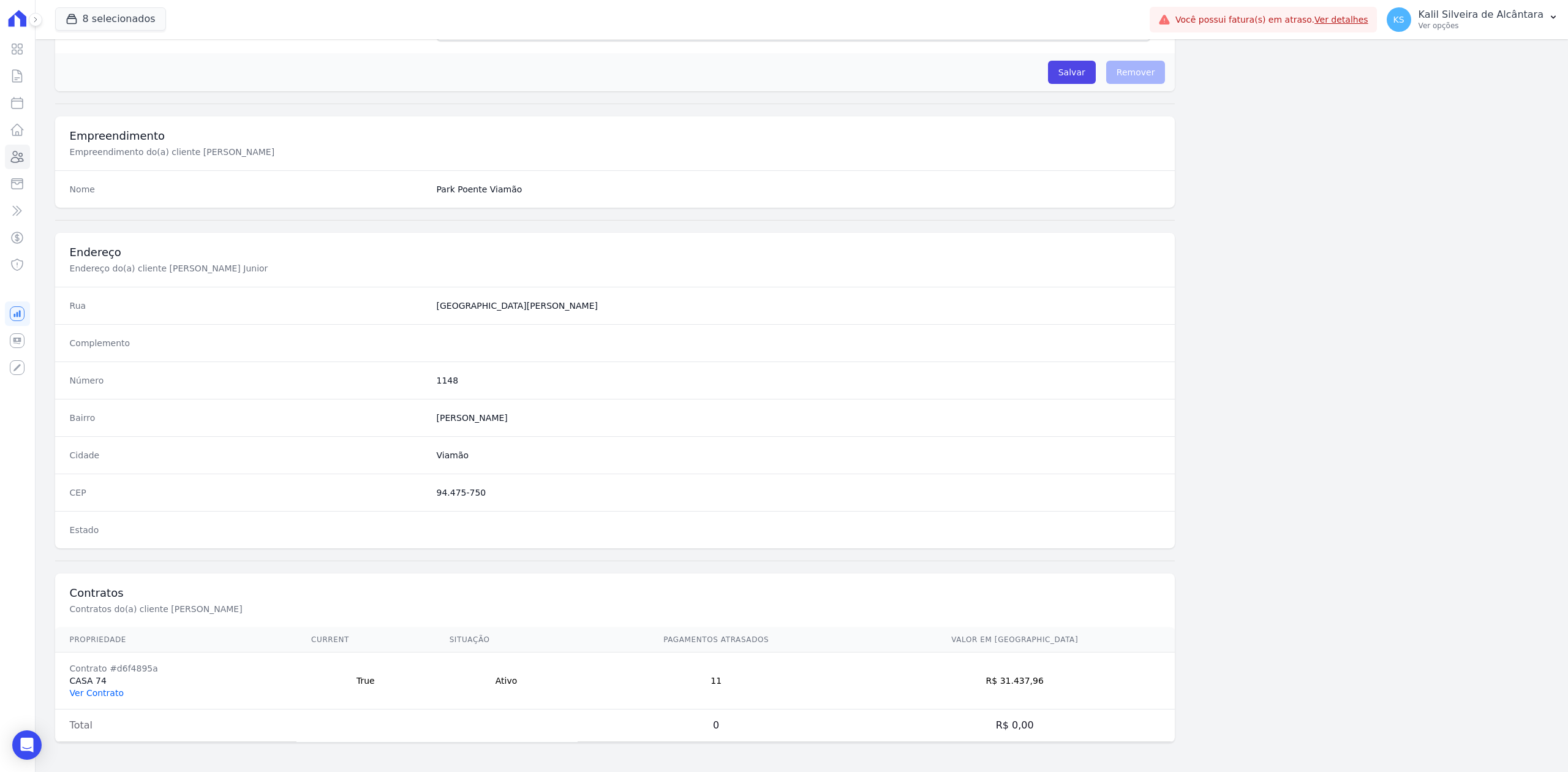
click at [108, 695] on link "Ver Contrato" at bounding box center [96, 693] width 54 height 10
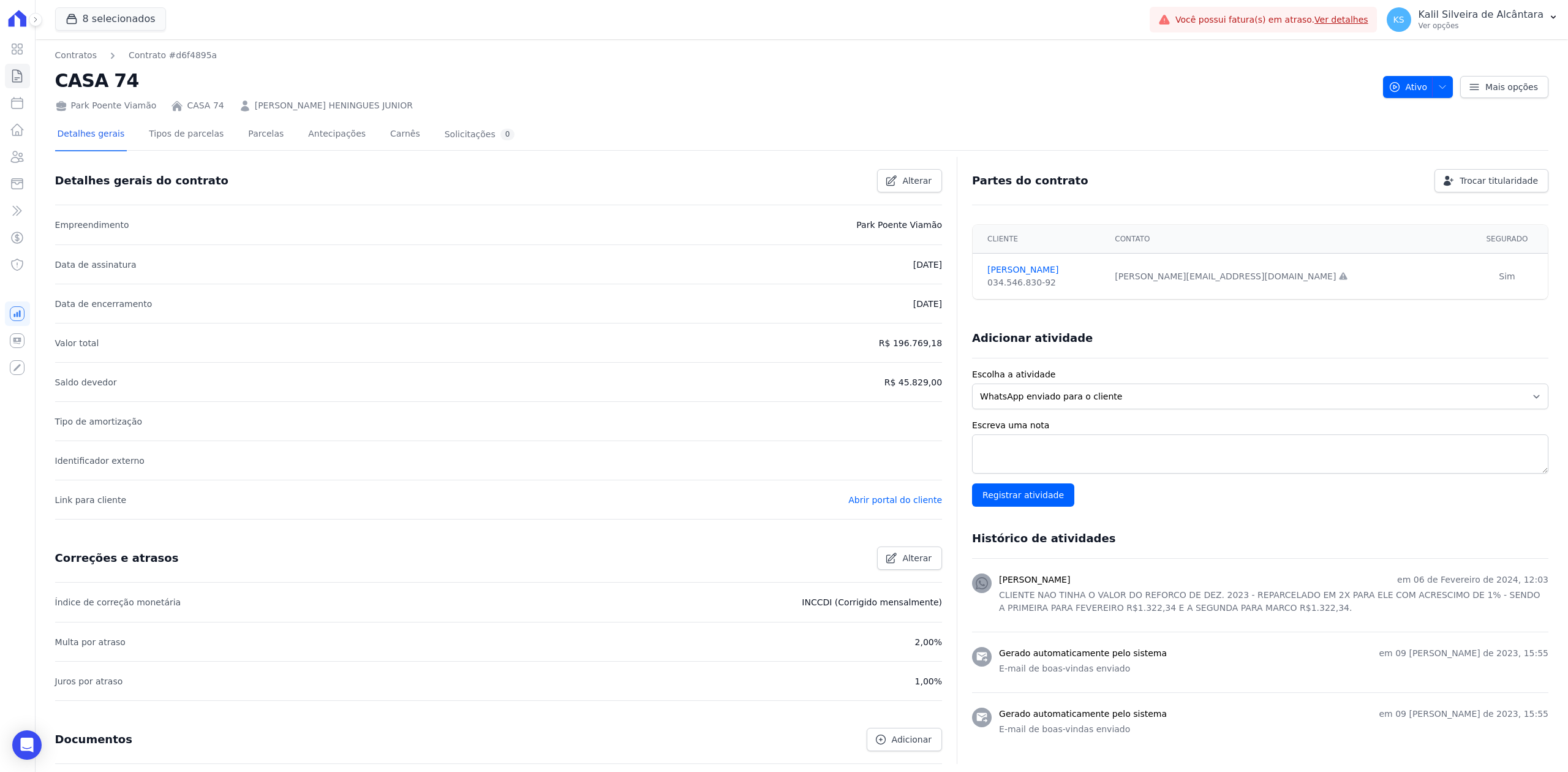
click at [236, 104] on div "Park Poente Viamão CASA 74 [PERSON_NAME]" at bounding box center [714, 103] width 1319 height 17
click at [632, 38] on div "8 selecionados Apice Incorporadora [GEOGRAPHIC_DATA] - [GEOGRAPHIC_DATA] [GEOGR…" at bounding box center [600, 19] width 1089 height 40
